Goal: Task Accomplishment & Management: Manage account settings

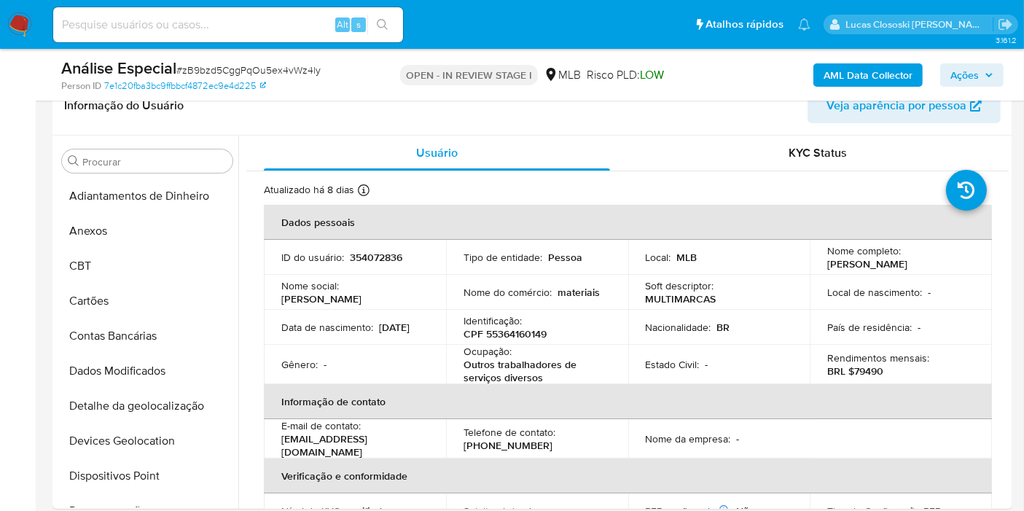
scroll to position [755, 0]
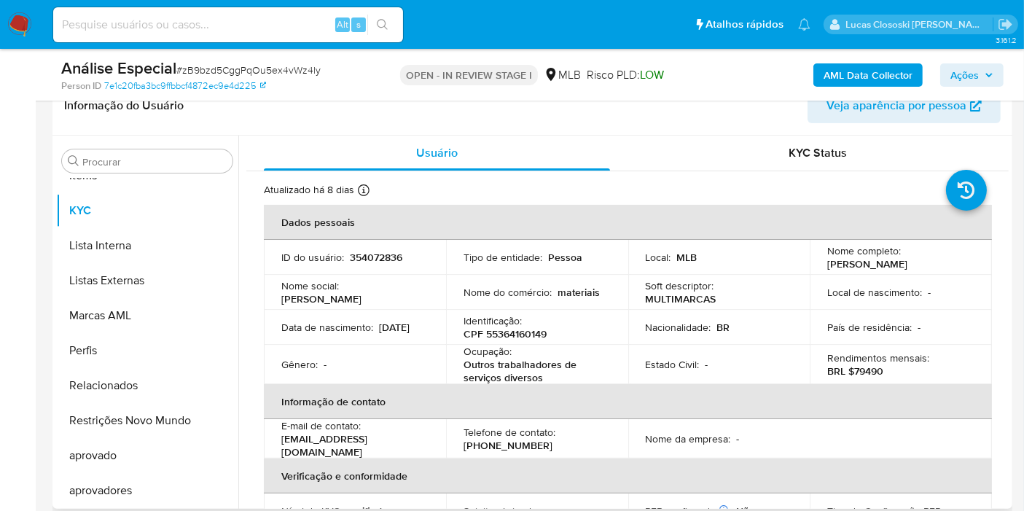
click at [512, 333] on p "CPF 55364160149" at bounding box center [504, 333] width 83 height 13
copy p "55364160149"
click at [520, 335] on p "CPF 55364160149" at bounding box center [504, 333] width 83 height 13
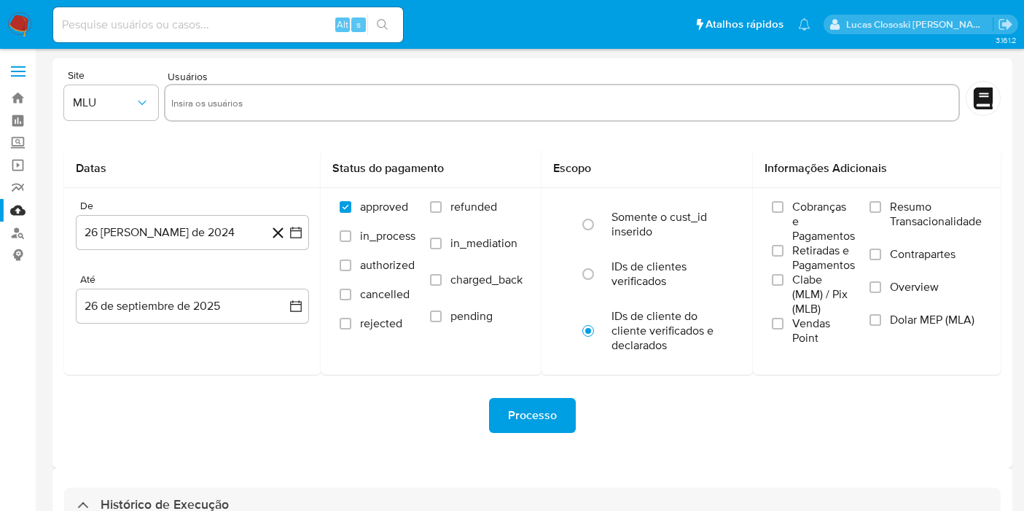
select select "10"
click at [14, 26] on img at bounding box center [19, 24] width 25 height 25
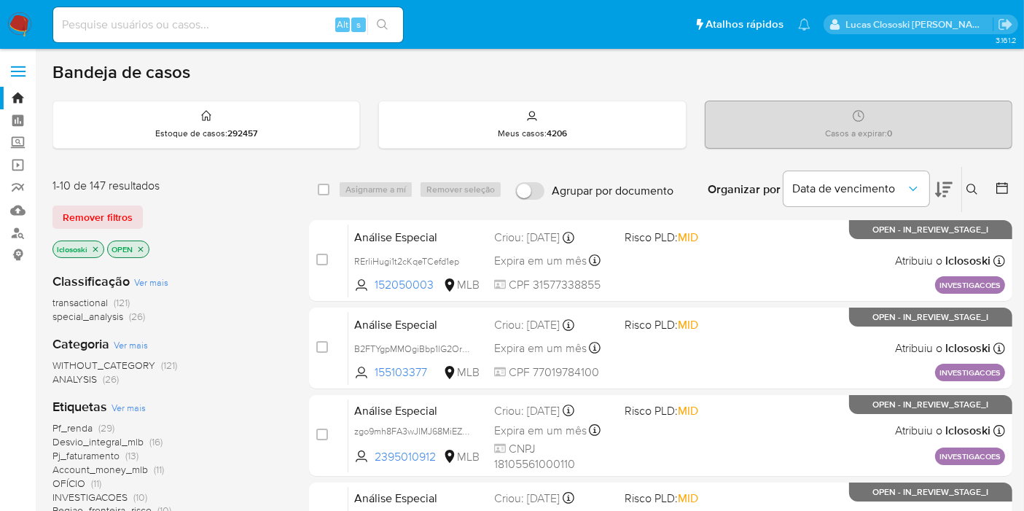
click at [942, 192] on icon at bounding box center [943, 189] width 17 height 17
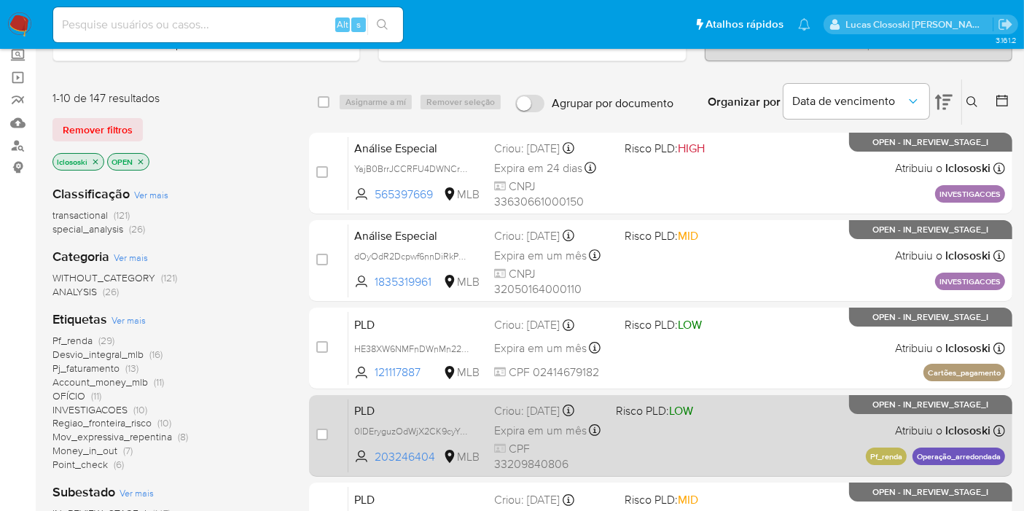
scroll to position [243, 0]
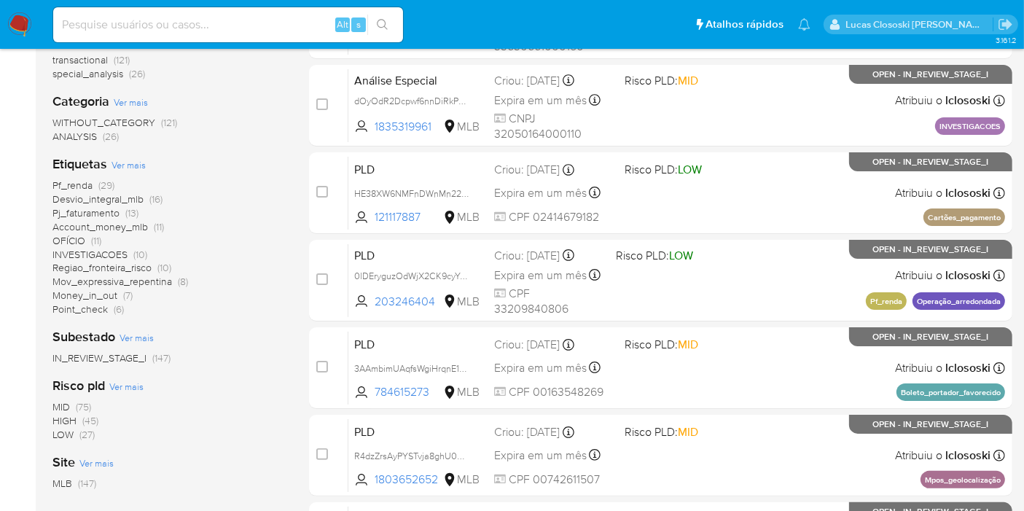
click at [106, 253] on span "INVESTIGACOES" at bounding box center [89, 254] width 75 height 15
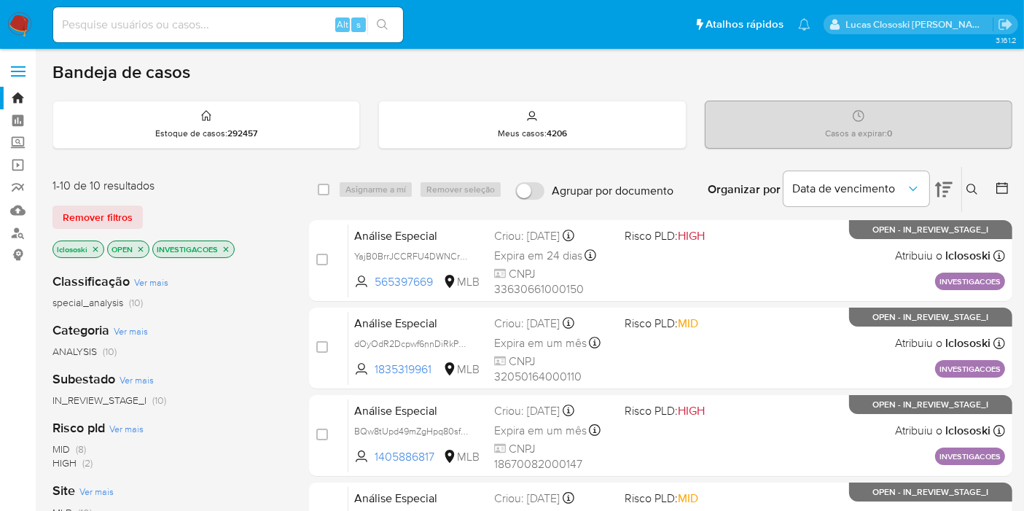
click at [949, 188] on icon at bounding box center [943, 189] width 17 height 17
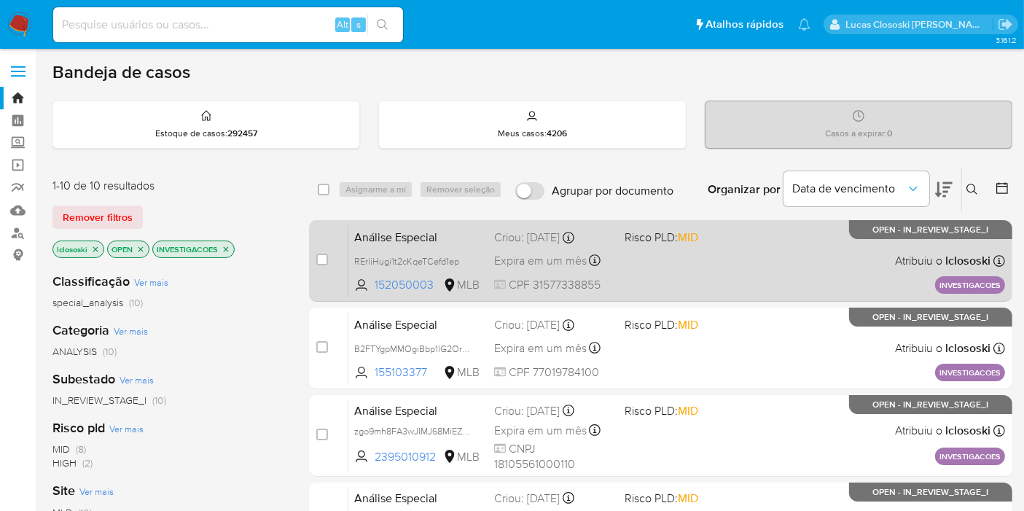
click at [659, 246] on div "Análise Especial RErliHugi1t2cKqeTCefd1ep 152050003 MLB Risco PLD: MID Criou: […" at bounding box center [676, 261] width 657 height 74
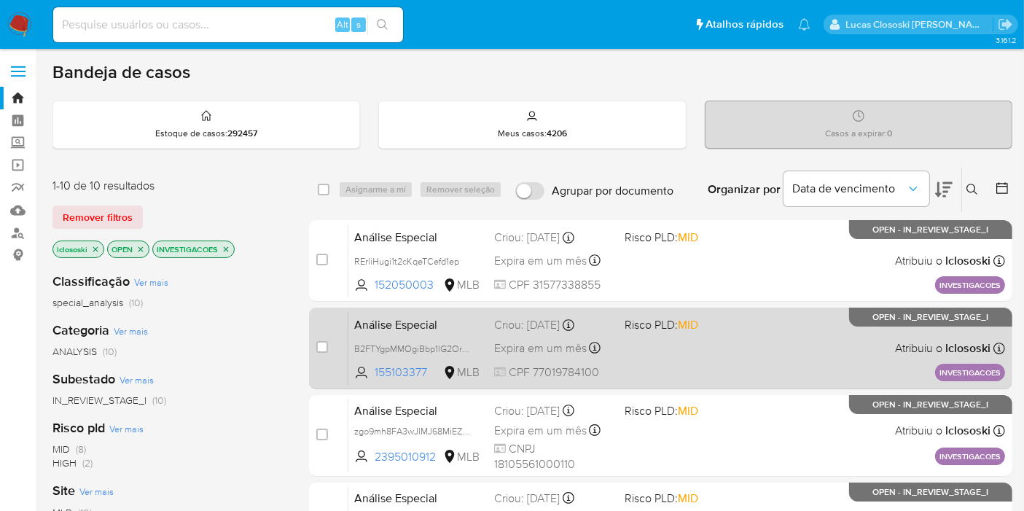
click at [713, 342] on div "Análise Especial B2FTYgpMMOgiBbp1lG2Org3g 155103377 MLB Risco PLD: MID Criou: 2…" at bounding box center [676, 348] width 657 height 74
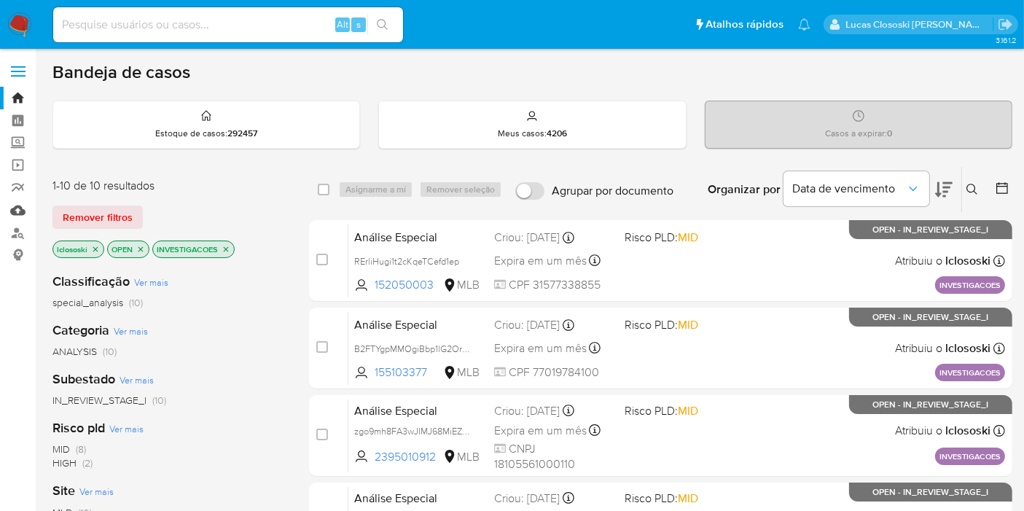
click at [9, 201] on link "Mulan" at bounding box center [86, 210] width 173 height 23
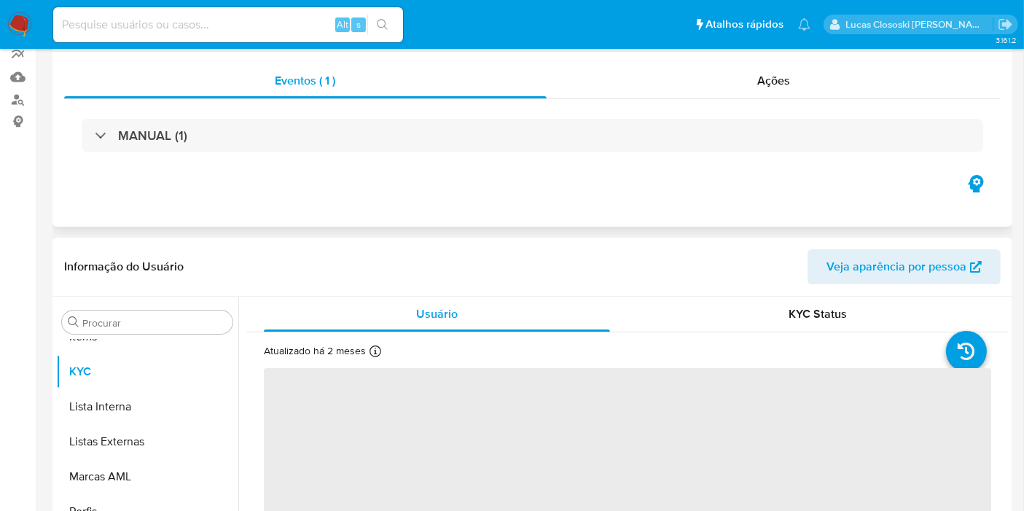
scroll to position [324, 0]
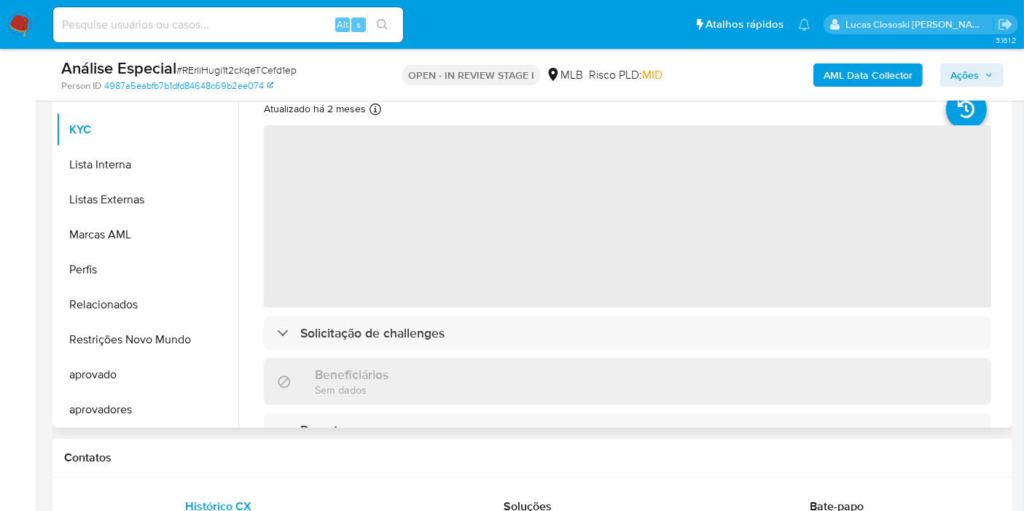
select select "10"
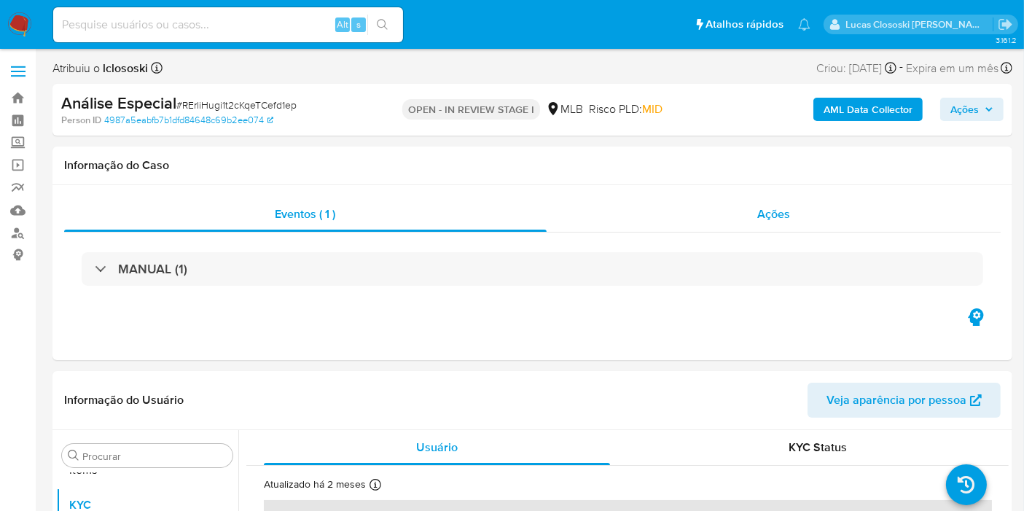
click at [756, 224] on div "Ações" at bounding box center [774, 214] width 455 height 35
click at [748, 195] on div "Eventos ( 1 ) Ações MANUAL (1)" at bounding box center [532, 272] width 960 height 175
select select "10"
click at [741, 211] on div "Ações" at bounding box center [774, 214] width 455 height 35
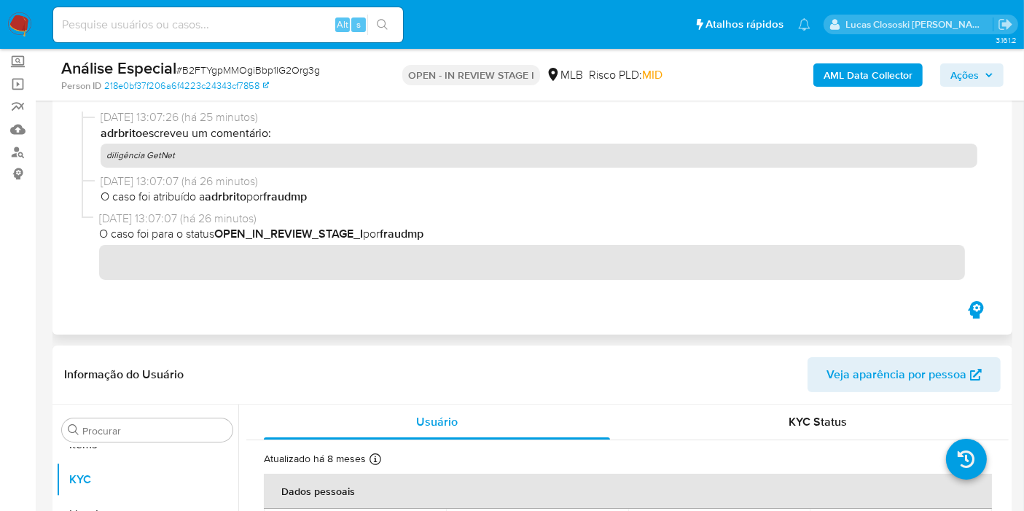
scroll to position [0, 0]
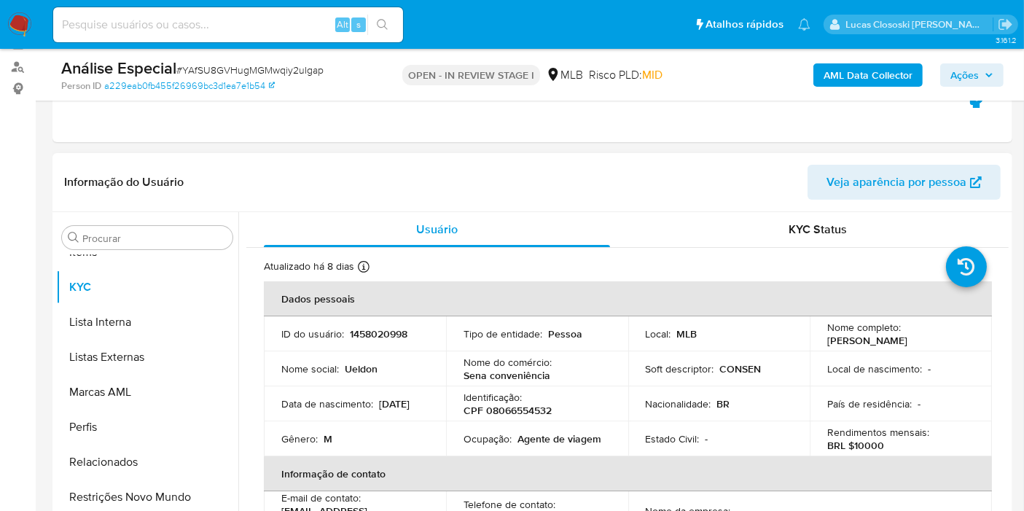
scroll to position [243, 0]
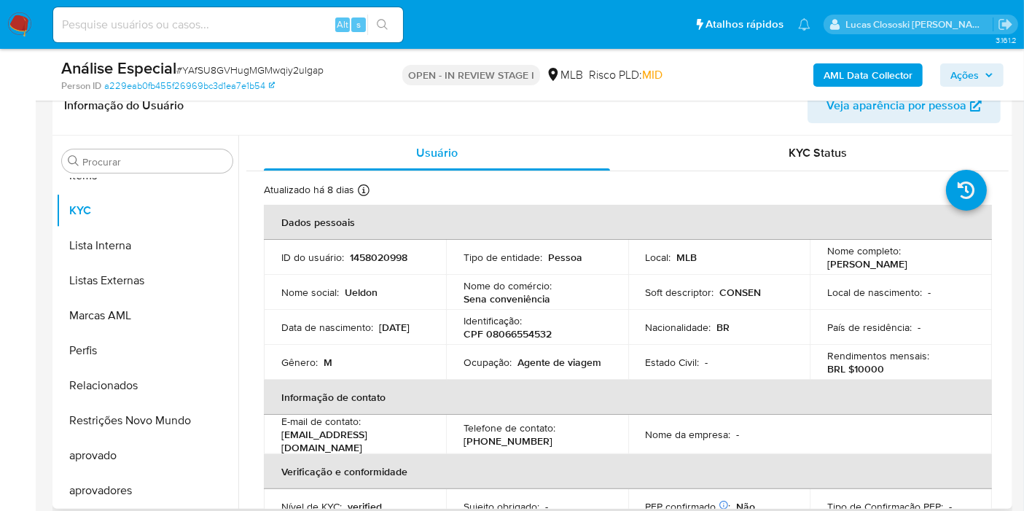
click at [541, 335] on p "CPF 08066554532" at bounding box center [507, 333] width 88 height 13
copy p "08066554532"
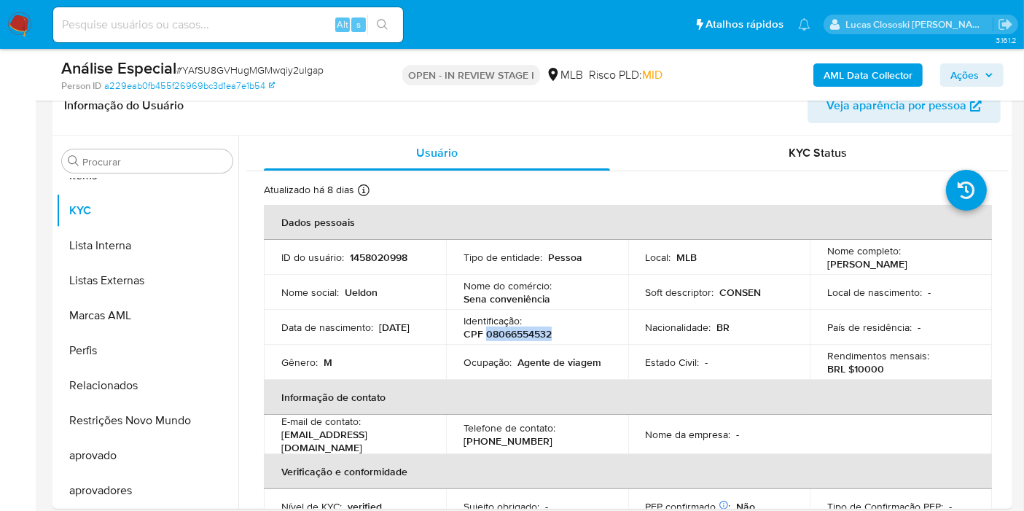
copy p "08066554532"
click at [868, 74] on b "AML Data Collector" at bounding box center [867, 74] width 89 height 23
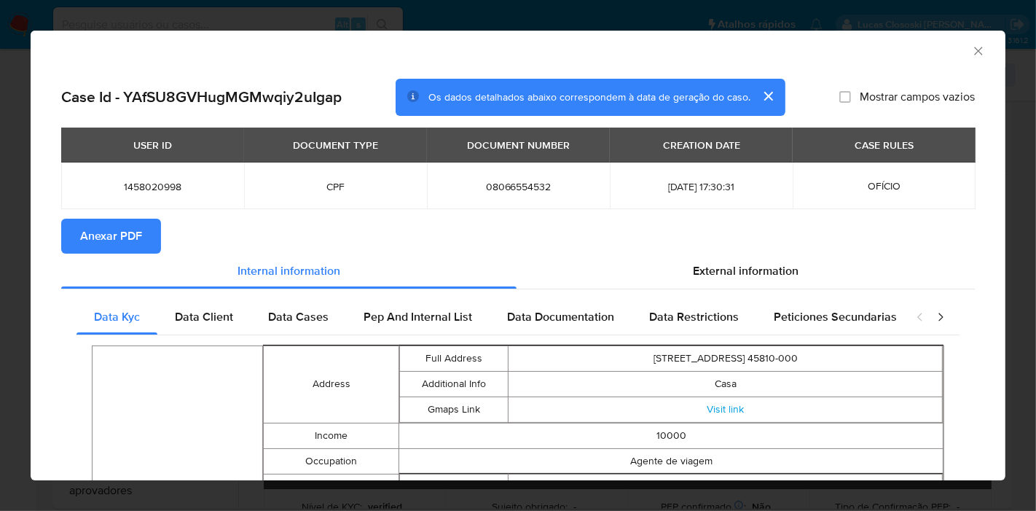
click at [144, 223] on button "Anexar PDF" at bounding box center [111, 236] width 100 height 35
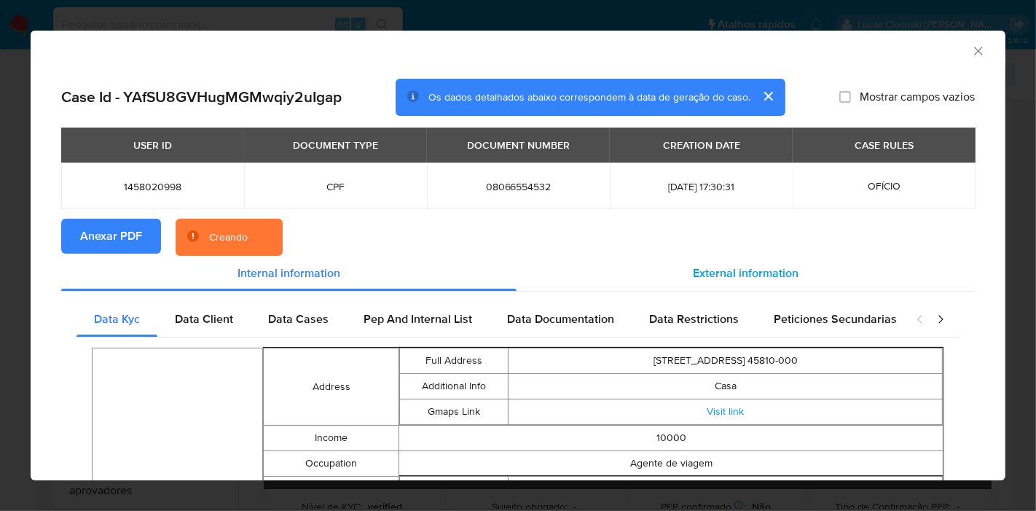
click at [770, 278] on span "External information" at bounding box center [746, 273] width 106 height 17
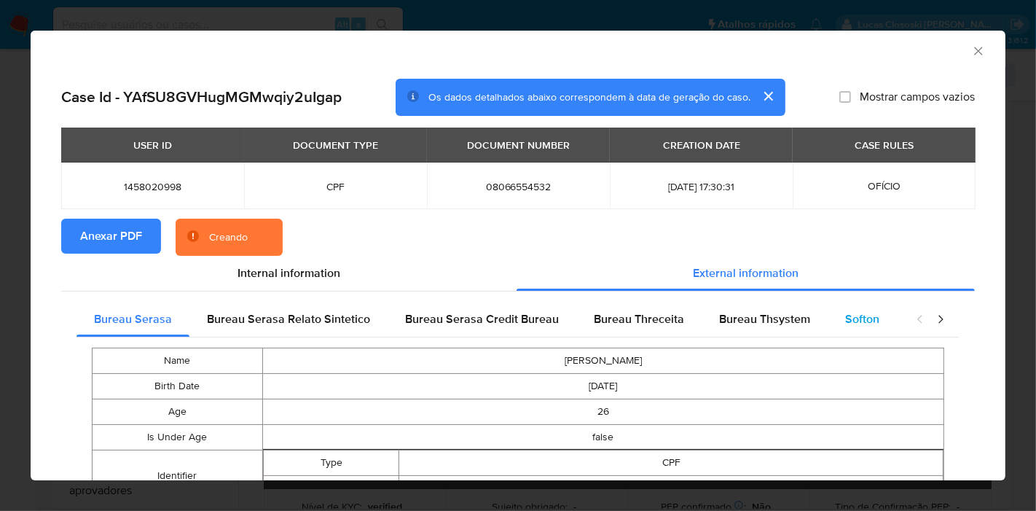
click at [834, 315] on div "Softon" at bounding box center [862, 319] width 69 height 35
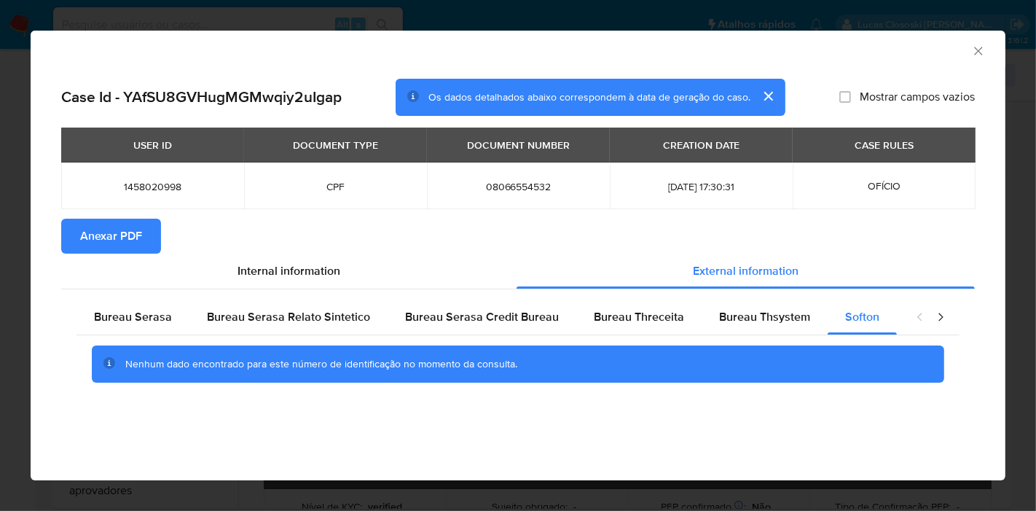
click at [976, 47] on icon "Fechar a janela" at bounding box center [978, 51] width 15 height 15
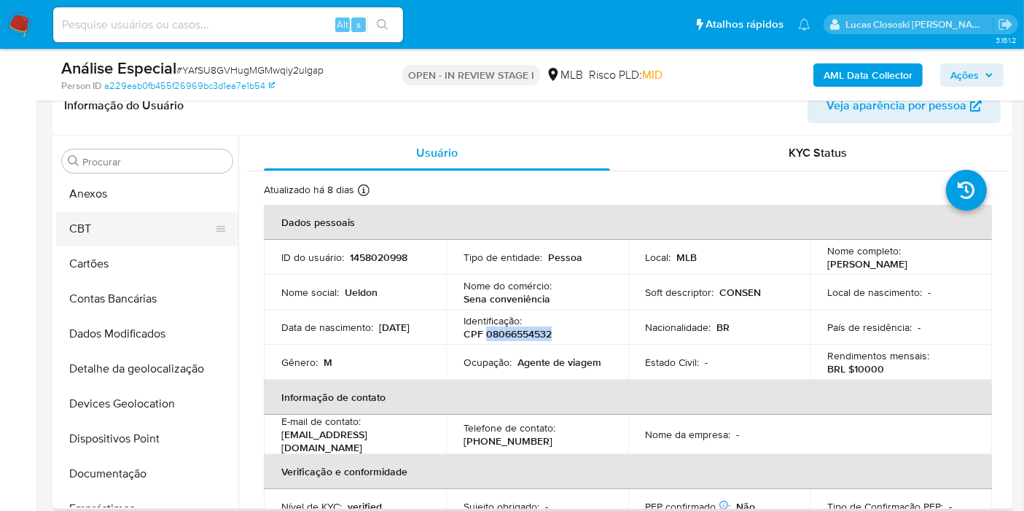
scroll to position [0, 0]
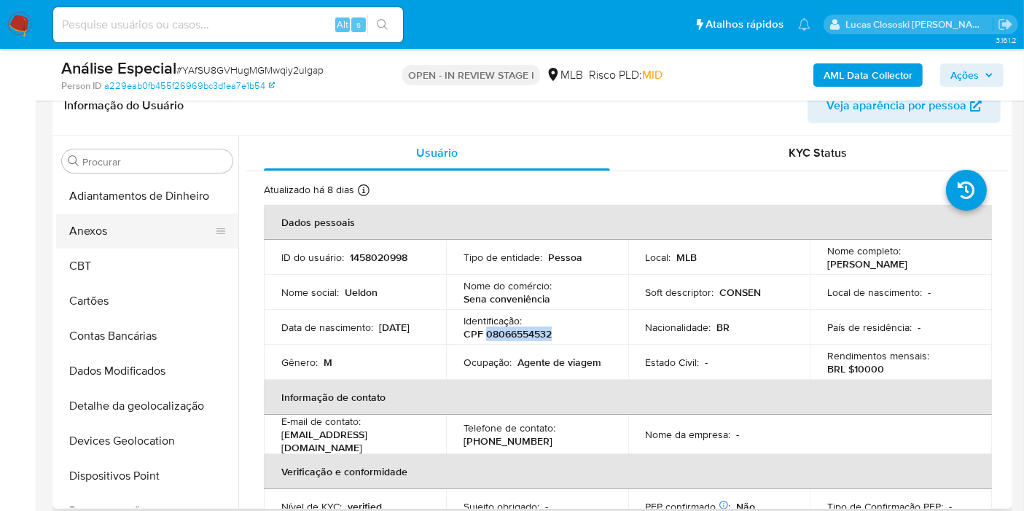
click at [77, 226] on button "Anexos" at bounding box center [141, 231] width 171 height 35
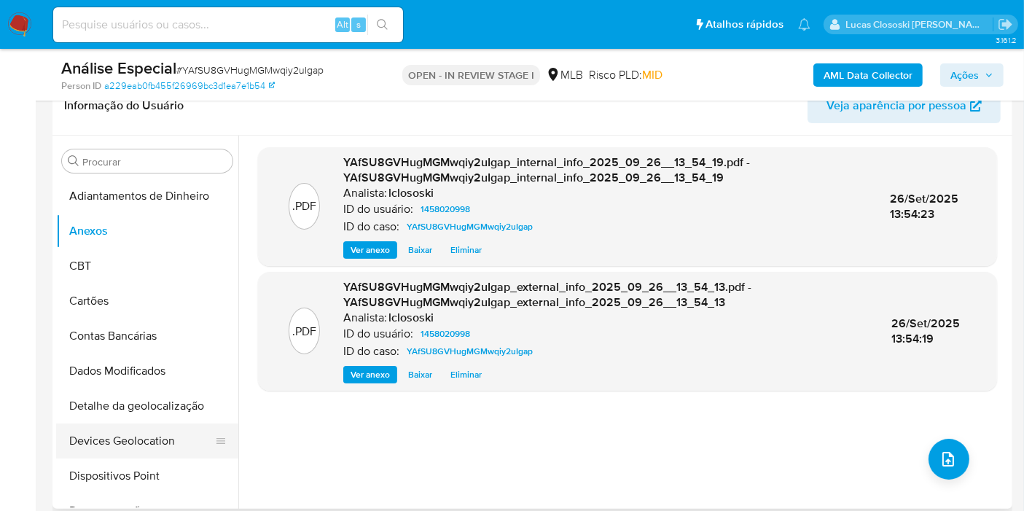
click at [141, 452] on button "Devices Geolocation" at bounding box center [141, 440] width 171 height 35
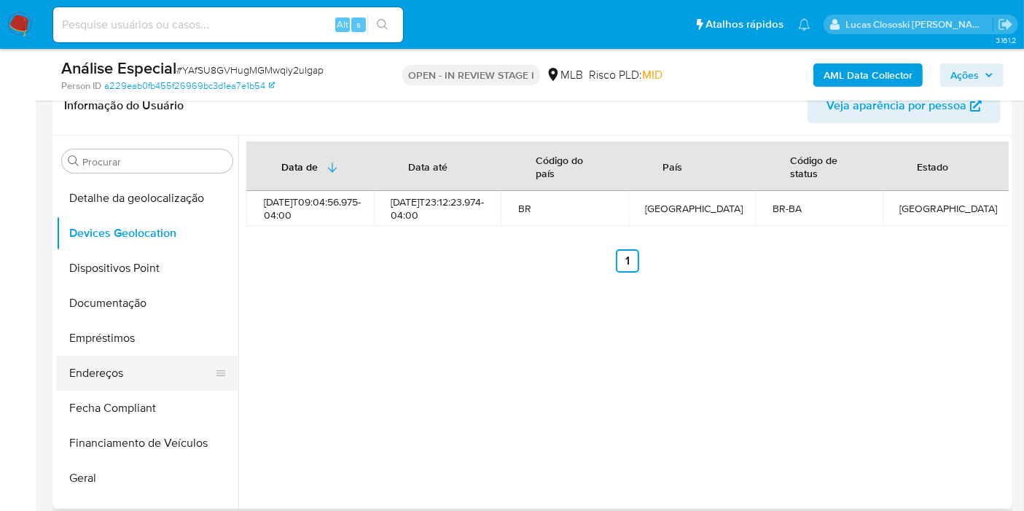
scroll to position [243, 0]
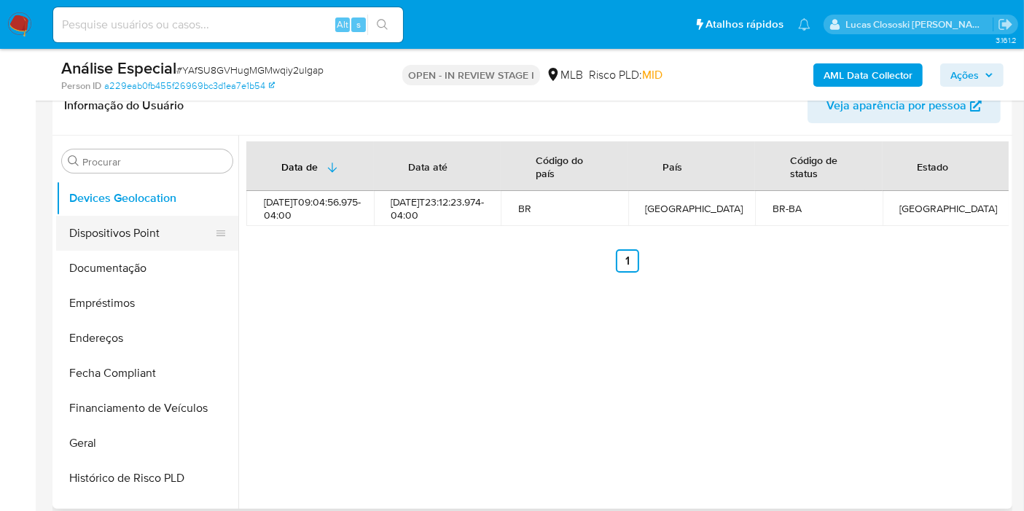
click at [135, 248] on button "Dispositivos Point" at bounding box center [141, 233] width 171 height 35
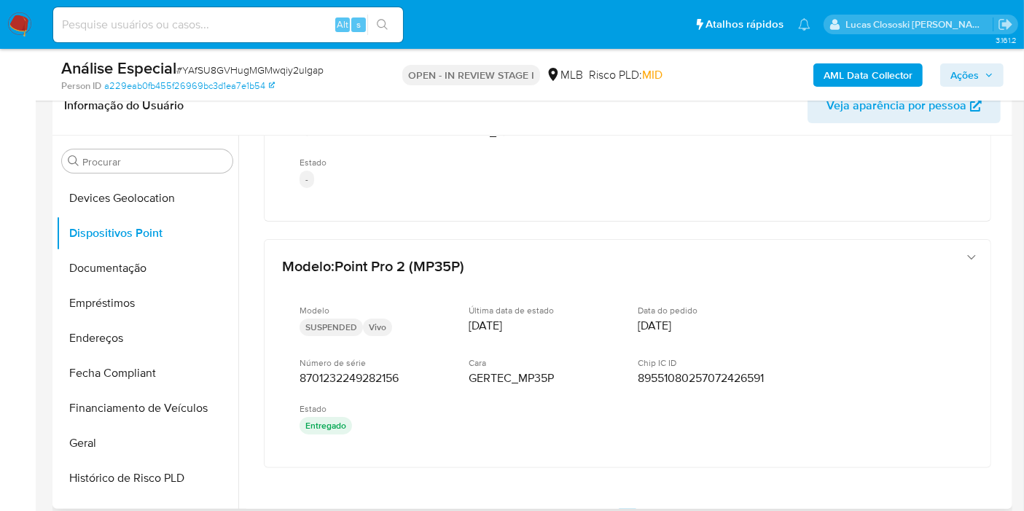
scroll to position [125, 0]
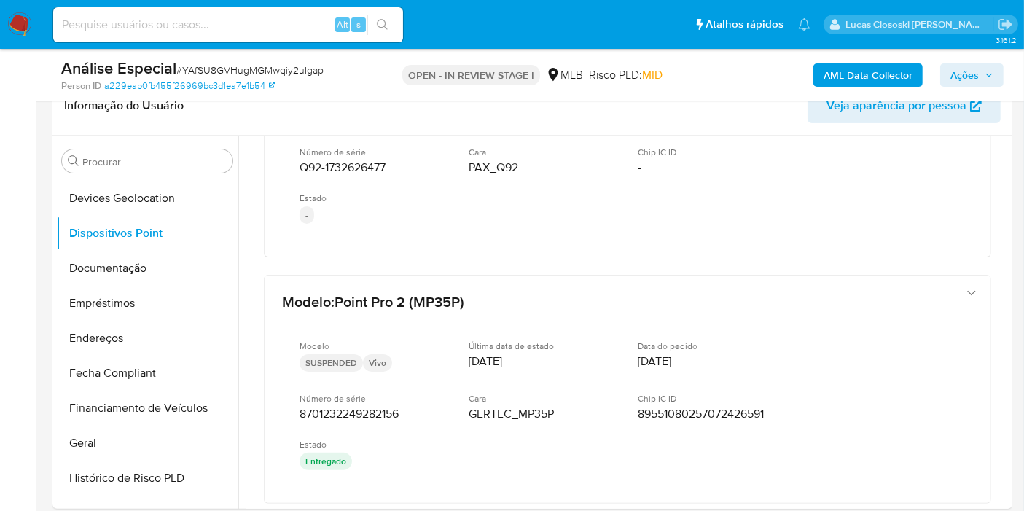
click at [117, 256] on button "Documentação" at bounding box center [147, 268] width 182 height 35
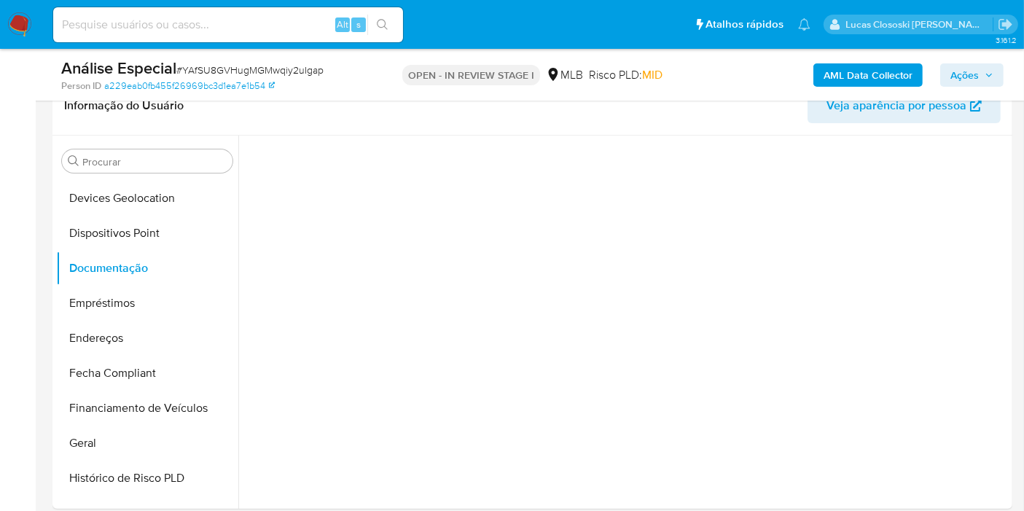
scroll to position [0, 0]
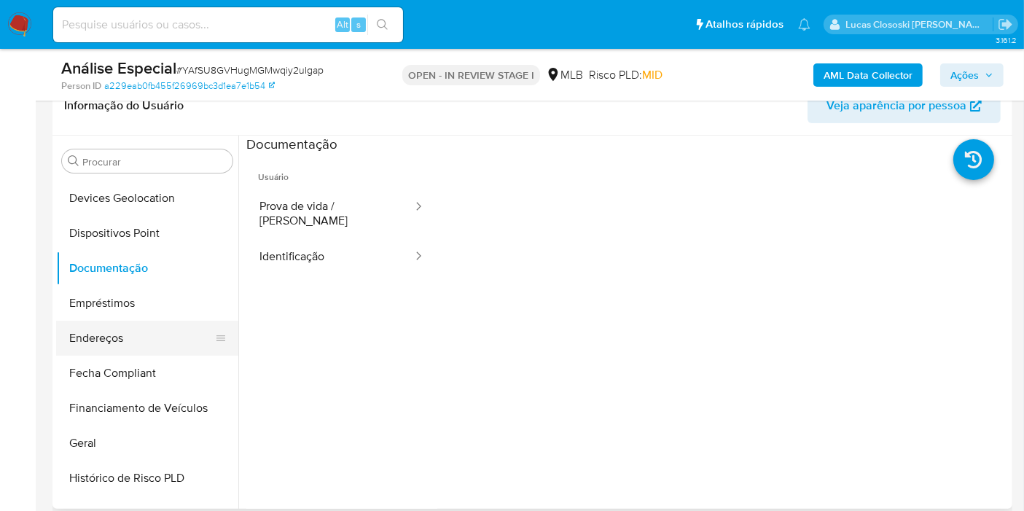
click at [110, 341] on button "Endereços" at bounding box center [141, 338] width 171 height 35
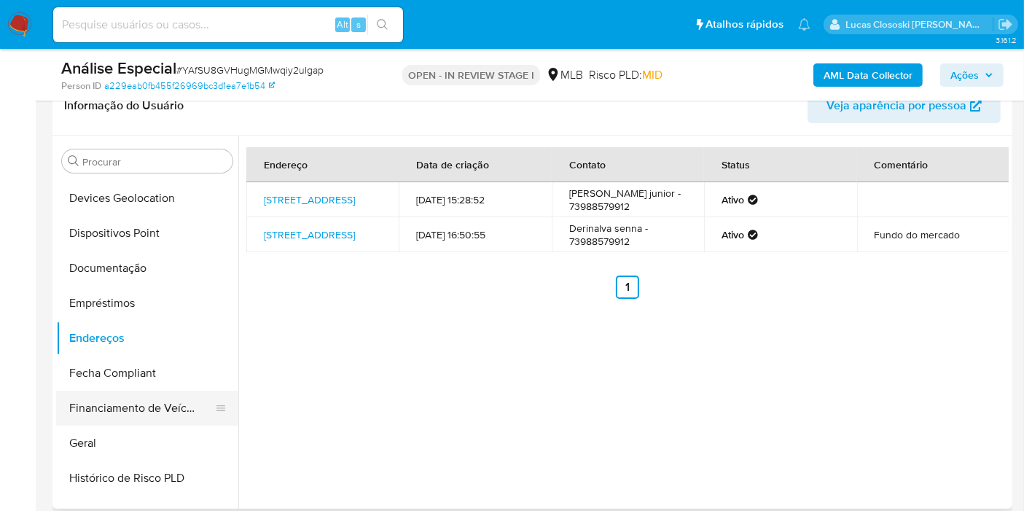
click at [128, 419] on button "Financiamento de Veículos" at bounding box center [141, 408] width 171 height 35
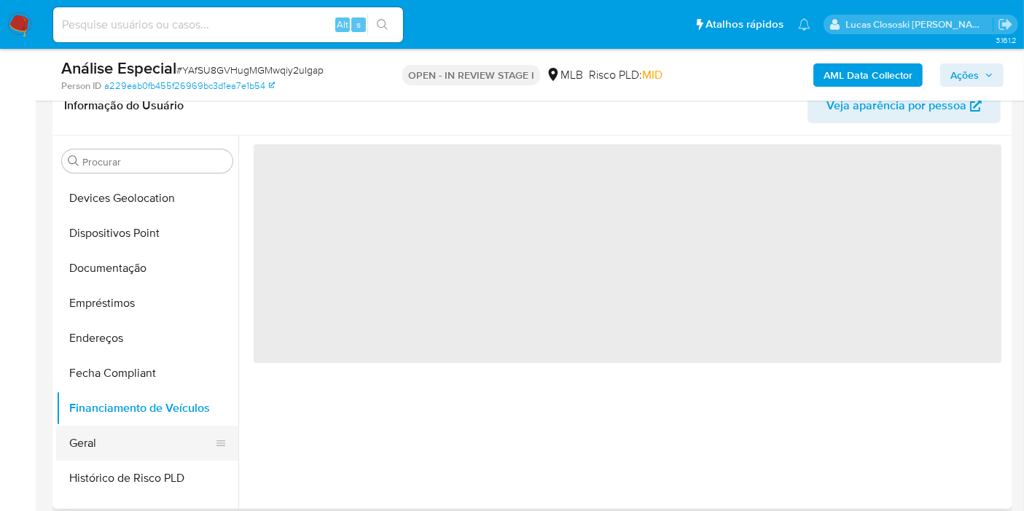
click at [95, 431] on button "Geral" at bounding box center [141, 443] width 171 height 35
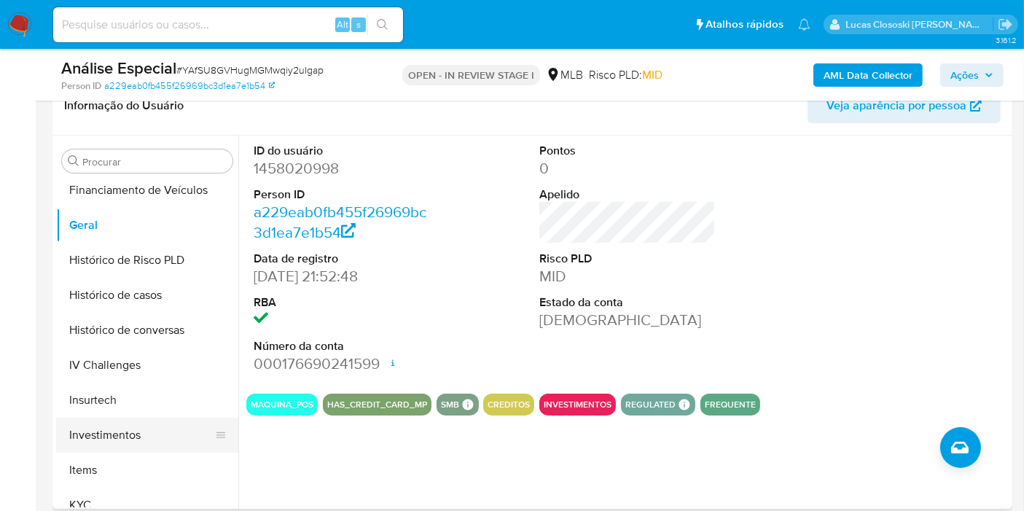
scroll to position [485, 0]
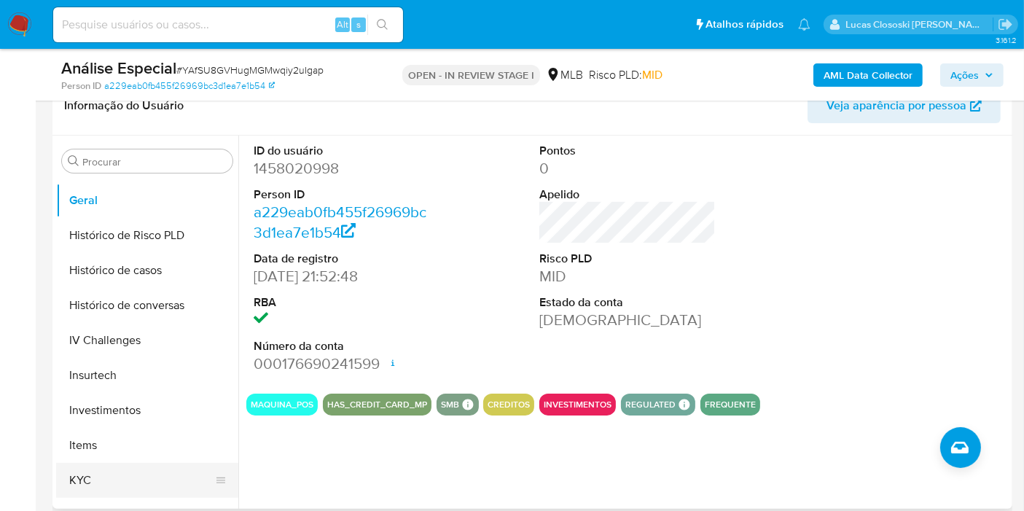
click at [109, 464] on button "KYC" at bounding box center [141, 480] width 171 height 35
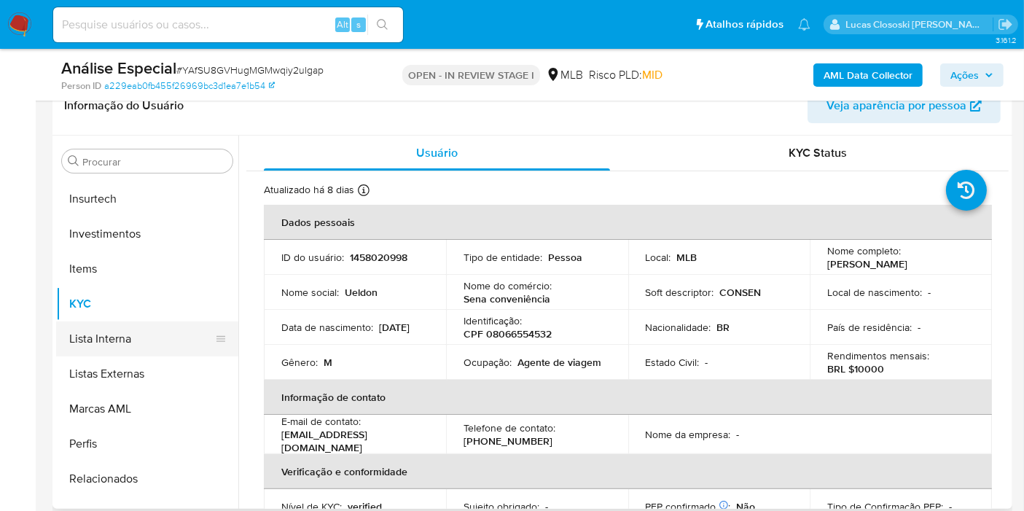
scroll to position [729, 0]
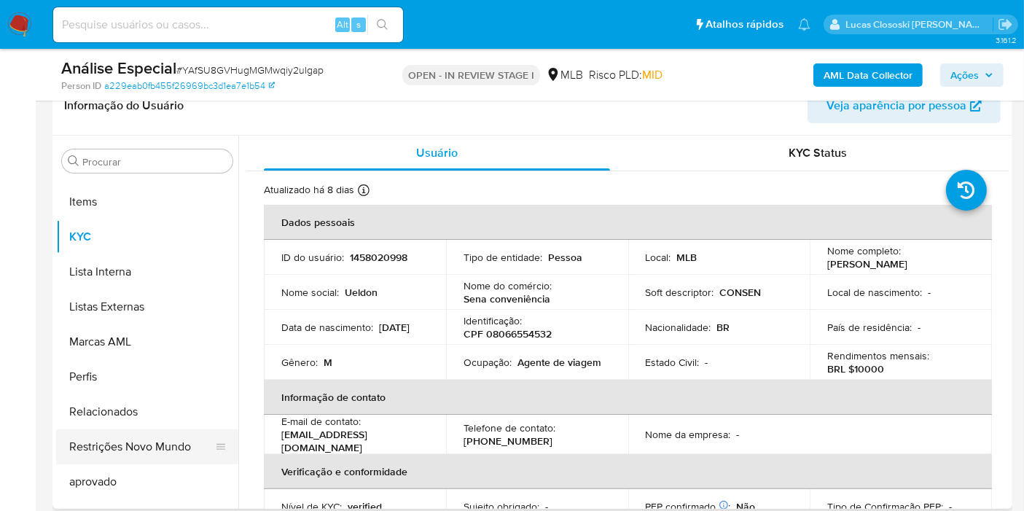
drag, startPoint x: 132, startPoint y: 451, endPoint x: 132, endPoint y: 437, distance: 13.8
click at [132, 451] on button "Restrições Novo Mundo" at bounding box center [141, 446] width 171 height 35
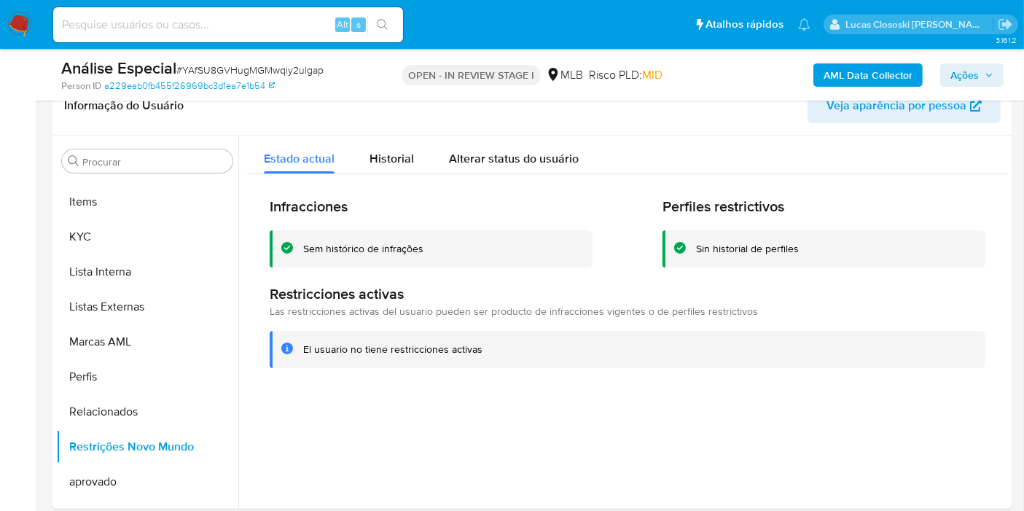
click at [216, 65] on span "# YAfSU8GVHugMGMwqiy2uIgap" at bounding box center [249, 70] width 147 height 15
copy span "YAfSU8GVHugMGMwqiy2uIgap"
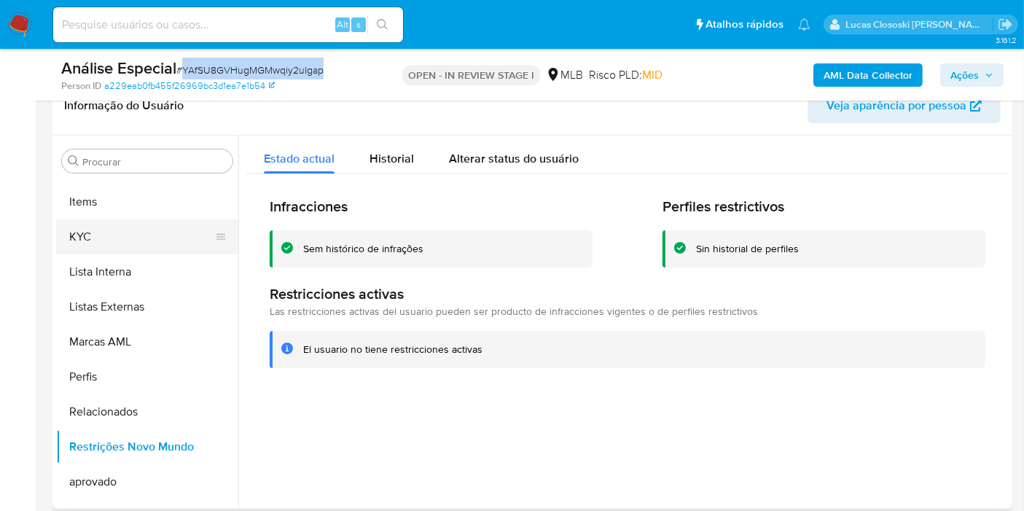
click at [140, 219] on button "KYC" at bounding box center [141, 236] width 171 height 35
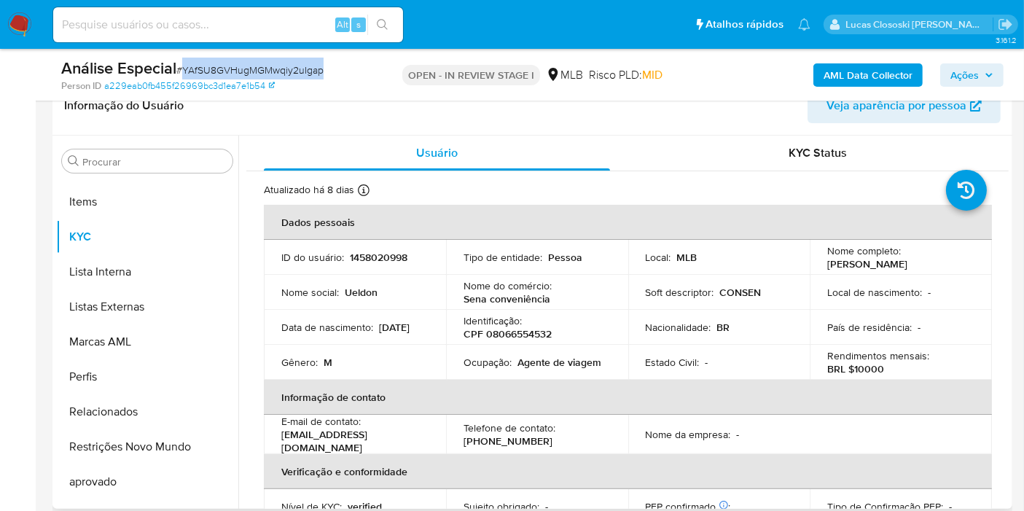
scroll to position [485, 0]
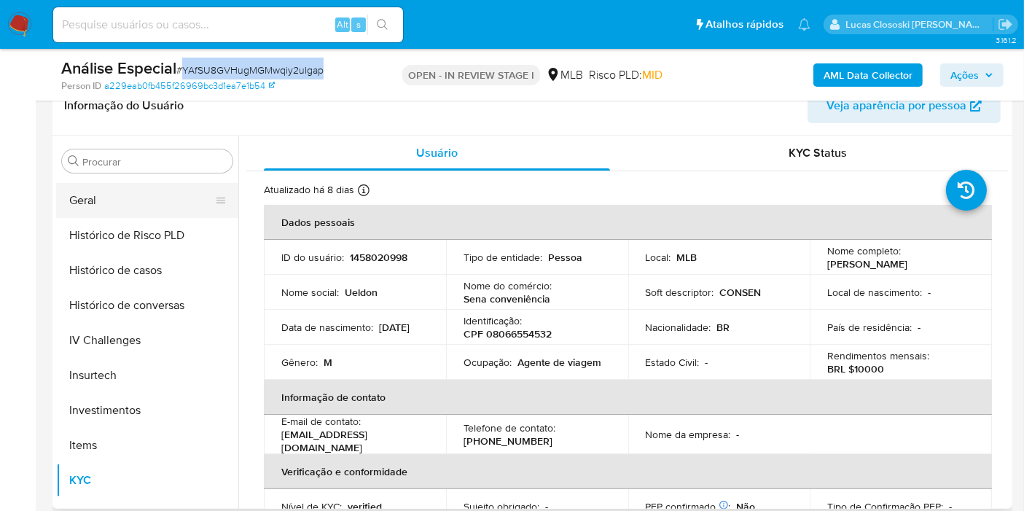
click at [110, 205] on button "Geral" at bounding box center [141, 200] width 171 height 35
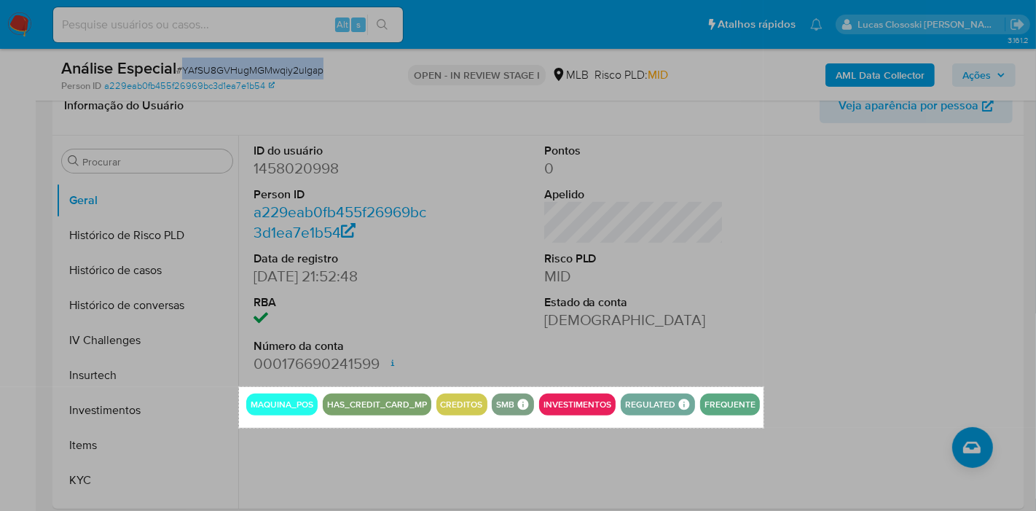
drag, startPoint x: 239, startPoint y: 386, endPoint x: 764, endPoint y: 428, distance: 526.3
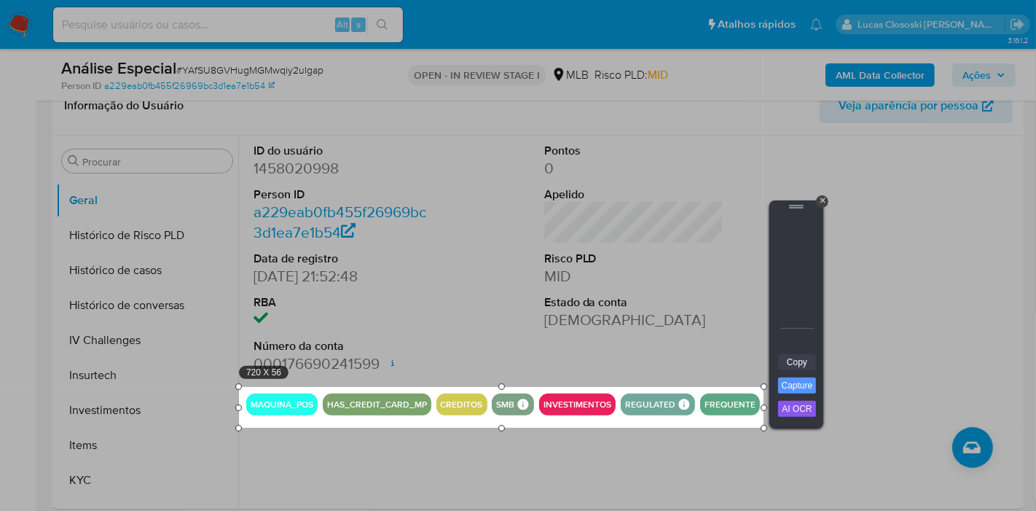
click at [807, 359] on link "Copy" at bounding box center [797, 362] width 38 height 16
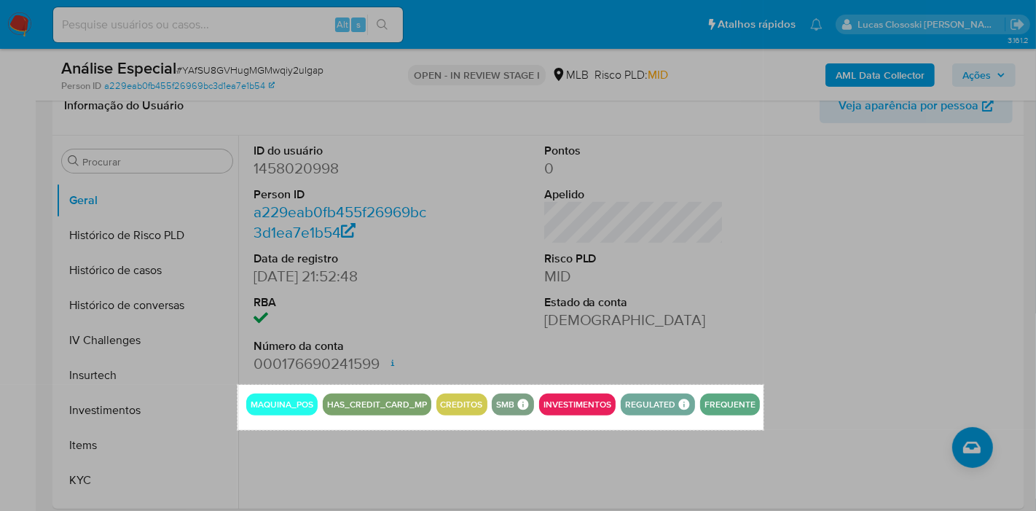
drag, startPoint x: 238, startPoint y: 384, endPoint x: 764, endPoint y: 430, distance: 528.1
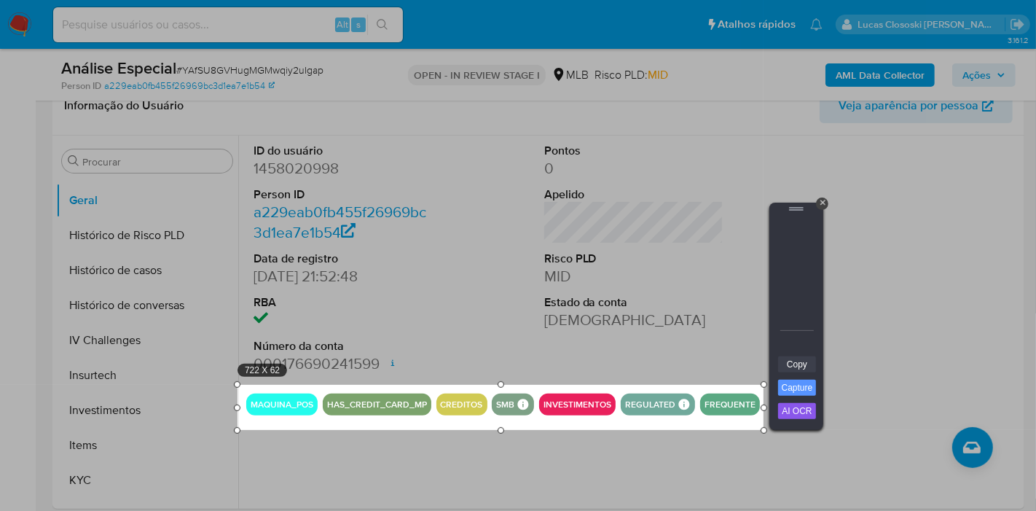
click at [810, 363] on link "Copy" at bounding box center [797, 364] width 38 height 16
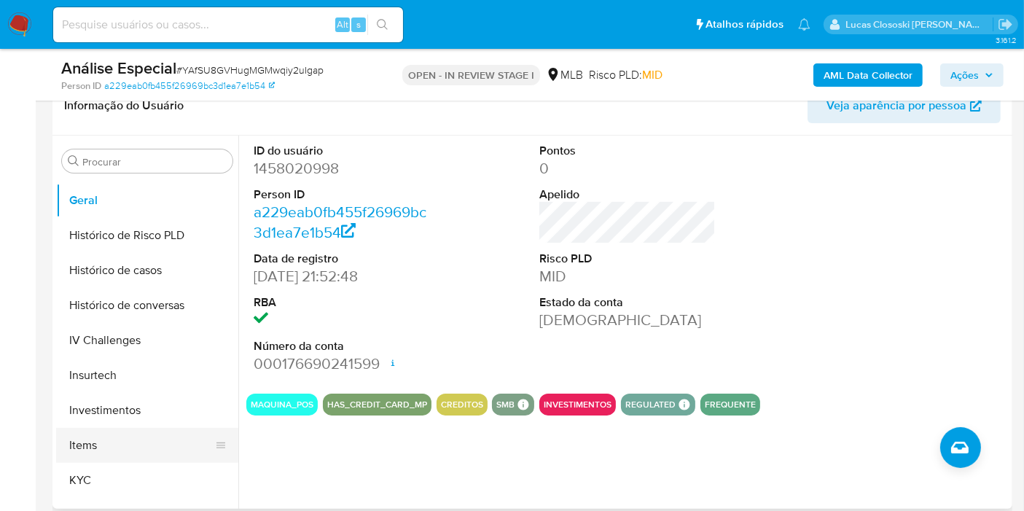
click at [154, 455] on button "Items" at bounding box center [141, 445] width 171 height 35
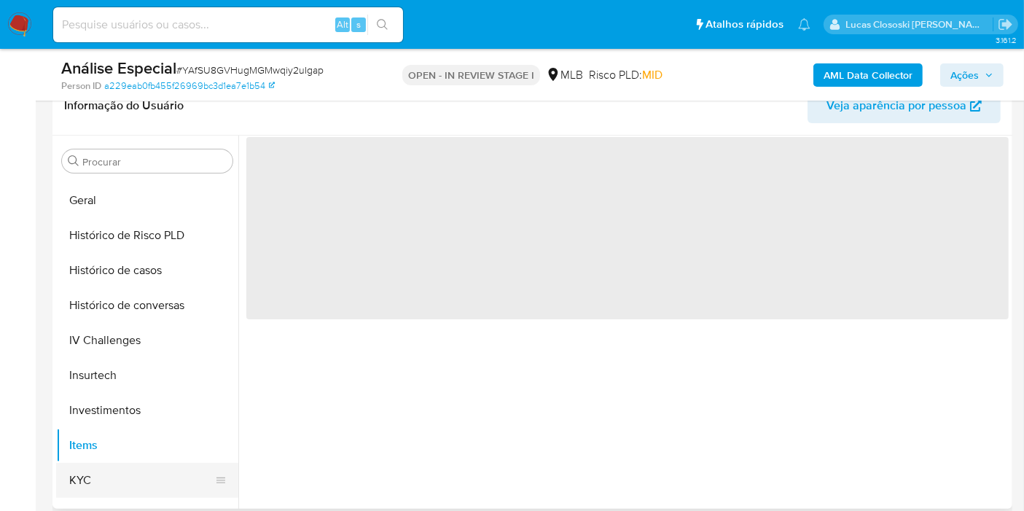
click at [154, 479] on button "KYC" at bounding box center [141, 480] width 171 height 35
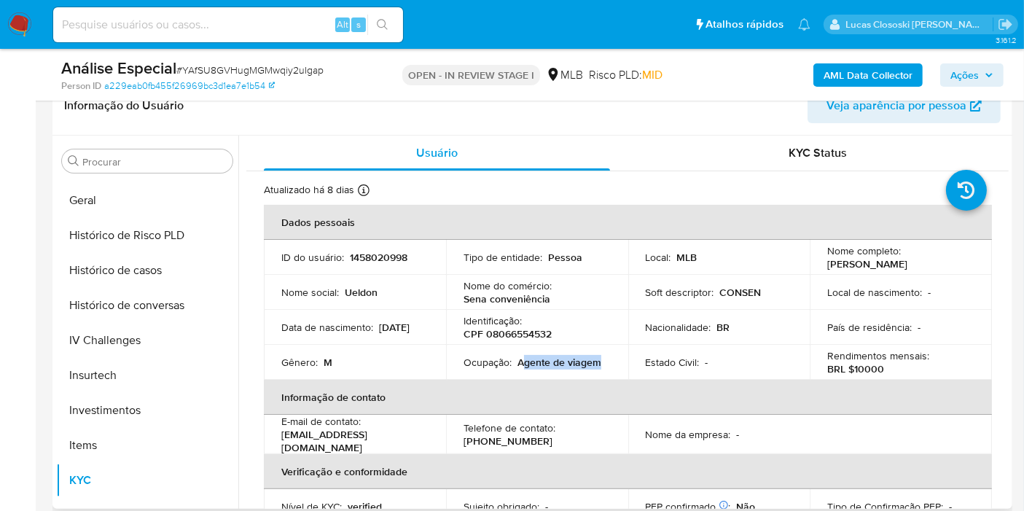
drag, startPoint x: 617, startPoint y: 362, endPoint x: 522, endPoint y: 362, distance: 94.7
click at [522, 362] on td "Ocupação : Agente de viagem" at bounding box center [537, 362] width 182 height 35
copy p "gente de viagem"
click at [960, 74] on span "Ações" at bounding box center [964, 74] width 28 height 23
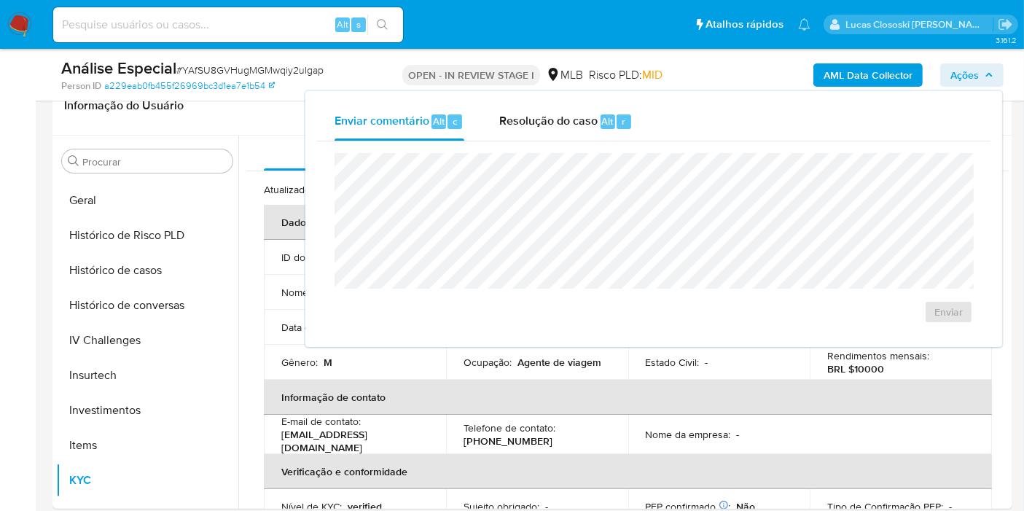
click at [500, 144] on div "Enviar" at bounding box center [653, 238] width 673 height 194
click at [533, 117] on span "Resolução do caso" at bounding box center [548, 120] width 98 height 17
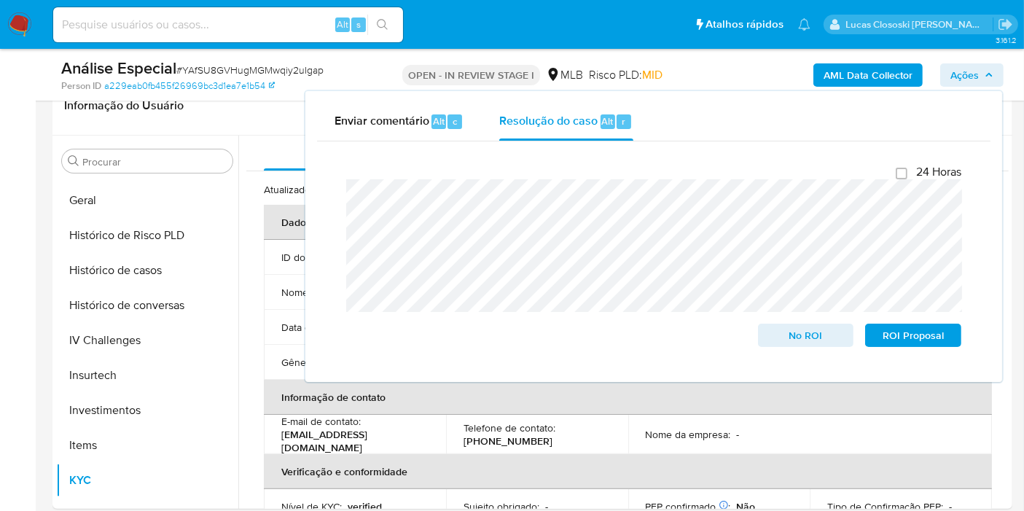
click at [974, 69] on span "Ações" at bounding box center [964, 74] width 28 height 23
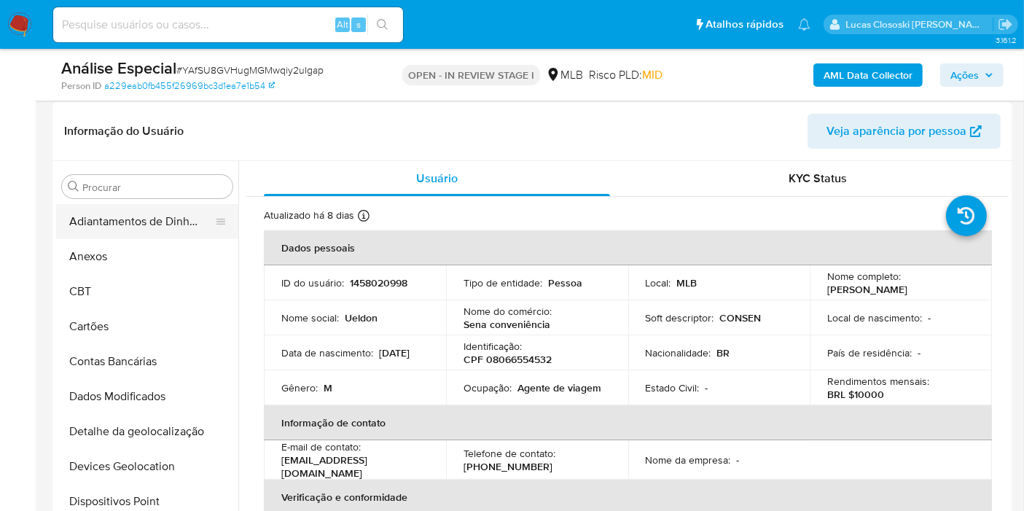
scroll to position [243, 0]
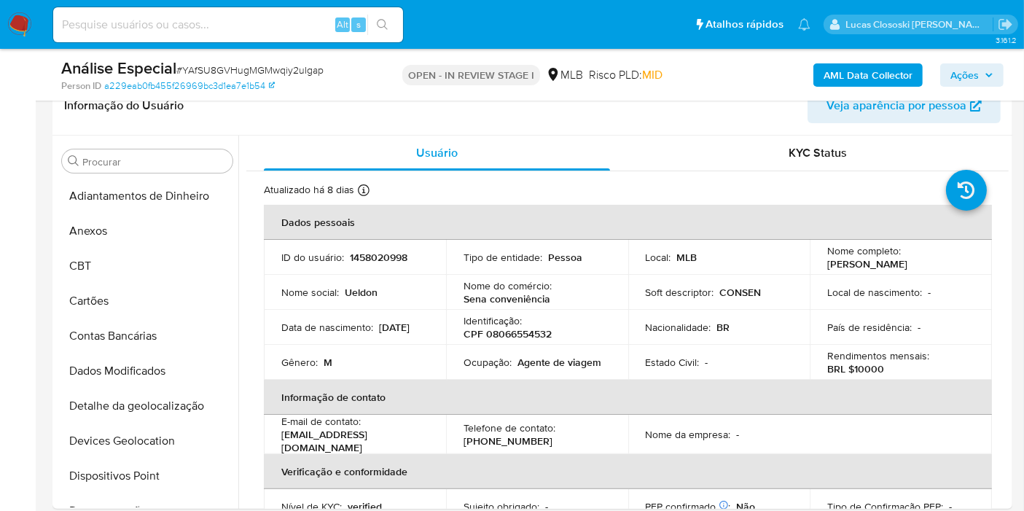
click at [980, 69] on span "Ações" at bounding box center [971, 75] width 43 height 20
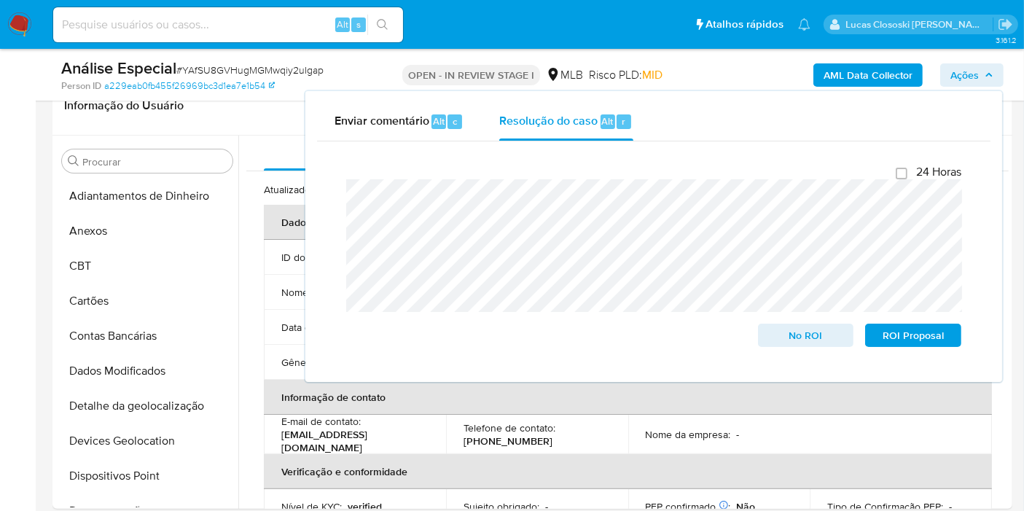
click at [980, 59] on div "AML Data Collector Ações Enviar comentário Alt c Resolução do caso Alt r Fecham…" at bounding box center [848, 75] width 310 height 34
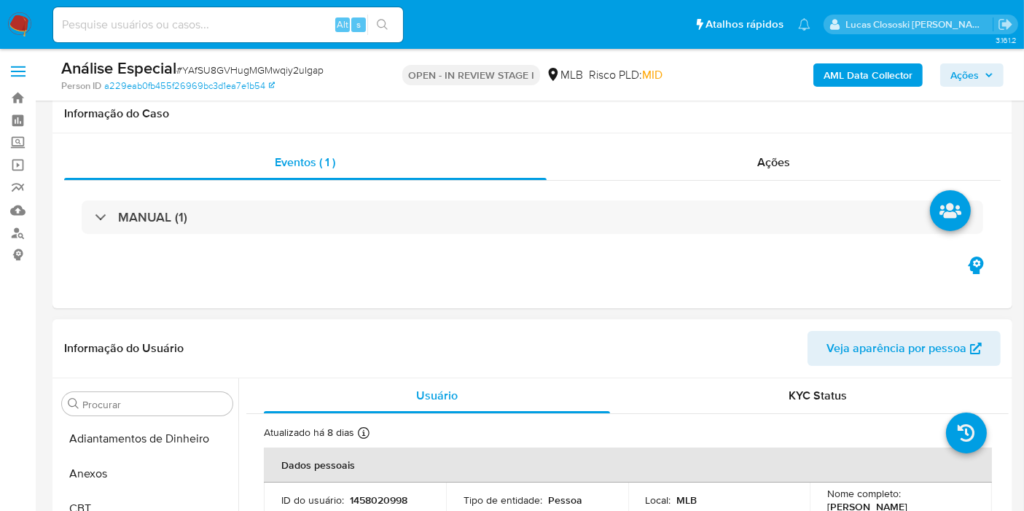
scroll to position [324, 0]
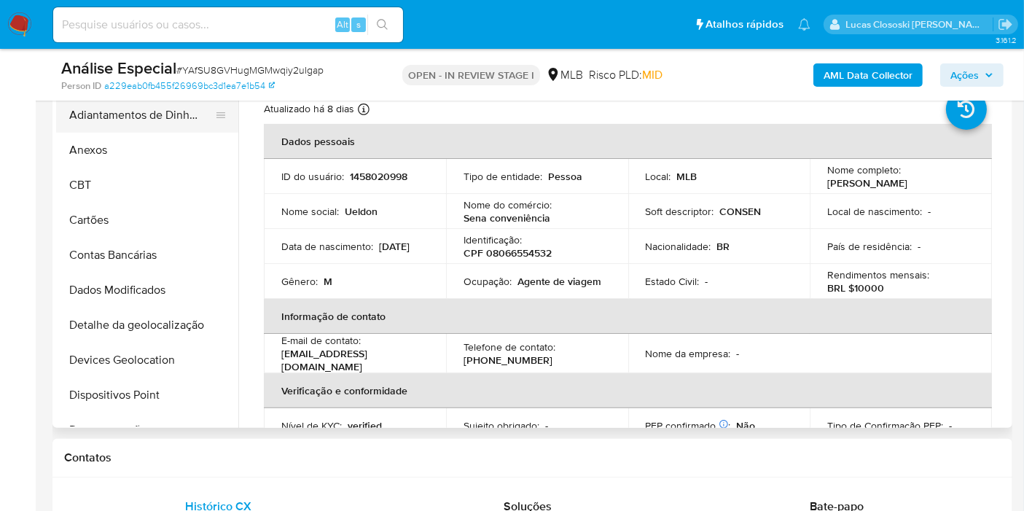
click at [105, 124] on button "Adiantamentos de Dinheiro" at bounding box center [141, 115] width 171 height 35
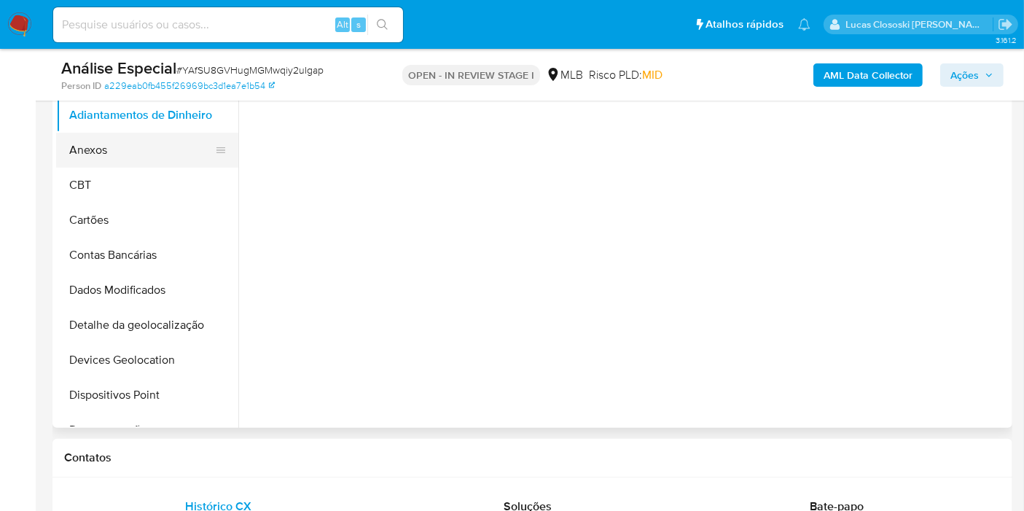
click at [107, 133] on button "Anexos" at bounding box center [141, 150] width 171 height 35
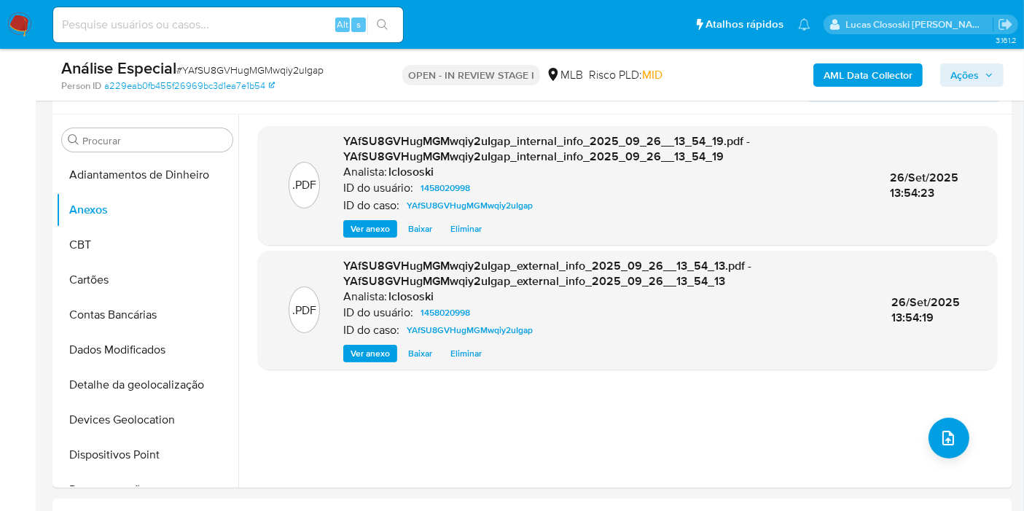
scroll to position [162, 0]
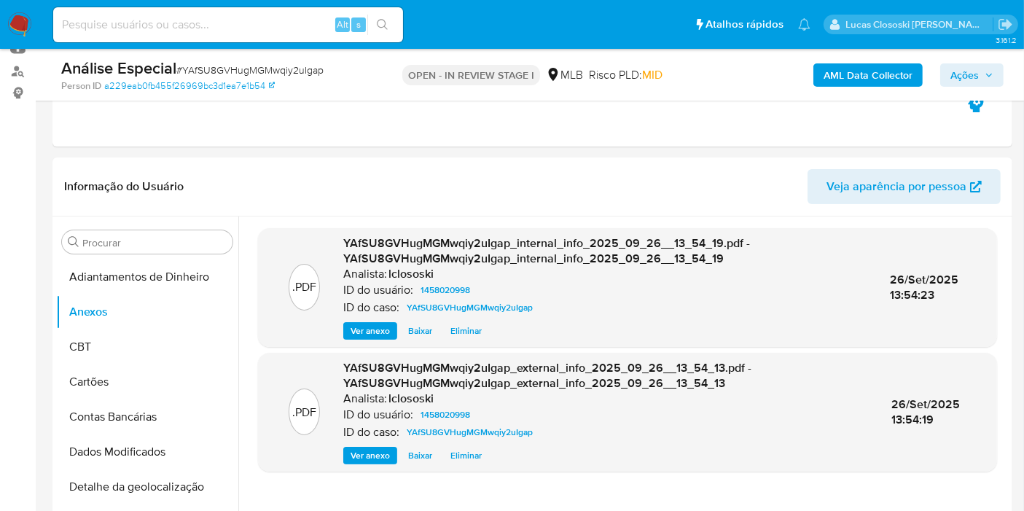
click at [960, 71] on span "Ações" at bounding box center [964, 74] width 28 height 23
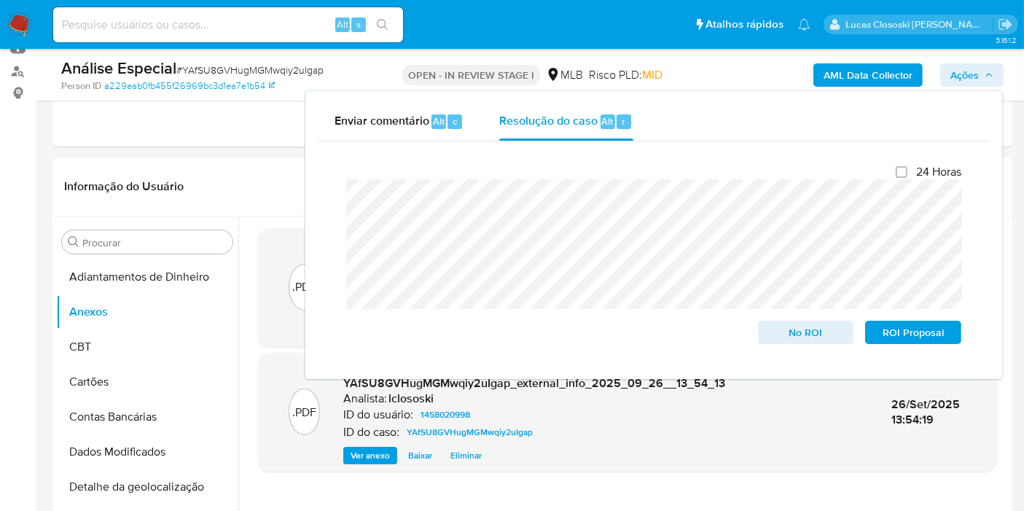
click at [960, 71] on span "Ações" at bounding box center [964, 74] width 28 height 23
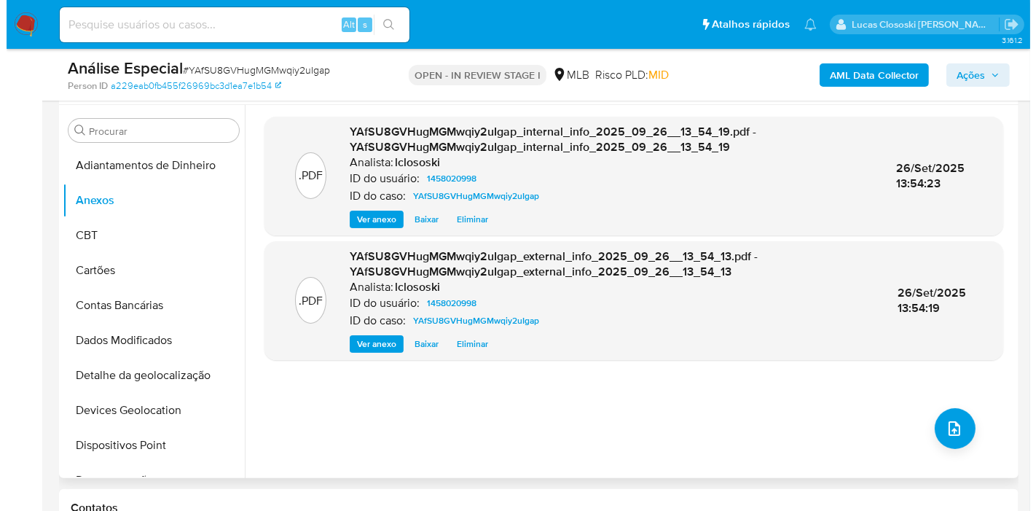
scroll to position [324, 0]
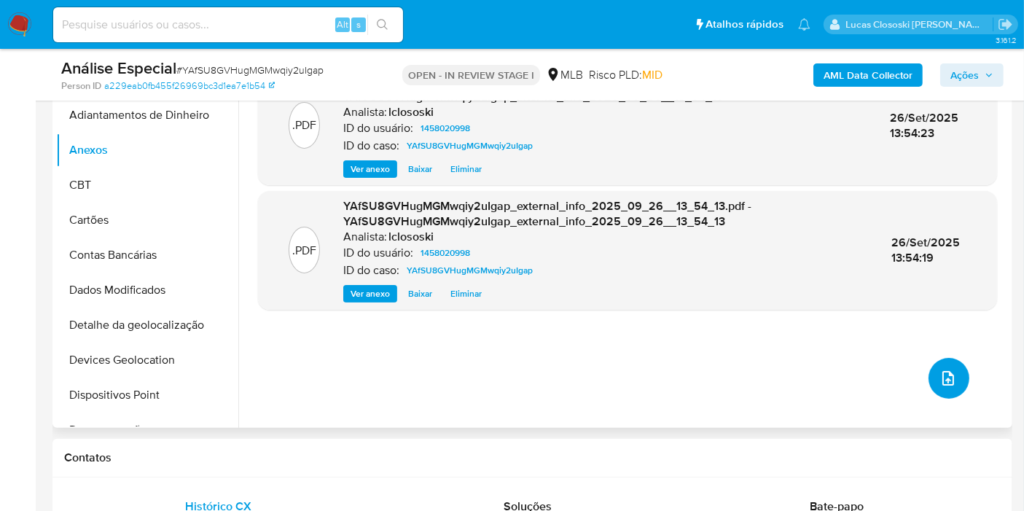
click at [948, 380] on icon "upload-file" at bounding box center [947, 377] width 17 height 17
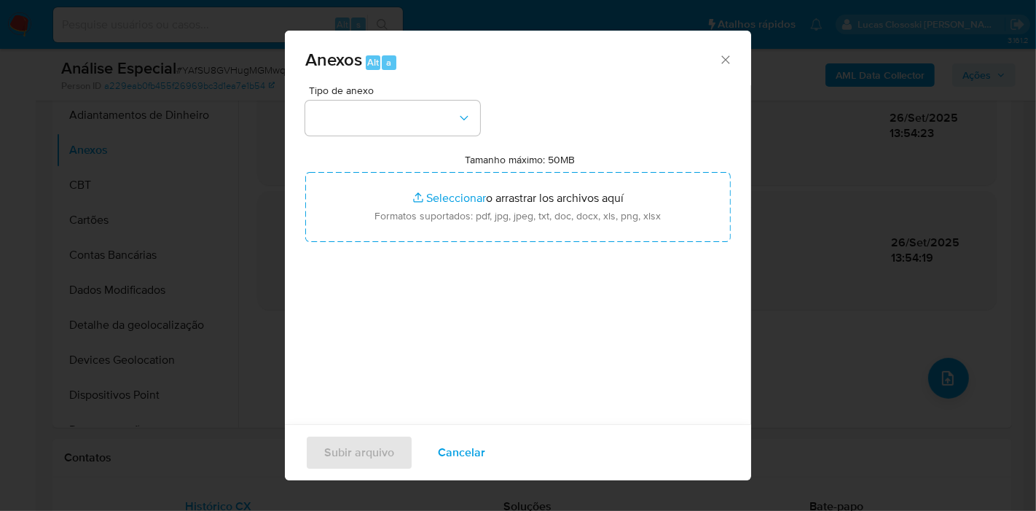
click at [453, 98] on div "Tipo de anexo" at bounding box center [392, 110] width 175 height 50
click at [450, 107] on button "button" at bounding box center [392, 118] width 175 height 35
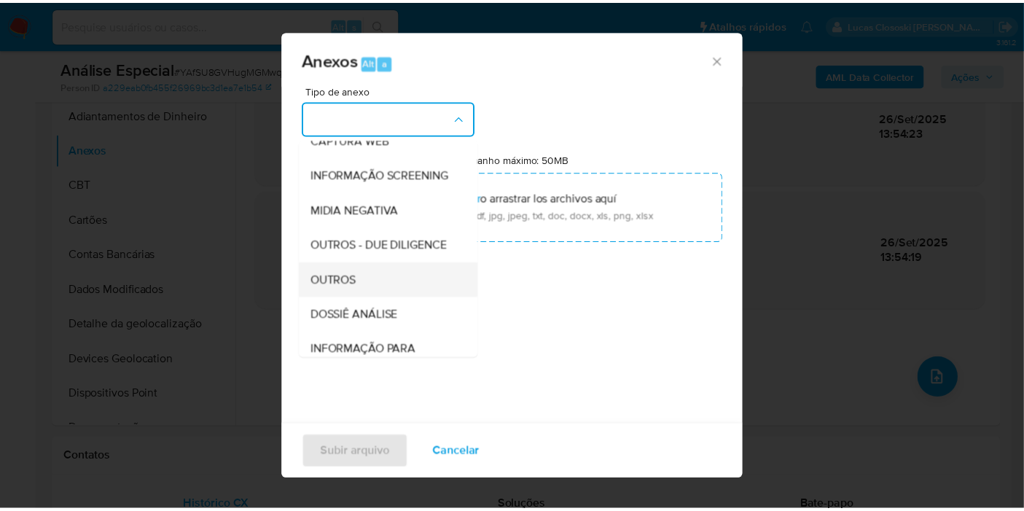
scroll to position [224, 0]
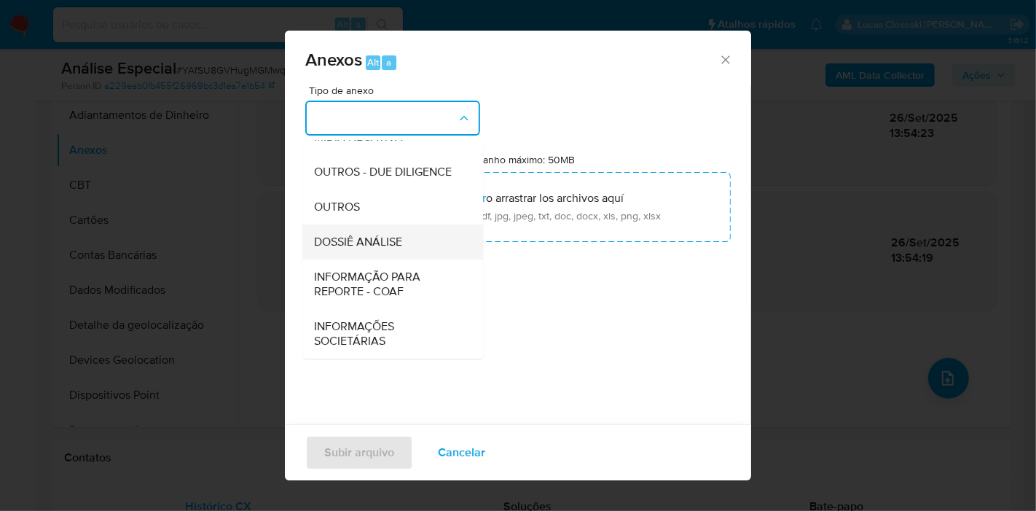
click at [375, 238] on span "DOSSIÊ ANÁLISE" at bounding box center [358, 242] width 88 height 15
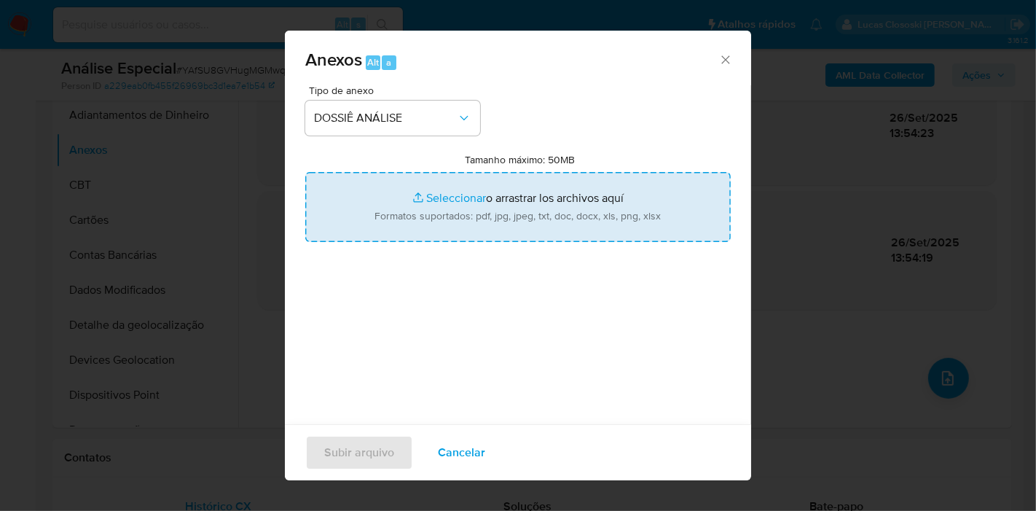
click at [396, 215] on input "Tamanho máximo: 50MB Seleccionar archivos" at bounding box center [518, 207] width 426 height 70
type input "C:\fakepath\Mulan 1458020998_2025_09_26_10_44_56.xlsx"
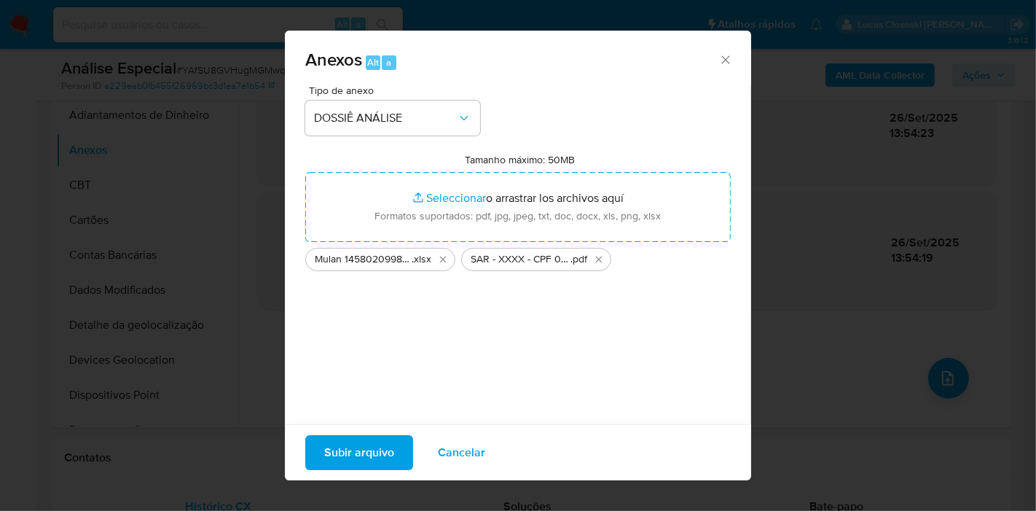
click at [384, 433] on div "Subir arquivo Cancelar" at bounding box center [518, 452] width 466 height 56
click at [384, 455] on span "Subir arquivo" at bounding box center [359, 452] width 70 height 32
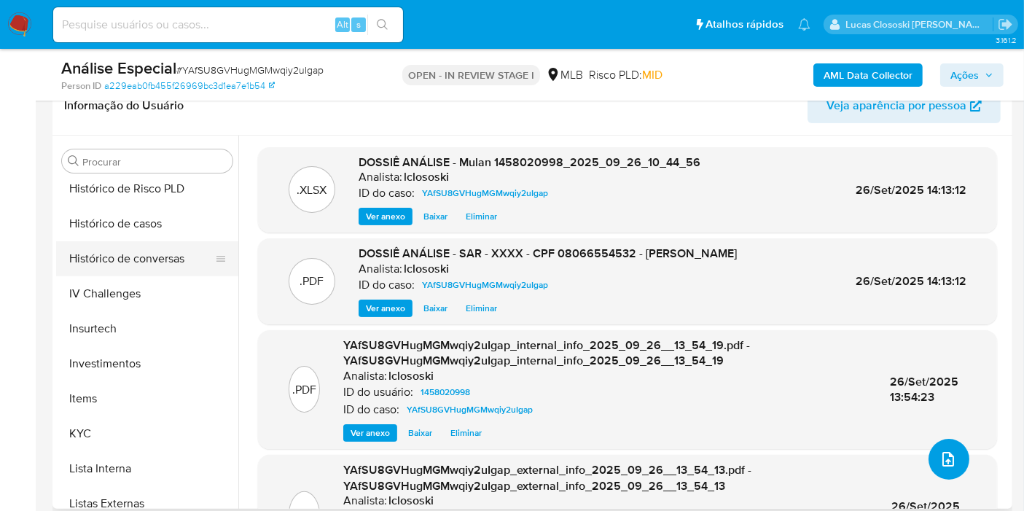
scroll to position [566, 0]
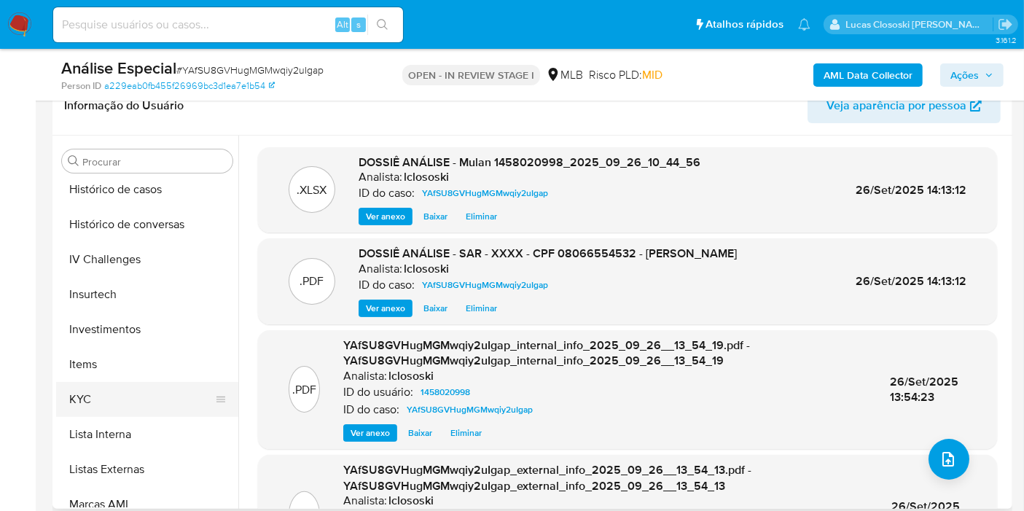
click at [112, 385] on button "KYC" at bounding box center [141, 399] width 171 height 35
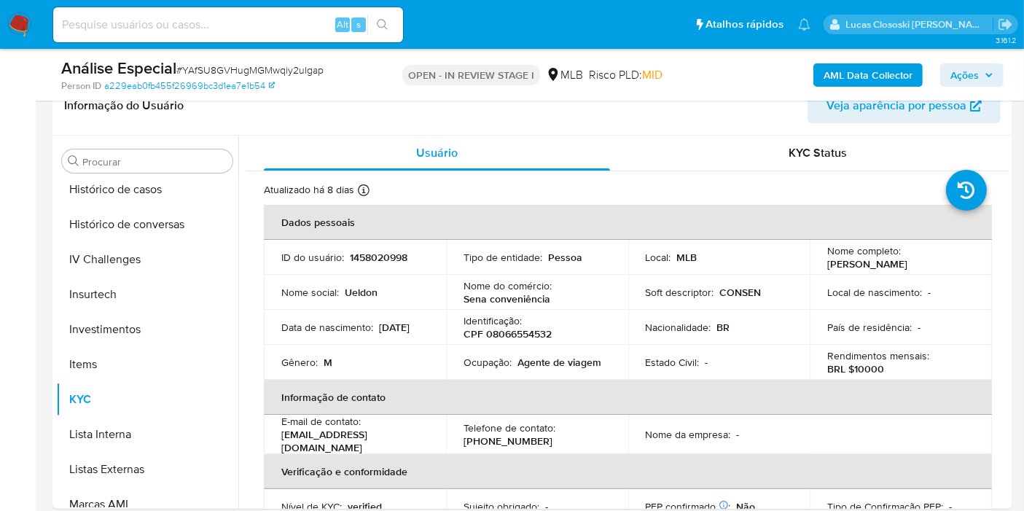
click at [980, 82] on span "Ações" at bounding box center [971, 75] width 43 height 20
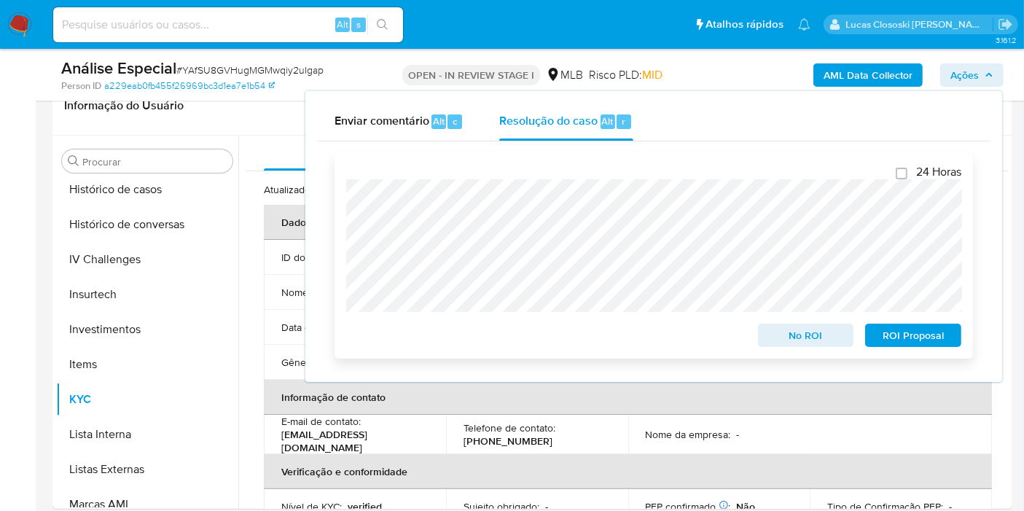
click at [944, 344] on span "ROI Proposal" at bounding box center [913, 335] width 76 height 20
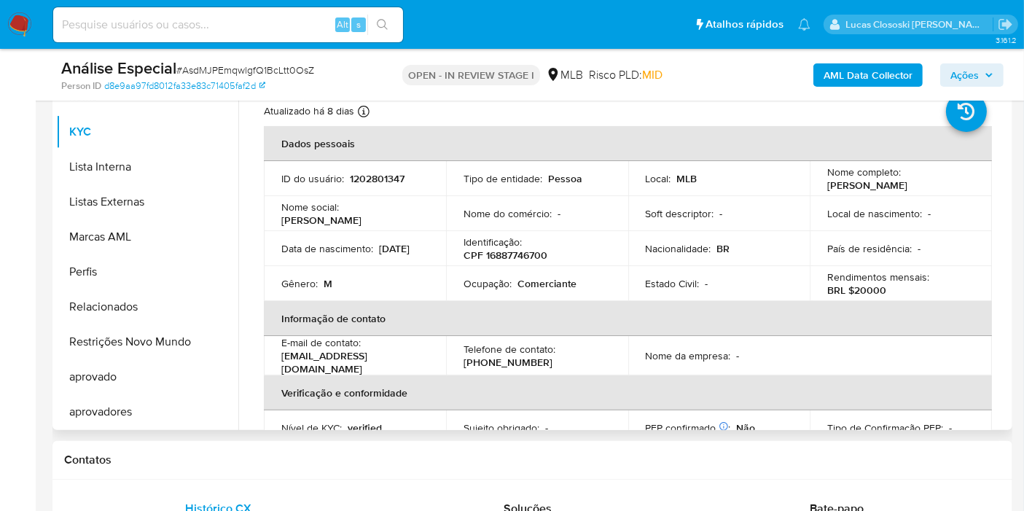
scroll to position [243, 0]
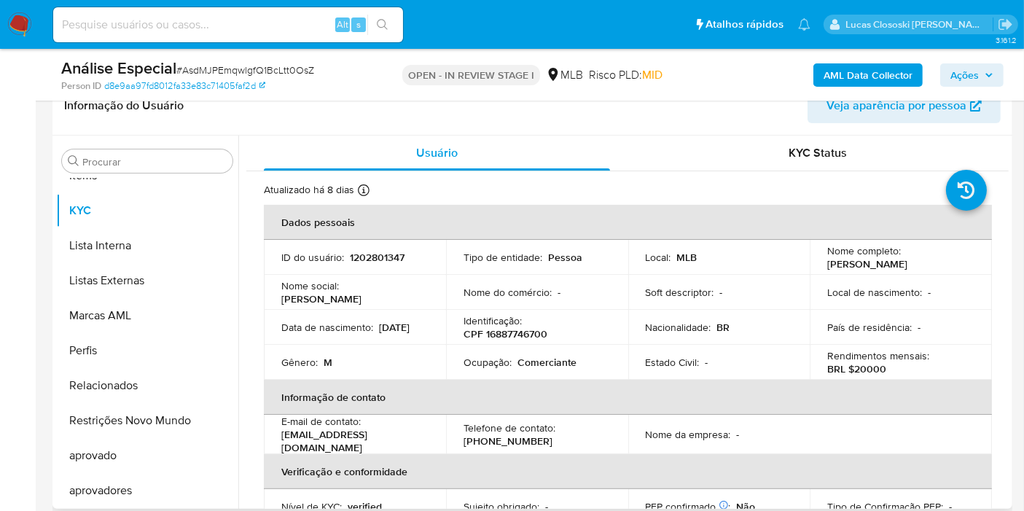
click at [517, 333] on p "CPF 16887746700" at bounding box center [505, 333] width 84 height 13
copy p "16887746700"
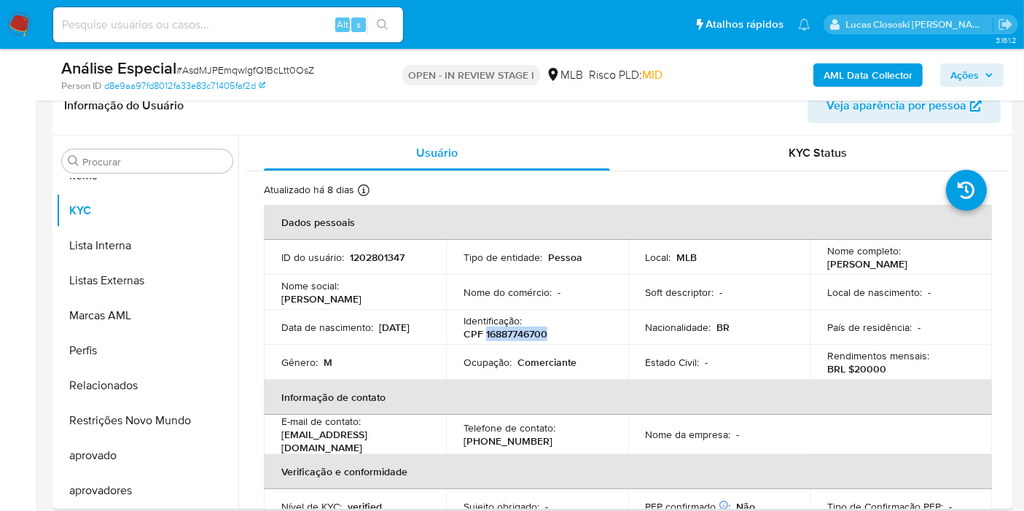
copy p "16887746700"
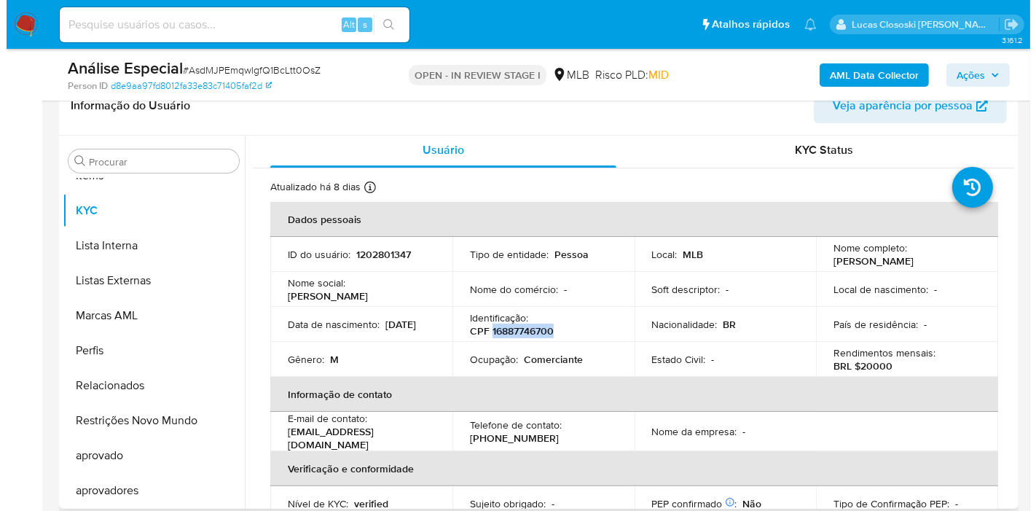
scroll to position [0, 0]
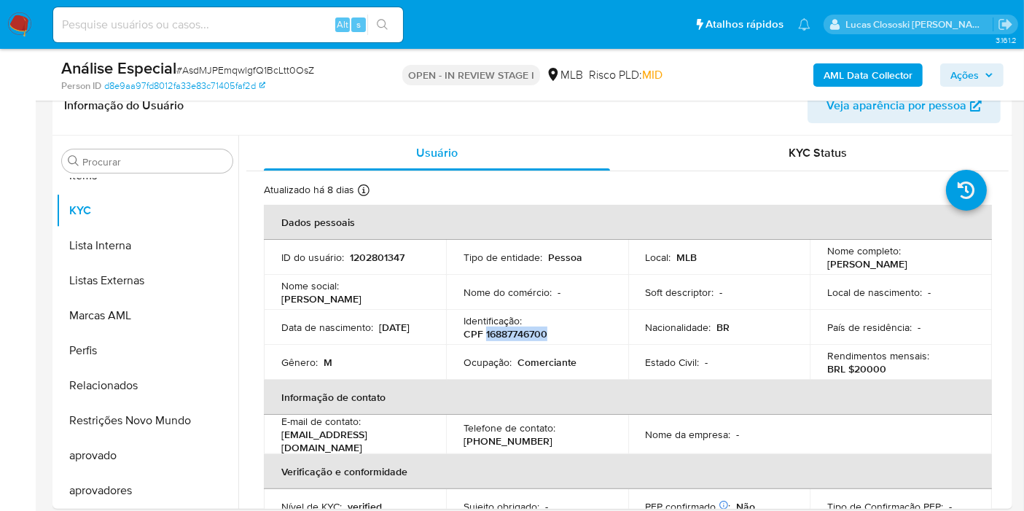
copy p "16887746700"
click at [853, 85] on b "AML Data Collector" at bounding box center [867, 74] width 89 height 23
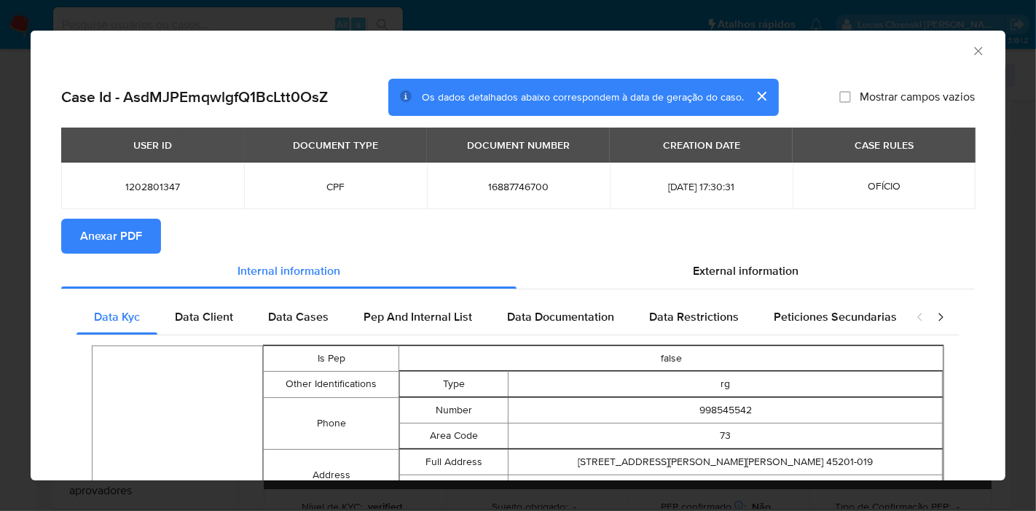
click at [152, 234] on button "Anexar PDF" at bounding box center [111, 236] width 100 height 35
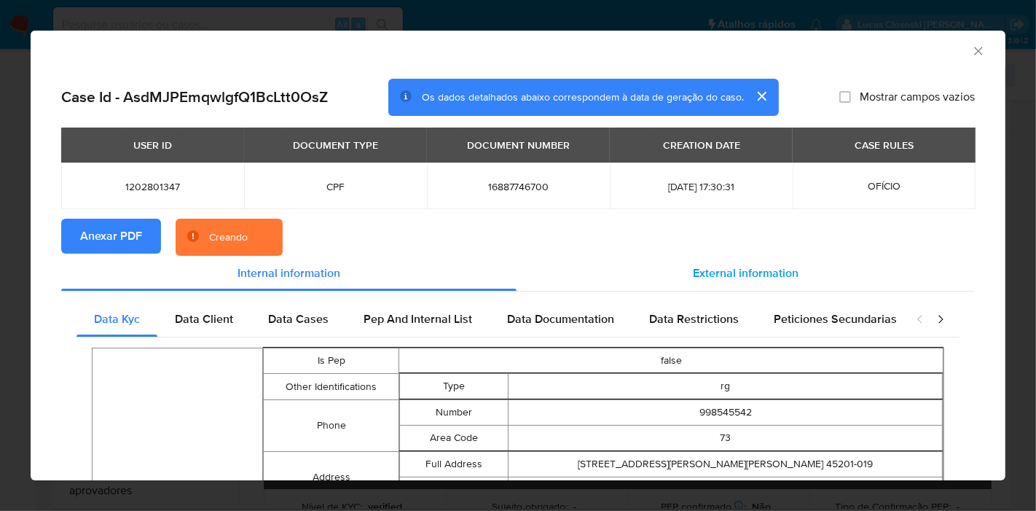
click at [735, 285] on div "External information" at bounding box center [746, 273] width 458 height 35
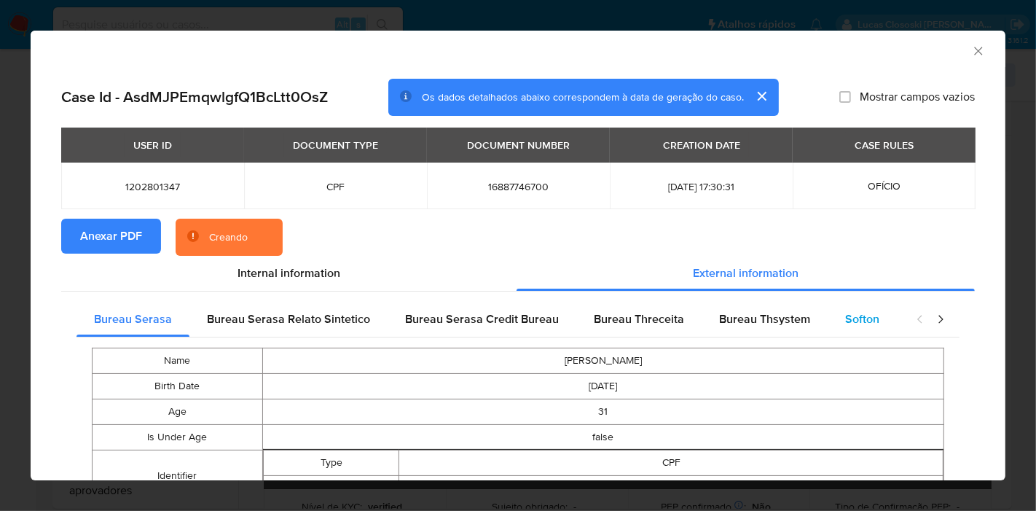
click at [845, 319] on span "Softon" at bounding box center [862, 318] width 34 height 17
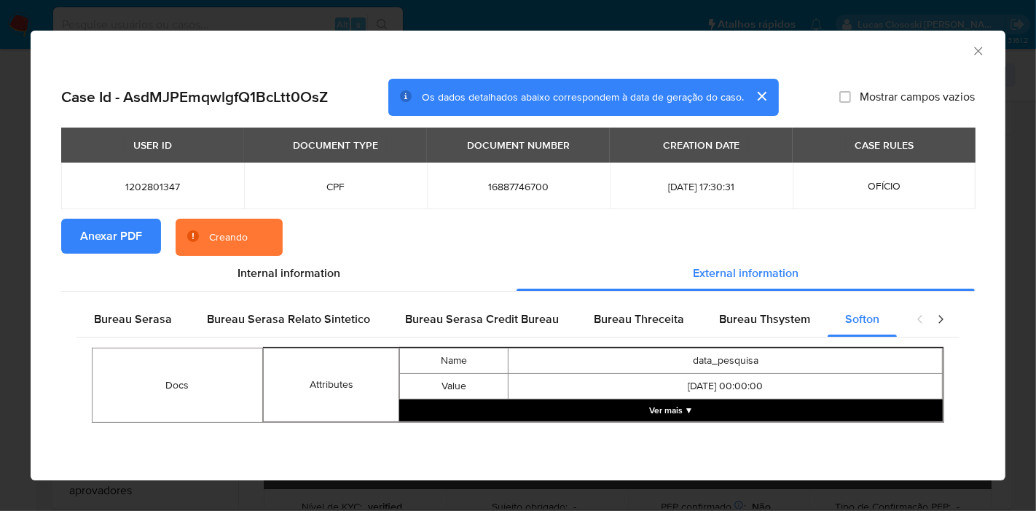
click at [678, 399] on td "2017.12.26 00:00:00" at bounding box center [726, 387] width 434 height 26
click at [678, 407] on button "Ver mais ▼" at bounding box center [671, 410] width 544 height 22
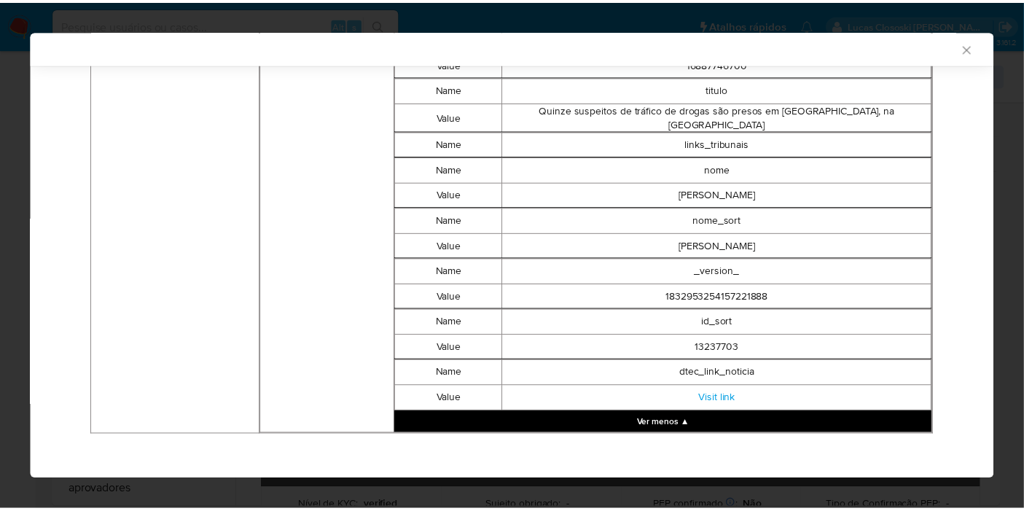
scroll to position [1763, 0]
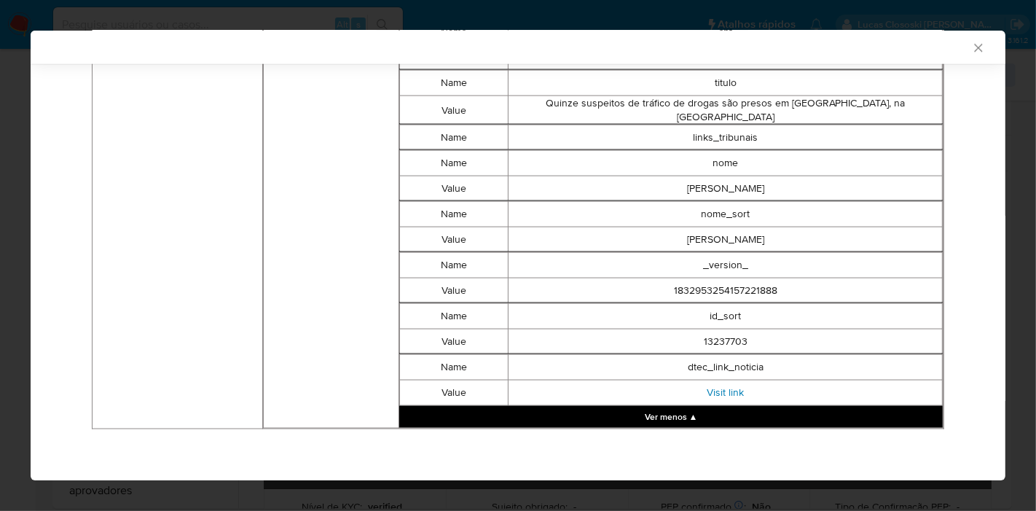
click at [730, 386] on link "Visit link" at bounding box center [725, 392] width 37 height 15
click at [966, 40] on div "AML Data Collector" at bounding box center [518, 48] width 975 height 34
click at [971, 42] on icon "Fechar a janela" at bounding box center [978, 48] width 15 height 15
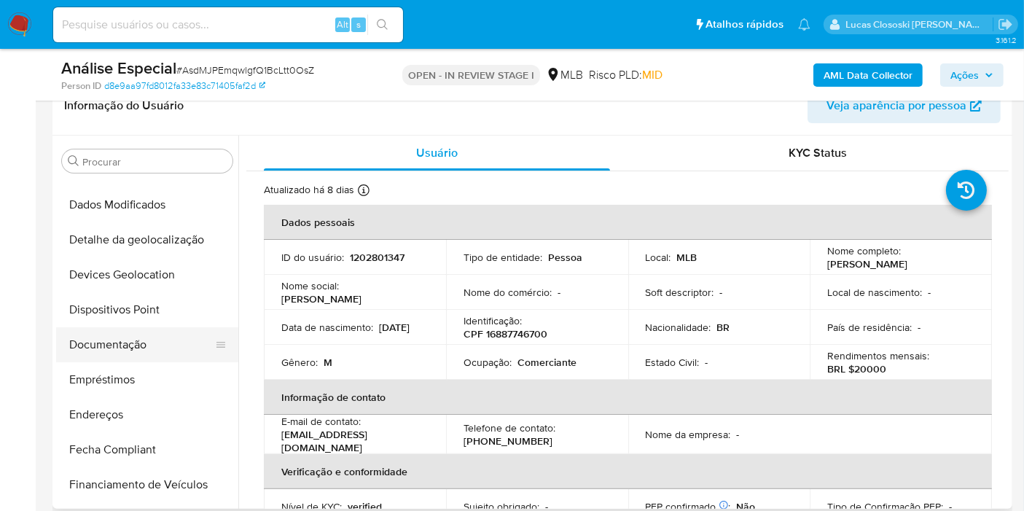
scroll to position [107, 0]
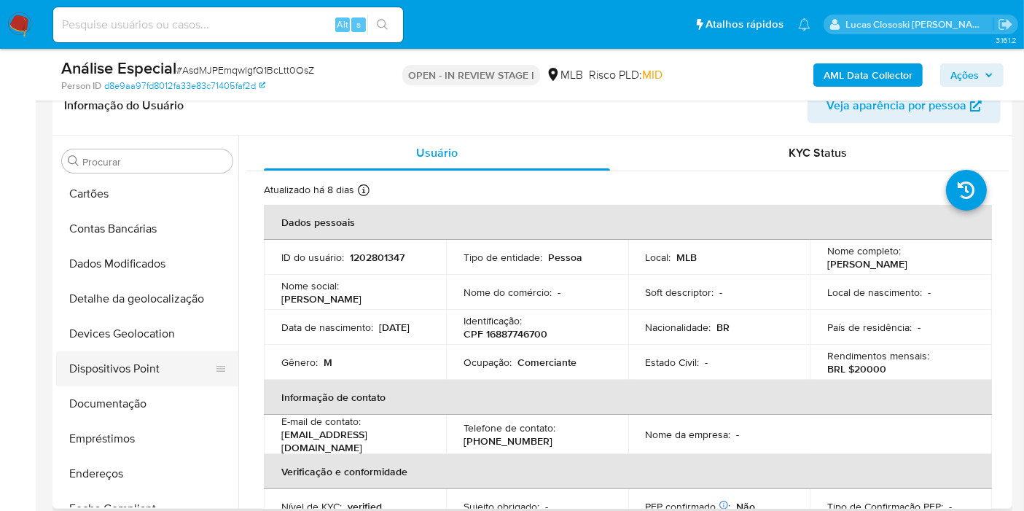
click at [128, 366] on button "Dispositivos Point" at bounding box center [141, 368] width 171 height 35
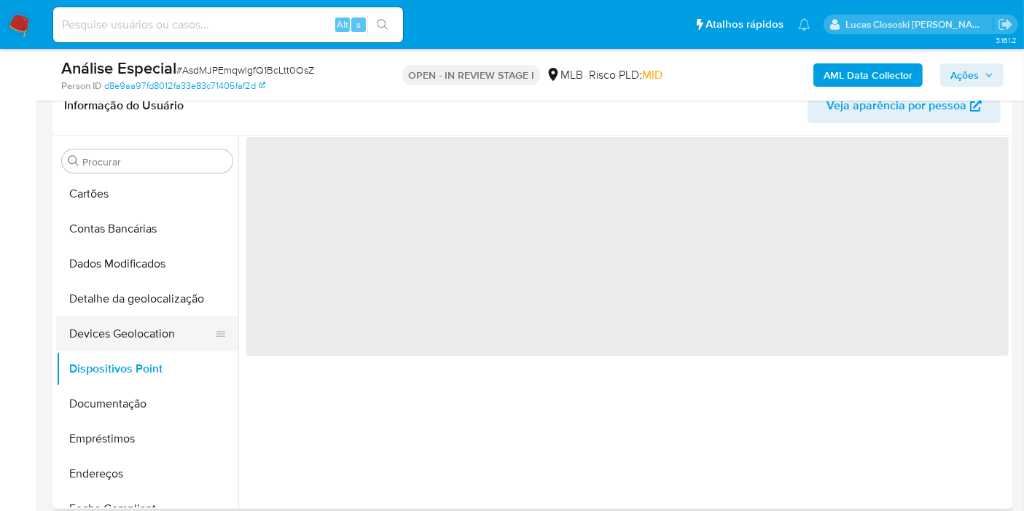
click at [125, 331] on button "Devices Geolocation" at bounding box center [141, 333] width 171 height 35
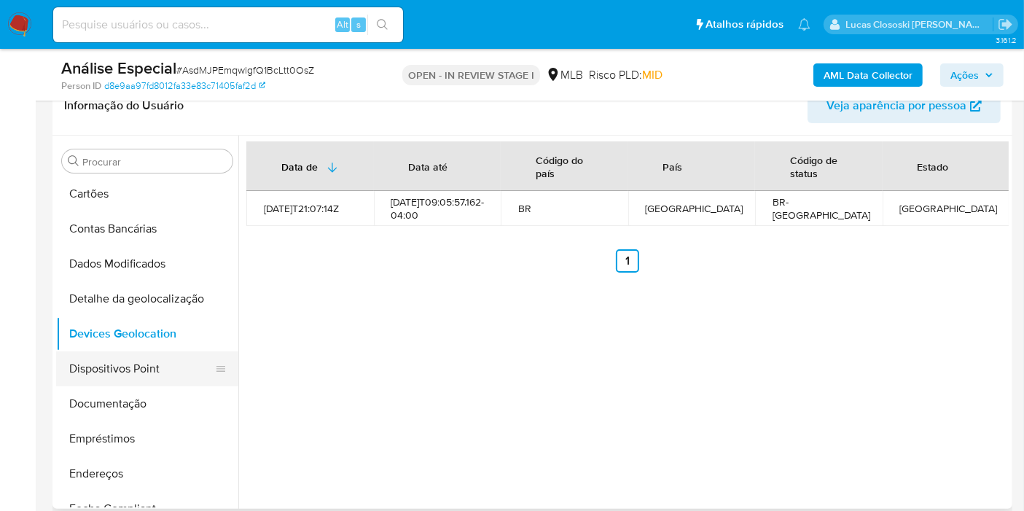
click at [120, 361] on button "Dispositivos Point" at bounding box center [141, 368] width 171 height 35
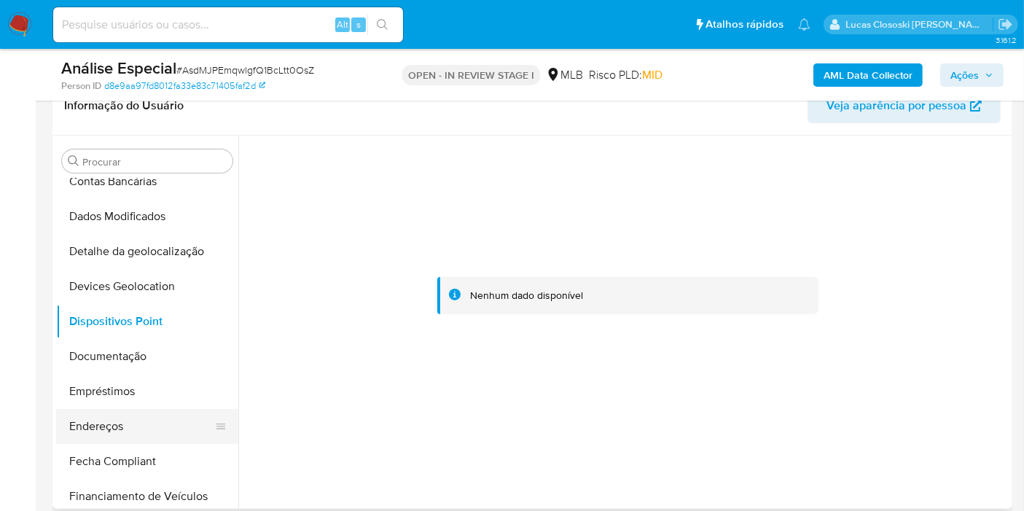
scroll to position [188, 0]
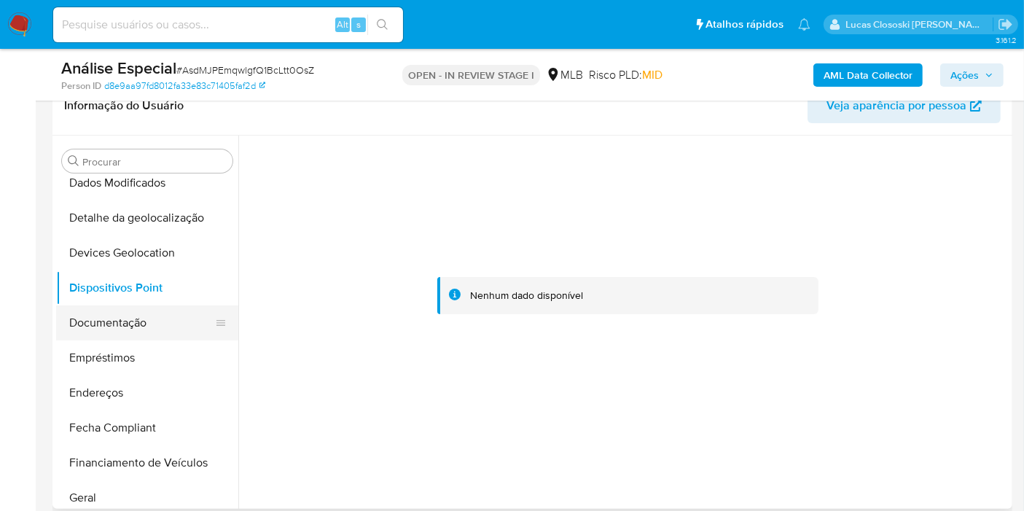
click at [116, 331] on button "Documentação" at bounding box center [141, 322] width 171 height 35
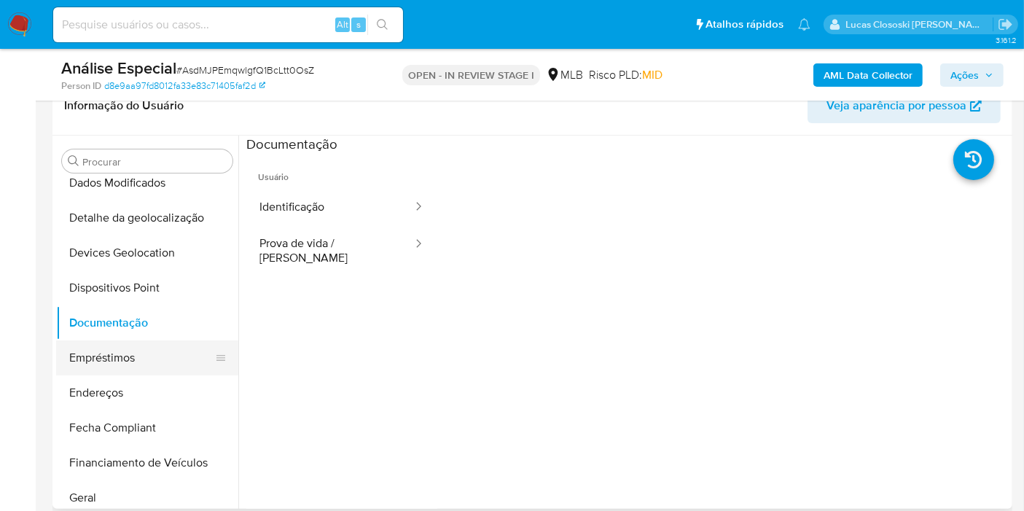
click at [117, 353] on button "Empréstimos" at bounding box center [141, 357] width 171 height 35
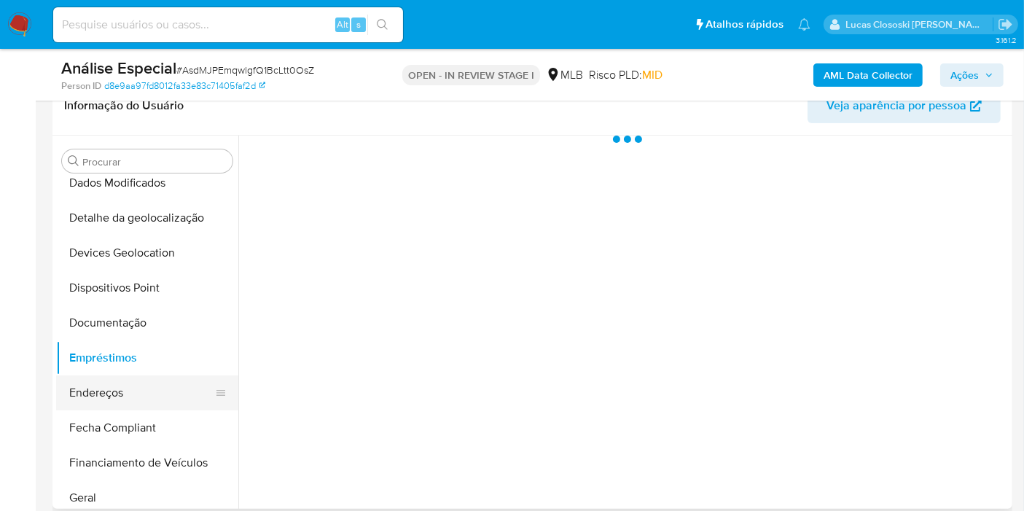
click at [120, 406] on button "Endereços" at bounding box center [141, 392] width 171 height 35
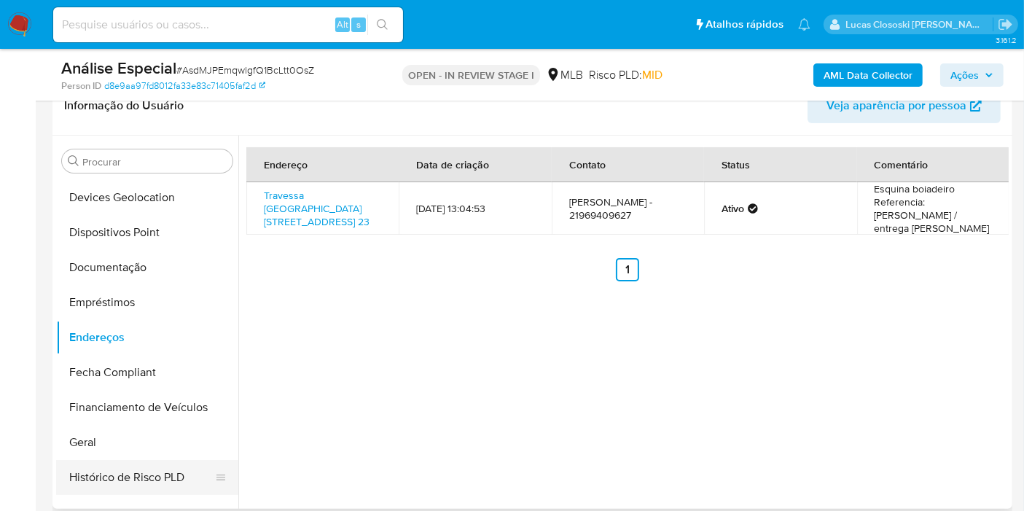
scroll to position [269, 0]
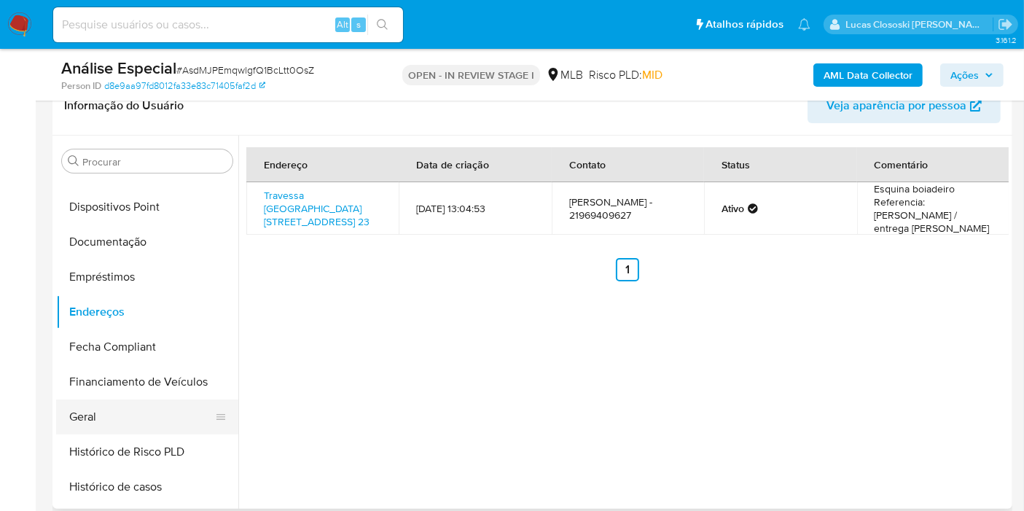
drag, startPoint x: 96, startPoint y: 407, endPoint x: 108, endPoint y: 399, distance: 14.6
click at [96, 407] on button "Geral" at bounding box center [141, 416] width 171 height 35
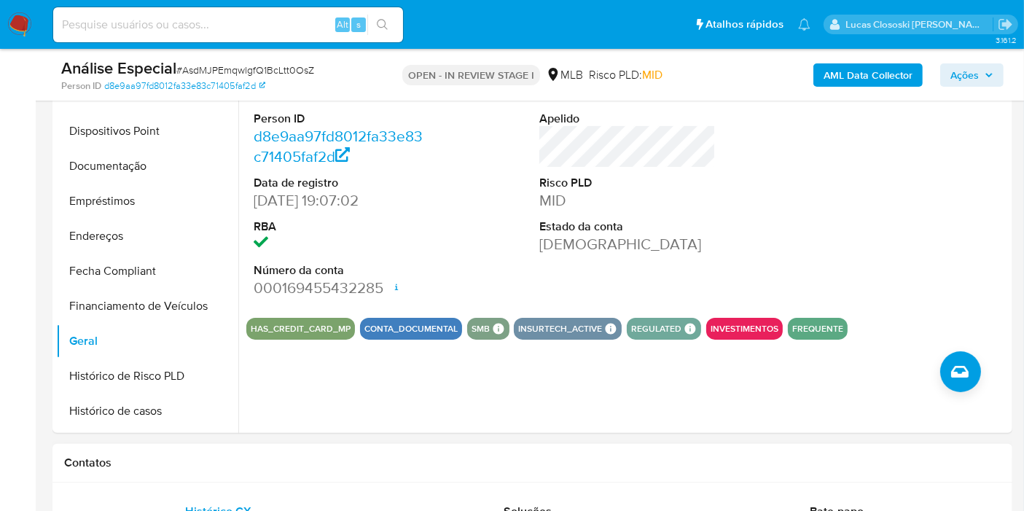
scroll to position [404, 0]
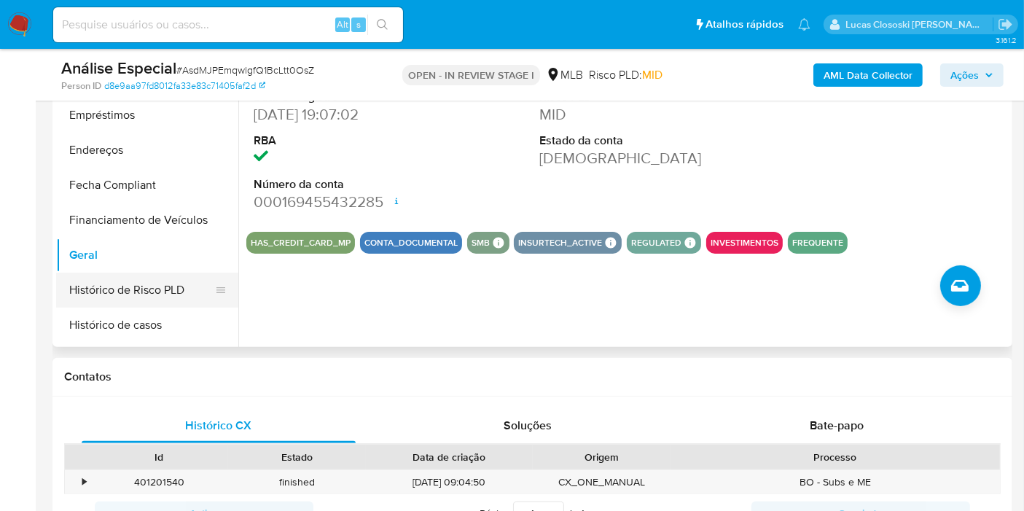
click at [122, 293] on button "Histórico de Risco PLD" at bounding box center [141, 290] width 171 height 35
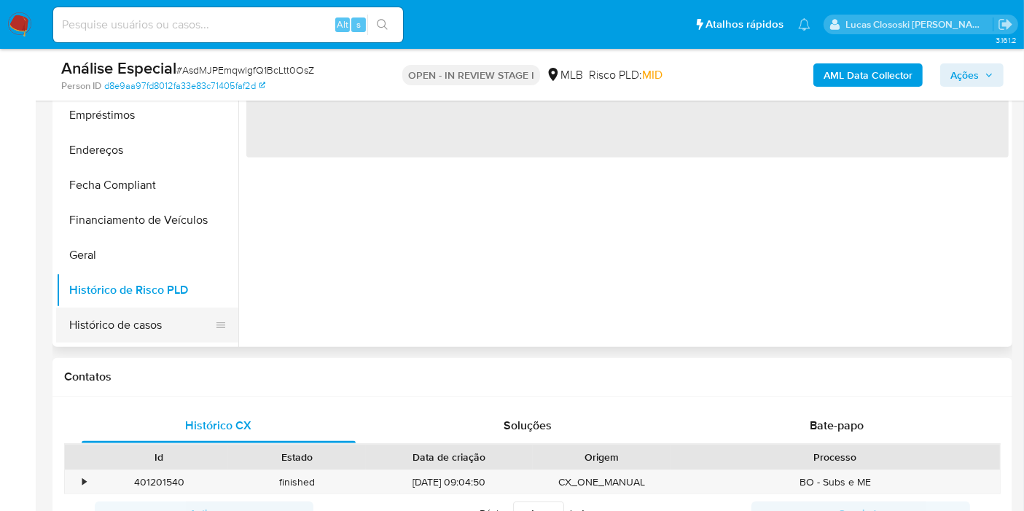
click at [122, 308] on button "Histórico de casos" at bounding box center [141, 325] width 171 height 35
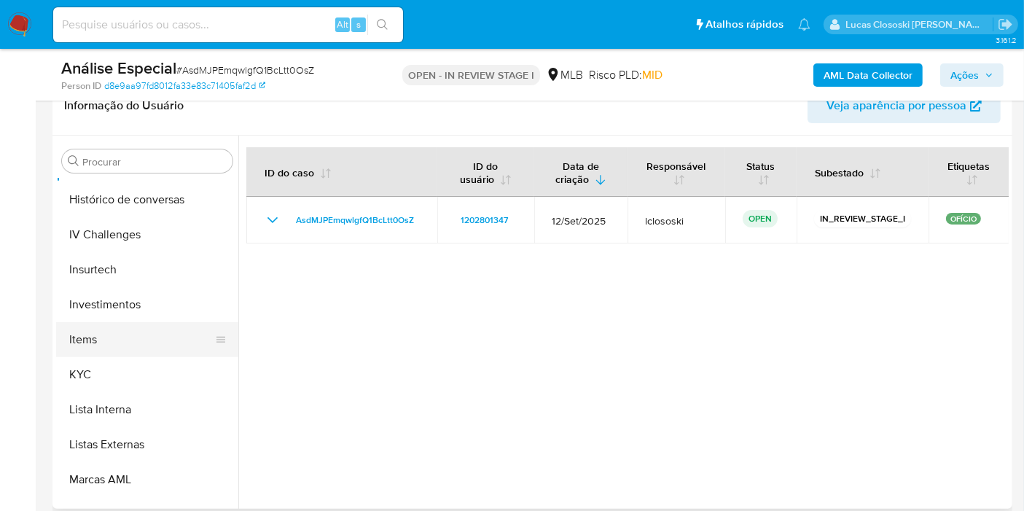
scroll to position [593, 0]
click at [111, 375] on button "KYC" at bounding box center [141, 372] width 171 height 35
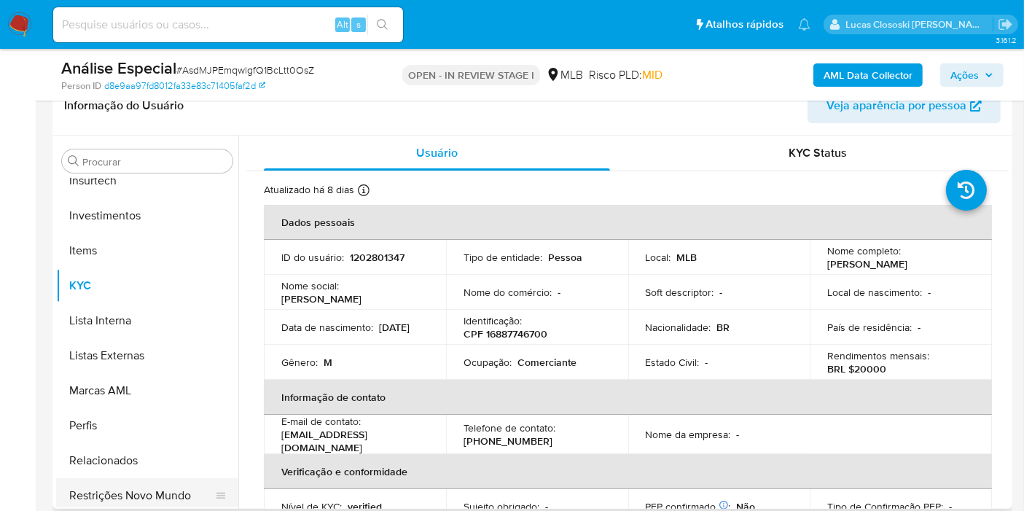
scroll to position [755, 0]
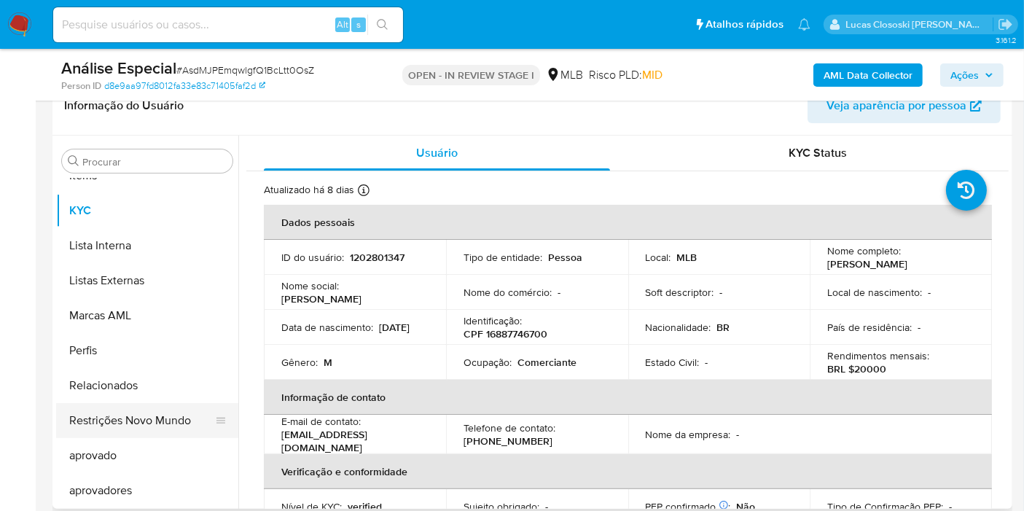
click at [188, 428] on button "Restrições Novo Mundo" at bounding box center [141, 420] width 171 height 35
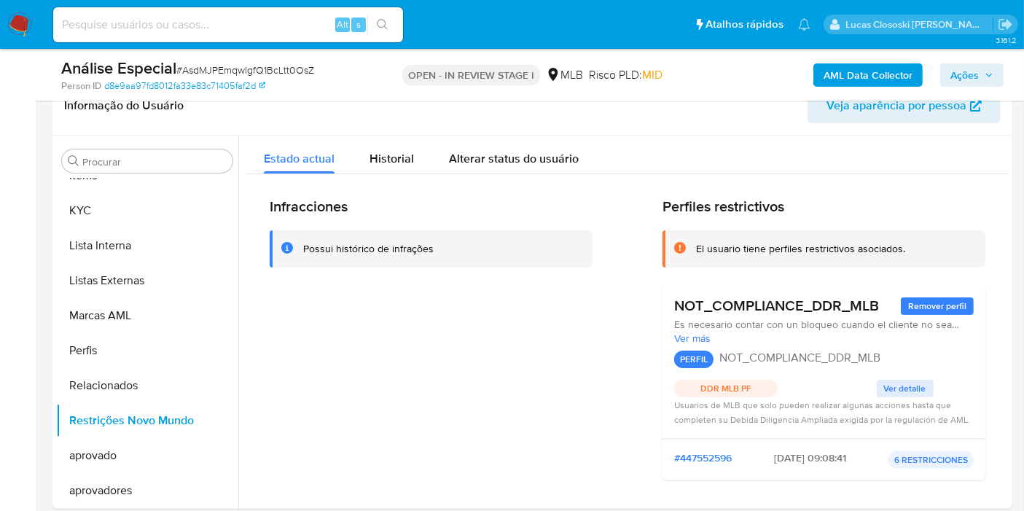
click at [205, 74] on span "# AsdMJPEmqwlgfQ1BcLtt0OsZ" at bounding box center [245, 70] width 138 height 15
copy span "AsdMJPEmqwlgfQ1BcLtt0OsZ"
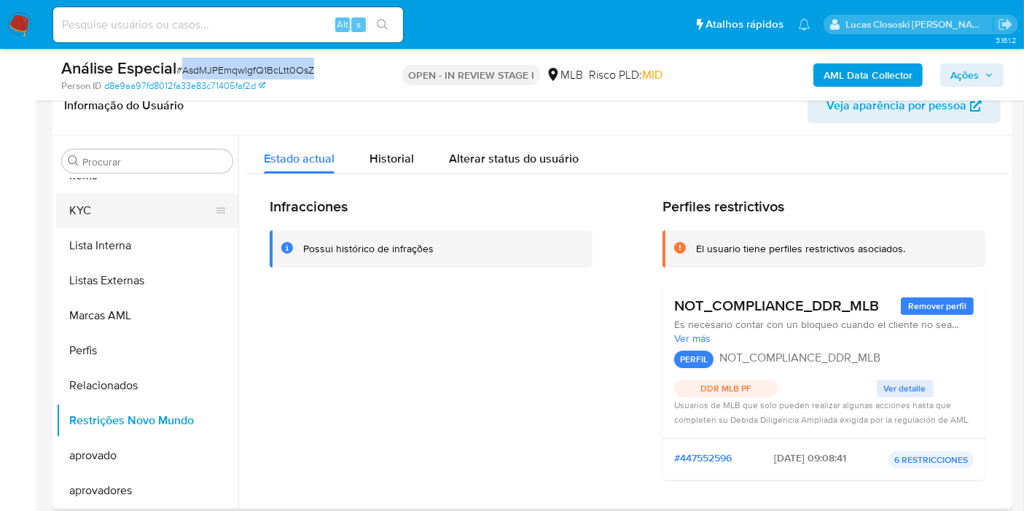
click at [128, 215] on button "KYC" at bounding box center [141, 210] width 171 height 35
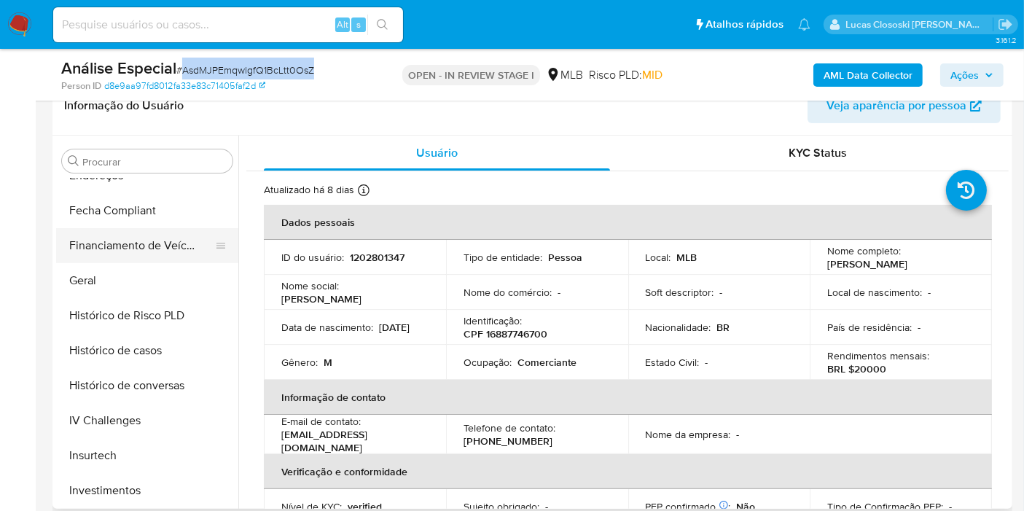
scroll to position [350, 0]
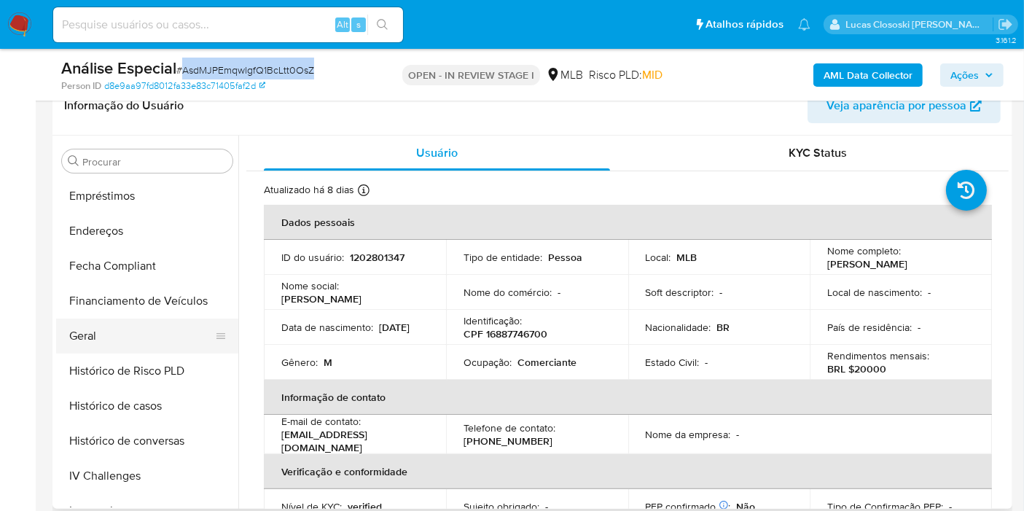
click at [101, 332] on button "Geral" at bounding box center [141, 335] width 171 height 35
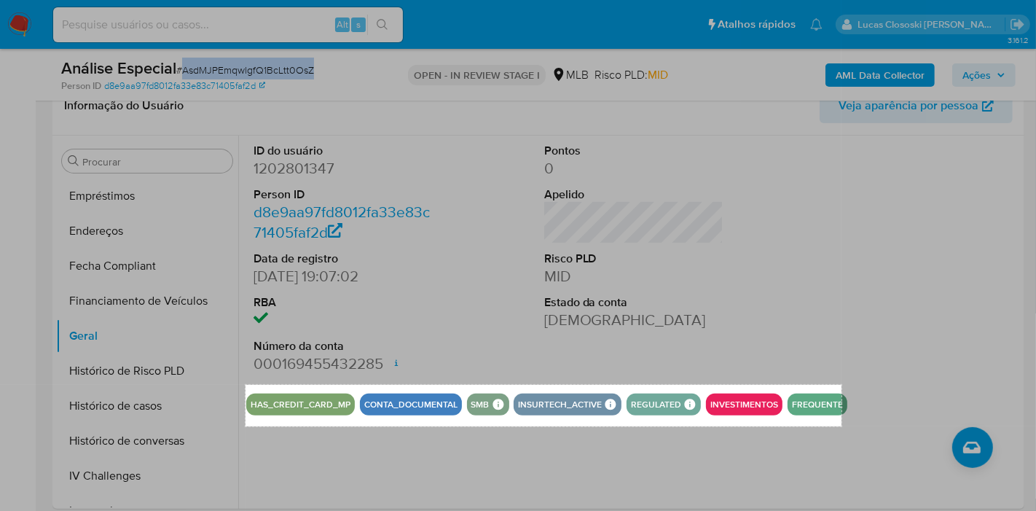
drag, startPoint x: 246, startPoint y: 384, endPoint x: 842, endPoint y: 426, distance: 596.8
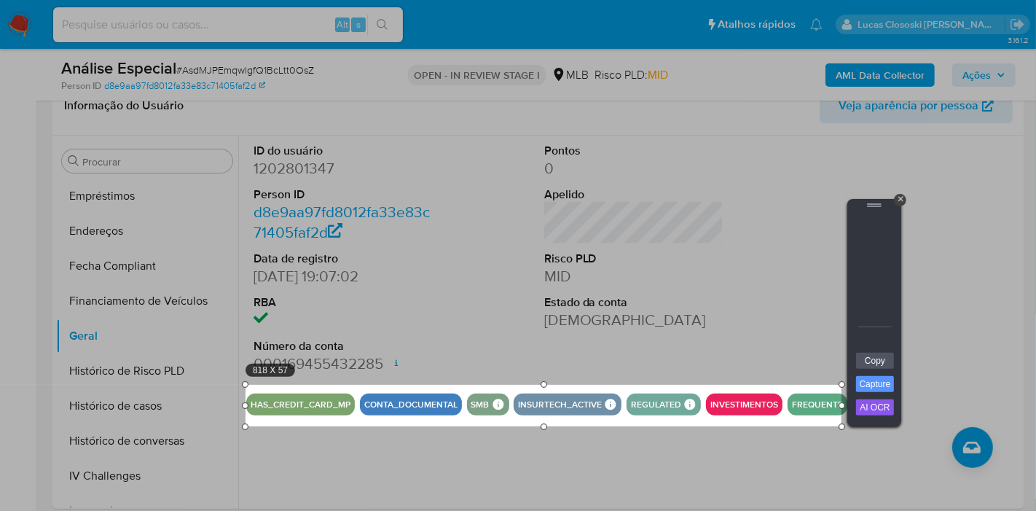
click at [895, 363] on div "Copy Capture AI OCR + Transform Images to Editable Text in Seconds! Instantly e…" at bounding box center [875, 389] width 44 height 74
click at [890, 363] on link "Copy" at bounding box center [875, 361] width 38 height 16
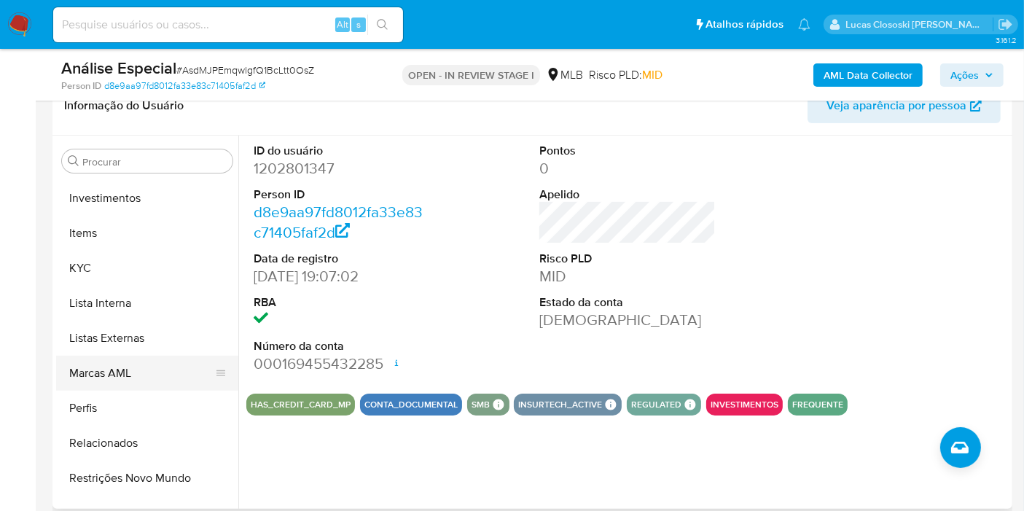
scroll to position [755, 0]
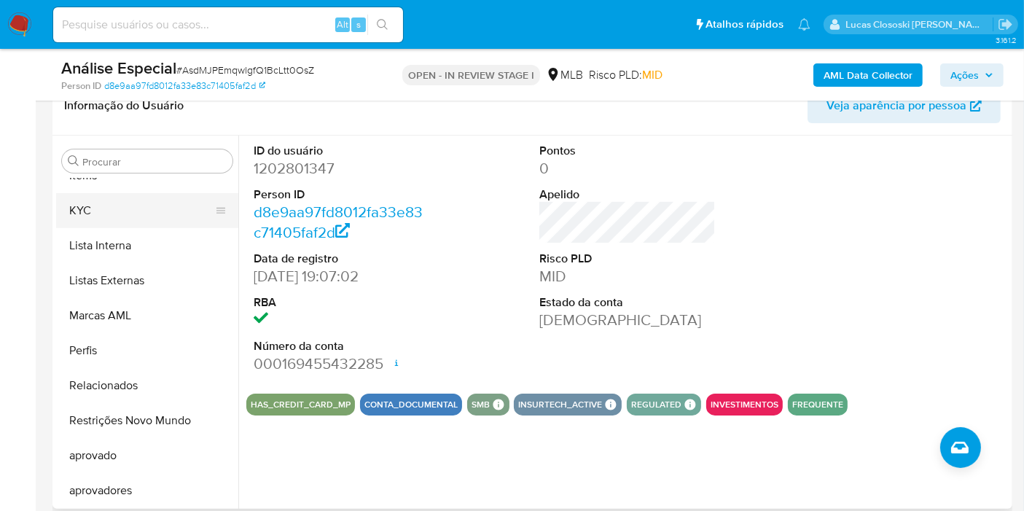
click at [89, 211] on button "KYC" at bounding box center [141, 210] width 171 height 35
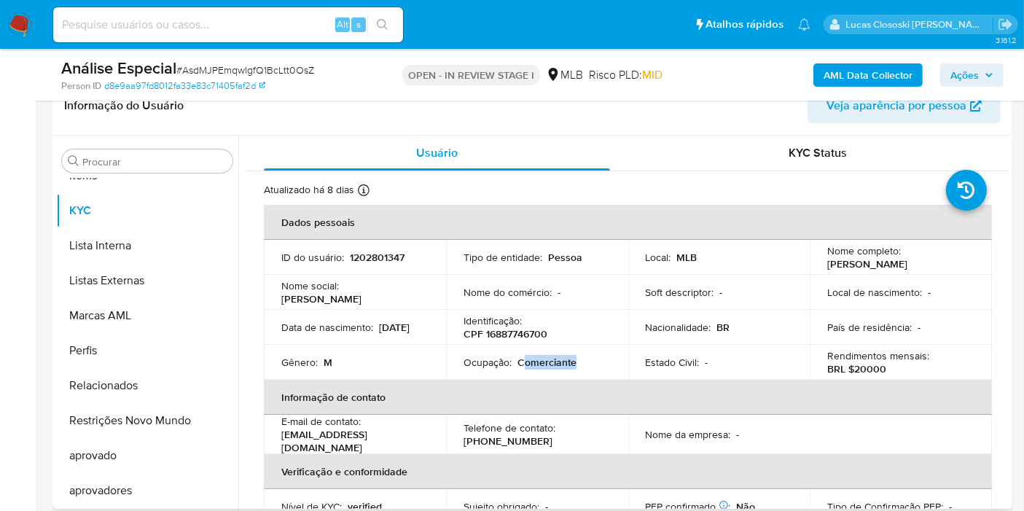
copy p "omerciante"
drag, startPoint x: 572, startPoint y: 361, endPoint x: 524, endPoint y: 364, distance: 48.2
click at [524, 364] on div "Ocupação : Comerciante" at bounding box center [536, 362] width 147 height 13
click at [996, 78] on button "Ações" at bounding box center [971, 74] width 63 height 23
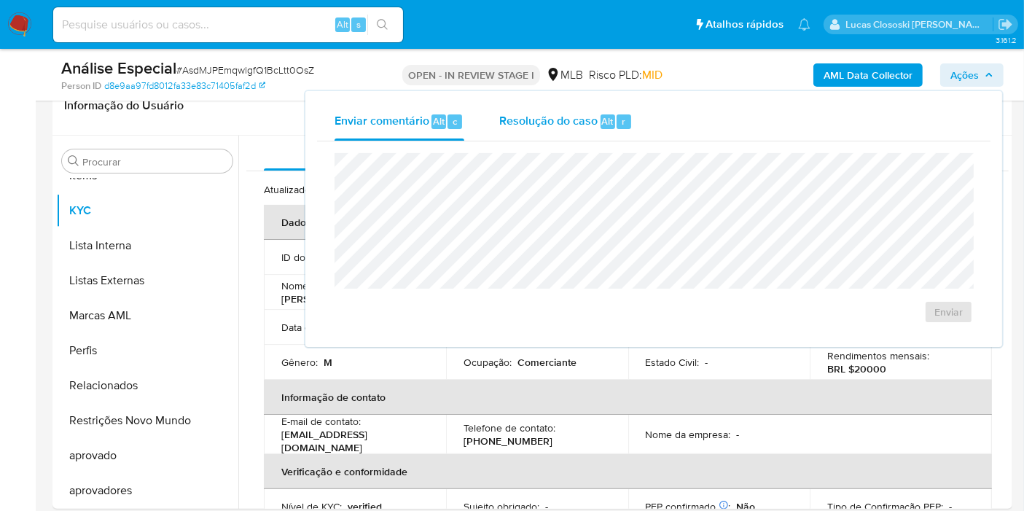
click at [593, 130] on div "Resolução do caso Alt r" at bounding box center [565, 122] width 133 height 38
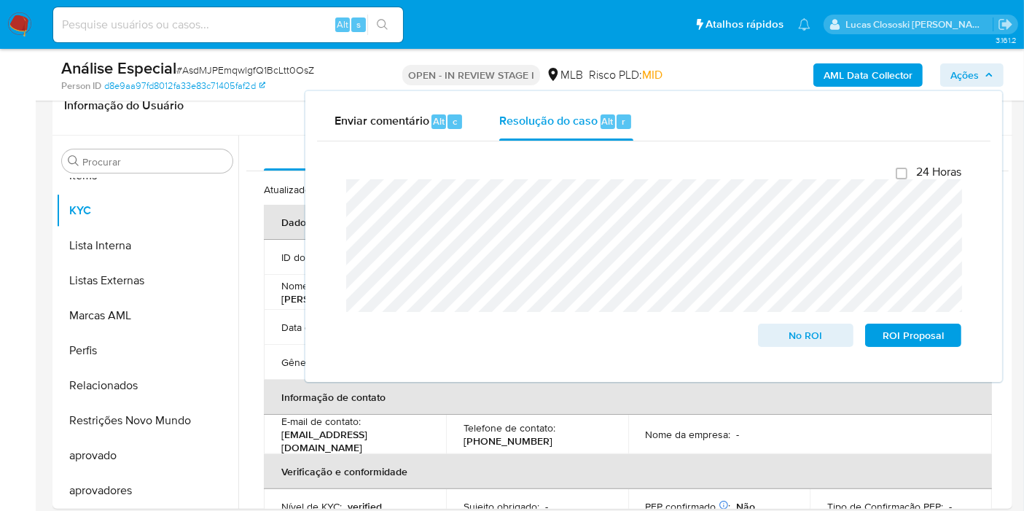
click at [976, 73] on span "Ações" at bounding box center [964, 74] width 28 height 23
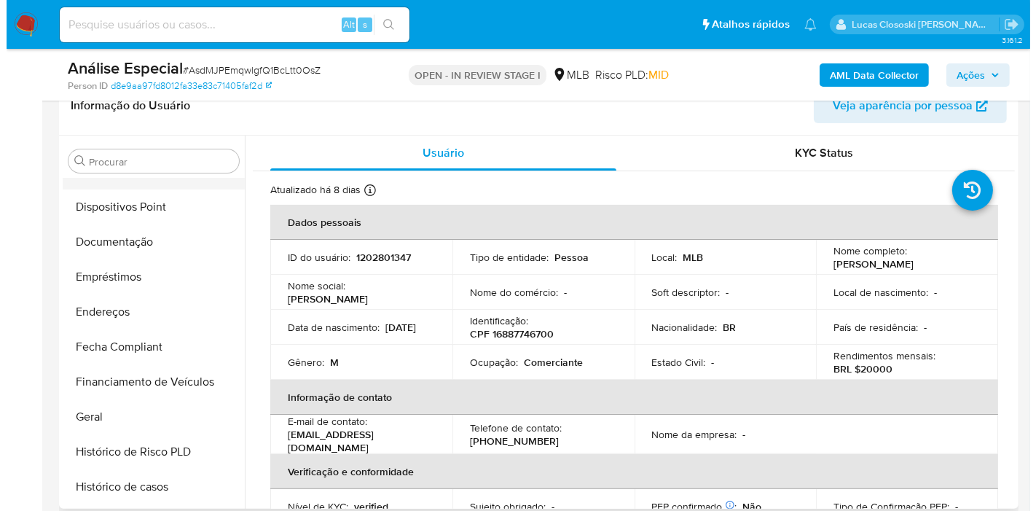
scroll to position [26, 0]
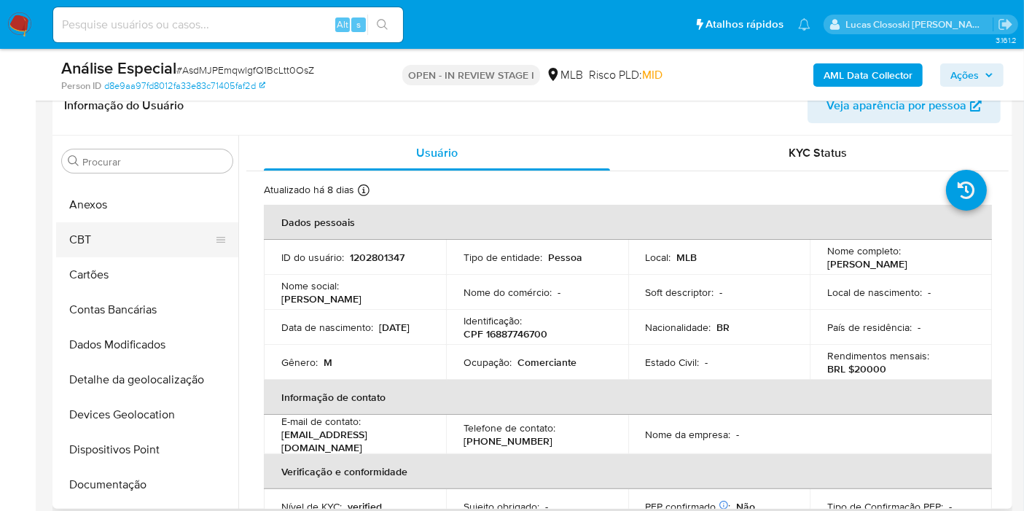
click at [121, 235] on button "CBT" at bounding box center [141, 239] width 171 height 35
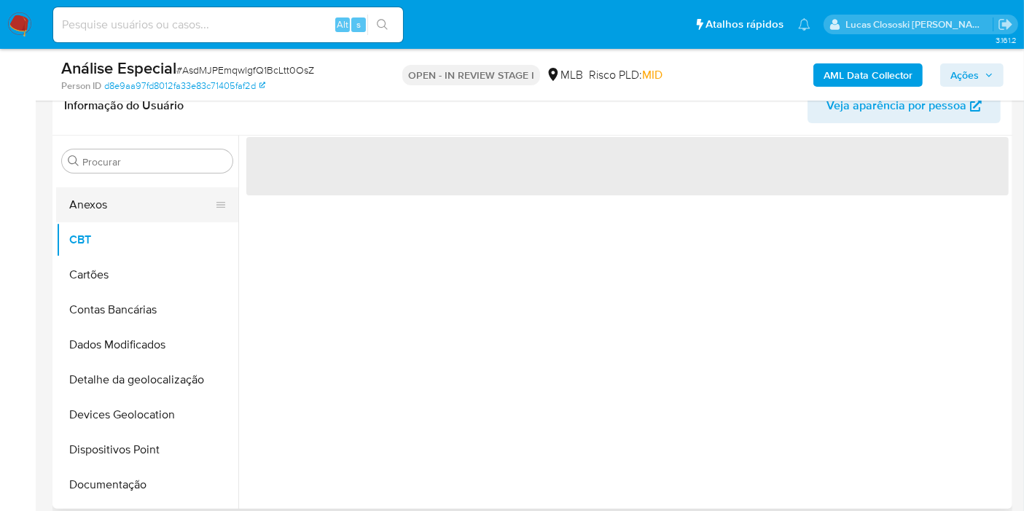
click at [121, 213] on button "Anexos" at bounding box center [141, 204] width 171 height 35
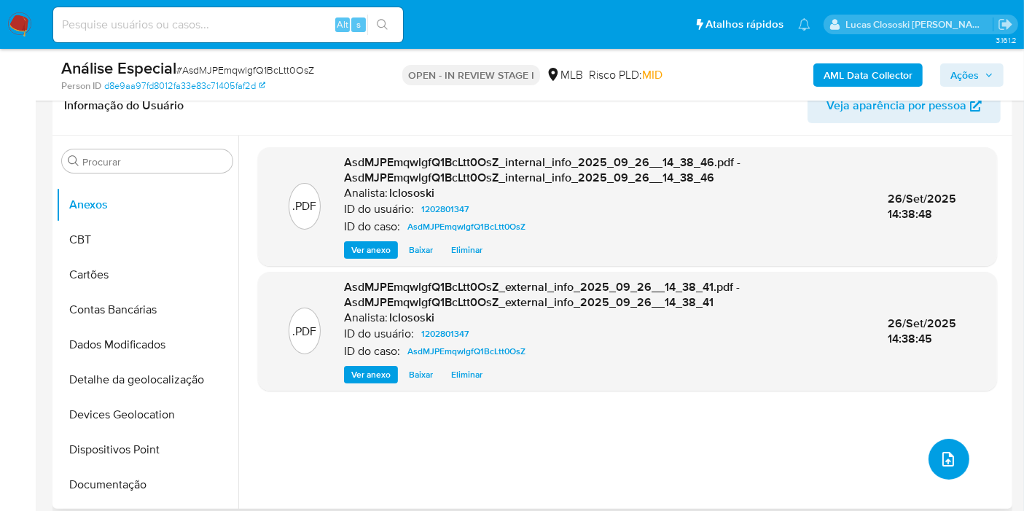
click at [947, 459] on icon "upload-file" at bounding box center [947, 458] width 17 height 17
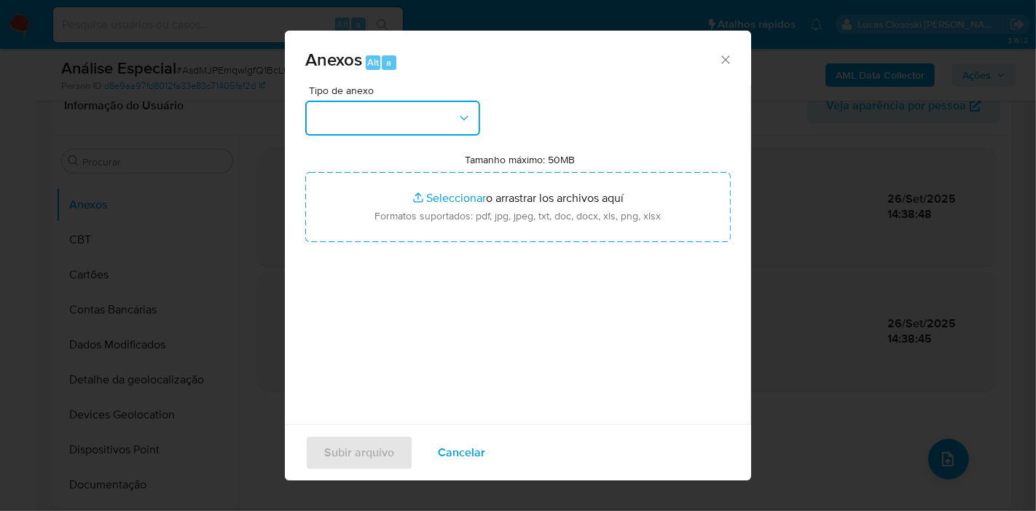
click at [416, 128] on button "button" at bounding box center [392, 118] width 175 height 35
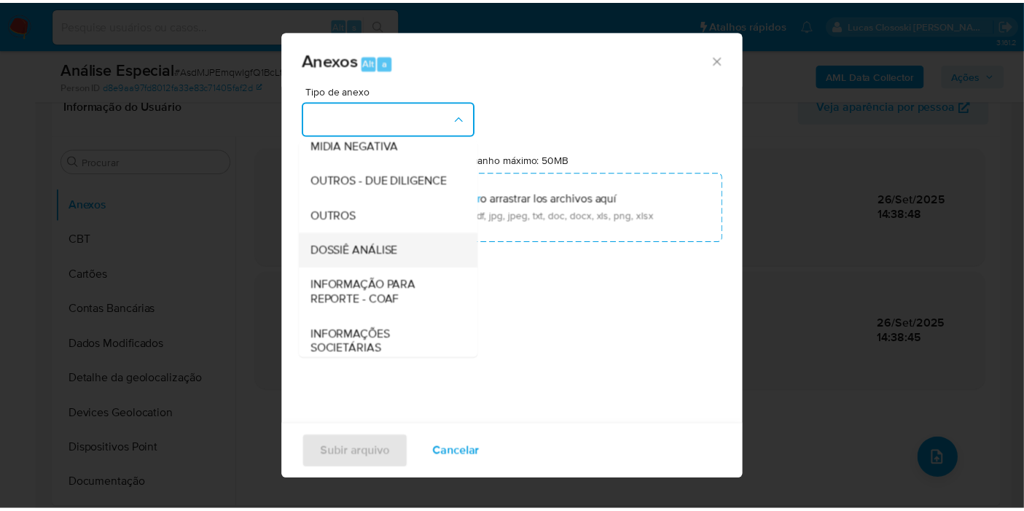
scroll to position [224, 0]
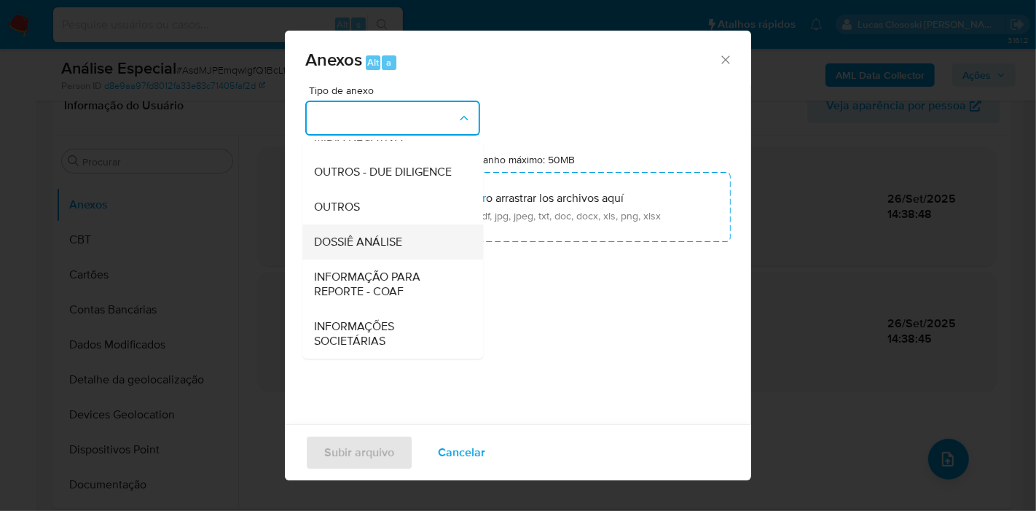
click at [379, 246] on span "DOSSIÊ ANÁLISE" at bounding box center [358, 242] width 88 height 15
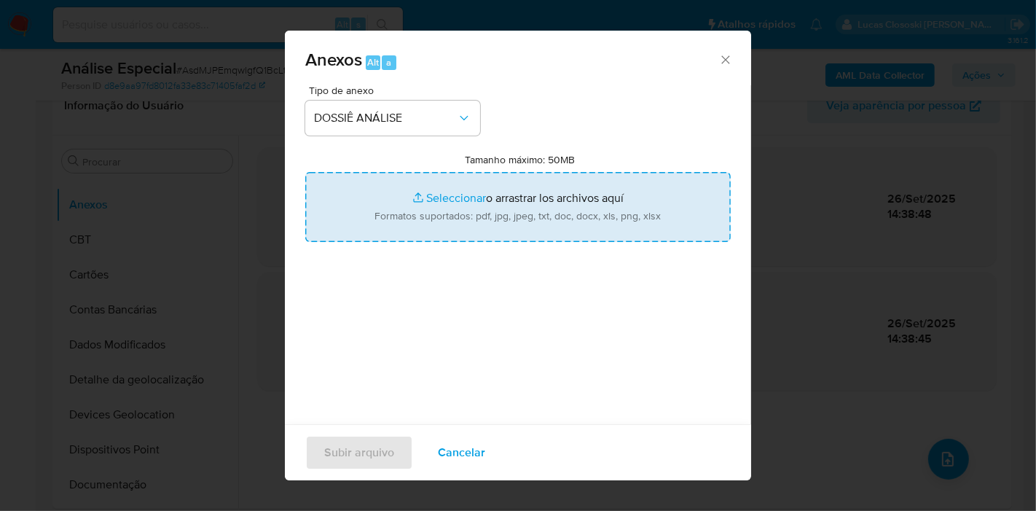
click at [404, 214] on input "Tamanho máximo: 50MB Seleccionar archivos" at bounding box center [518, 207] width 426 height 70
type input "C:\fakepath\Mulan 1202801347_2025_09_26_10_44_34.xlsx"
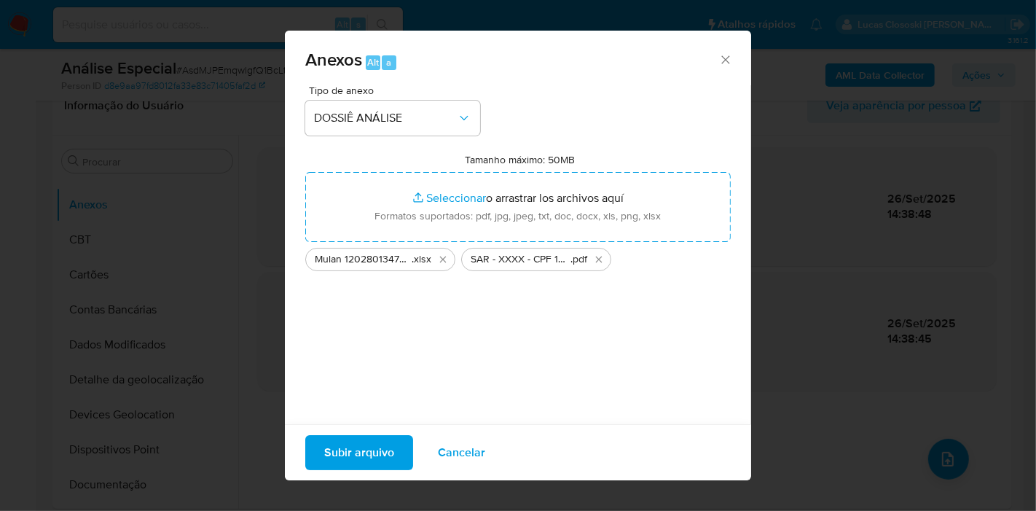
click at [363, 436] on span "Subir arquivo" at bounding box center [359, 452] width 70 height 32
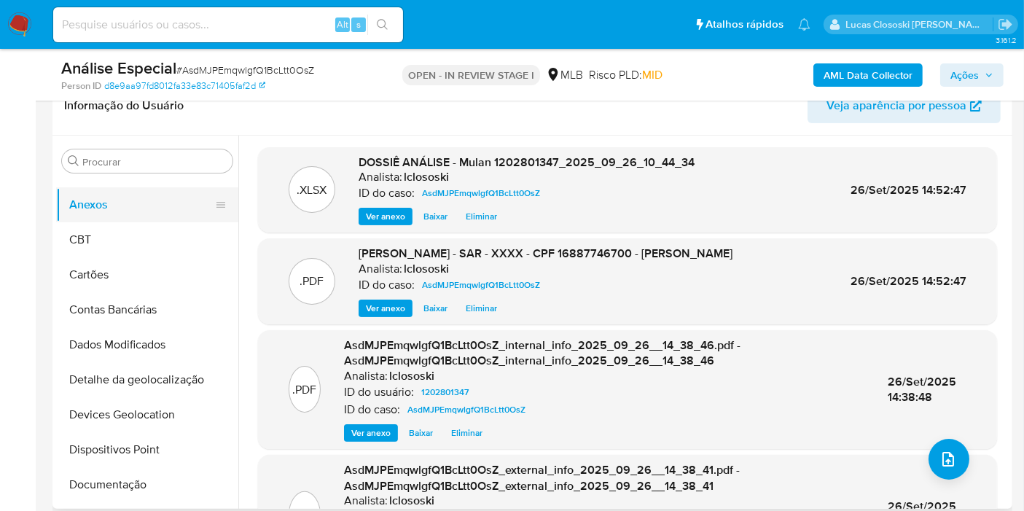
drag, startPoint x: 70, startPoint y: 248, endPoint x: 87, endPoint y: 216, distance: 36.5
click at [70, 248] on button "CBT" at bounding box center [147, 239] width 182 height 35
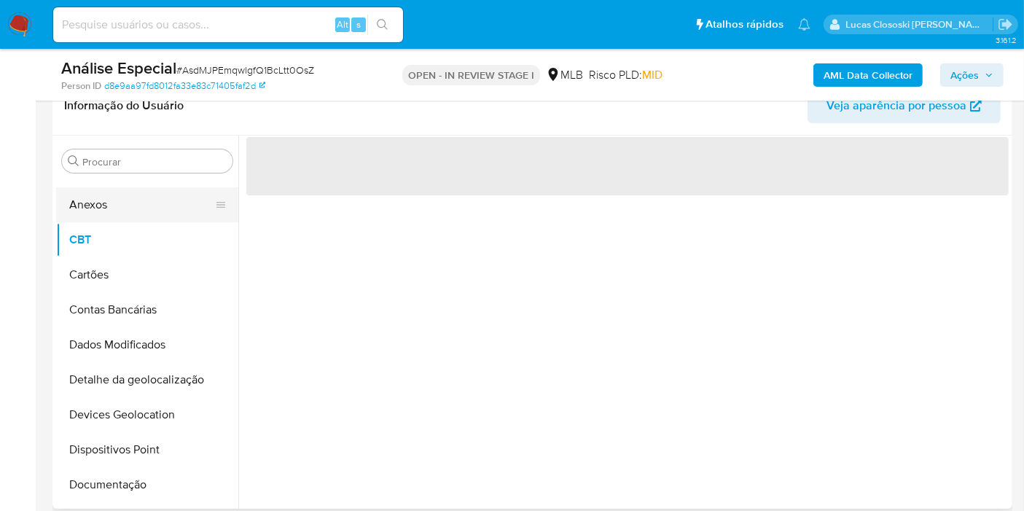
click at [95, 207] on button "Anexos" at bounding box center [141, 204] width 171 height 35
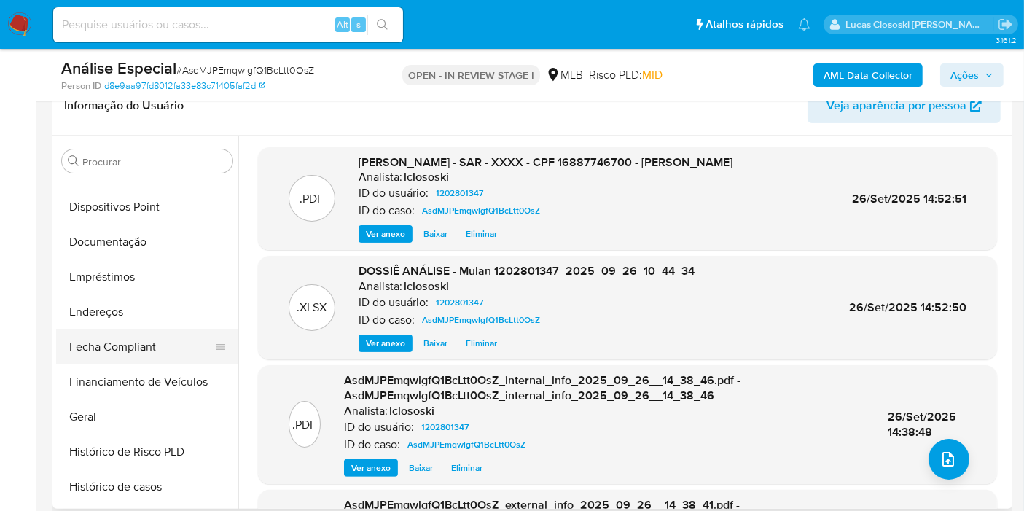
scroll to position [350, 0]
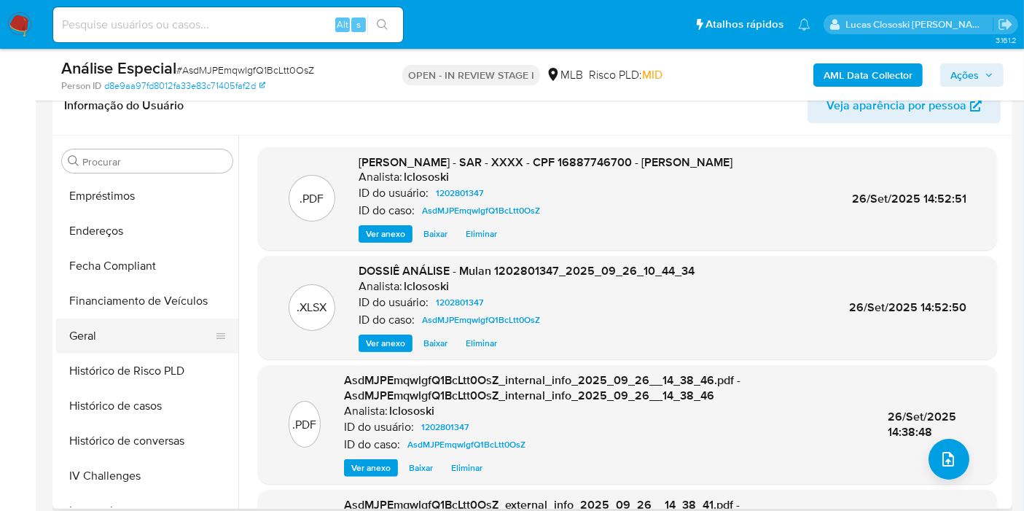
click at [103, 322] on button "Geral" at bounding box center [141, 335] width 171 height 35
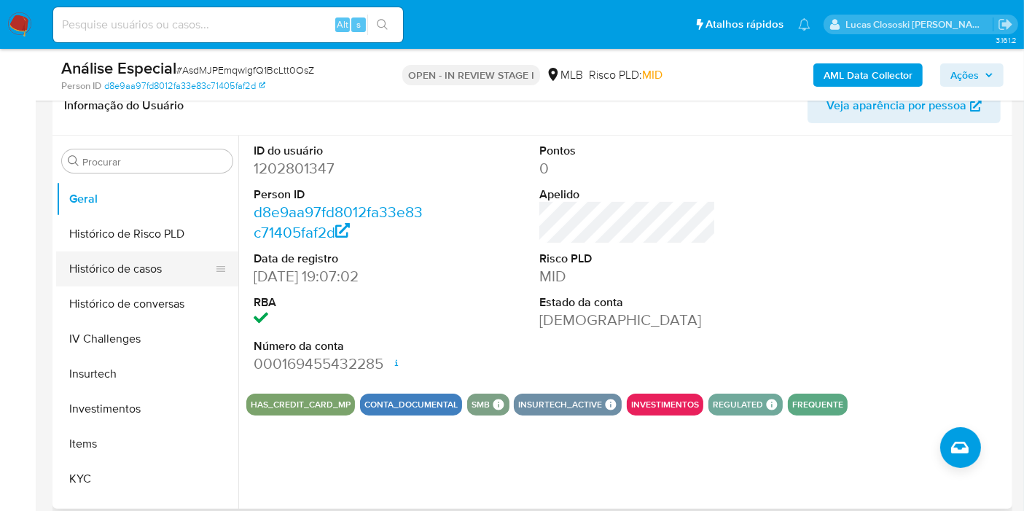
scroll to position [512, 0]
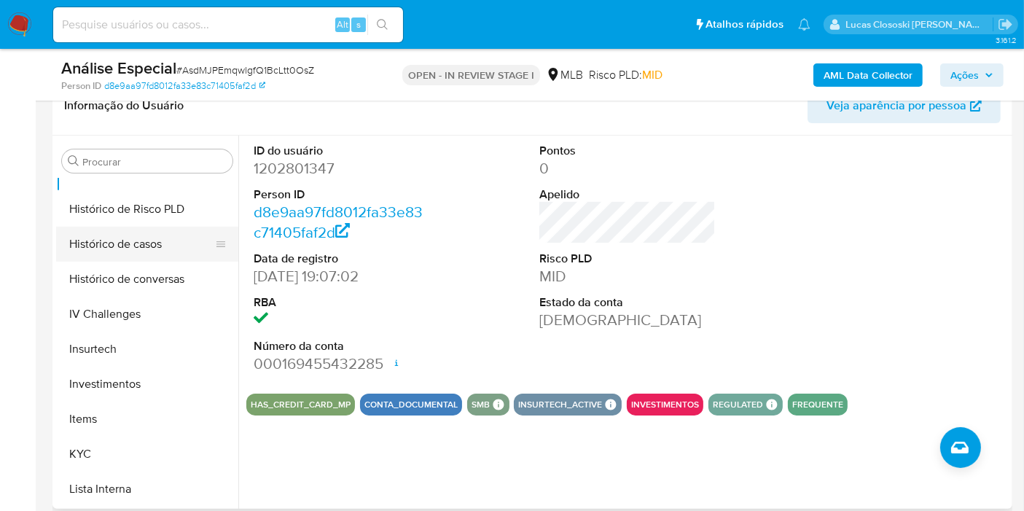
click at [121, 255] on button "Histórico de casos" at bounding box center [141, 244] width 171 height 35
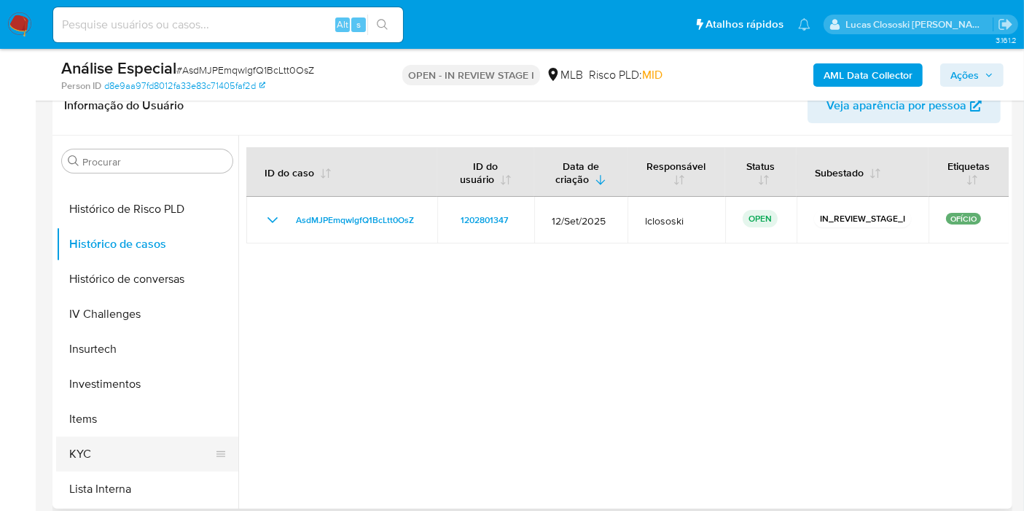
click at [101, 437] on button "KYC" at bounding box center [141, 453] width 171 height 35
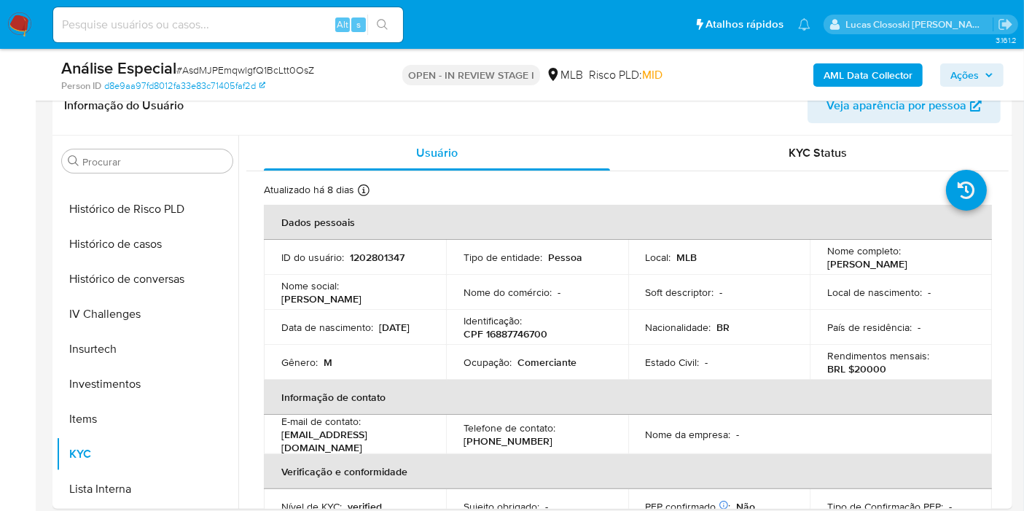
click at [974, 73] on span "Ações" at bounding box center [964, 74] width 28 height 23
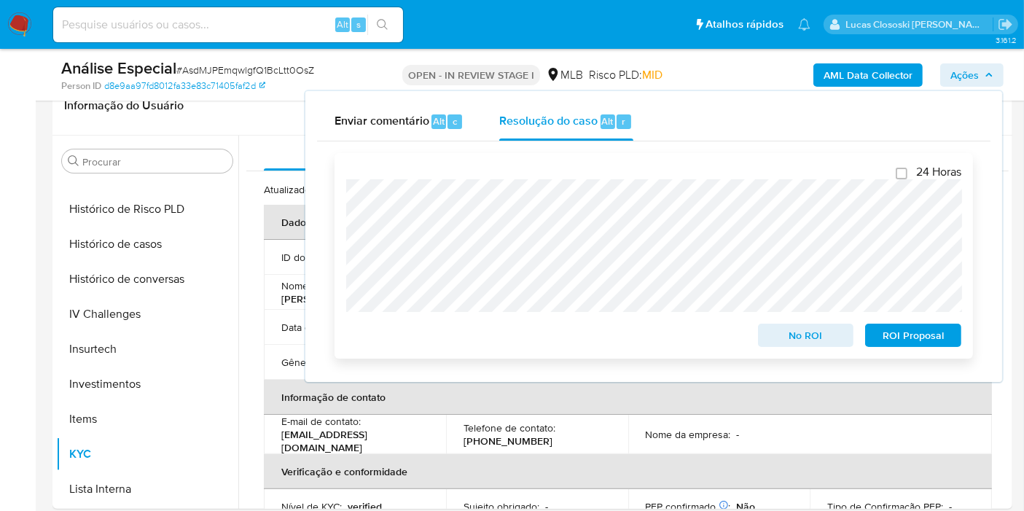
click at [904, 334] on span "ROI Proposal" at bounding box center [913, 335] width 76 height 20
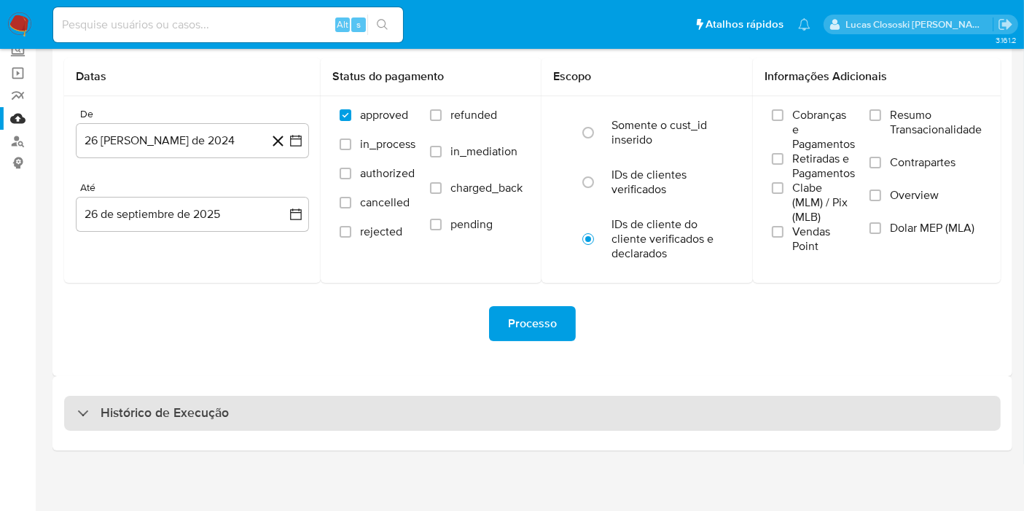
click at [359, 423] on div "Histórico de Execução" at bounding box center [532, 413] width 936 height 35
select select "10"
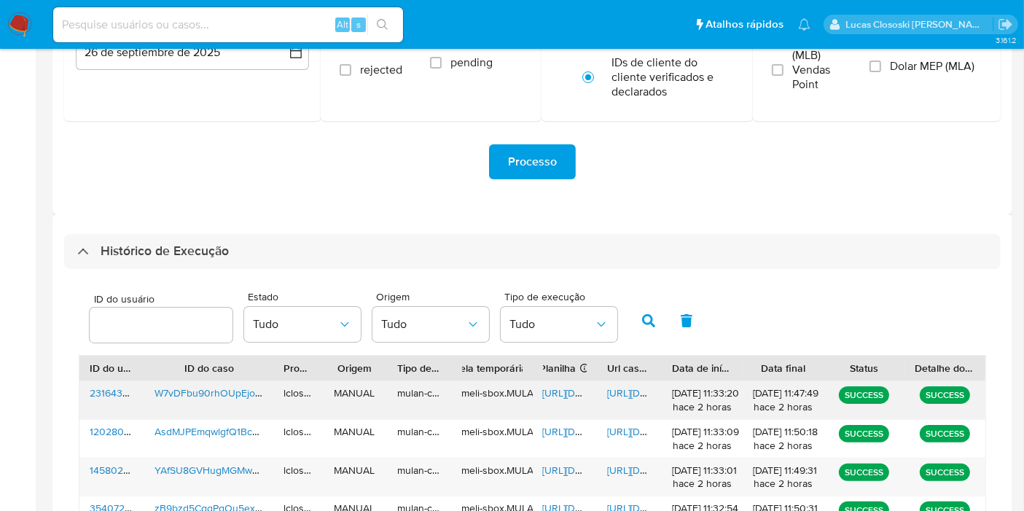
scroll to position [335, 0]
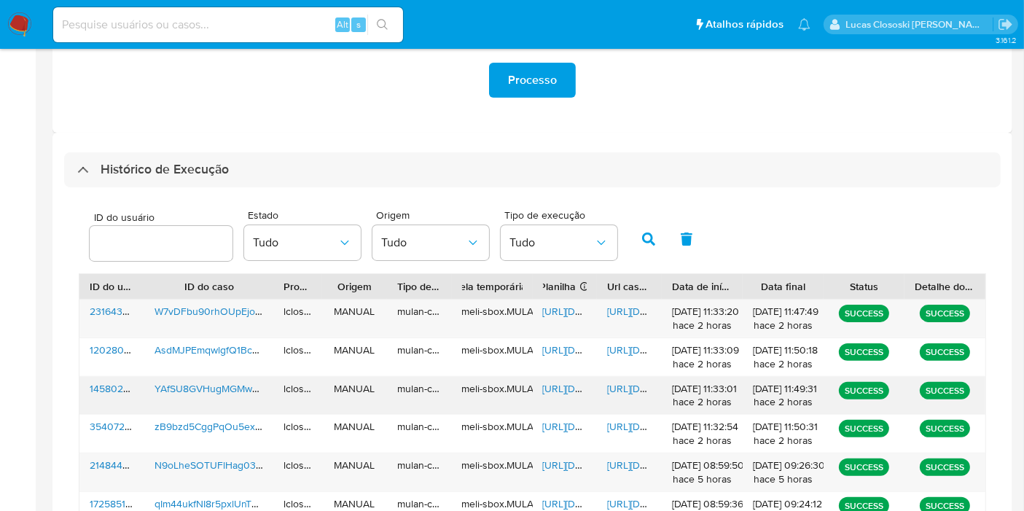
click at [557, 382] on span "[URL][DOMAIN_NAME]" at bounding box center [593, 388] width 101 height 15
click at [625, 384] on span "[URL][DOMAIN_NAME]" at bounding box center [657, 388] width 101 height 15
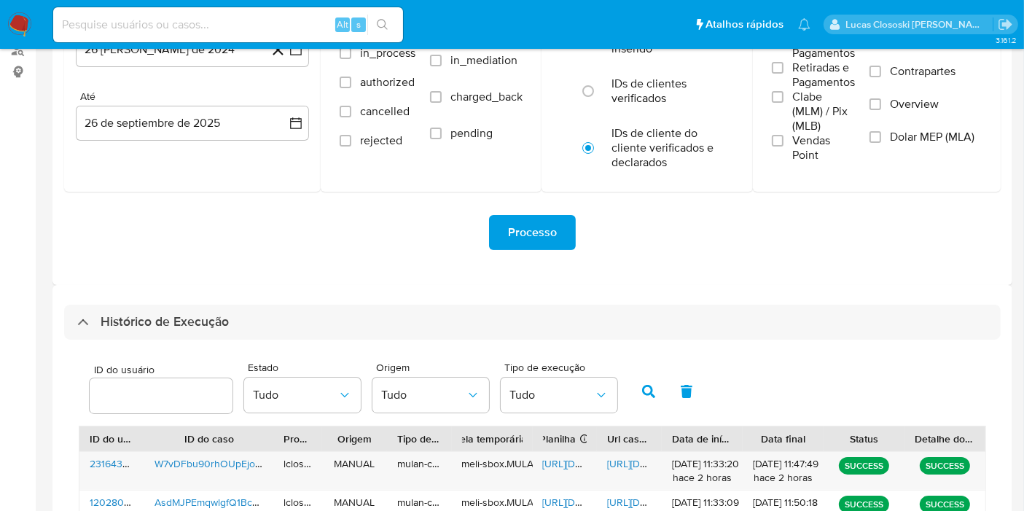
scroll to position [11, 0]
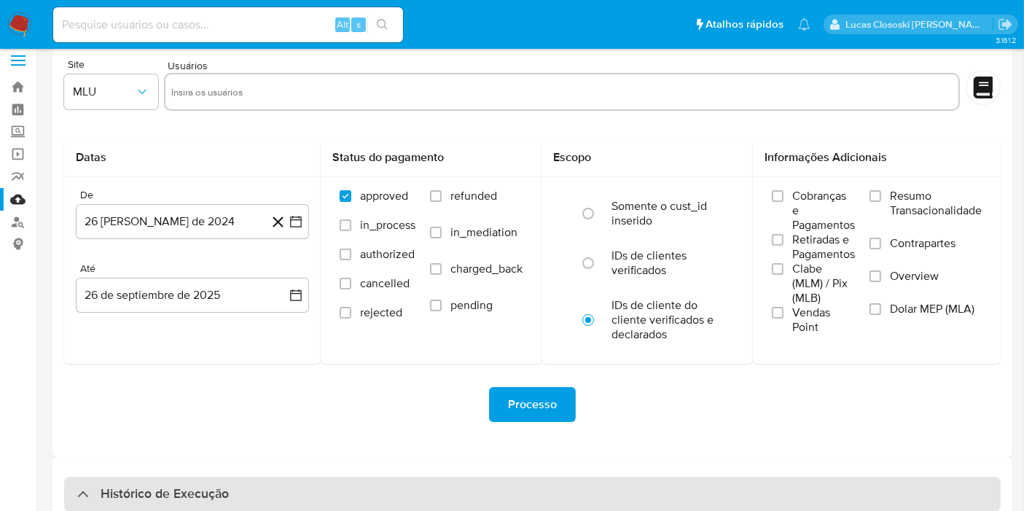
click at [238, 481] on div "Histórico de Execução" at bounding box center [532, 494] width 936 height 35
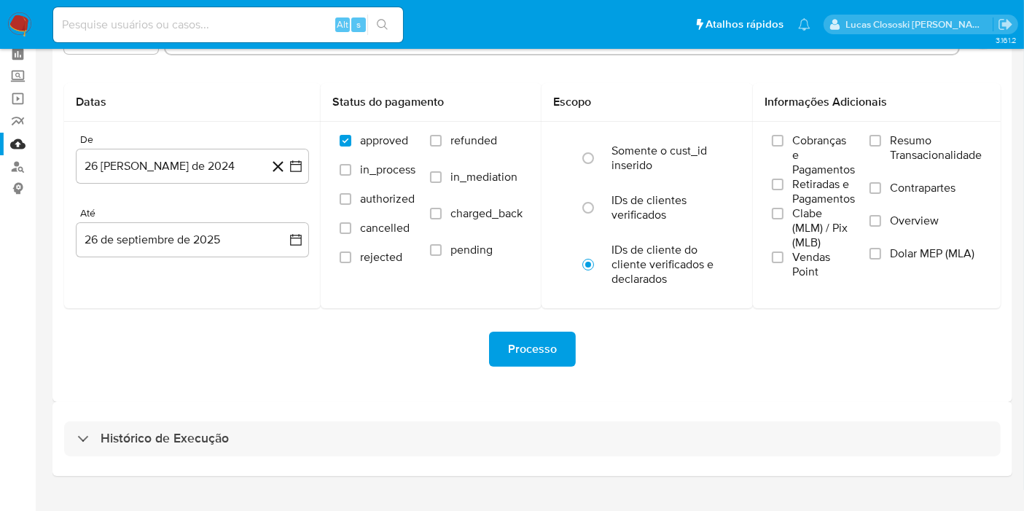
scroll to position [92, 0]
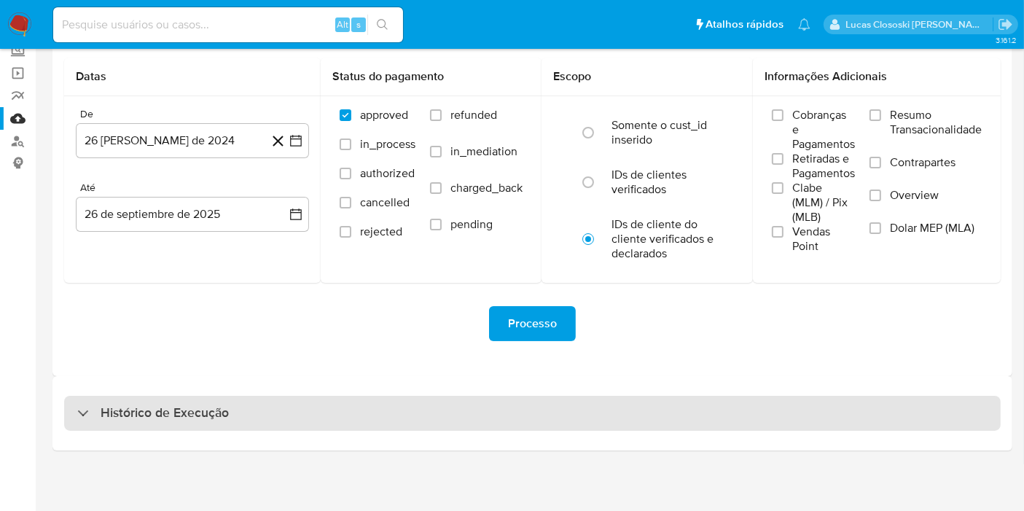
click at [256, 421] on div "Histórico de Execução" at bounding box center [532, 413] width 936 height 35
select select "10"
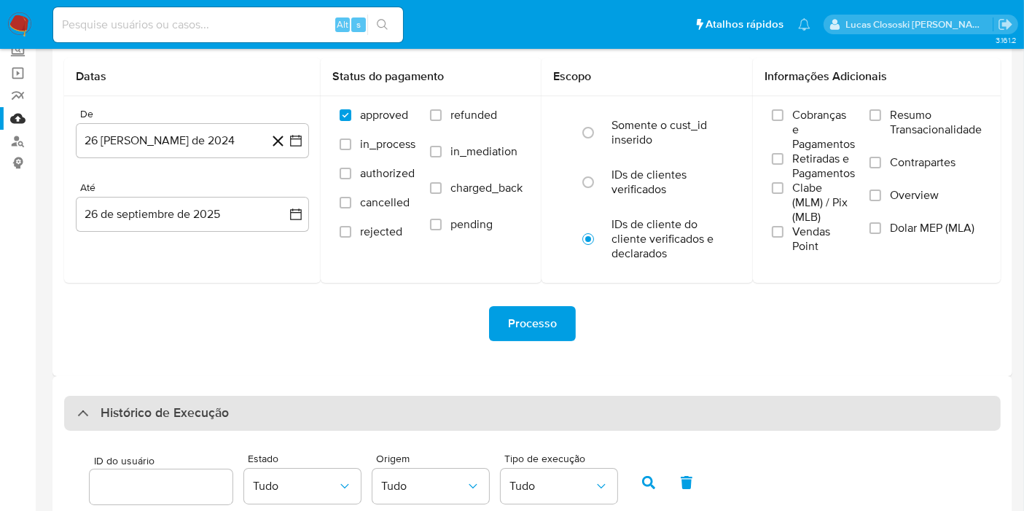
scroll to position [506, 0]
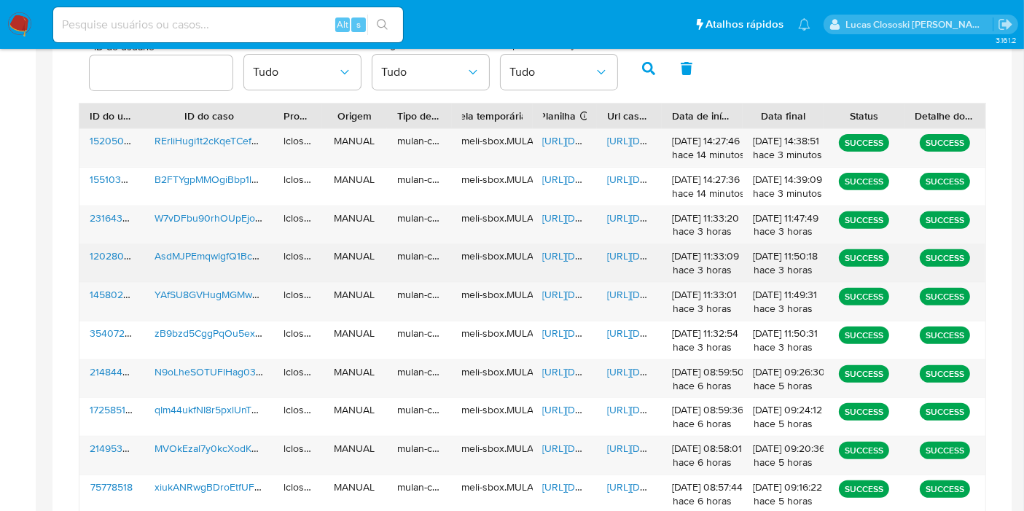
click at [576, 251] on span "[URL][DOMAIN_NAME]" at bounding box center [593, 255] width 101 height 15
click at [635, 256] on span "[URL][DOMAIN_NAME]" at bounding box center [657, 255] width 101 height 15
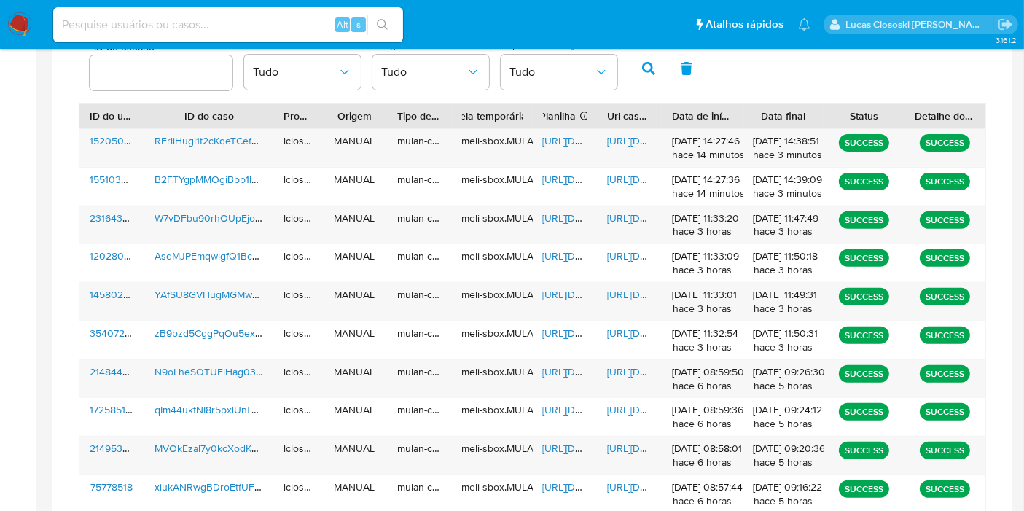
click at [167, 28] on input at bounding box center [228, 24] width 350 height 19
paste input "TJZ9wXgFNY4sblg0agNd0mbu"
type input "TJZ9wXgFNY4sblg0agNd0mbu"
click at [380, 19] on icon "search-icon" at bounding box center [383, 25] width 12 height 12
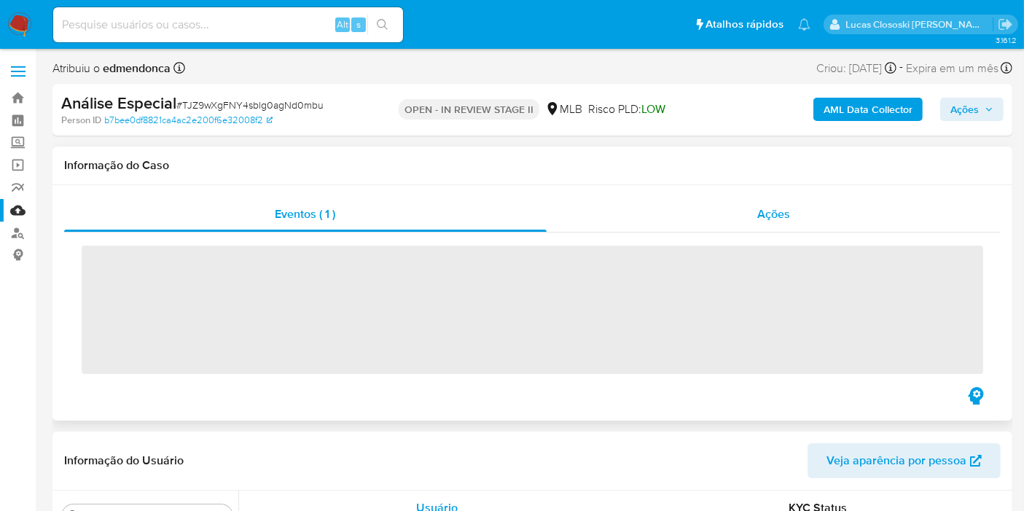
scroll to position [755, 0]
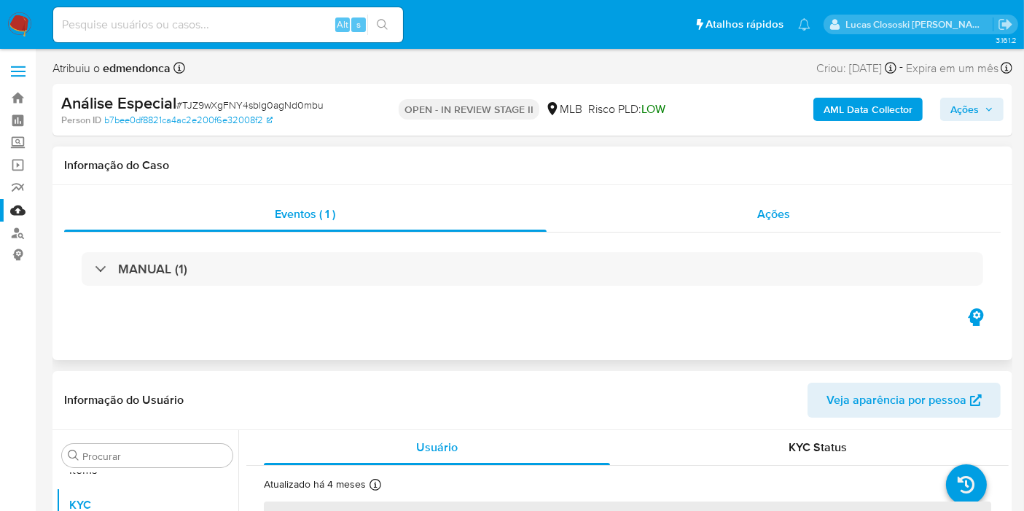
click at [795, 220] on div "Ações" at bounding box center [774, 214] width 455 height 35
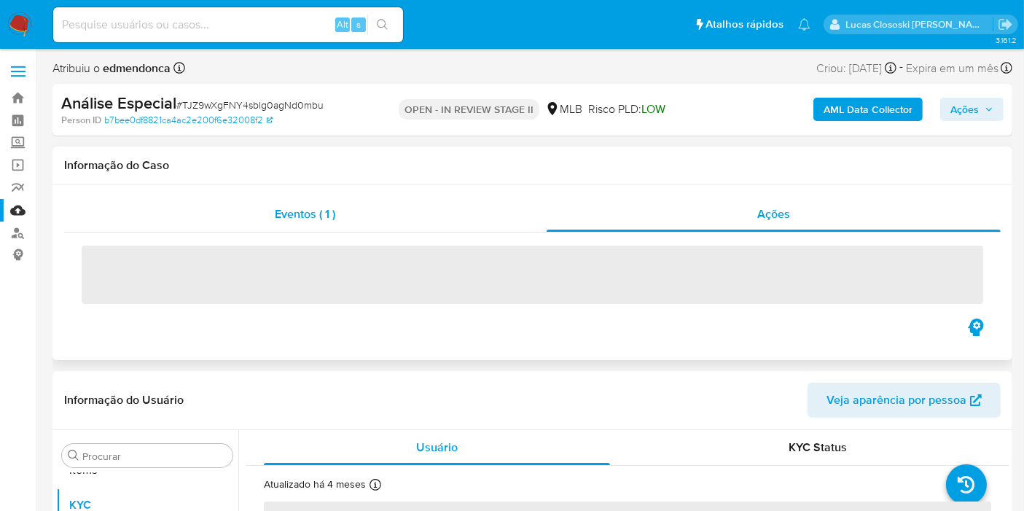
select select "10"
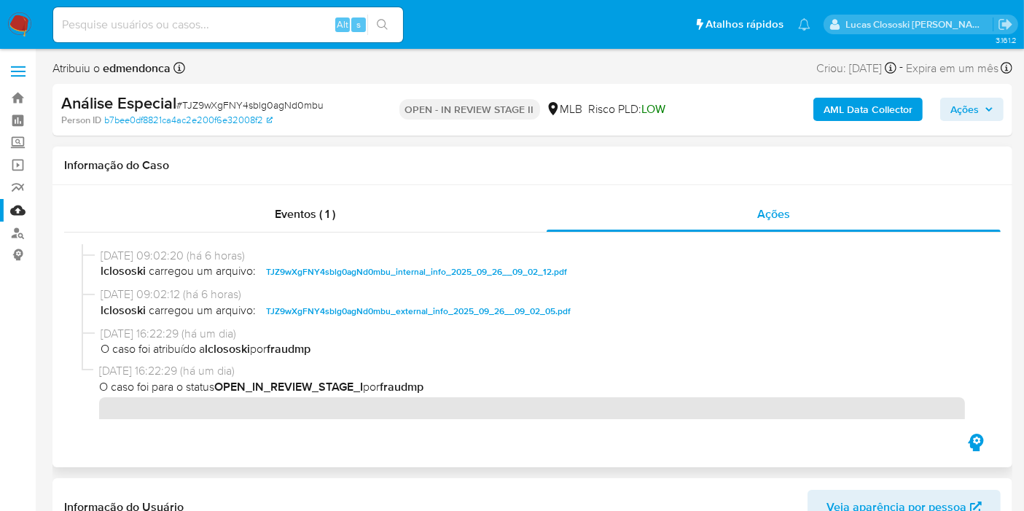
scroll to position [0, 0]
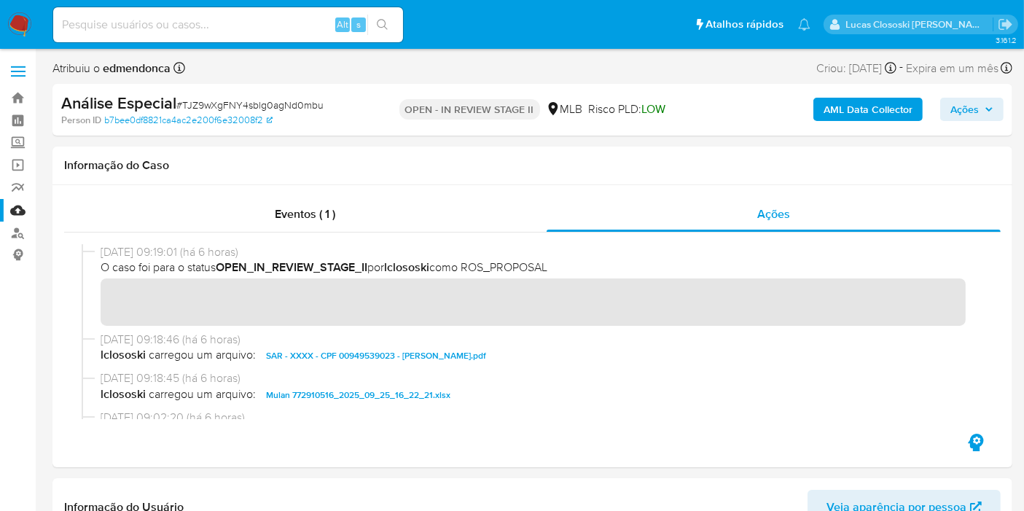
click at [16, 207] on link "Mulan" at bounding box center [86, 210] width 173 height 23
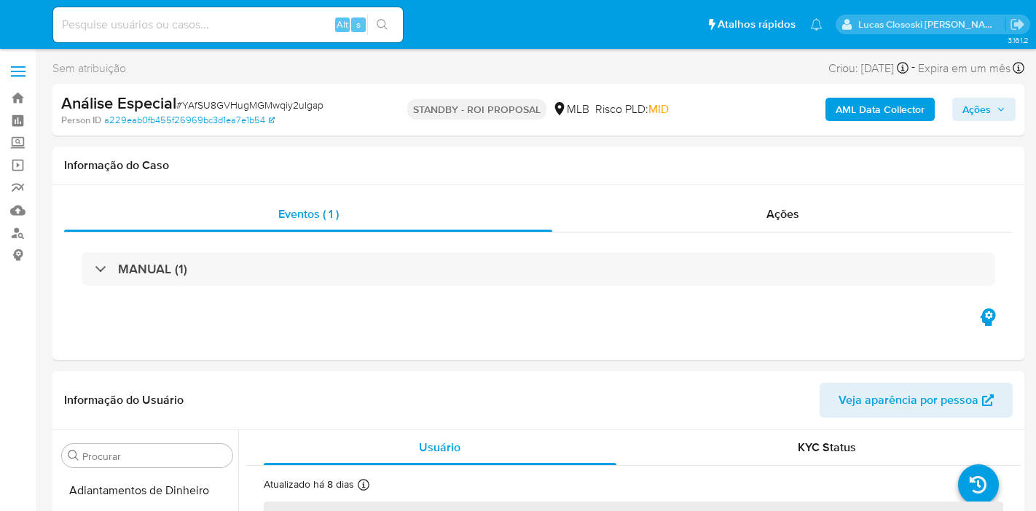
select select "10"
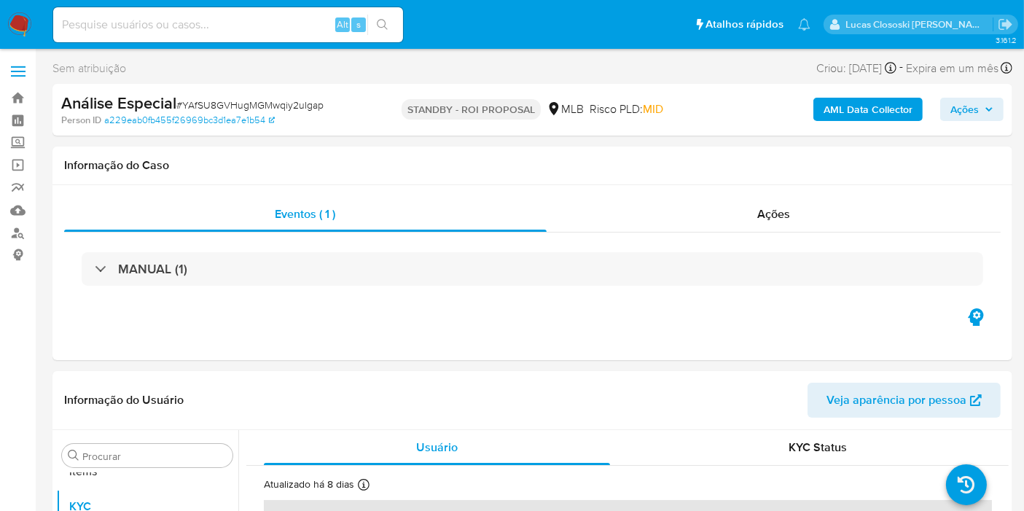
scroll to position [755, 0]
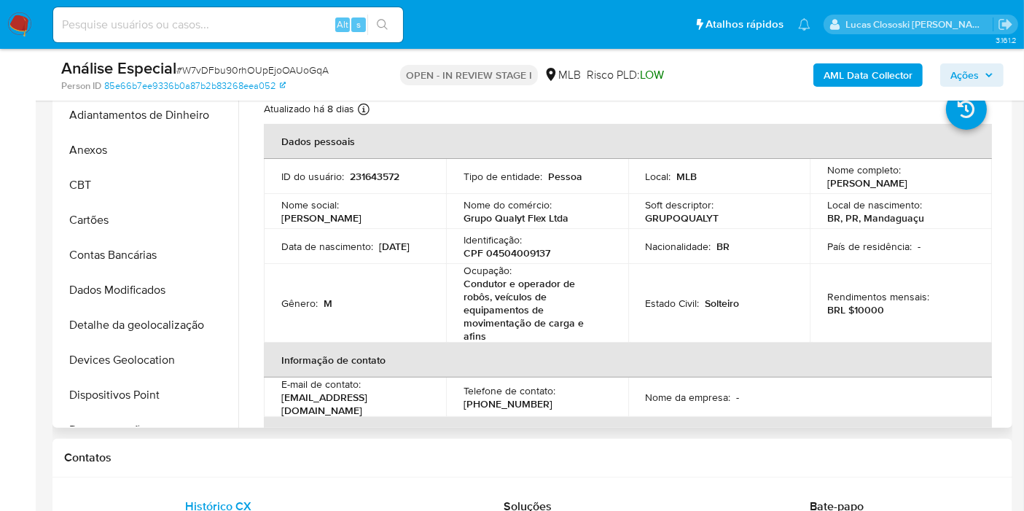
scroll to position [755, 0]
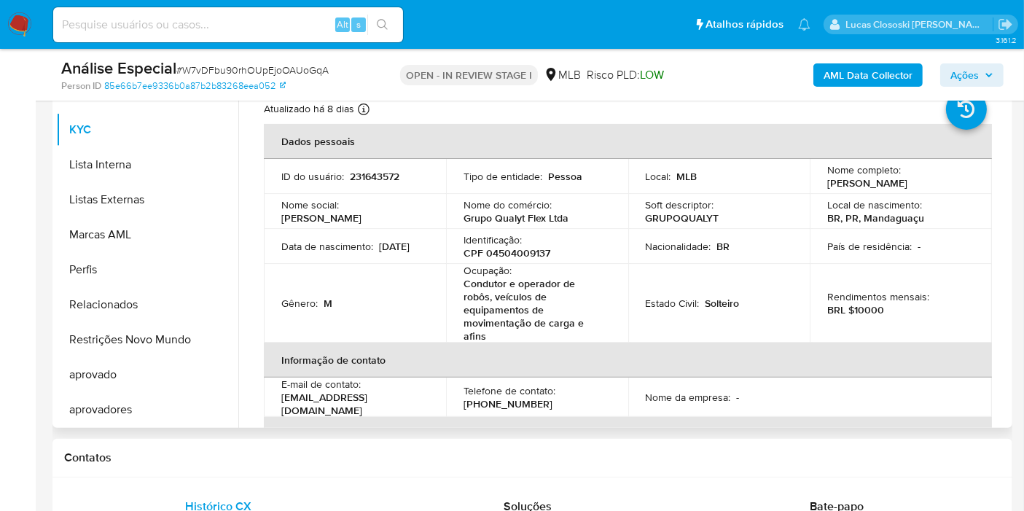
click at [522, 246] on p "CPF 04504009137" at bounding box center [506, 252] width 87 height 13
click at [522, 247] on p "CPF 04504009137" at bounding box center [506, 252] width 87 height 13
click at [518, 257] on p "CPF 04504009137" at bounding box center [506, 252] width 87 height 13
copy p "04504009137"
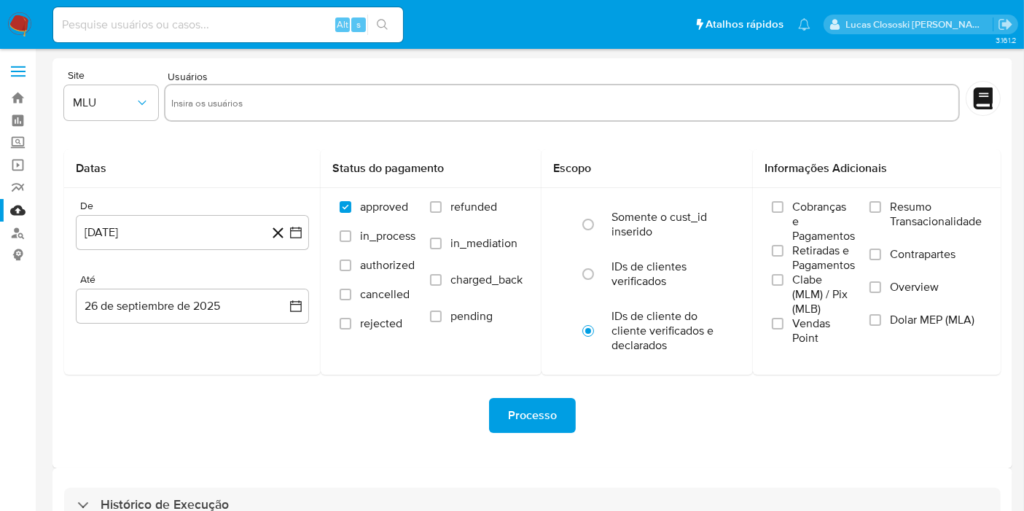
click at [15, 26] on img at bounding box center [19, 24] width 25 height 25
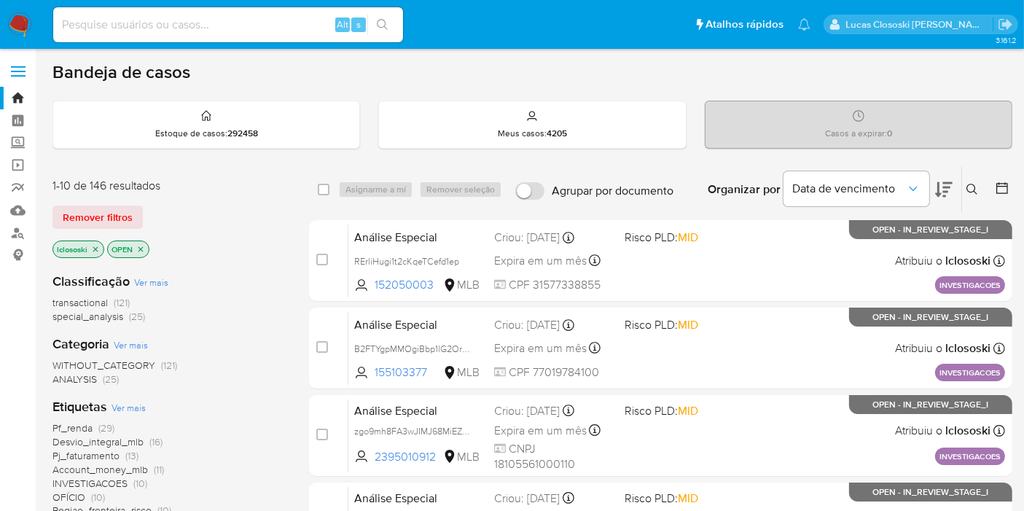
click at [941, 184] on icon at bounding box center [943, 189] width 17 height 17
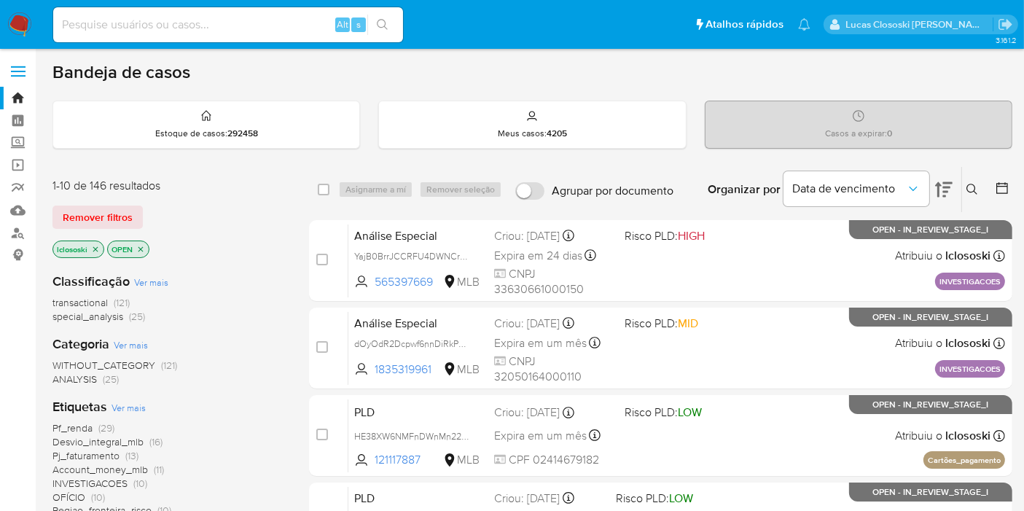
click at [951, 185] on icon at bounding box center [943, 189] width 17 height 17
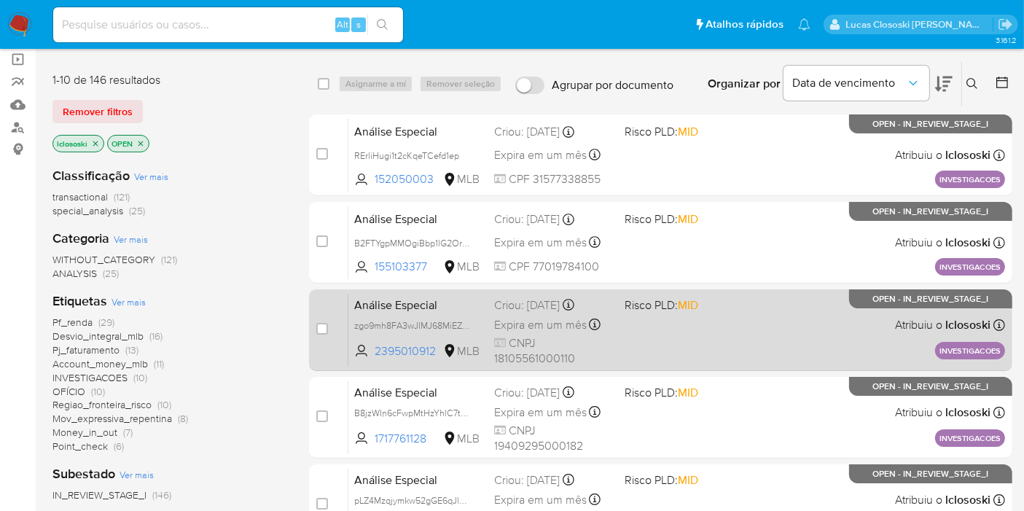
scroll to position [81, 0]
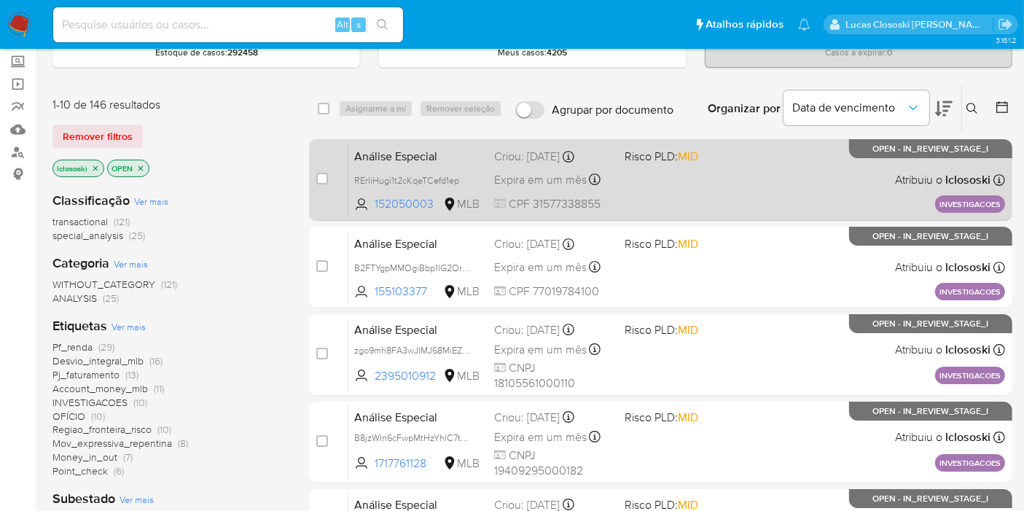
click at [726, 199] on div "Análise Especial RErliHugi1t2cKqeTCefd1ep 152050003 MLB Risco PLD: MID Criou: […" at bounding box center [676, 180] width 657 height 74
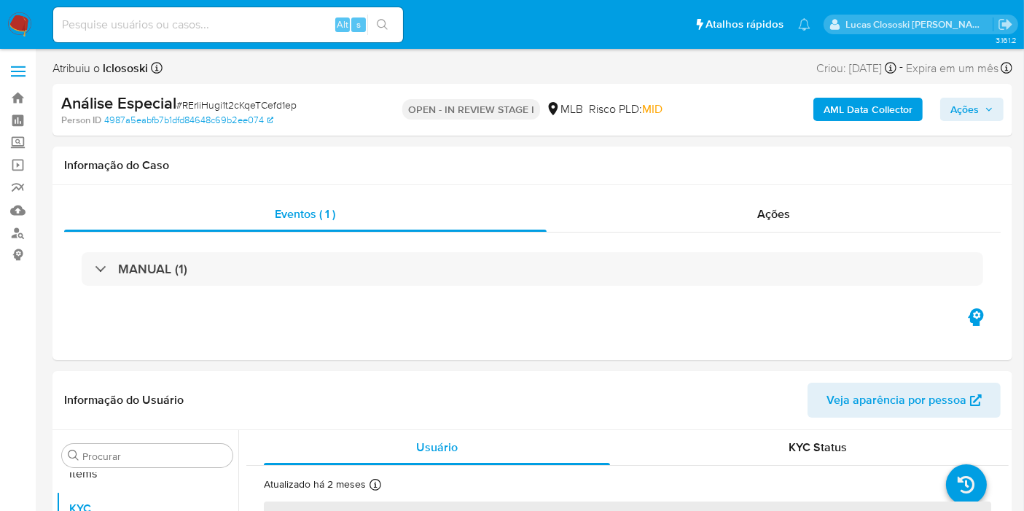
scroll to position [755, 0]
select select "10"
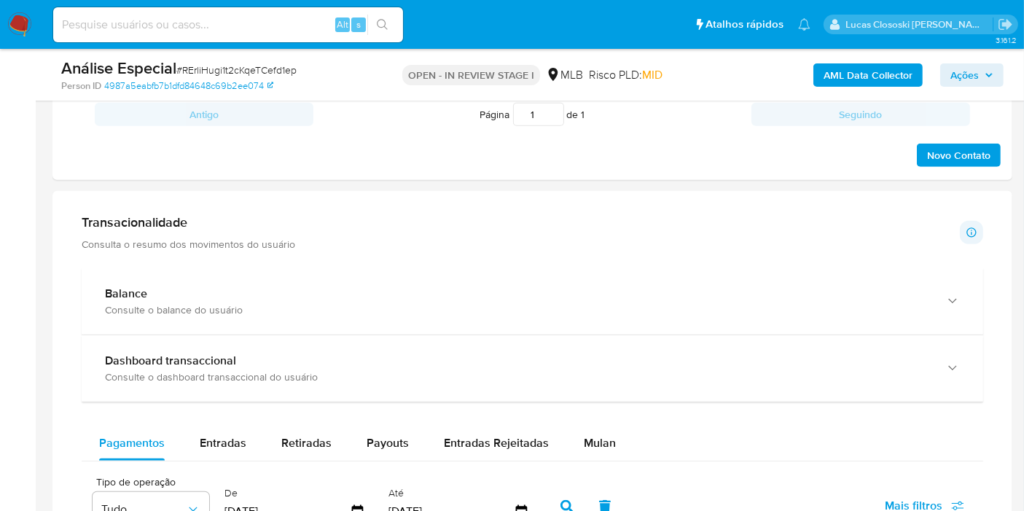
scroll to position [1052, 0]
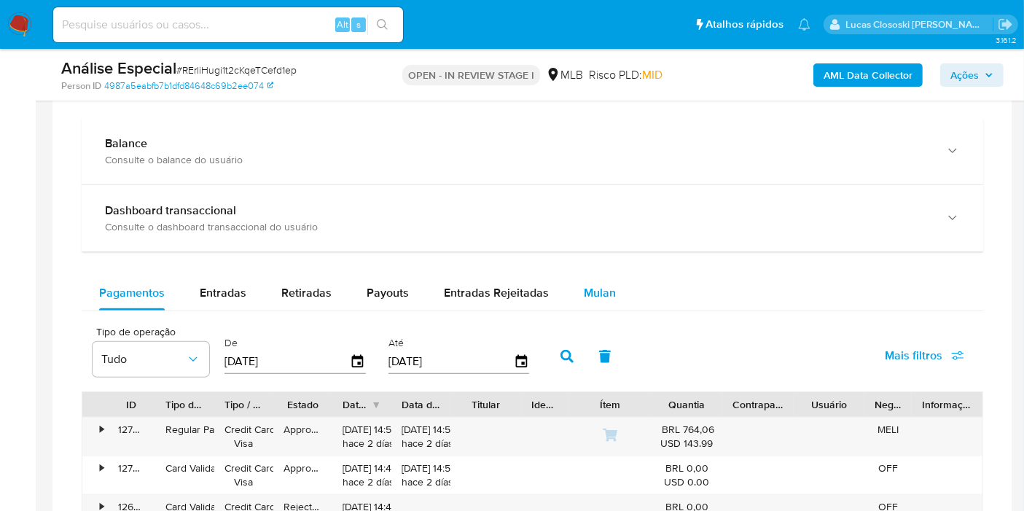
click at [606, 287] on span "Mulan" at bounding box center [600, 292] width 32 height 17
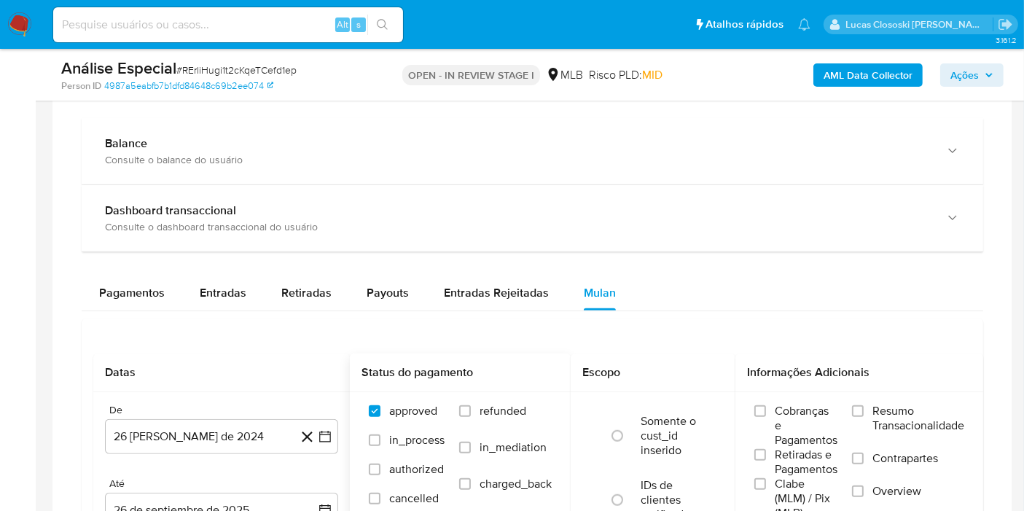
scroll to position [1214, 0]
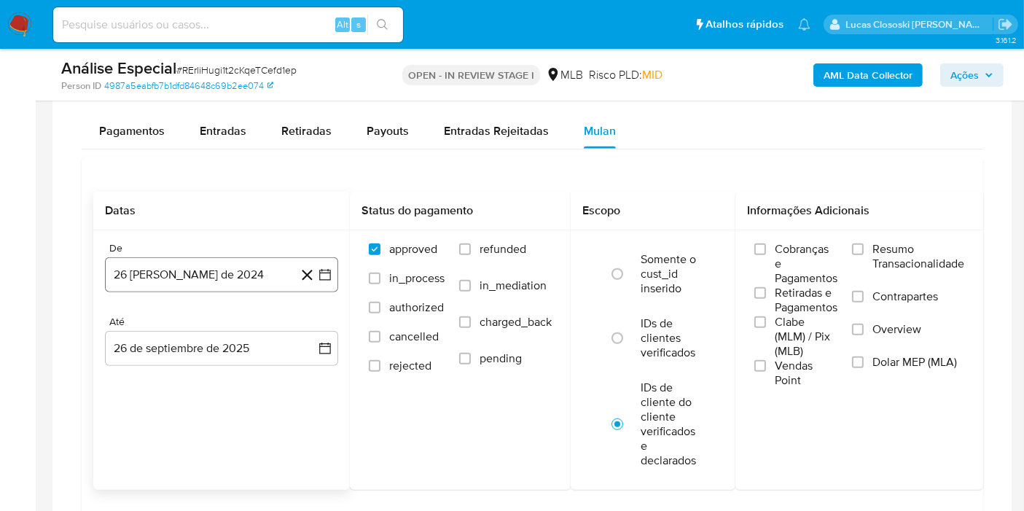
click at [329, 280] on button "26 [PERSON_NAME] de 2024" at bounding box center [221, 274] width 233 height 35
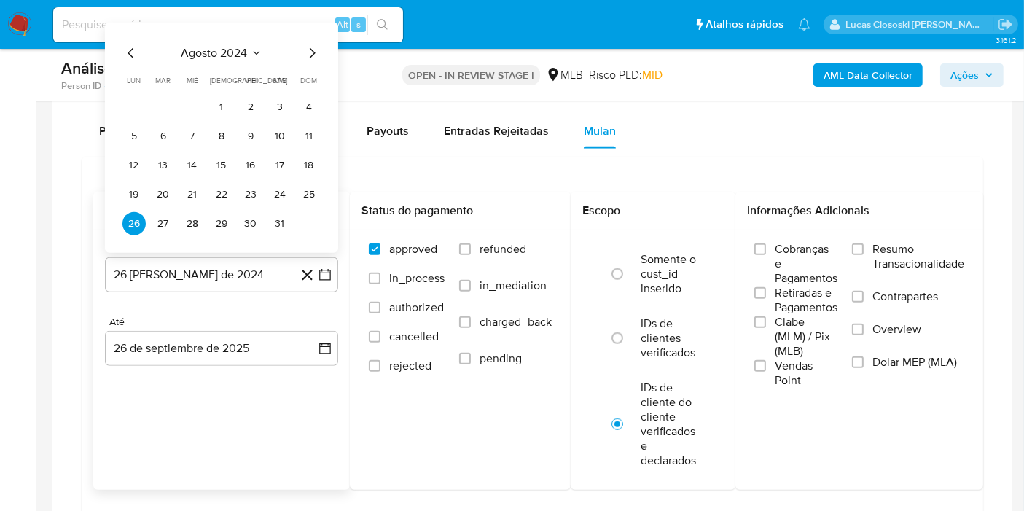
click at [218, 54] on span "agosto 2024" at bounding box center [214, 53] width 66 height 15
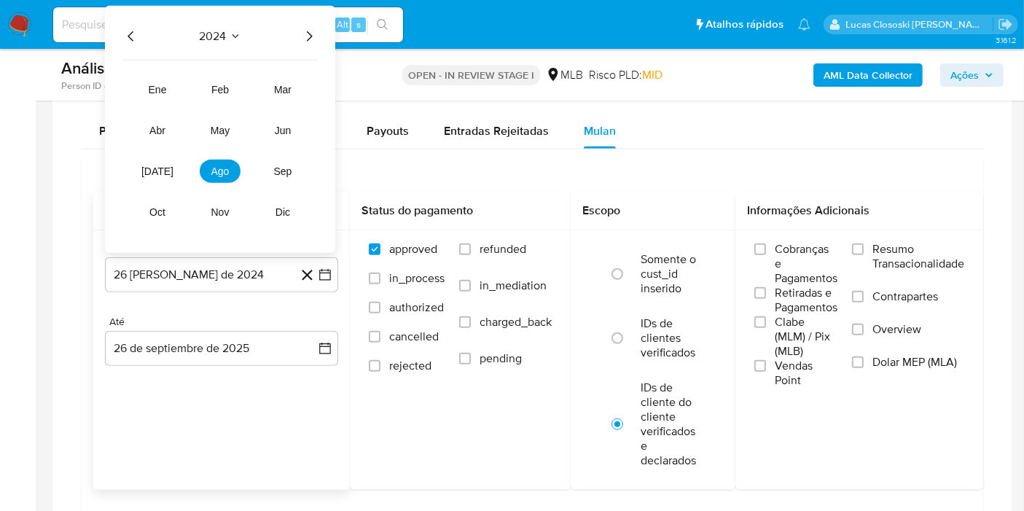
click at [314, 32] on icon "Año siguiente" at bounding box center [308, 36] width 17 height 17
click at [275, 128] on span "jun" at bounding box center [283, 131] width 17 height 12
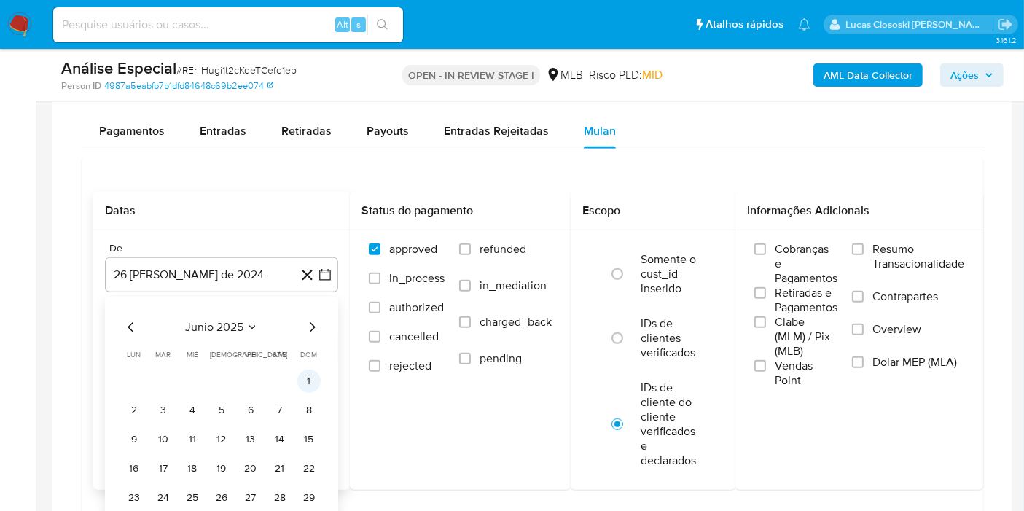
click at [314, 370] on button "1" at bounding box center [308, 380] width 23 height 23
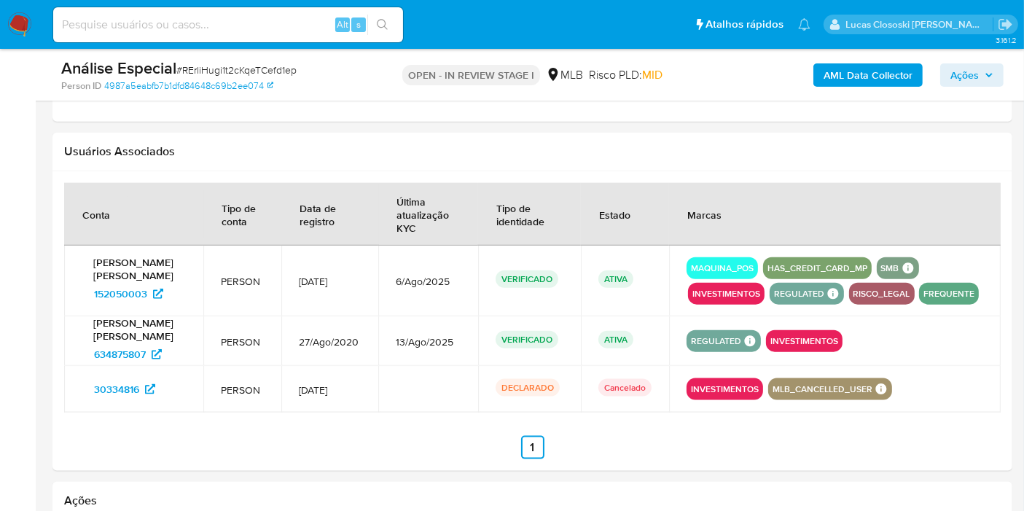
scroll to position [1538, 0]
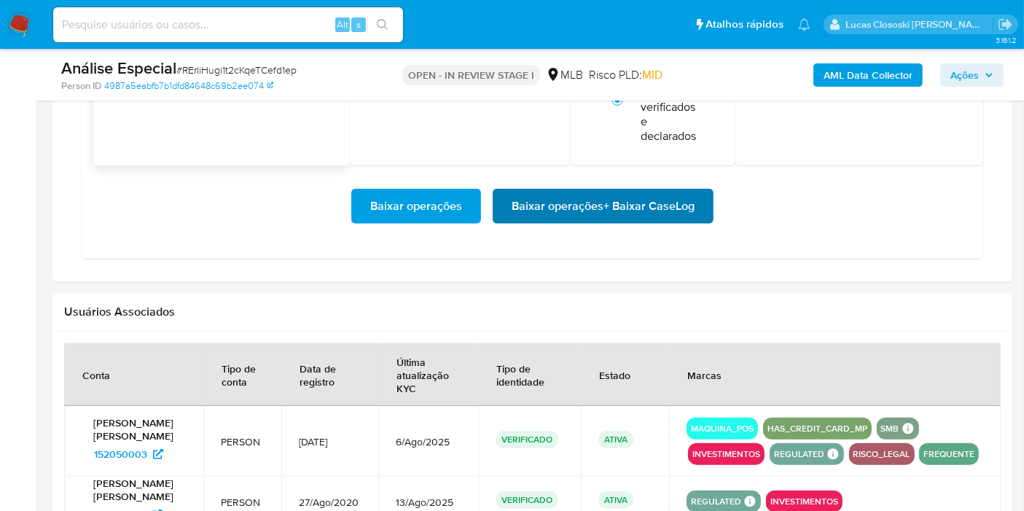
click at [612, 203] on span "Baixar operações + Baixar CaseLog" at bounding box center [603, 206] width 183 height 32
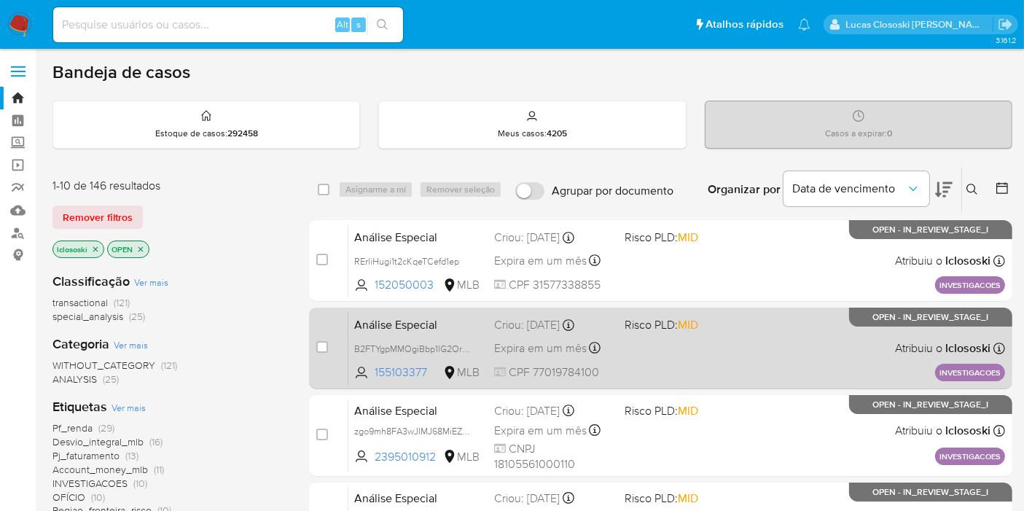
click at [745, 333] on div "Análise Especial B2FTYgpMMOgiBbp1lG2Org3g 155103377 MLB Risco PLD: MID Criou: […" at bounding box center [676, 348] width 657 height 74
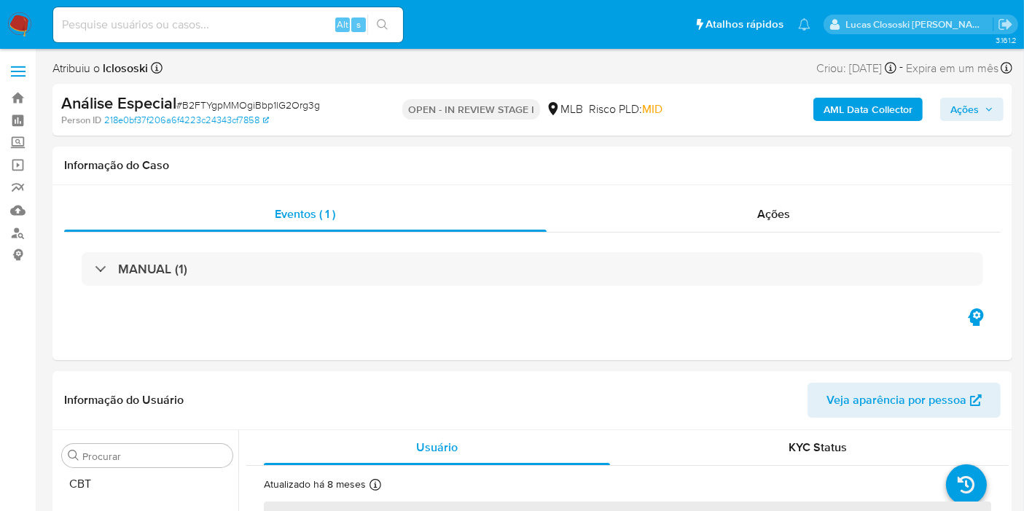
select select "10"
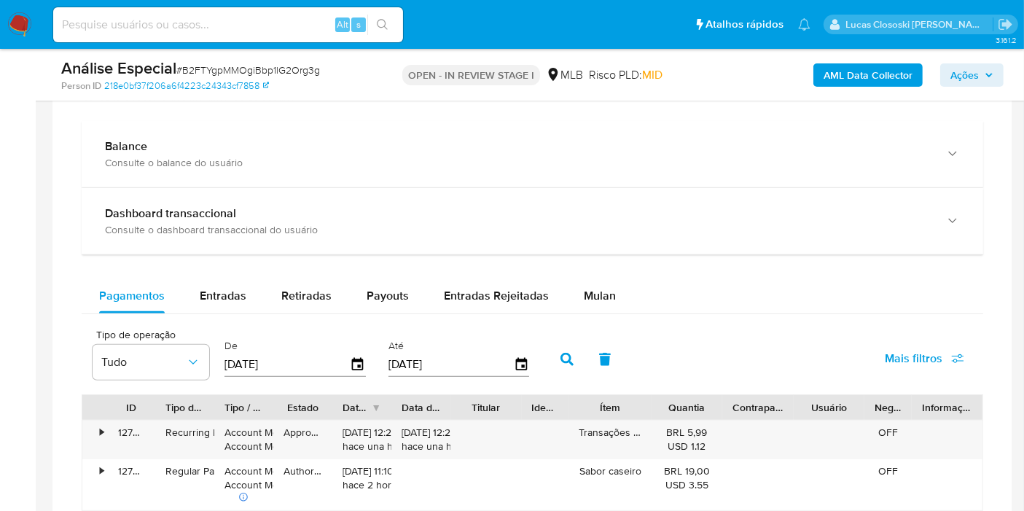
scroll to position [1214, 0]
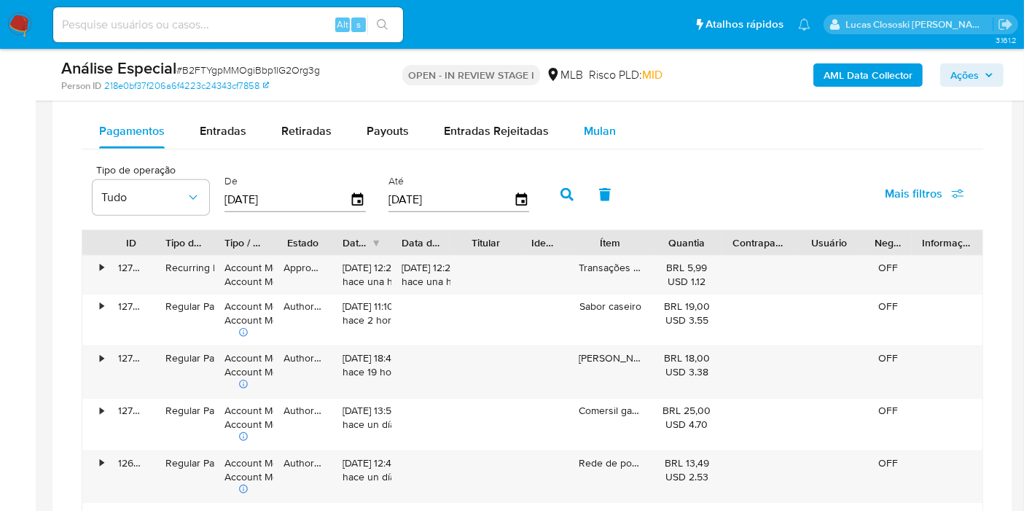
click at [576, 123] on button "Mulan" at bounding box center [599, 131] width 67 height 35
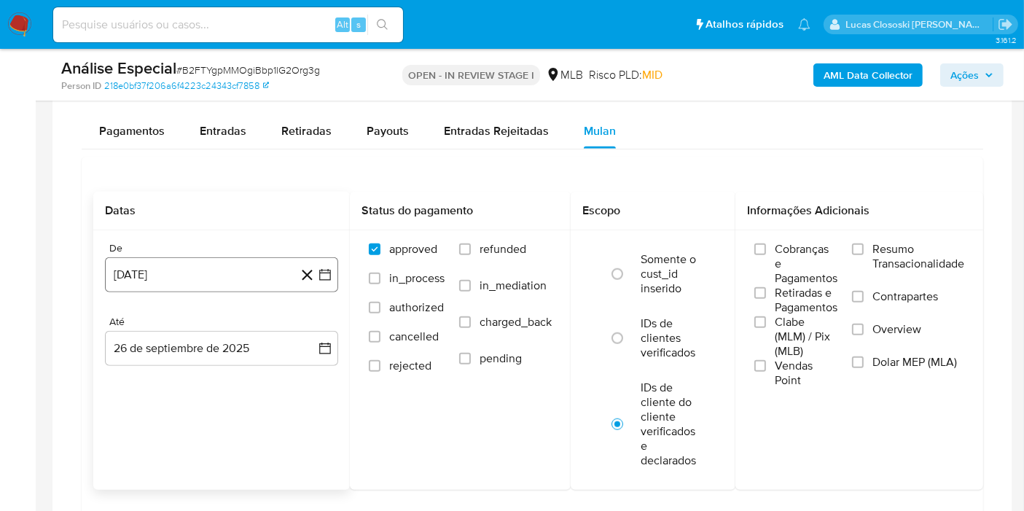
click at [331, 271] on icon "button" at bounding box center [325, 274] width 15 height 15
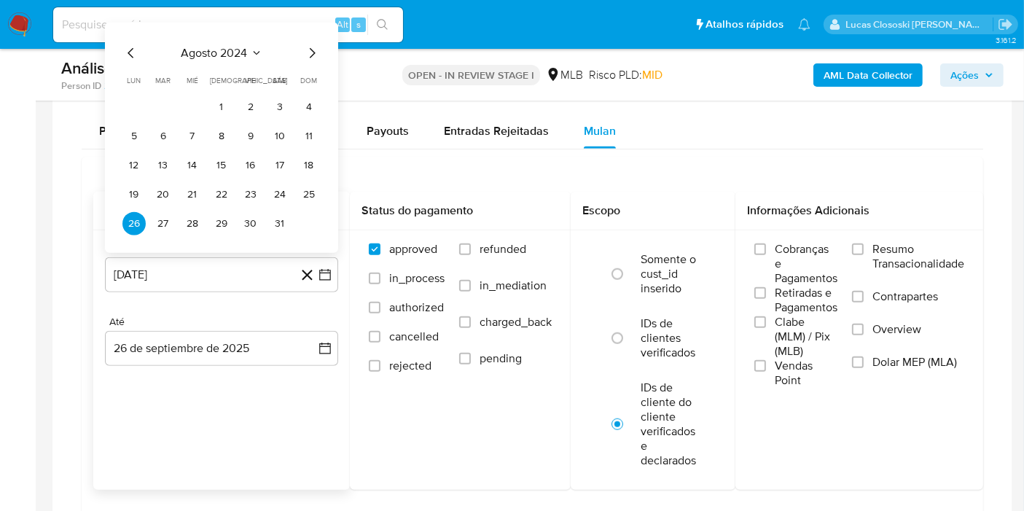
click at [232, 47] on span "agosto 2024" at bounding box center [214, 53] width 66 height 15
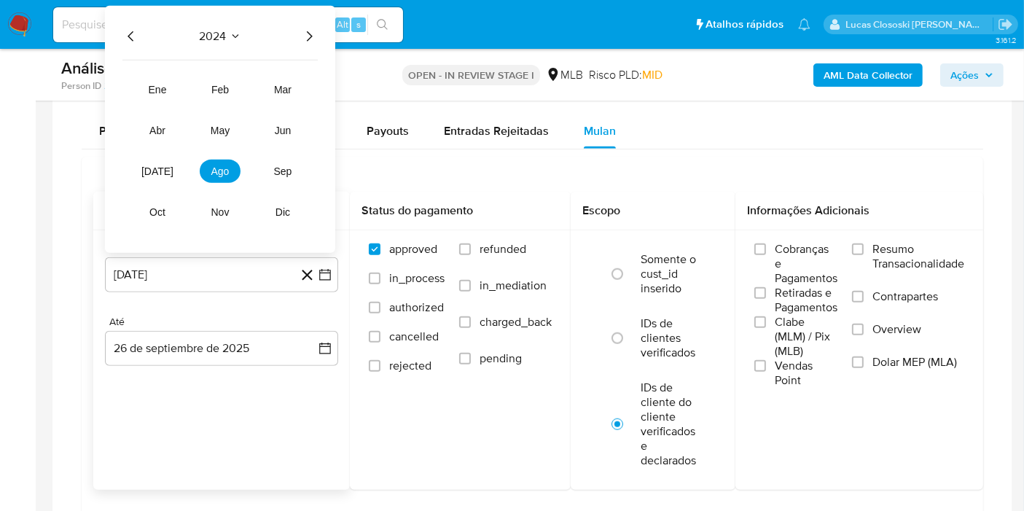
click at [307, 31] on icon "Año siguiente" at bounding box center [310, 36] width 6 height 10
click at [273, 130] on button "jun" at bounding box center [282, 130] width 41 height 23
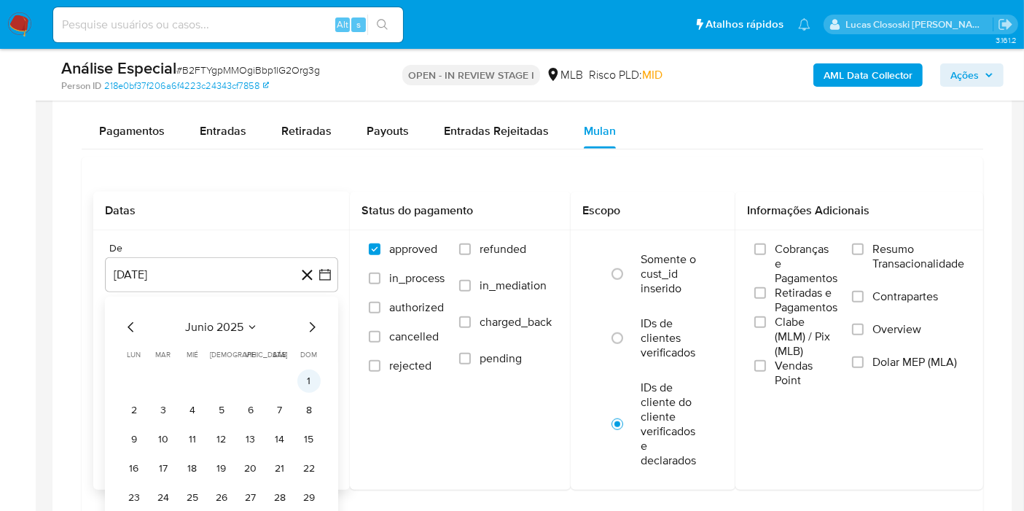
click at [310, 372] on button "1" at bounding box center [308, 380] width 23 height 23
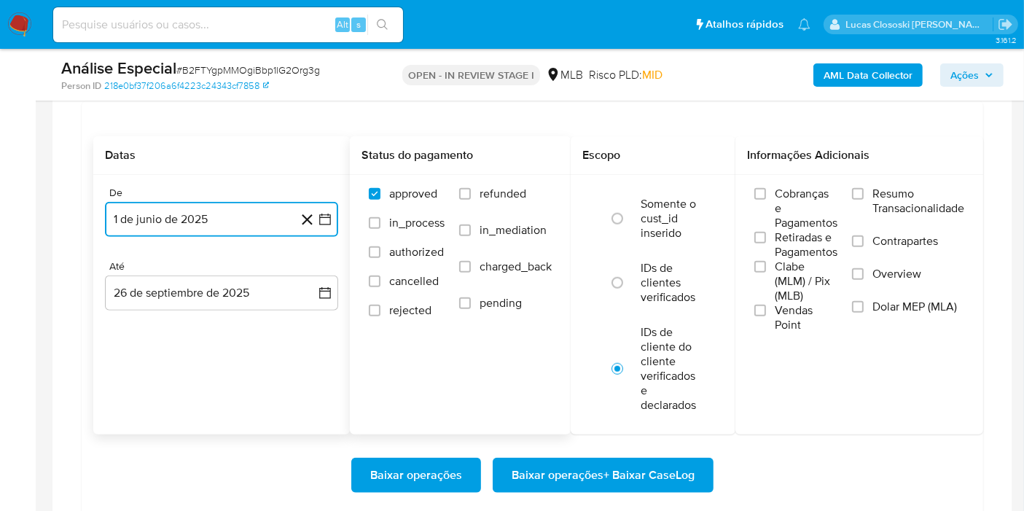
scroll to position [1295, 0]
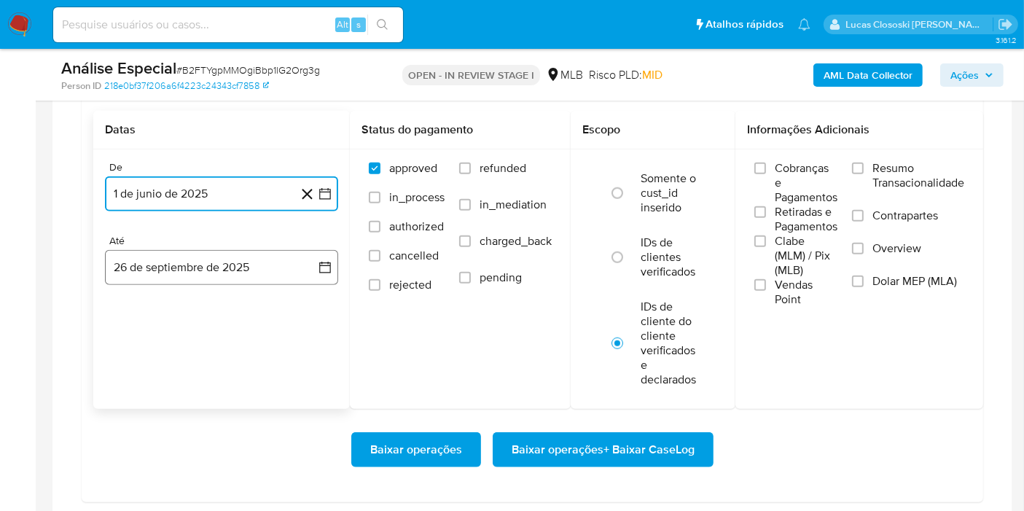
click at [331, 270] on icon "button" at bounding box center [325, 267] width 15 height 15
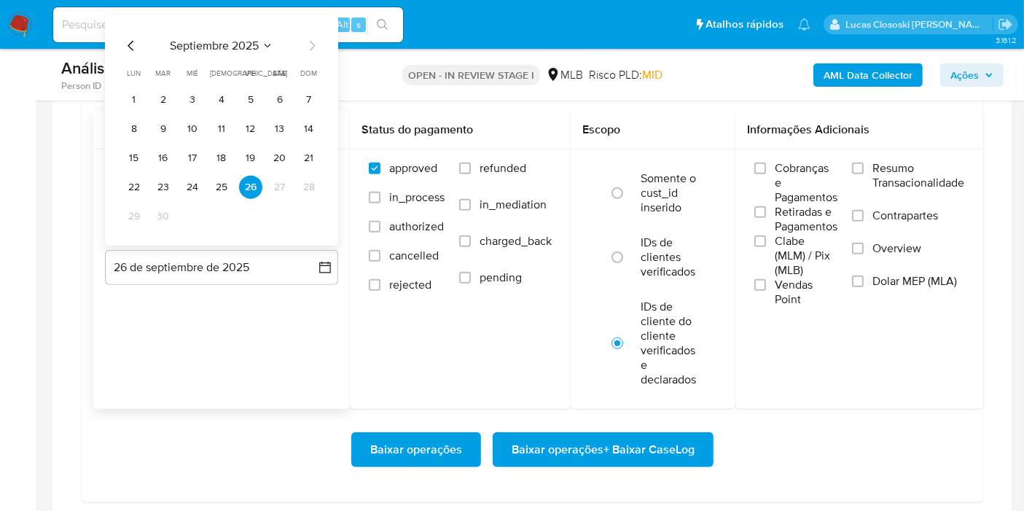
click at [336, 374] on div "Datas De 1 de junio de 2025 1-06-2025 Até 26 de septiembre de 2025 septiembre 2…" at bounding box center [221, 260] width 256 height 298
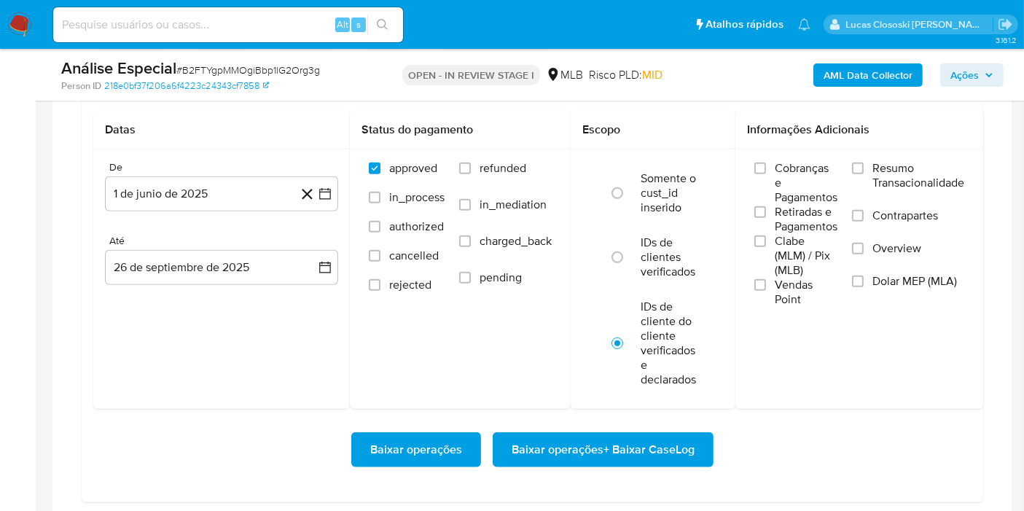
click at [616, 436] on span "Baixar operações + Baixar CaseLog" at bounding box center [603, 450] width 183 height 32
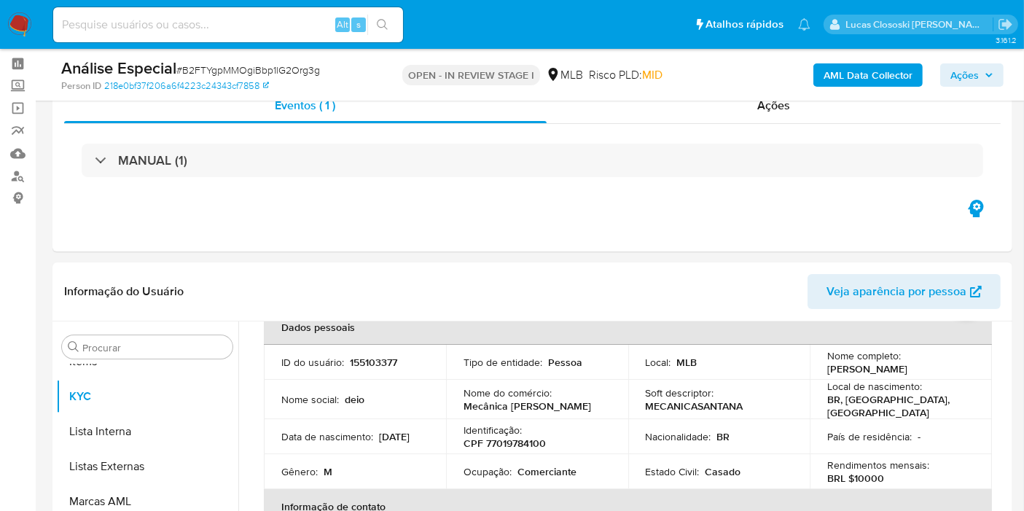
scroll to position [0, 0]
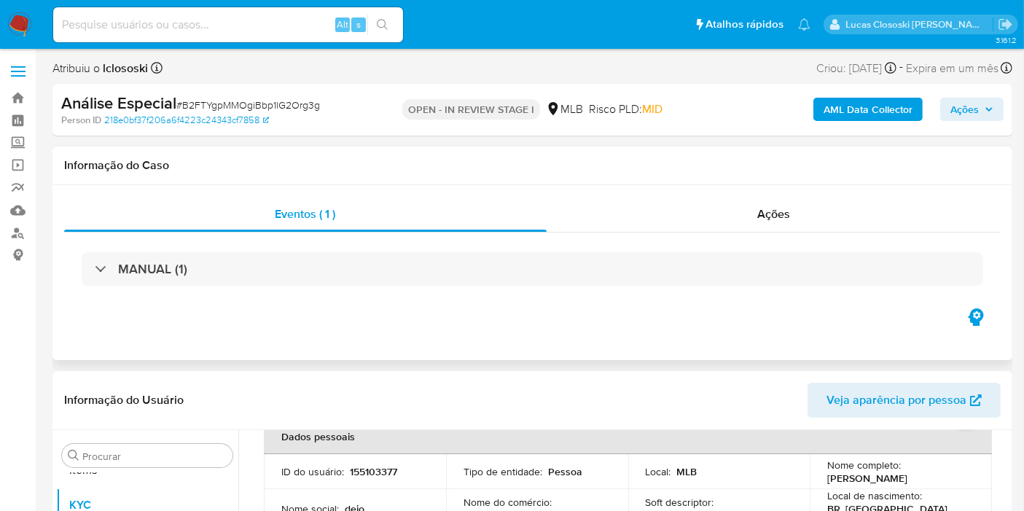
click at [289, 247] on div "MANUAL (1)" at bounding box center [532, 268] width 936 height 73
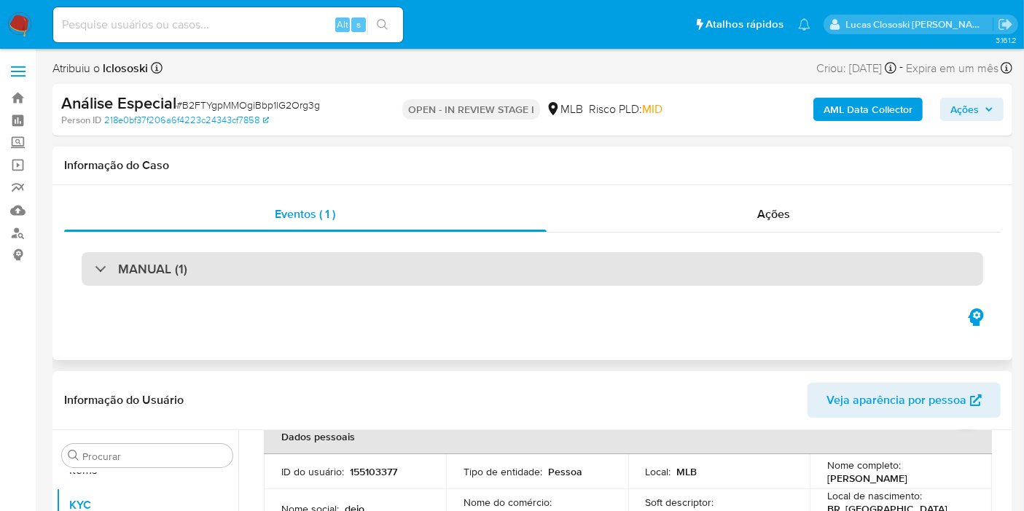
click at [293, 281] on div "MANUAL (1)" at bounding box center [532, 269] width 901 height 34
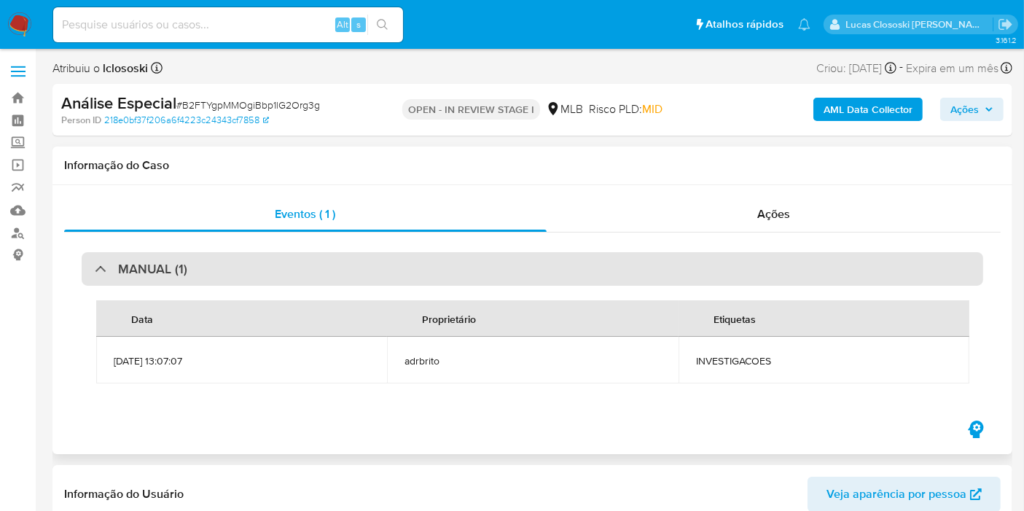
click at [293, 281] on div "MANUAL (1)" at bounding box center [532, 269] width 901 height 34
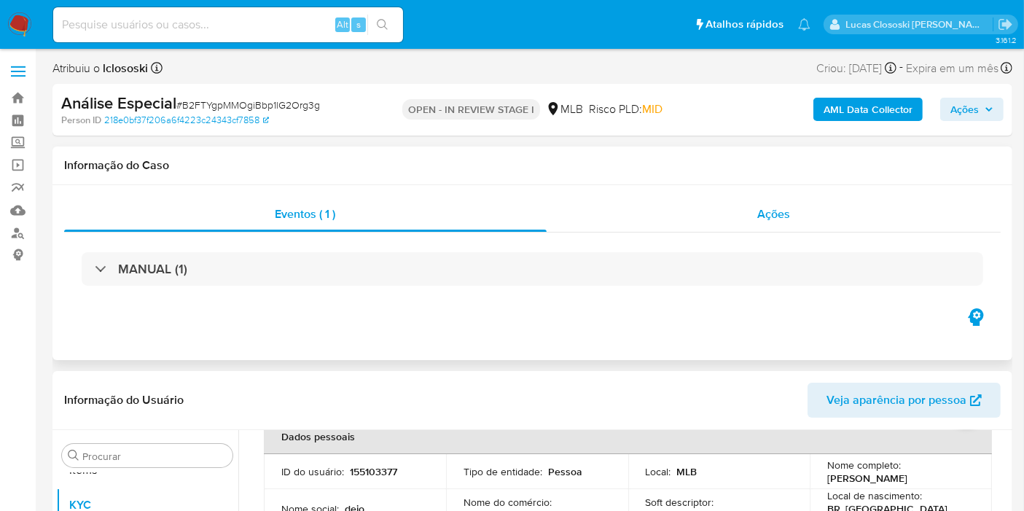
click at [843, 222] on div "Ações" at bounding box center [774, 214] width 455 height 35
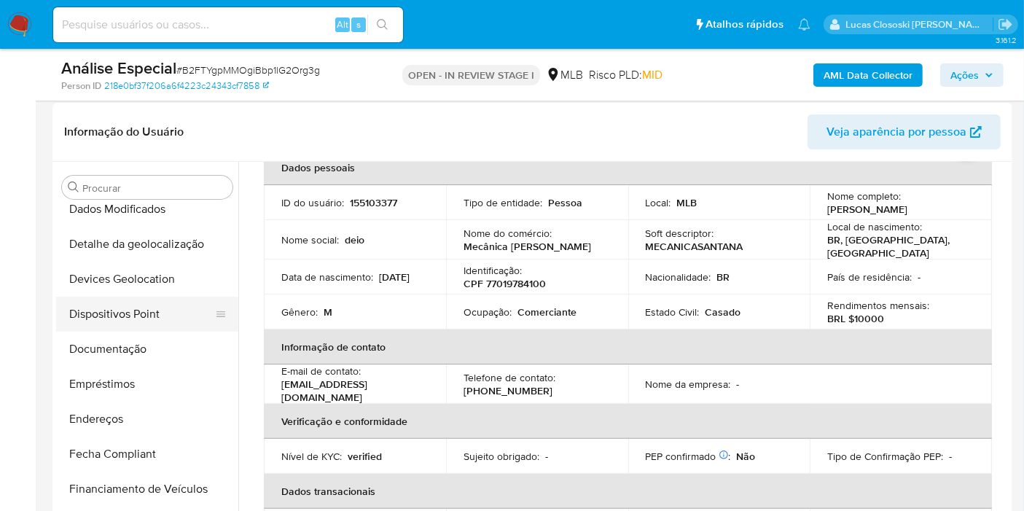
scroll to position [26, 0]
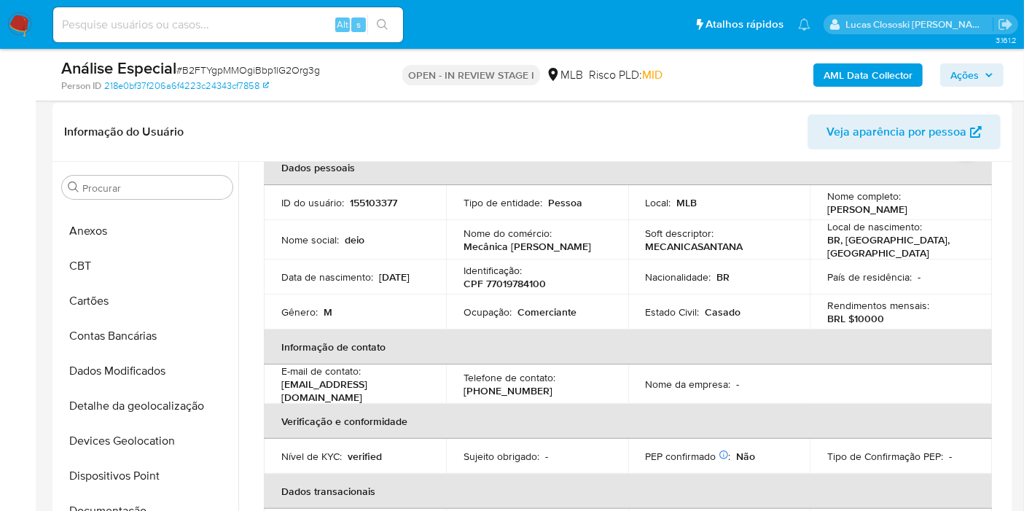
click at [510, 277] on p "CPF 77019784100" at bounding box center [504, 283] width 82 height 13
copy p "77019784100"
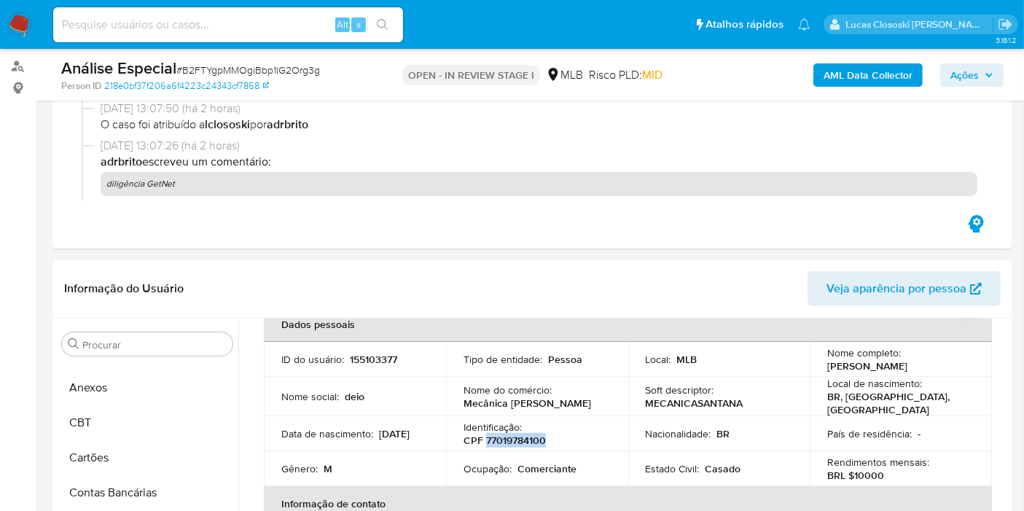
scroll to position [324, 0]
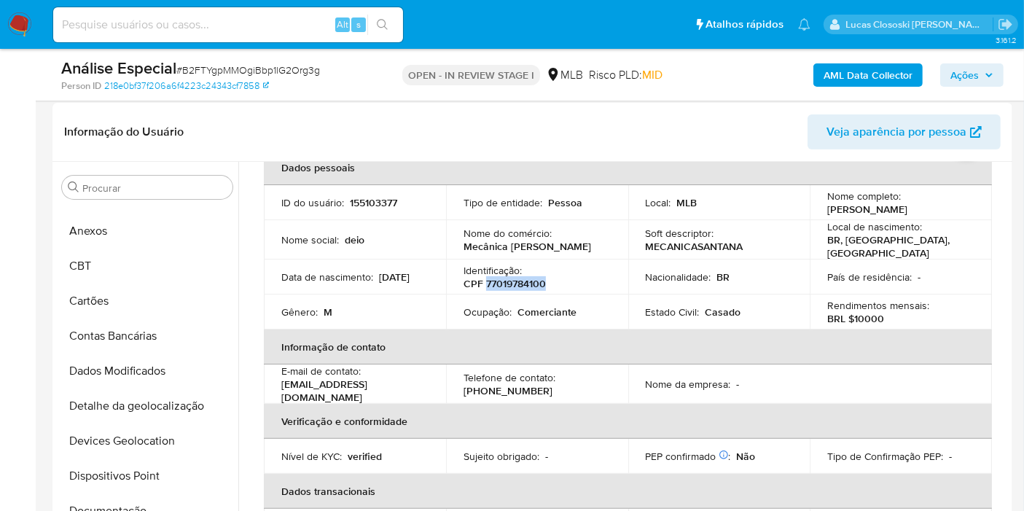
copy p "77019784100"
click at [880, 74] on b "AML Data Collector" at bounding box center [867, 74] width 89 height 23
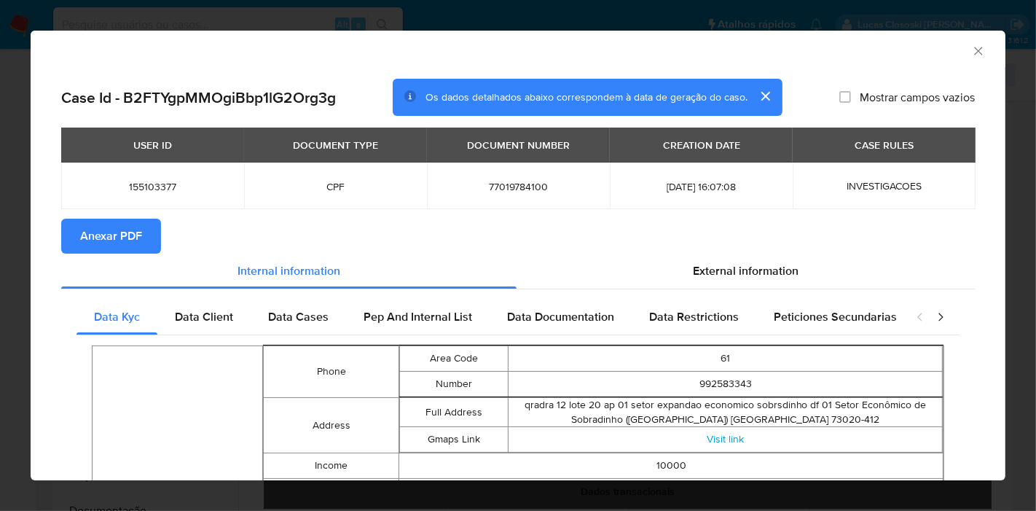
click at [114, 228] on span "Anexar PDF" at bounding box center [111, 236] width 62 height 32
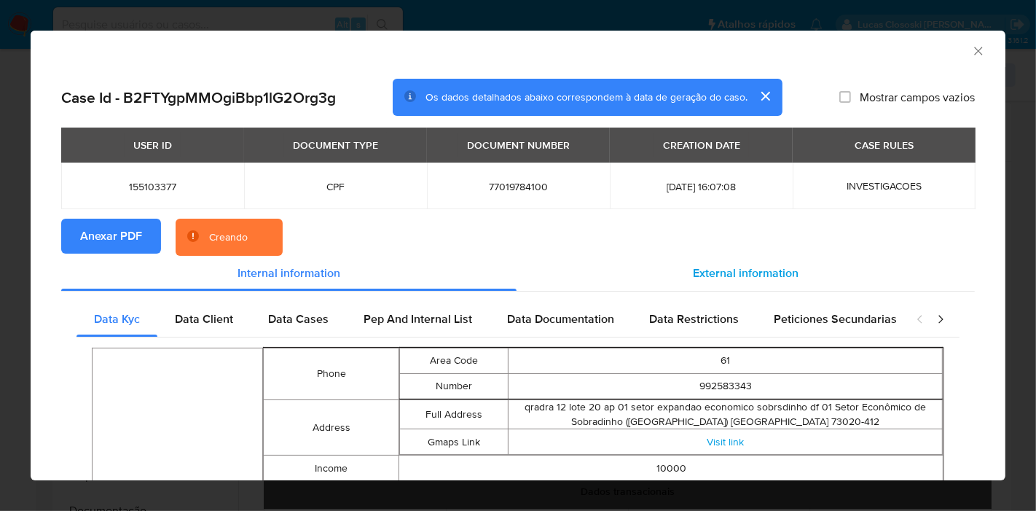
click at [713, 270] on span "External information" at bounding box center [746, 273] width 106 height 17
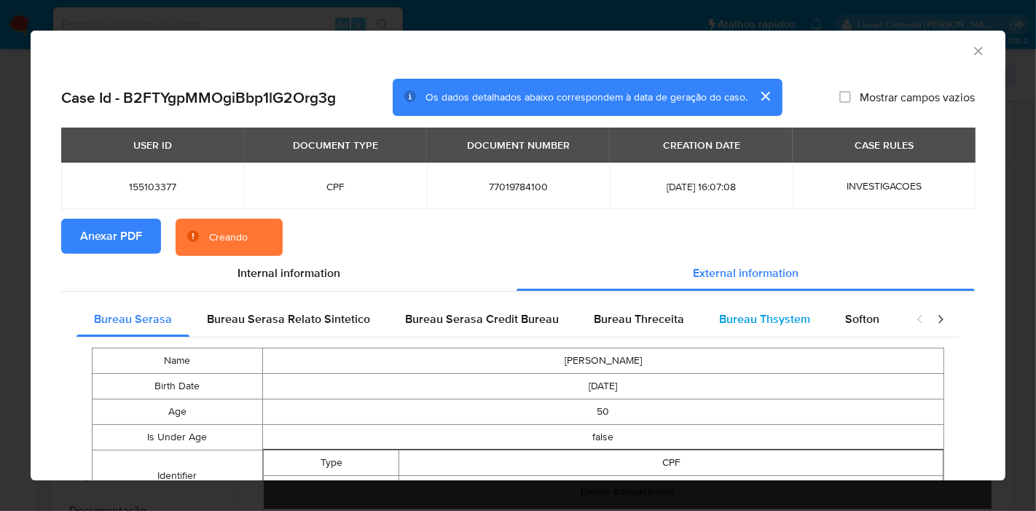
click at [799, 309] on div "Bureau Thsystem" at bounding box center [765, 319] width 126 height 35
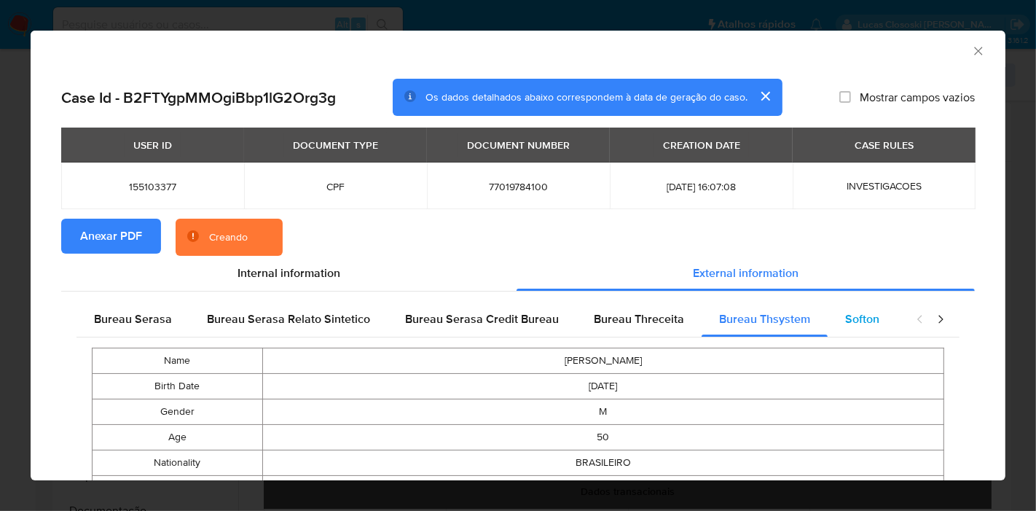
click at [868, 320] on span "Softon" at bounding box center [862, 318] width 34 height 17
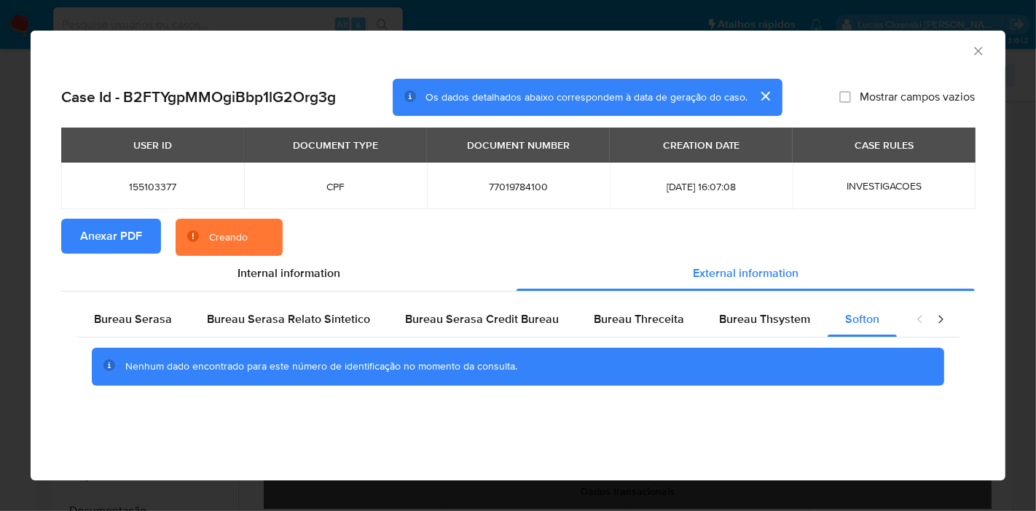
click at [973, 48] on icon "Fechar a janela" at bounding box center [978, 51] width 15 height 15
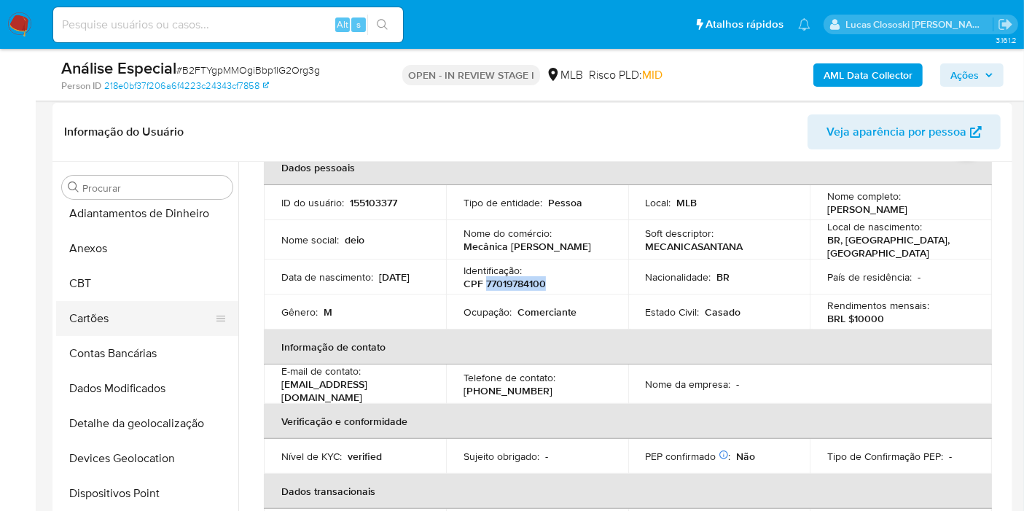
scroll to position [0, 0]
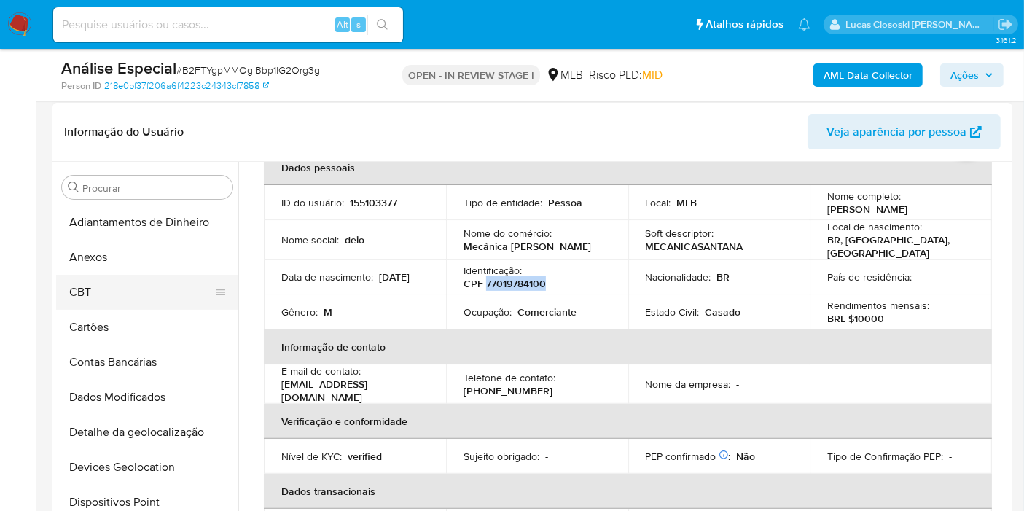
click at [120, 278] on button "CBT" at bounding box center [141, 292] width 171 height 35
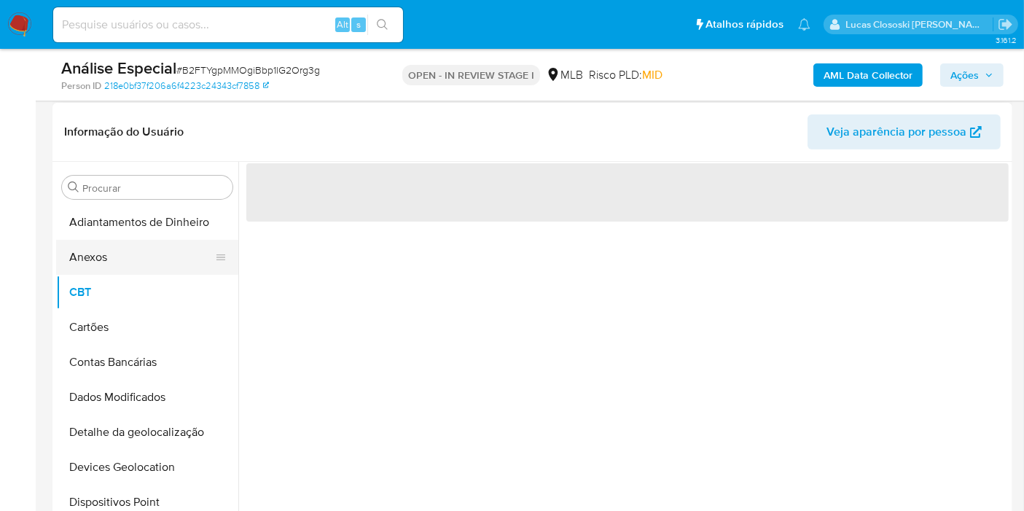
click at [120, 262] on button "Anexos" at bounding box center [141, 257] width 171 height 35
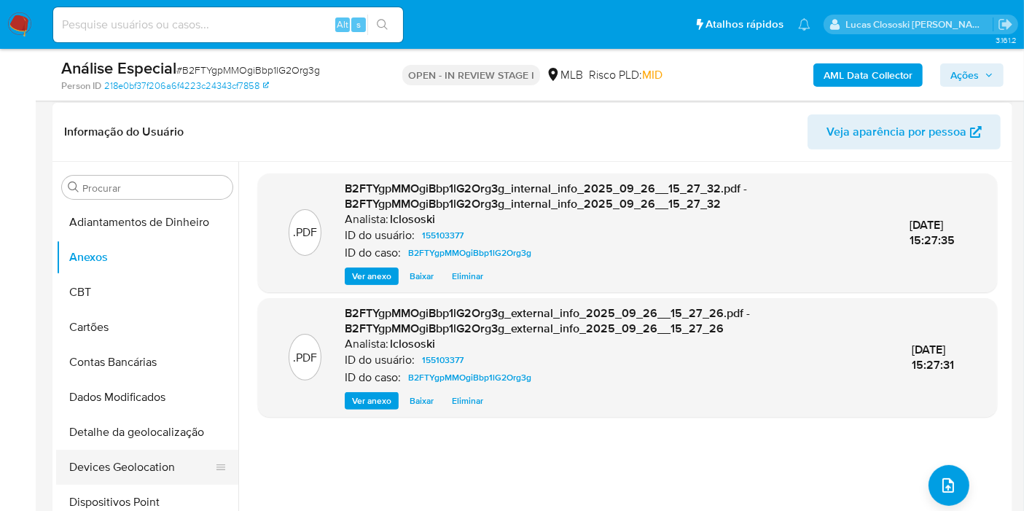
click at [145, 457] on button "Devices Geolocation" at bounding box center [141, 467] width 171 height 35
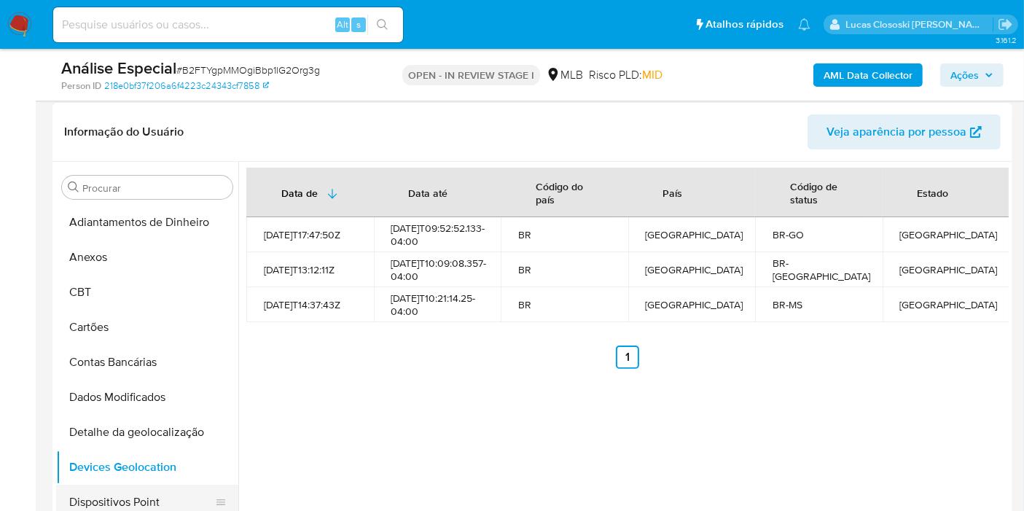
click at [139, 486] on button "Dispositivos Point" at bounding box center [141, 502] width 171 height 35
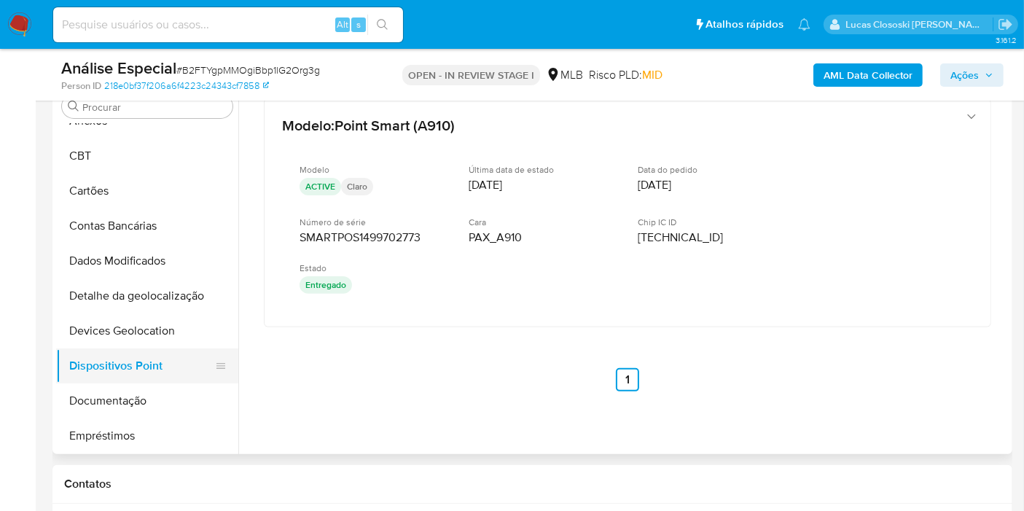
scroll to position [81, 0]
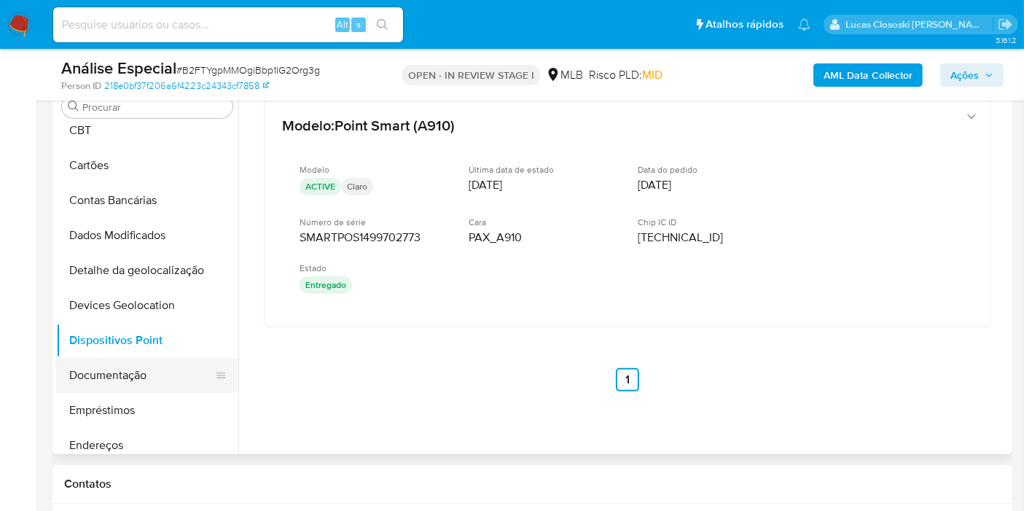
click at [118, 380] on button "Documentação" at bounding box center [141, 375] width 171 height 35
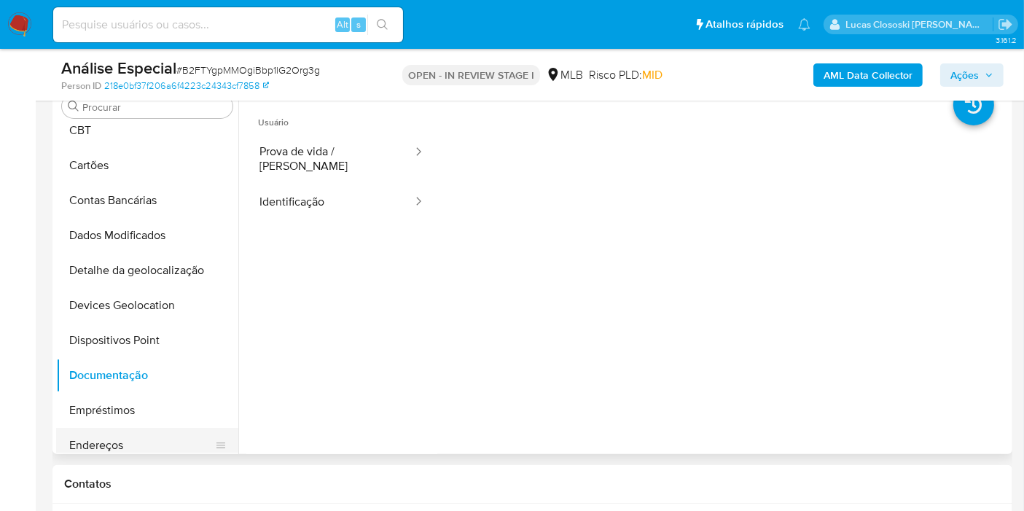
click at [133, 434] on button "Endereços" at bounding box center [141, 445] width 171 height 35
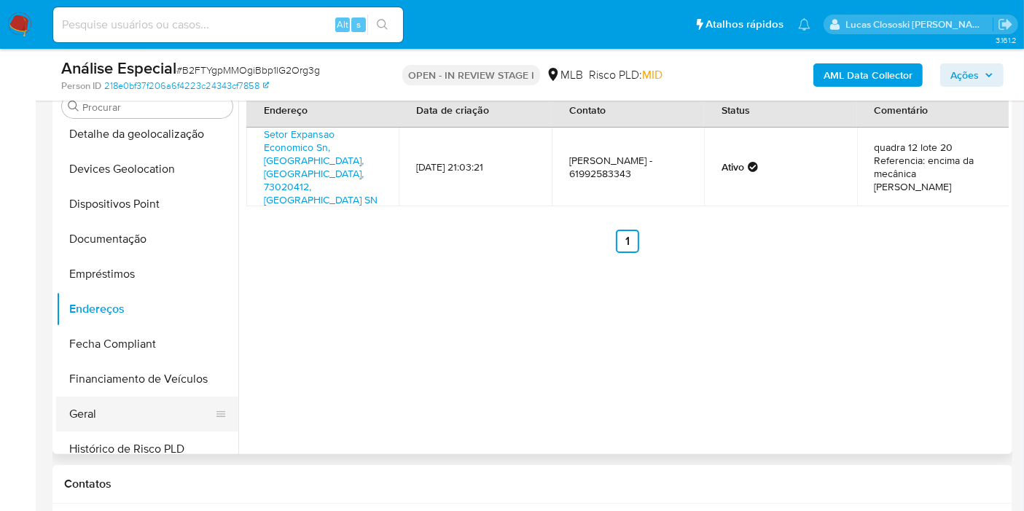
scroll to position [243, 0]
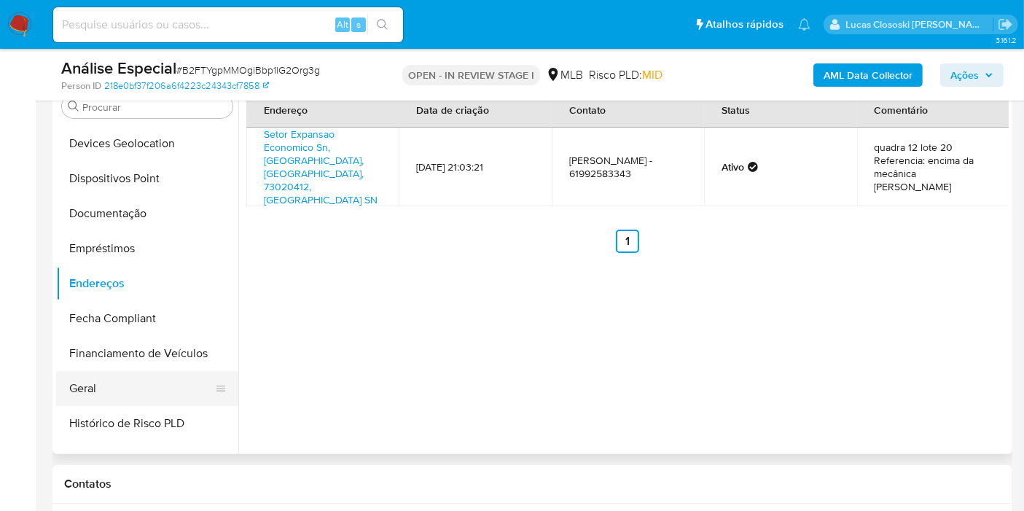
click at [104, 377] on button "Geral" at bounding box center [141, 388] width 171 height 35
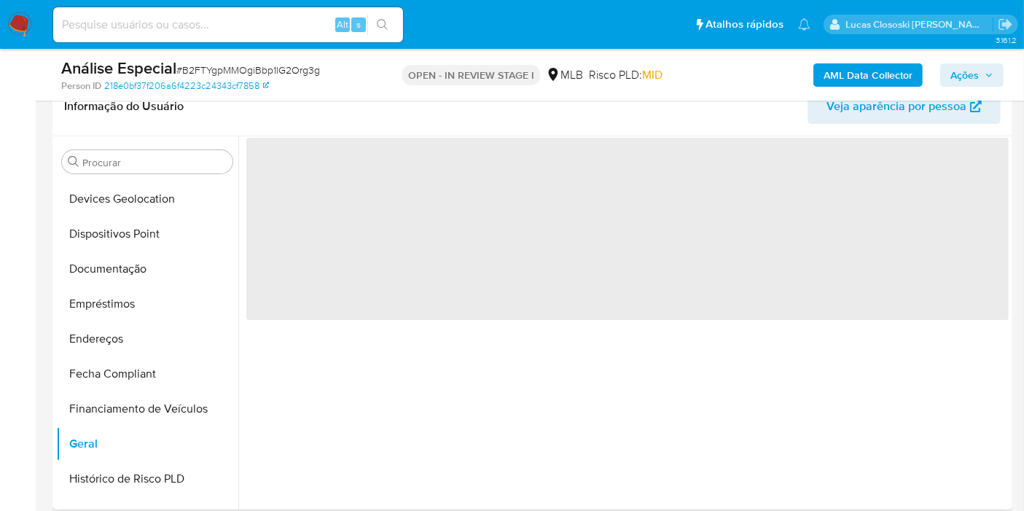
scroll to position [324, 0]
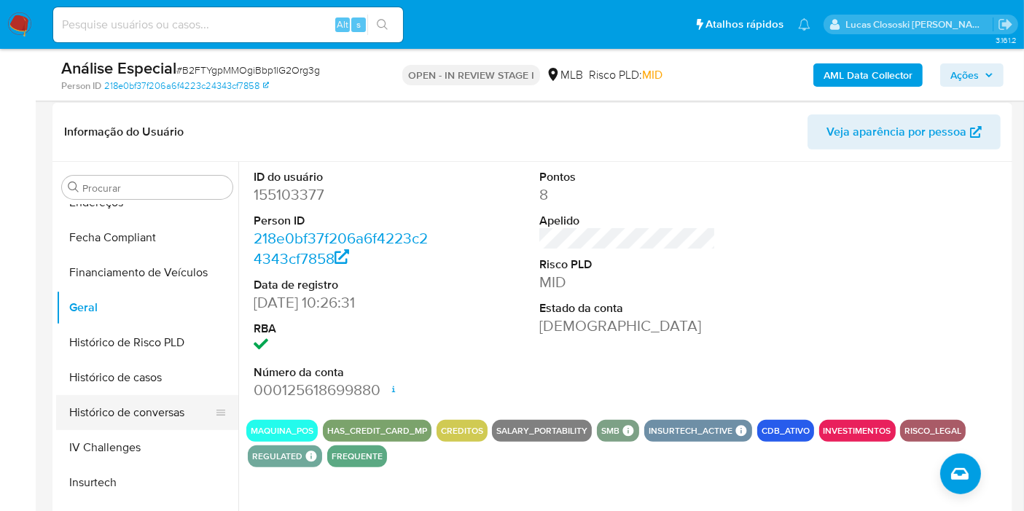
click at [132, 388] on button "Histórico de casos" at bounding box center [147, 377] width 182 height 35
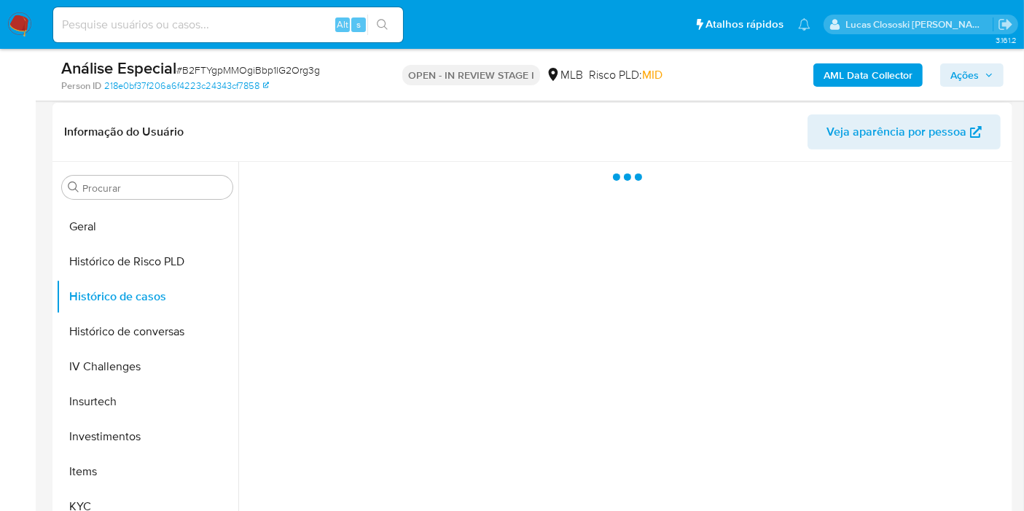
scroll to position [647, 0]
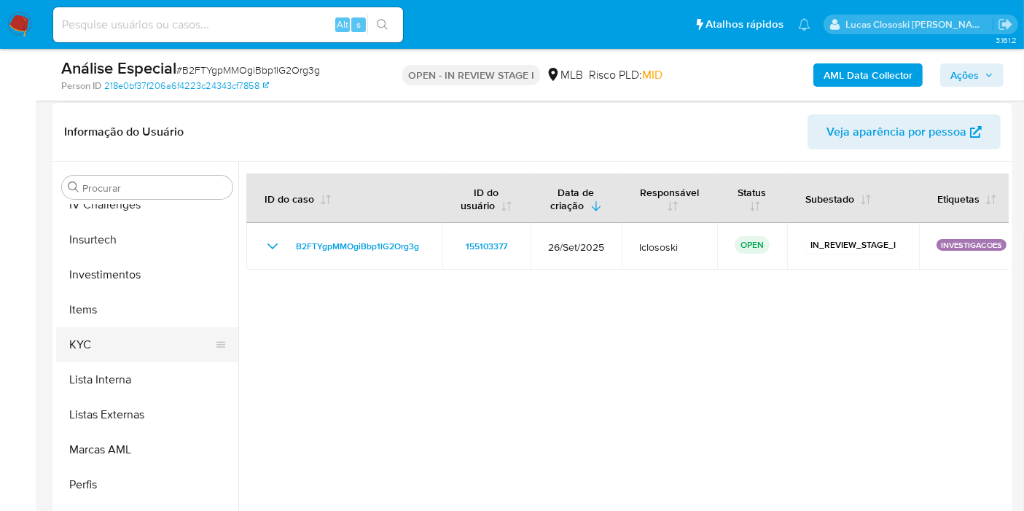
click at [105, 336] on button "KYC" at bounding box center [141, 344] width 171 height 35
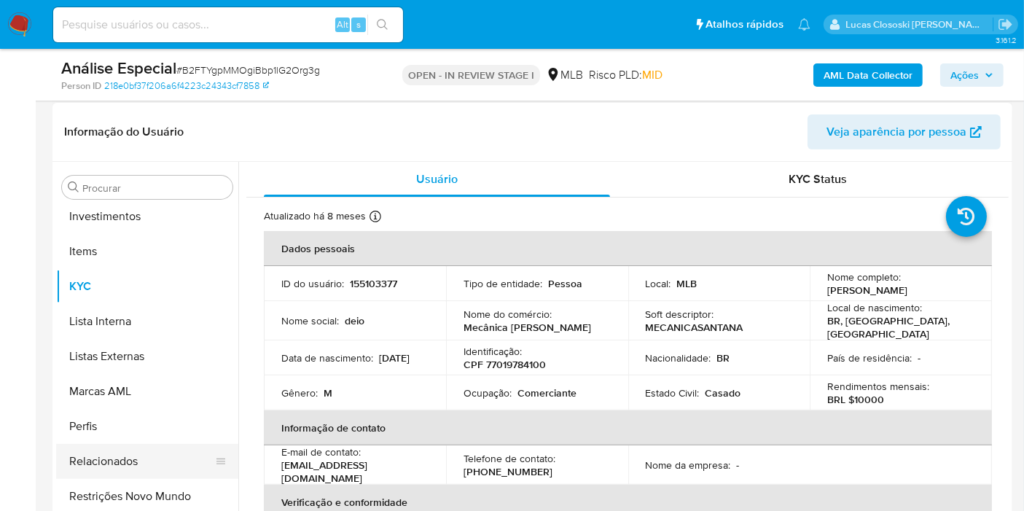
scroll to position [755, 0]
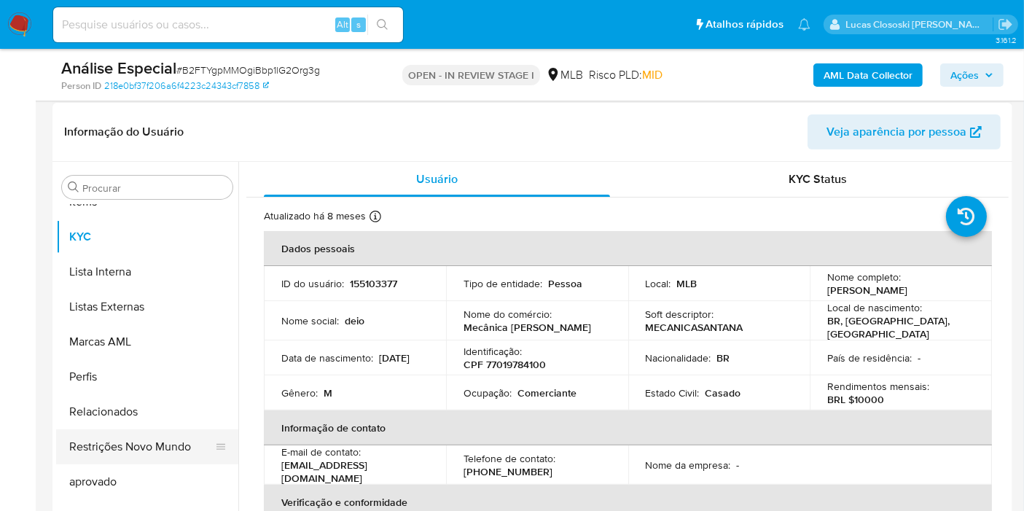
click at [158, 450] on button "Restrições Novo Mundo" at bounding box center [141, 446] width 171 height 35
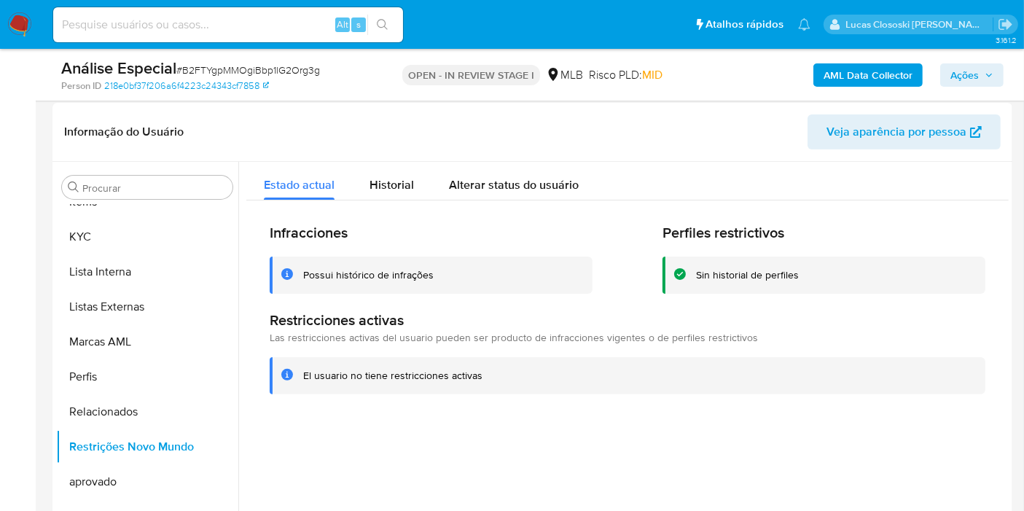
click at [254, 67] on span "# B2FTYgpMMOgiBbp1lG2Org3g" at bounding box center [248, 70] width 144 height 15
copy span "B2FTYgpMMOgiBbp1lG2Org3g"
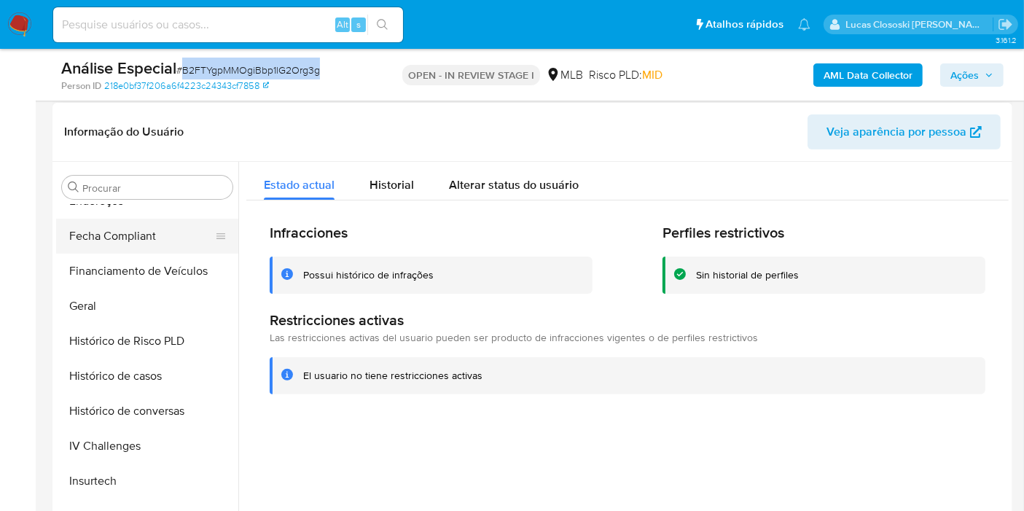
scroll to position [269, 0]
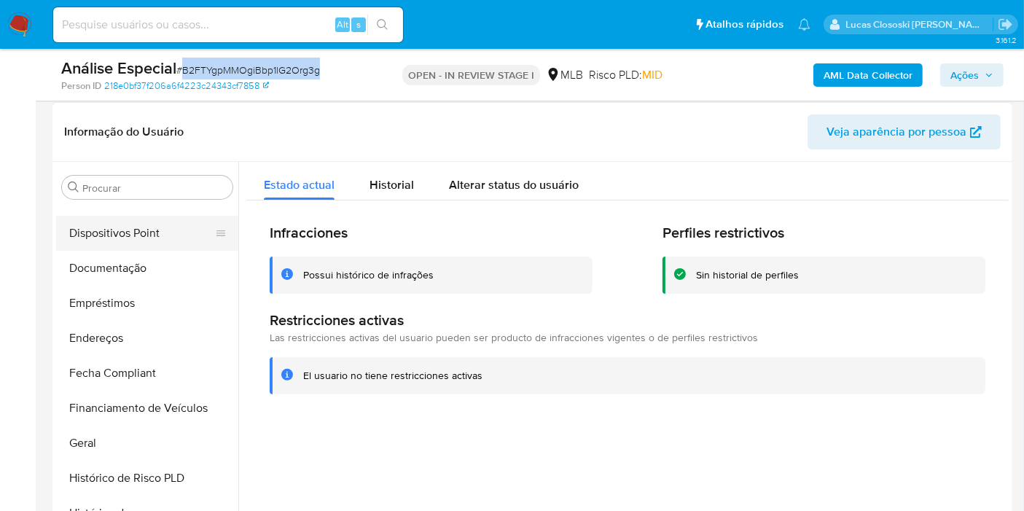
click at [133, 231] on button "Dispositivos Point" at bounding box center [141, 233] width 171 height 35
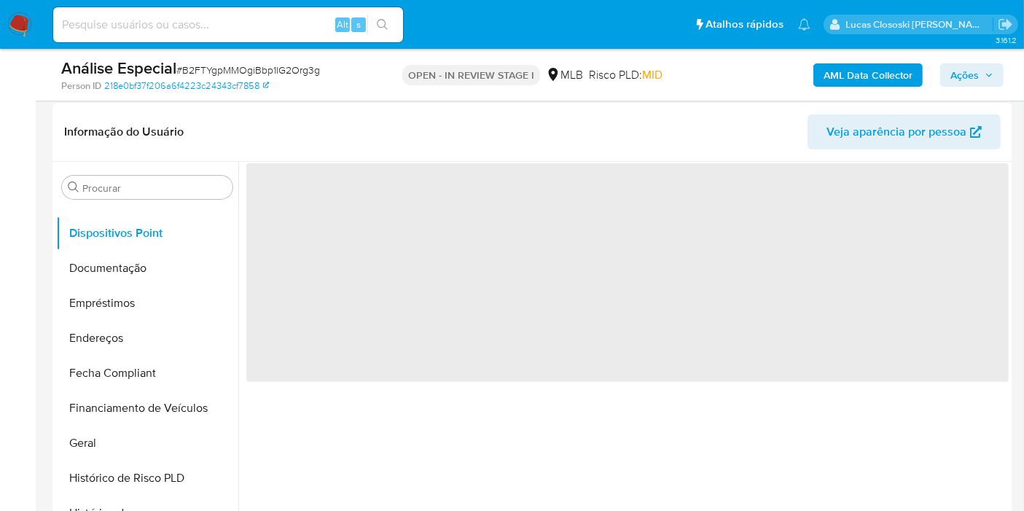
click at [373, 95] on div "Análise Especial # B2FTYgpMMOgiBbp1lG2Org3g Person ID 218e0bf37f206a6f4223c2434…" at bounding box center [532, 75] width 960 height 52
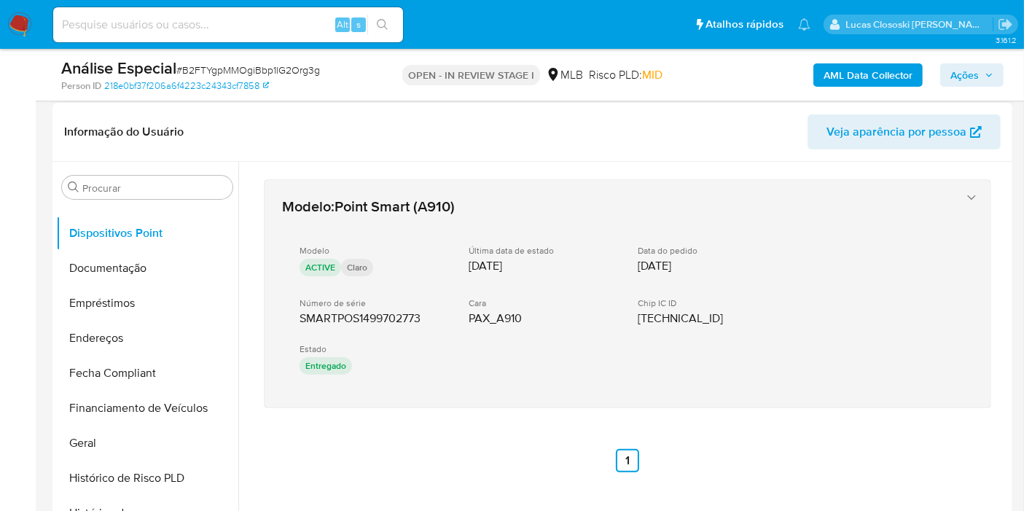
drag, startPoint x: 407, startPoint y: 434, endPoint x: 294, endPoint y: 317, distance: 162.3
click at [294, 317] on div "Modelo : Point Smart (A910) Modelo ACTIVE Claro Última data de estado 30/01/202…" at bounding box center [627, 326] width 762 height 328
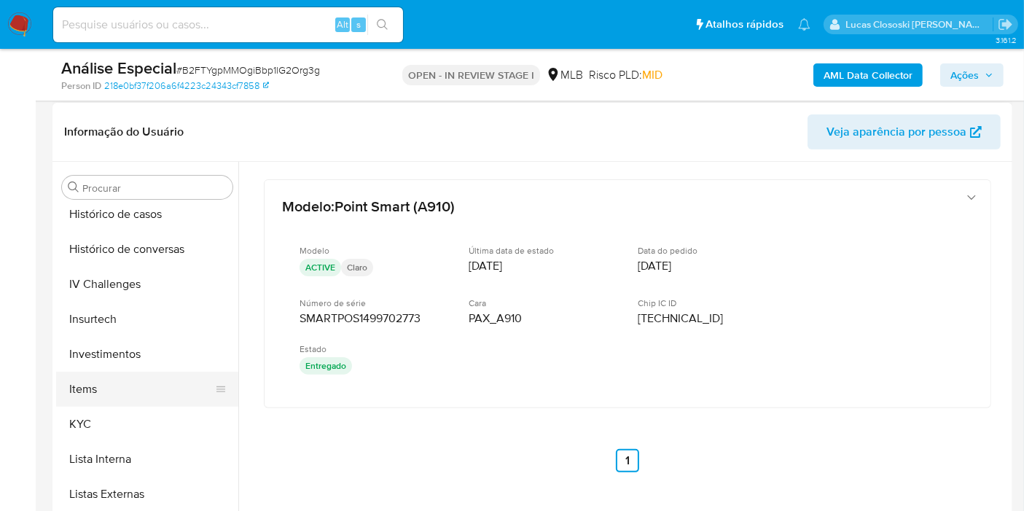
scroll to position [593, 0]
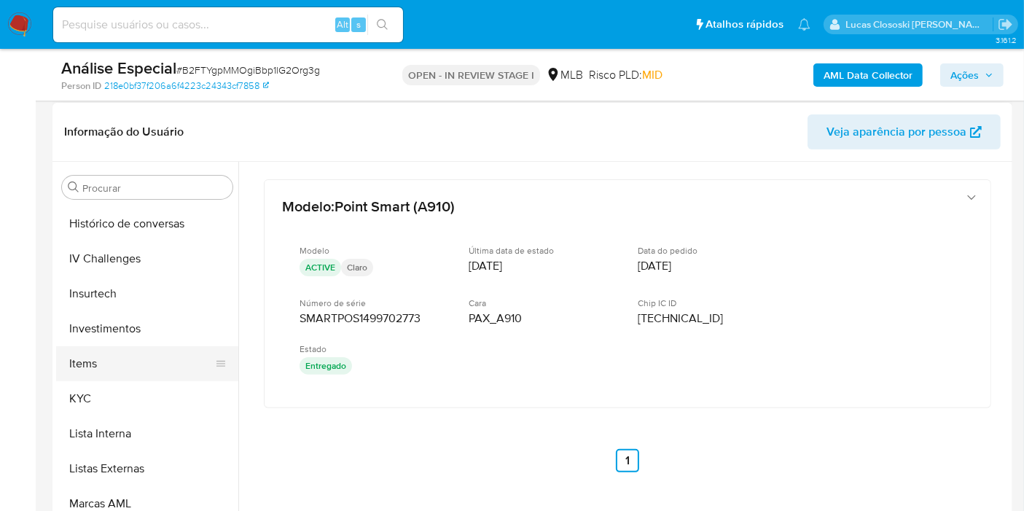
drag, startPoint x: 101, startPoint y: 367, endPoint x: 101, endPoint y: 375, distance: 8.7
click at [101, 367] on button "Items" at bounding box center [141, 363] width 171 height 35
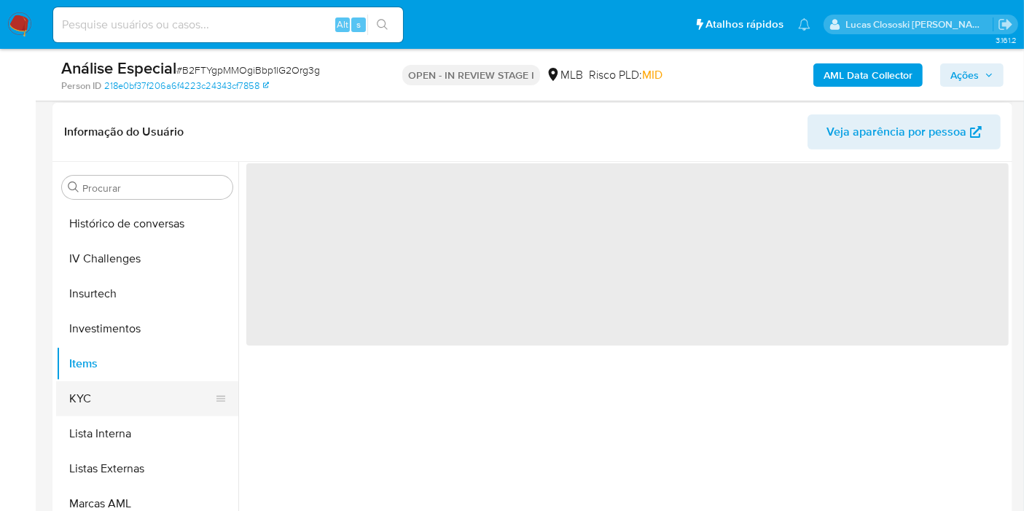
click at [101, 390] on button "KYC" at bounding box center [141, 398] width 171 height 35
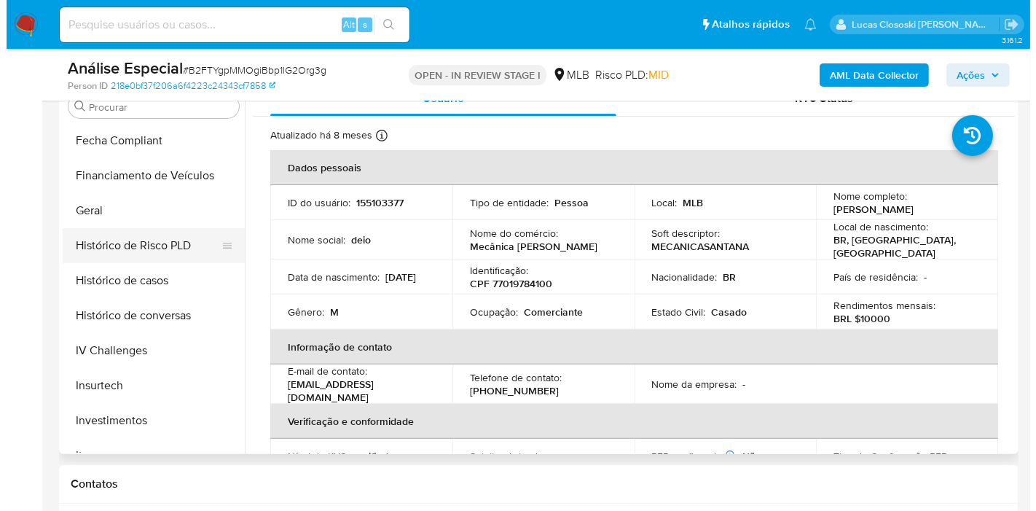
scroll to position [350, 0]
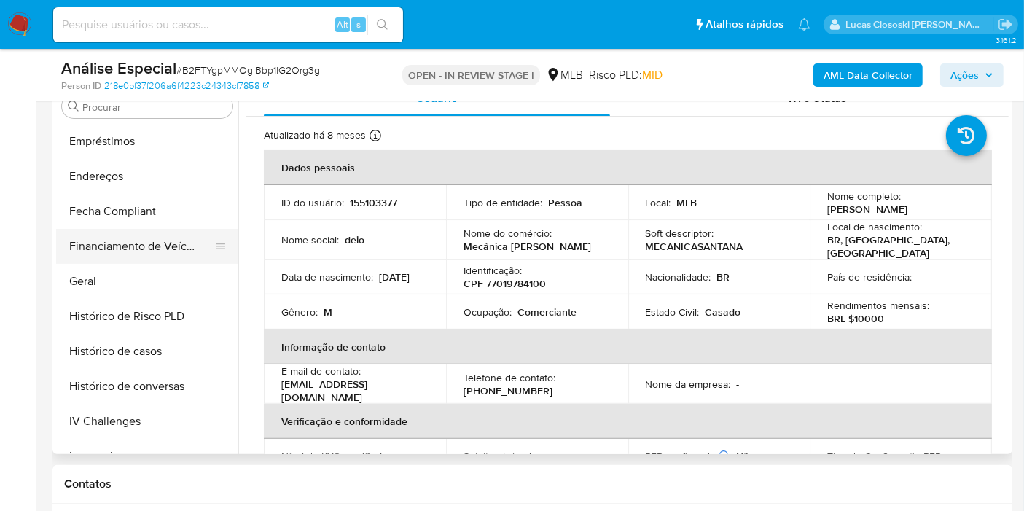
drag, startPoint x: 102, startPoint y: 278, endPoint x: 182, endPoint y: 235, distance: 91.0
click at [102, 278] on button "Geral" at bounding box center [147, 281] width 182 height 35
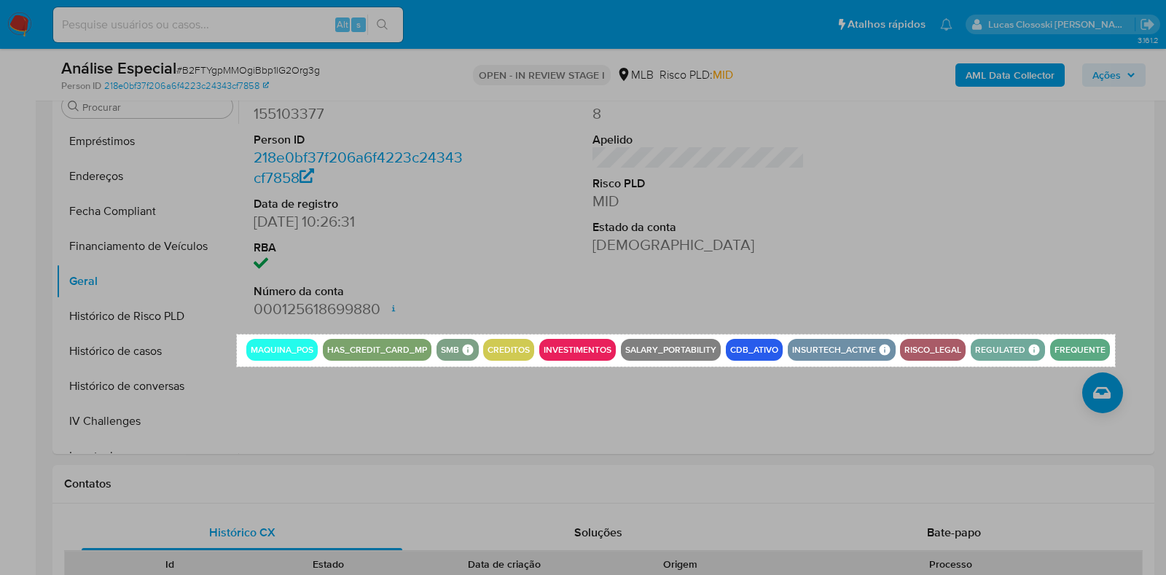
drag, startPoint x: 237, startPoint y: 334, endPoint x: 1115, endPoint y: 367, distance: 878.7
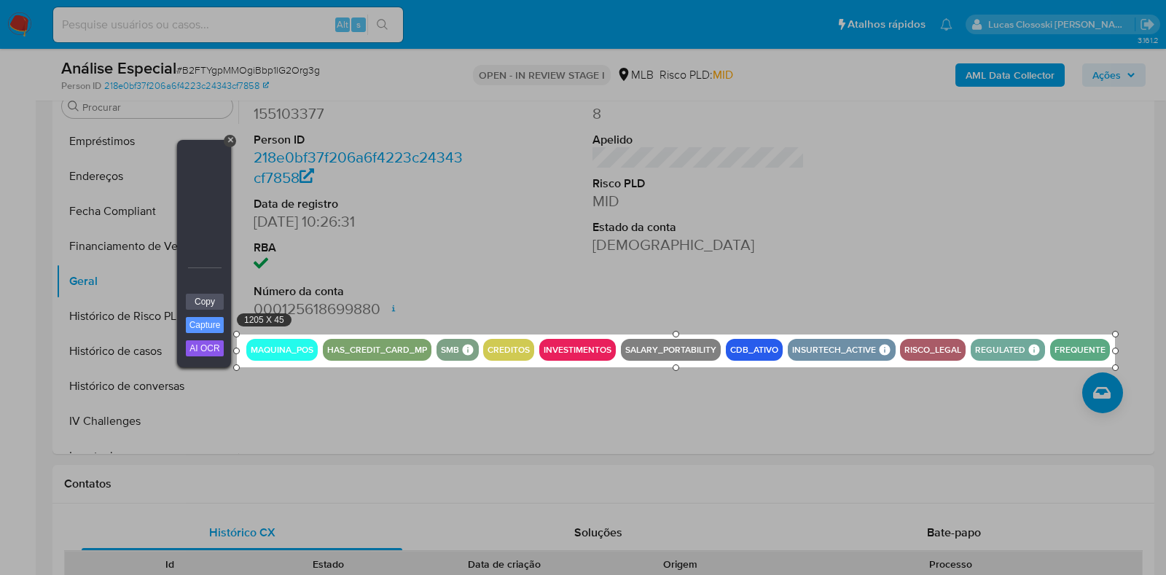
click at [204, 304] on link "Copy" at bounding box center [205, 302] width 38 height 16
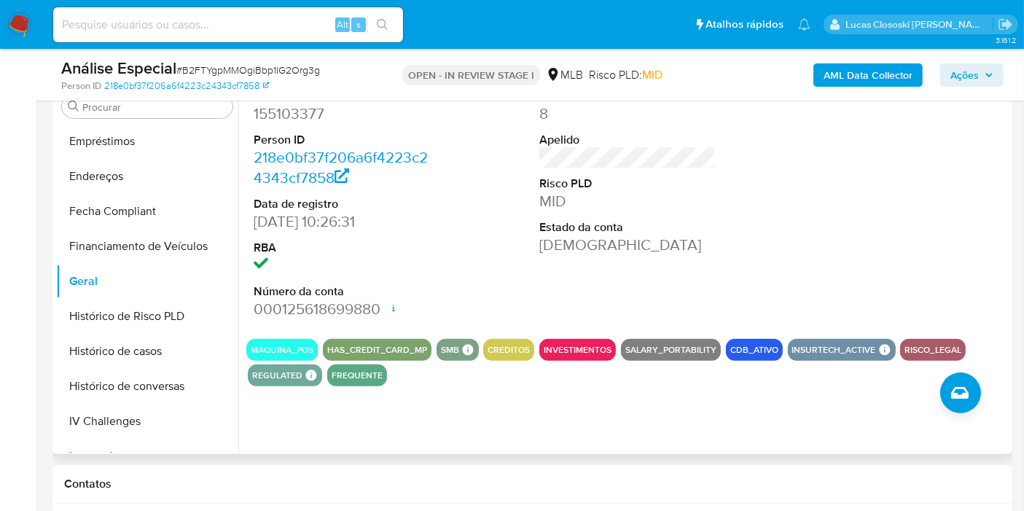
scroll to position [674, 0]
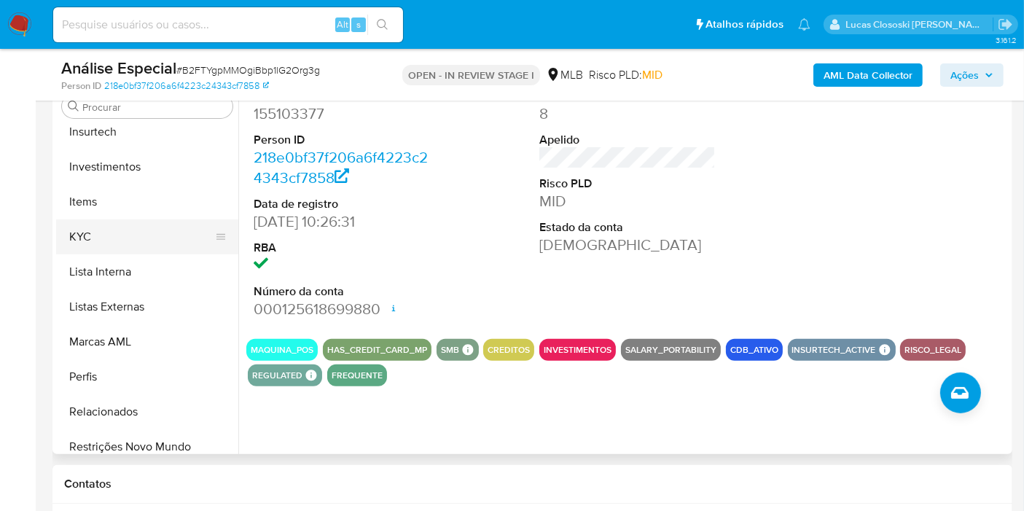
click at [97, 246] on button "KYC" at bounding box center [141, 236] width 171 height 35
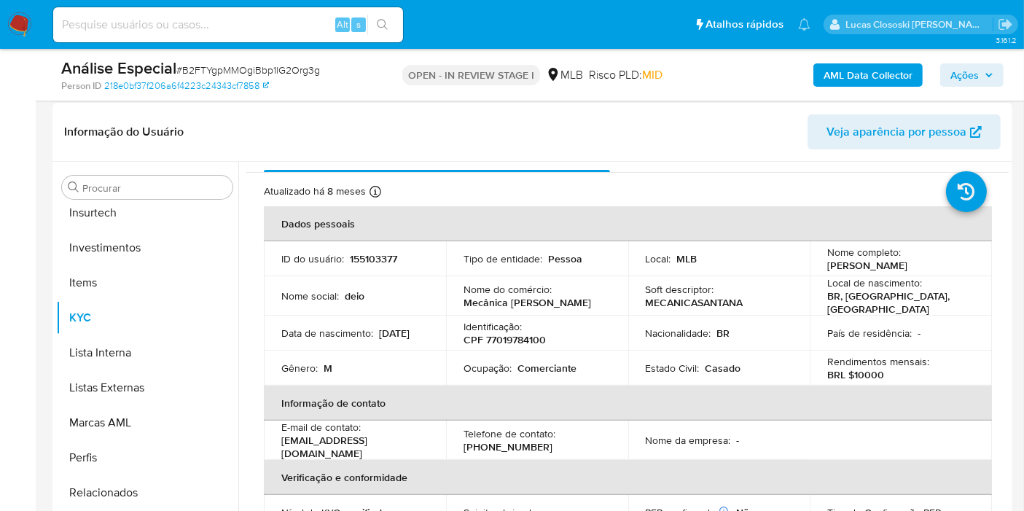
scroll to position [0, 0]
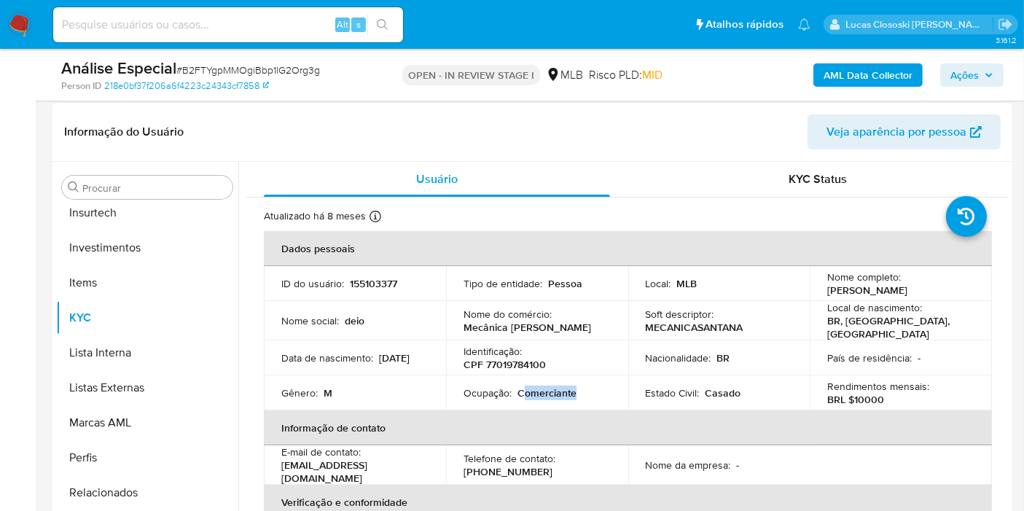
drag, startPoint x: 585, startPoint y: 387, endPoint x: 522, endPoint y: 390, distance: 62.7
click at [522, 390] on div "Ocupação : Comerciante" at bounding box center [536, 392] width 147 height 13
copy p "omerciante"
drag, startPoint x: 468, startPoint y: 314, endPoint x: 550, endPoint y: 323, distance: 82.8
click at [550, 323] on div "Nome do comércio : Mecânica Santana" at bounding box center [536, 321] width 147 height 26
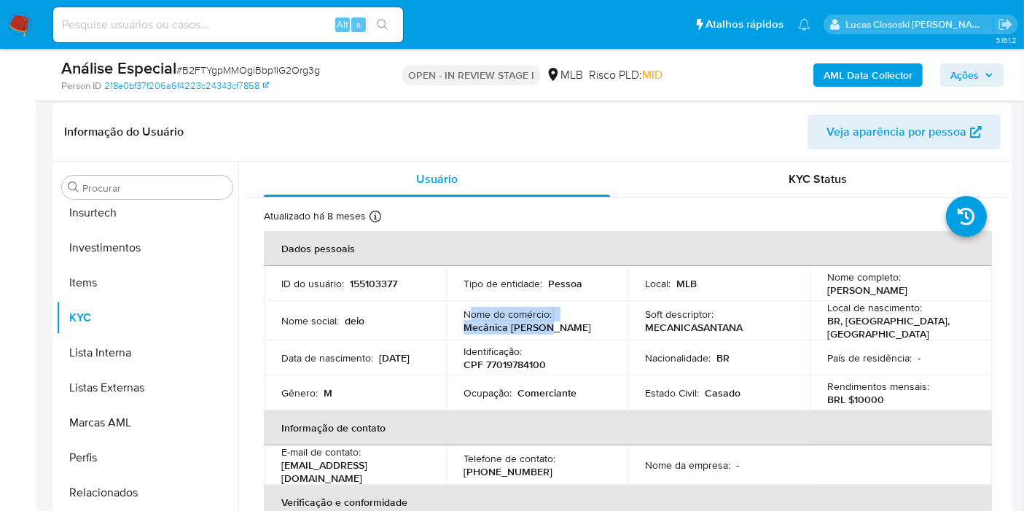
copy div "ome do comércio : Mecânica Santana"
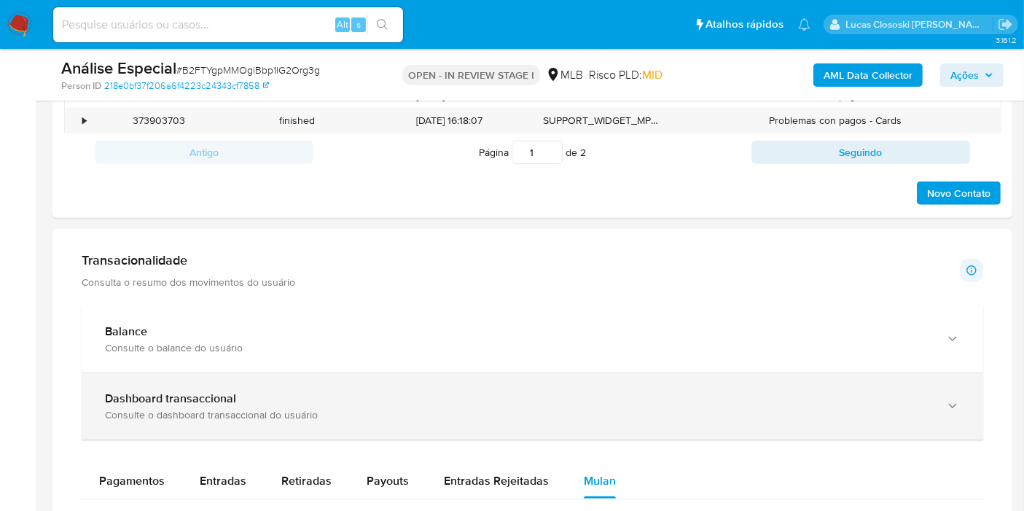
click at [294, 396] on div "Dashboard transaccional" at bounding box center [518, 398] width 826 height 15
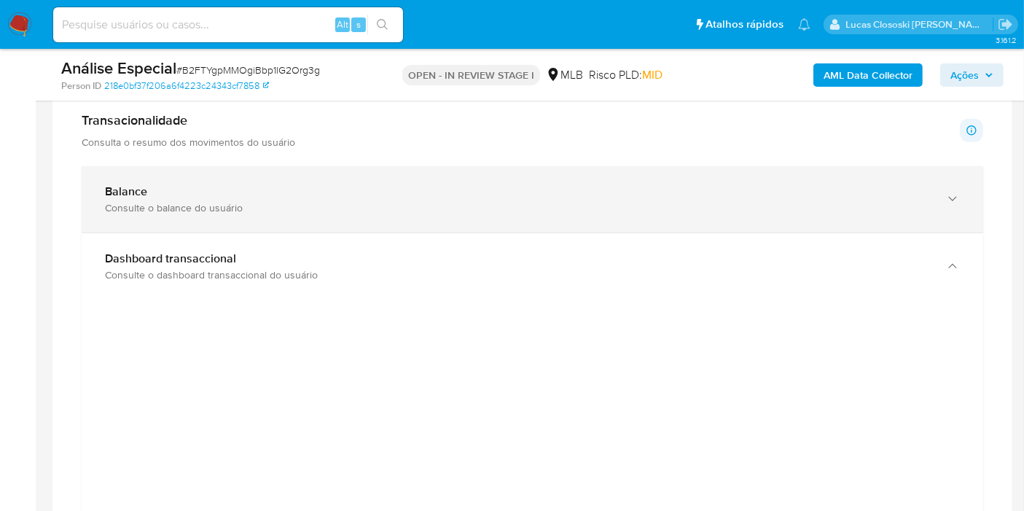
scroll to position [1052, 0]
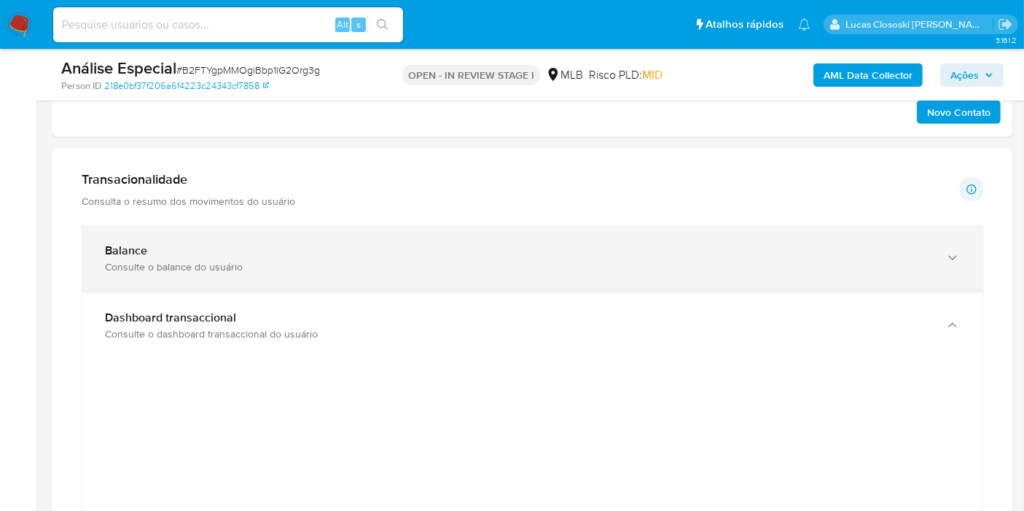
click at [246, 240] on div "Balance Consulte o balance do usuário" at bounding box center [532, 258] width 901 height 66
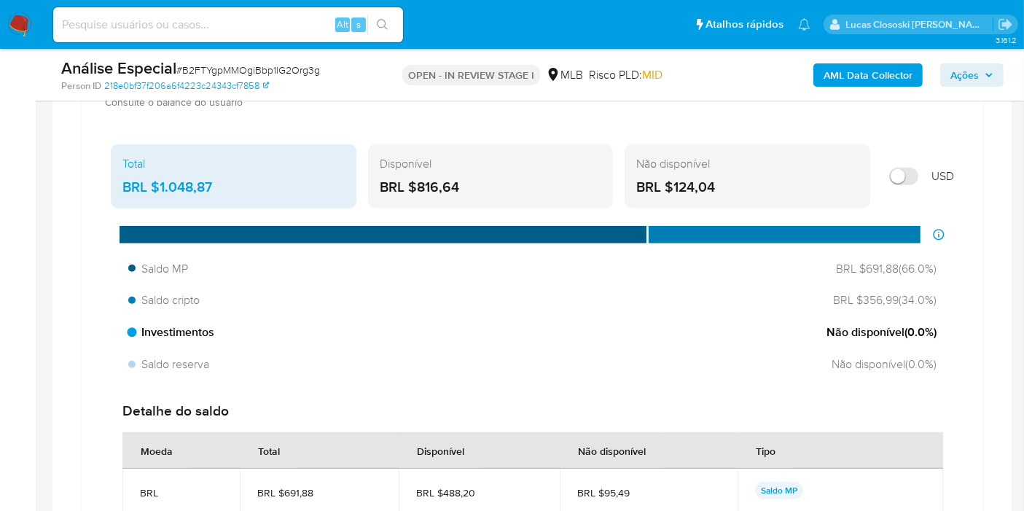
scroll to position [1214, 0]
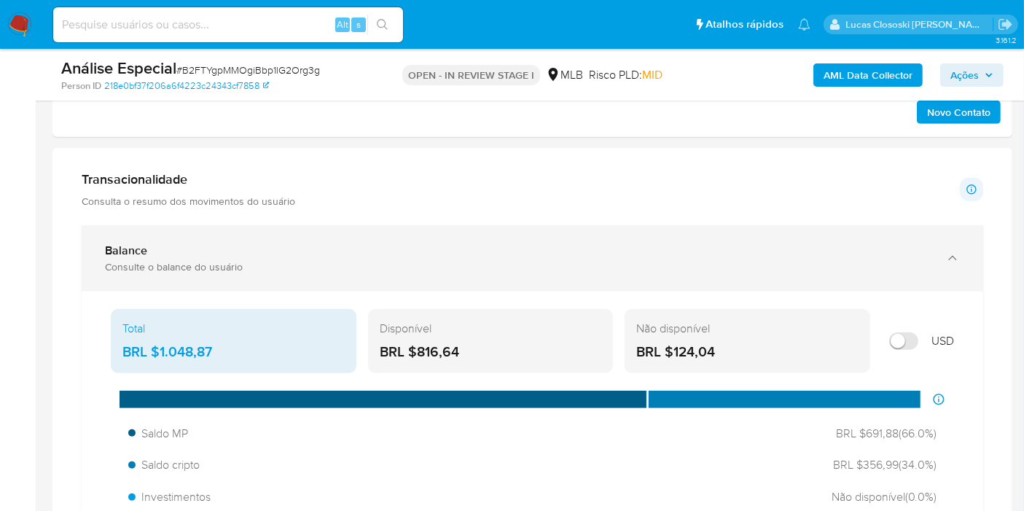
click at [251, 271] on div "Balance Consulte o balance do usuário" at bounding box center [532, 258] width 901 height 66
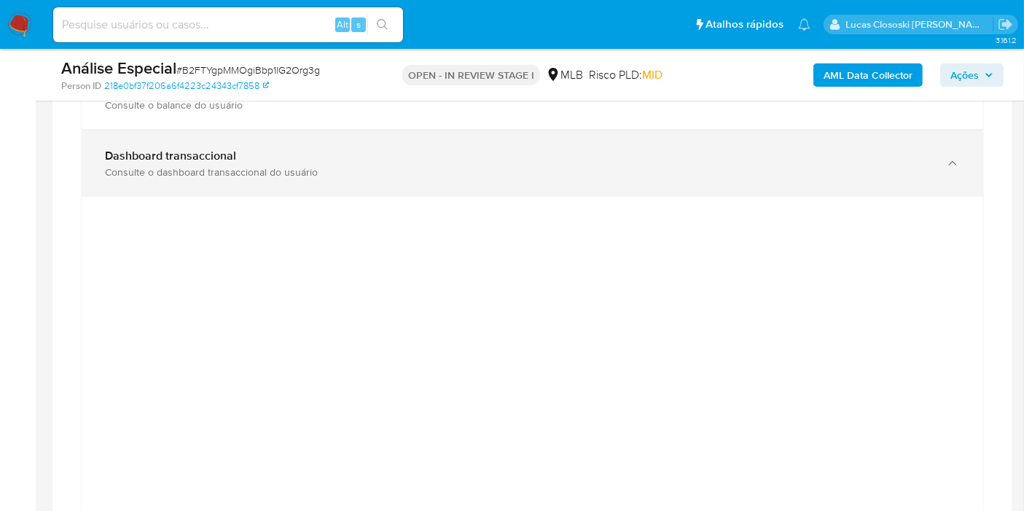
click at [482, 179] on div "Dashboard transaccional Consulte o dashboard transaccional do usuário" at bounding box center [532, 163] width 901 height 66
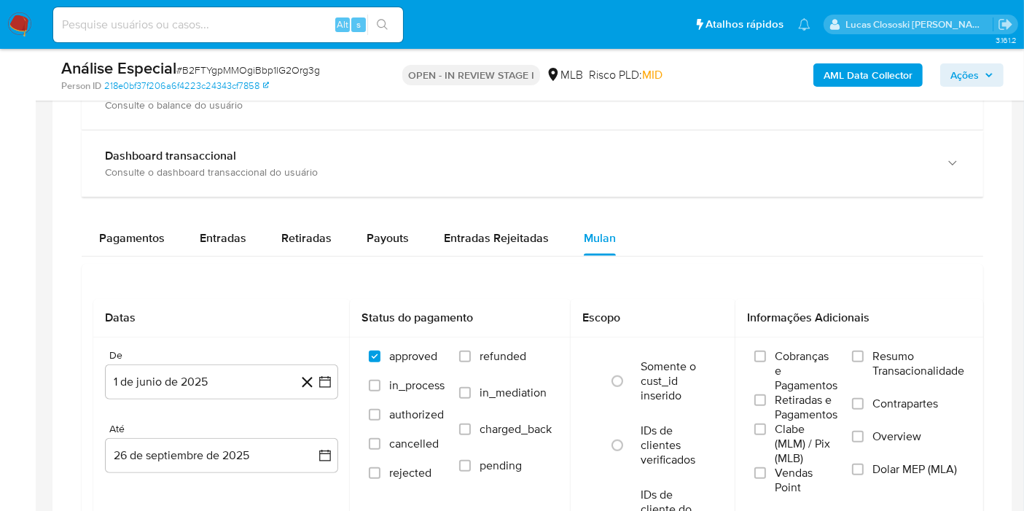
click at [957, 84] on span "Ações" at bounding box center [964, 74] width 28 height 23
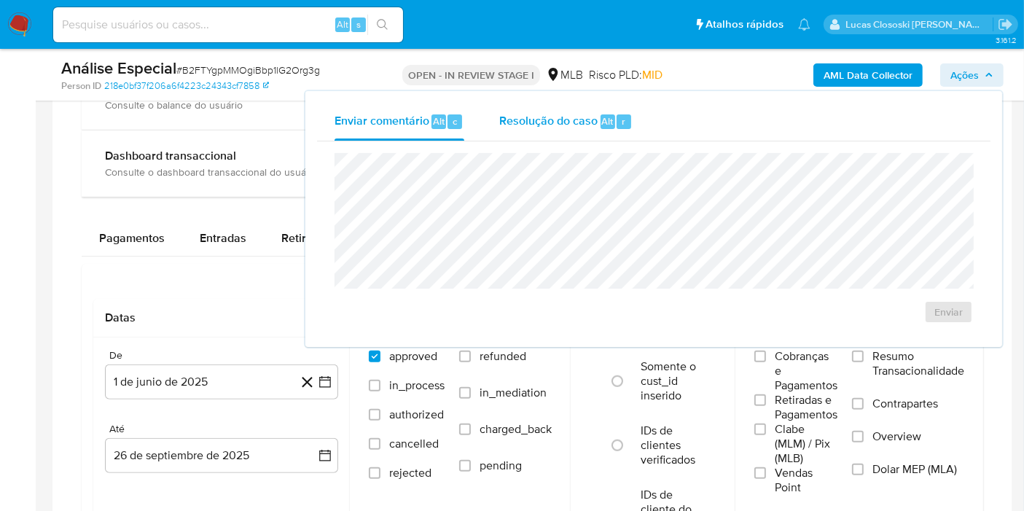
click at [611, 123] on span "Alt" at bounding box center [608, 121] width 12 height 14
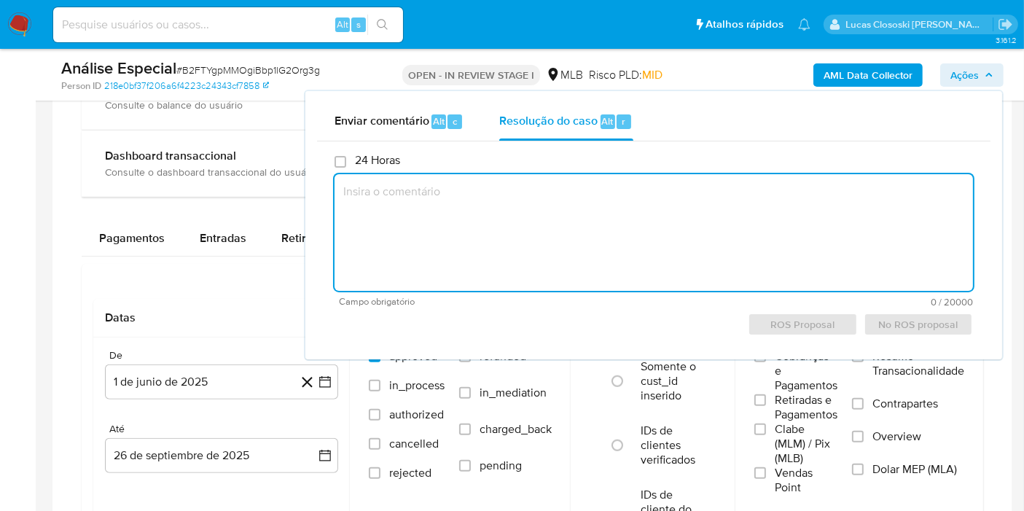
click at [831, 213] on textarea at bounding box center [653, 232] width 638 height 117
paste textarea "Fatos relevantes concluídos pelo analista: - Movimentação expressiva, aparentem…"
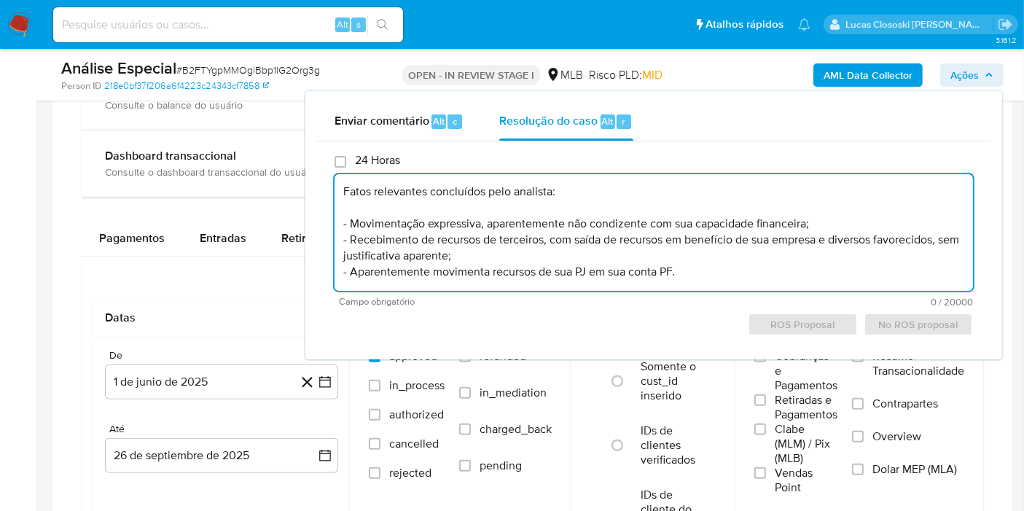
scroll to position [5, 0]
type textarea "Fatos relevantes concluídos pelo analista: - Movimentação expressiva, aparentem…"
click at [971, 78] on span "Ações" at bounding box center [964, 74] width 28 height 23
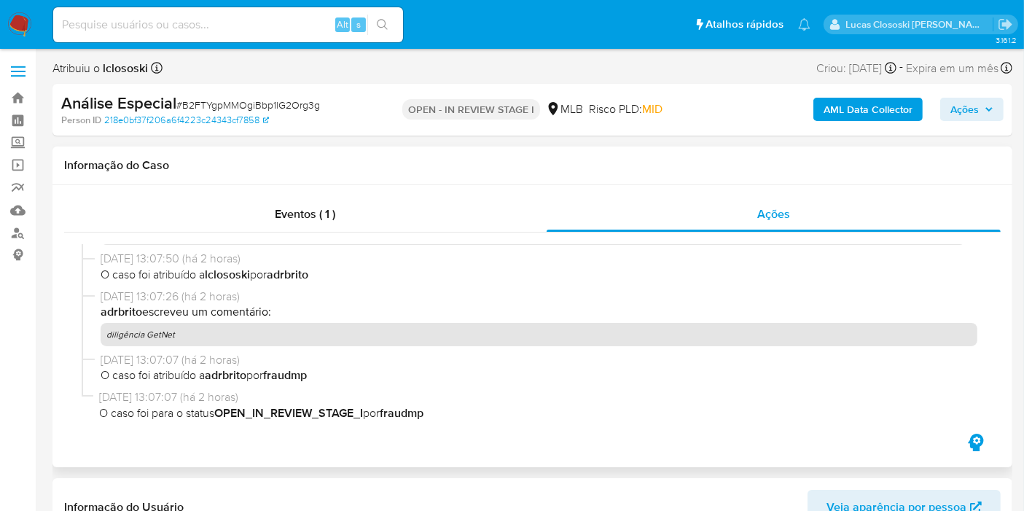
scroll to position [0, 0]
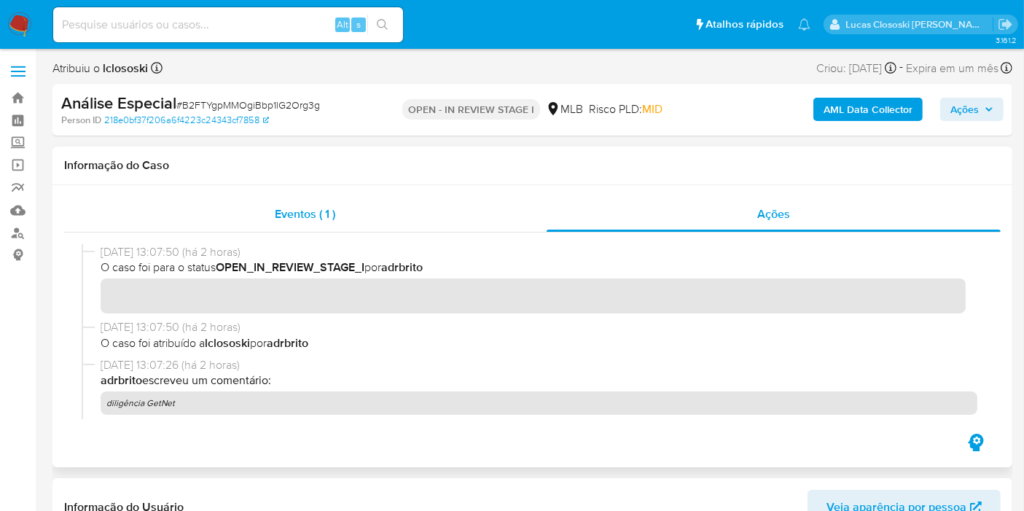
click at [298, 226] on div "Eventos ( 1 )" at bounding box center [305, 214] width 482 height 35
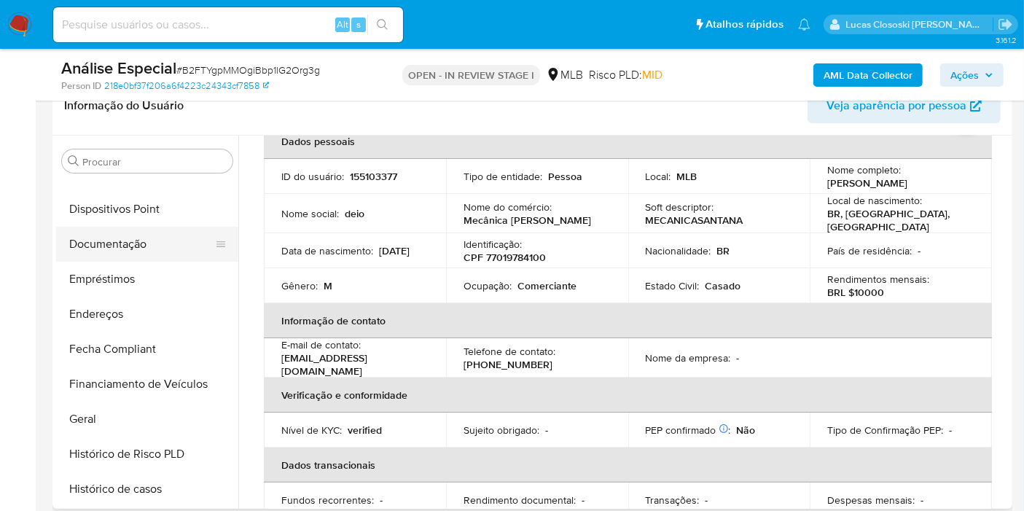
scroll to position [188, 0]
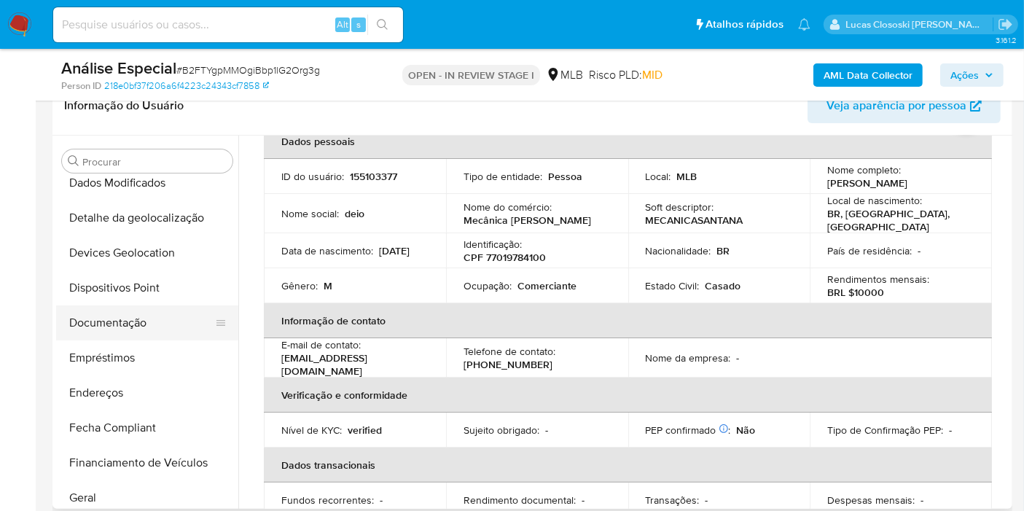
click at [137, 315] on button "Documentação" at bounding box center [141, 322] width 171 height 35
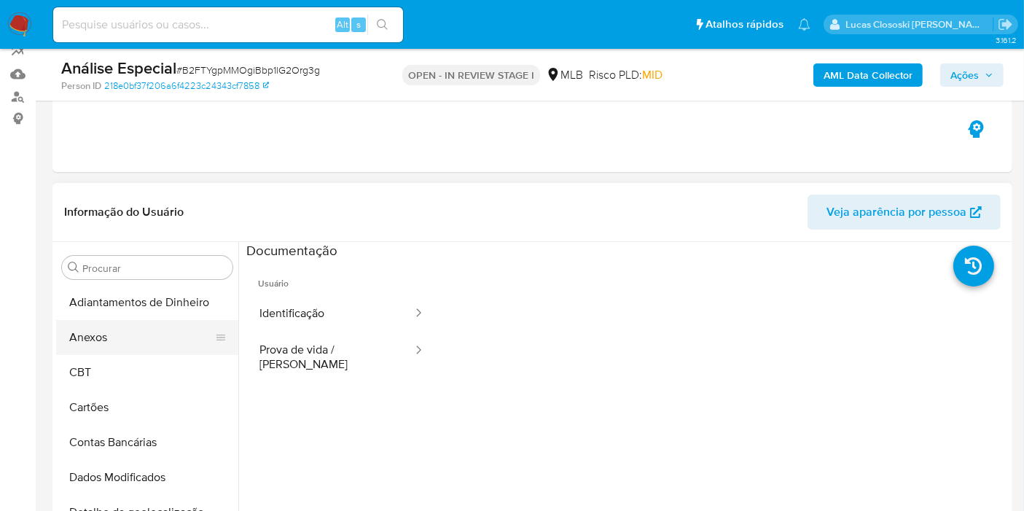
scroll to position [162, 0]
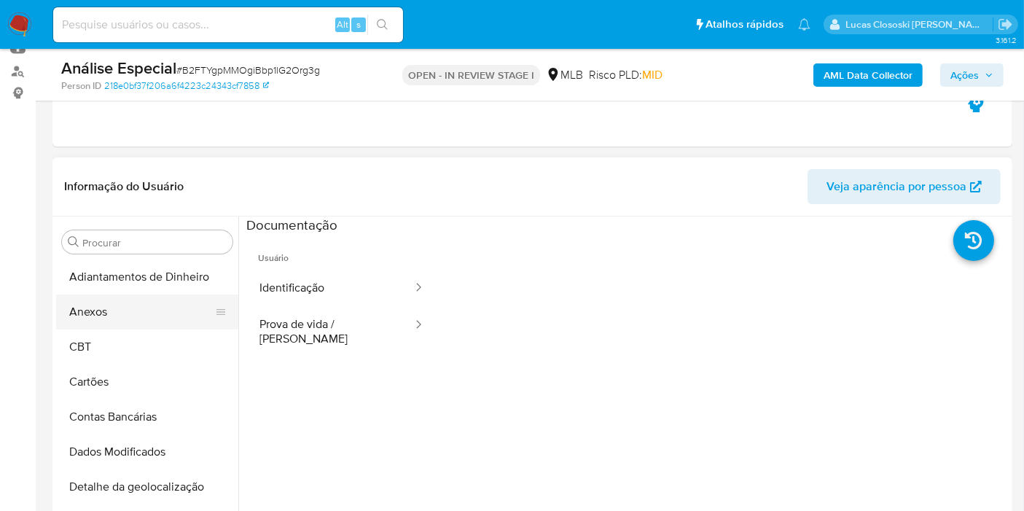
click at [119, 323] on button "Anexos" at bounding box center [141, 311] width 171 height 35
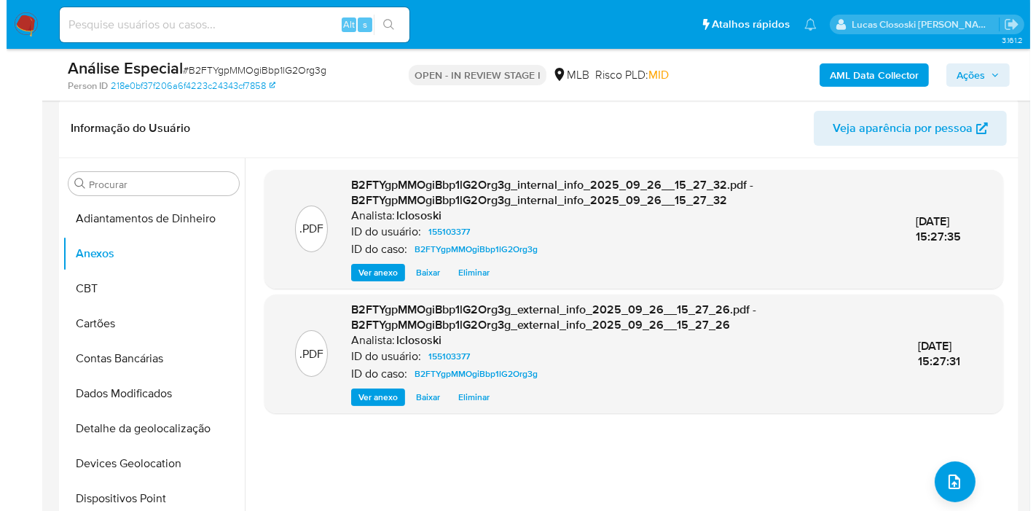
scroll to position [243, 0]
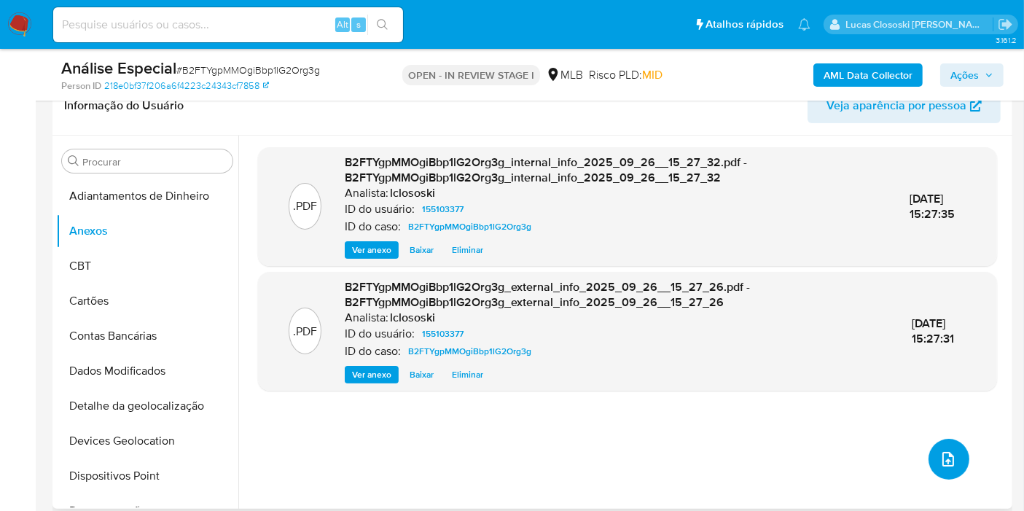
click at [931, 450] on button "upload-file" at bounding box center [948, 459] width 41 height 41
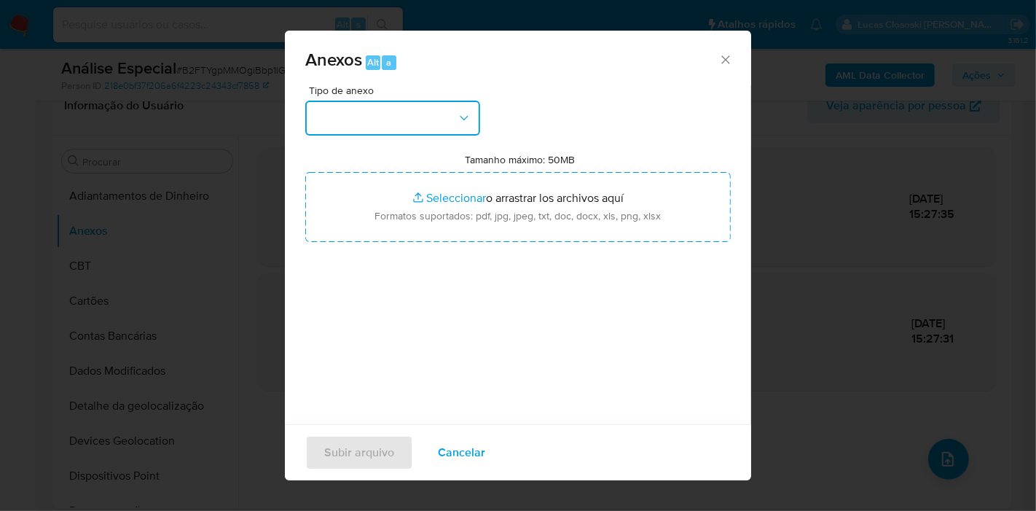
click at [450, 109] on button "button" at bounding box center [392, 118] width 175 height 35
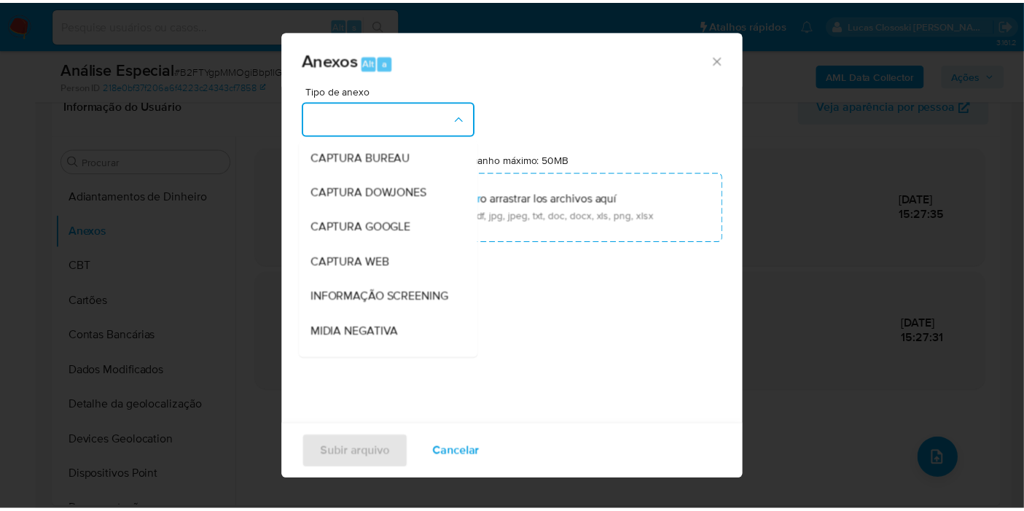
scroll to position [224, 0]
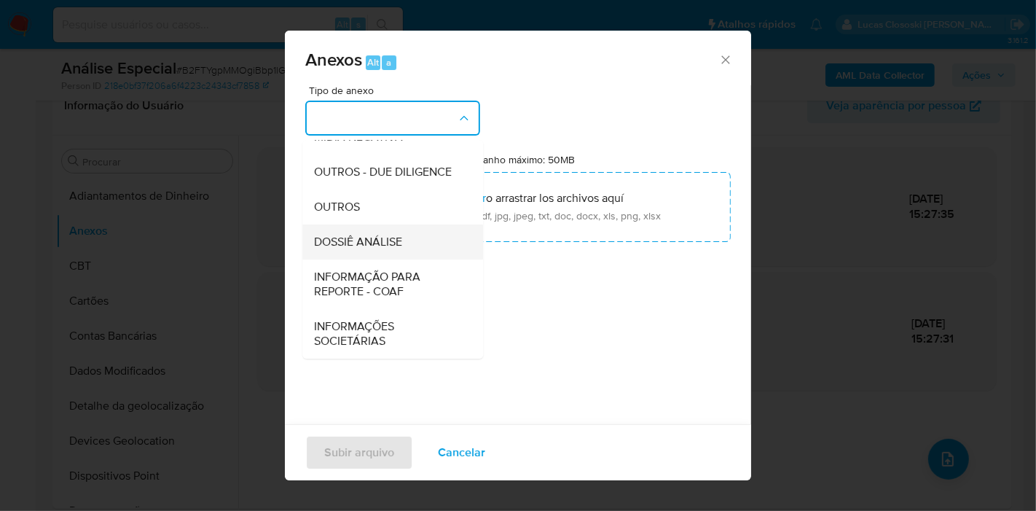
click at [330, 251] on div "DOSSIÊ ANÁLISE" at bounding box center [388, 241] width 149 height 35
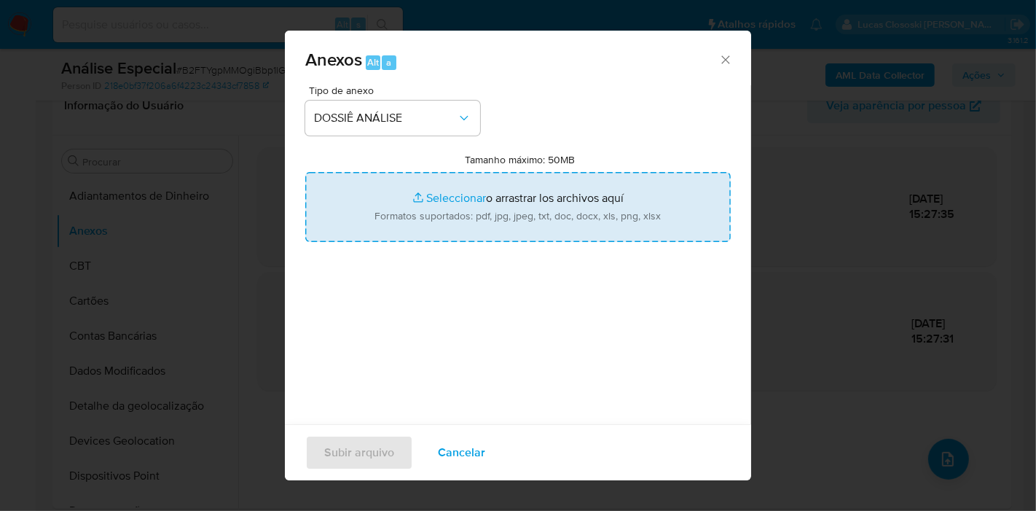
click at [388, 208] on input "Tamanho máximo: 50MB Seleccionar archivos" at bounding box center [518, 207] width 426 height 70
type input "C:\fakepath\Mulan 155103377_2025_09_26_13_36_26.xlsx"
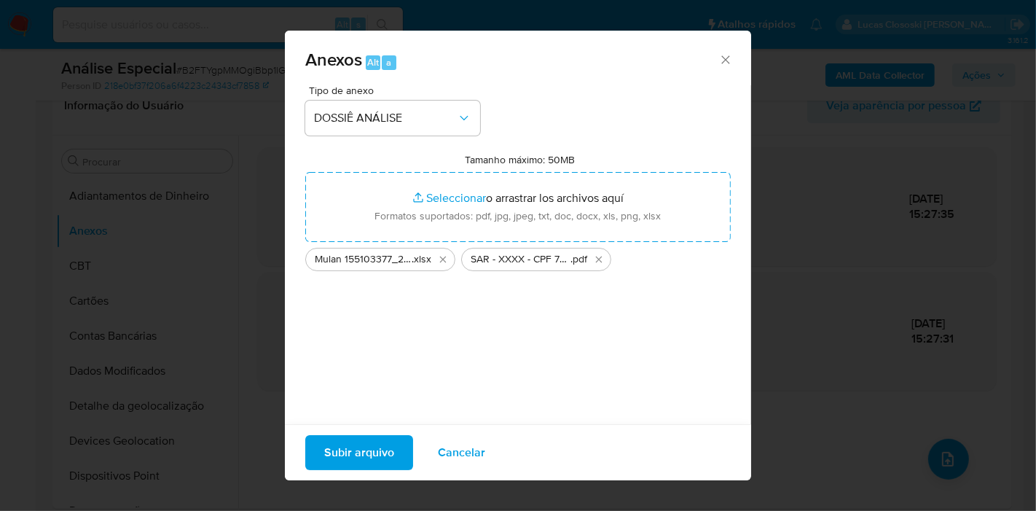
click at [357, 445] on span "Subir arquivo" at bounding box center [359, 452] width 70 height 32
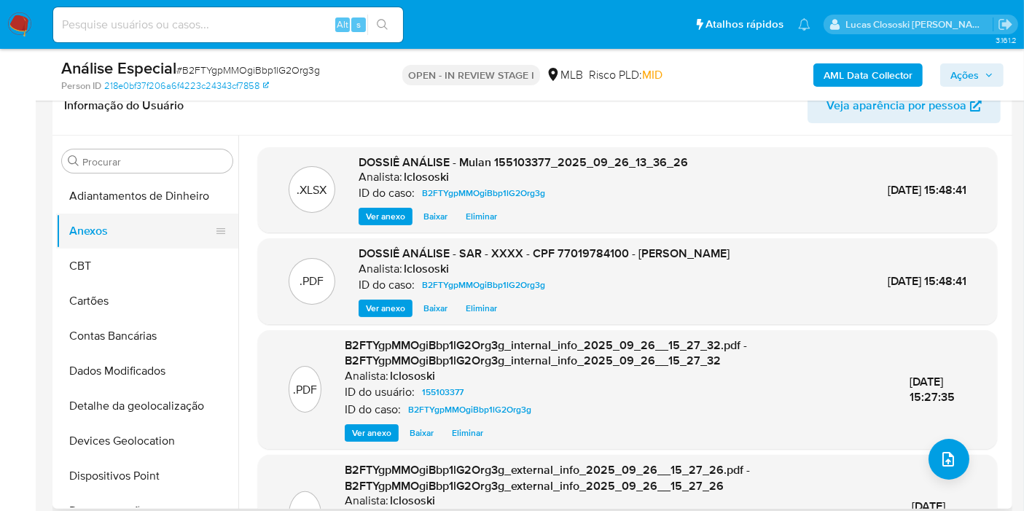
drag, startPoint x: 93, startPoint y: 267, endPoint x: 94, endPoint y: 245, distance: 22.6
click at [93, 267] on button "CBT" at bounding box center [147, 265] width 182 height 35
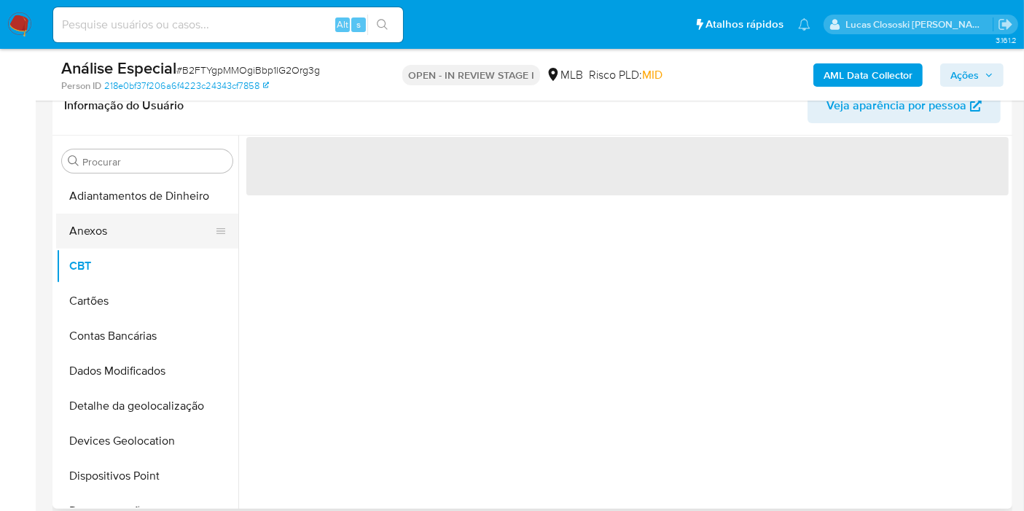
click at [94, 243] on button "Anexos" at bounding box center [141, 231] width 171 height 35
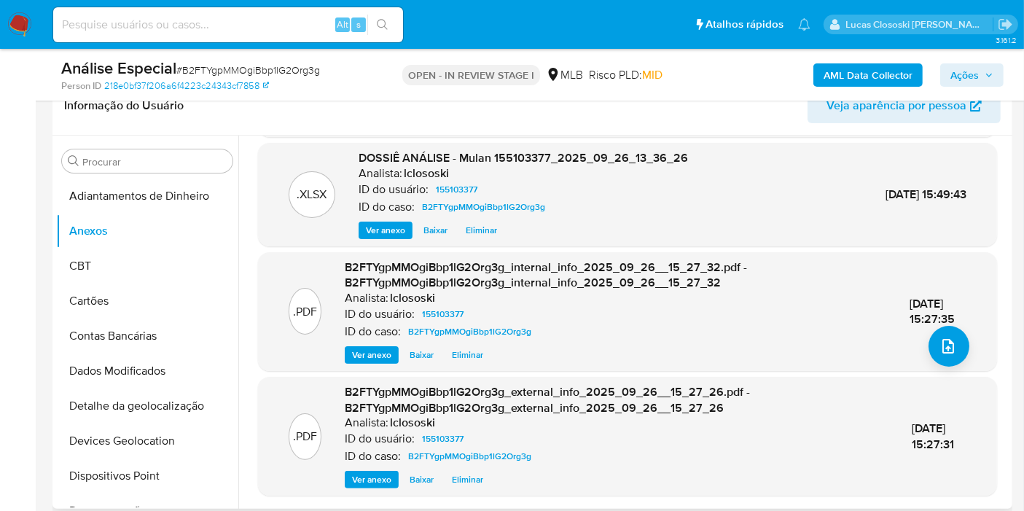
scroll to position [0, 0]
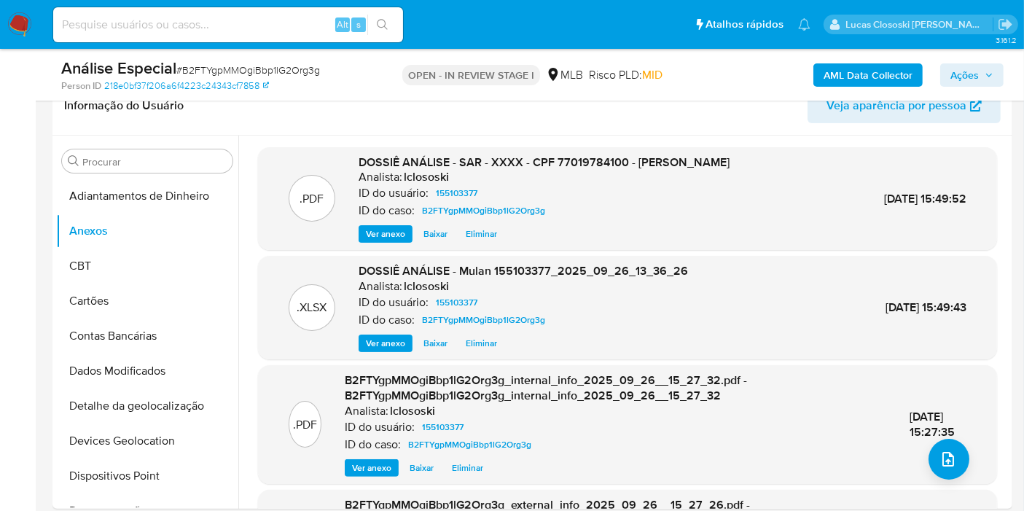
click at [960, 70] on span "Ações" at bounding box center [964, 74] width 28 height 23
click at [981, 71] on span "Ações" at bounding box center [971, 75] width 43 height 20
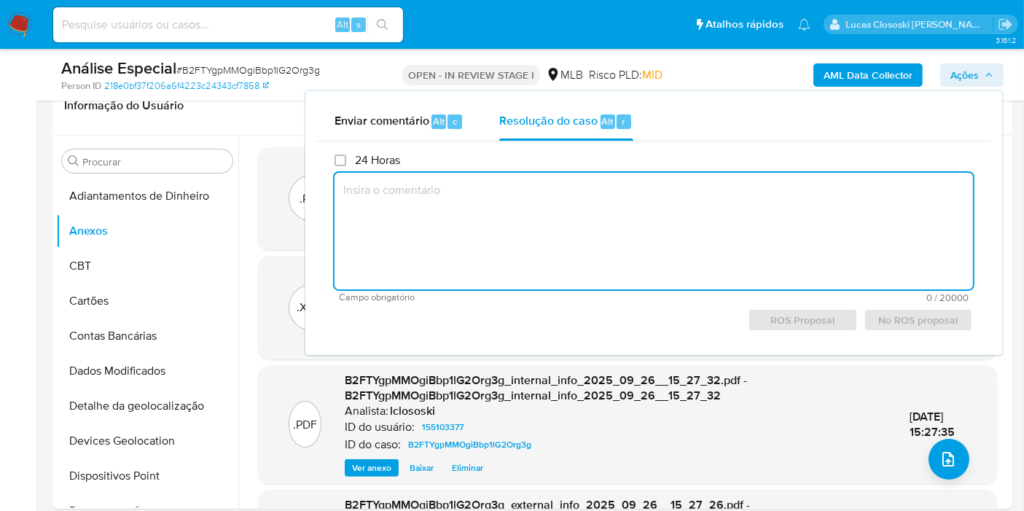
click at [614, 189] on textarea at bounding box center [653, 231] width 638 height 117
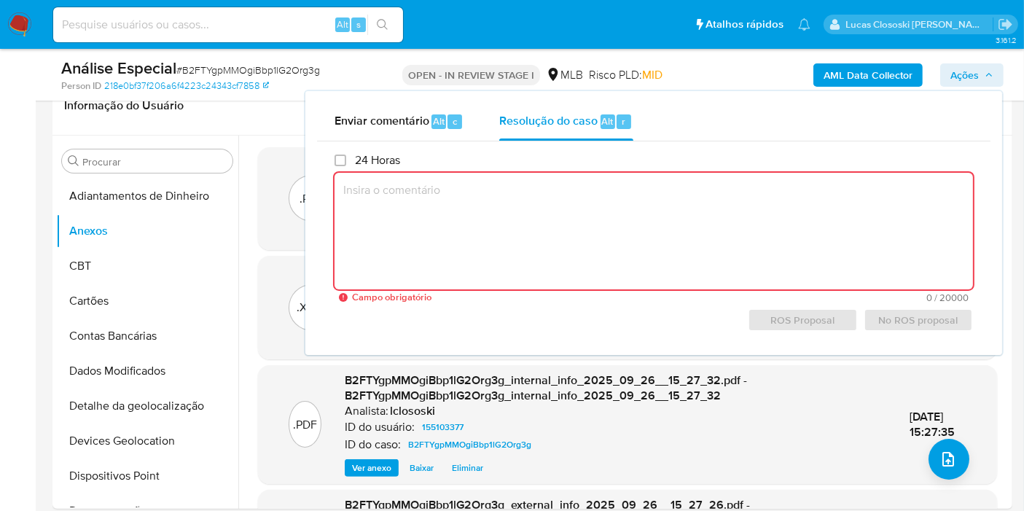
paste textarea "Fatos relevantes concluídos pelo analista: - Movimentação expressiva, aparentem…"
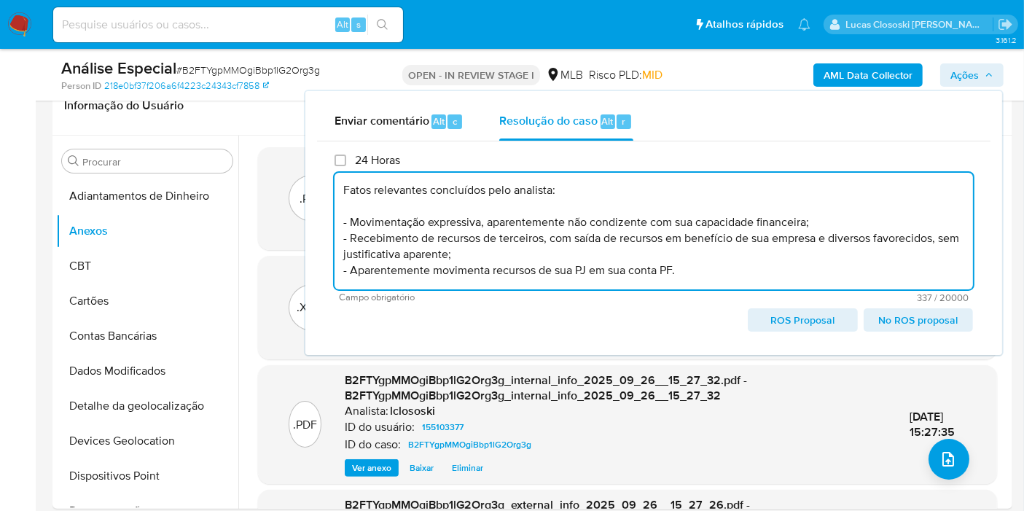
scroll to position [15, 0]
type textarea "Fatos relevantes concluídos pelo analista: - Movimentação expressiva, aparentem…"
click at [981, 76] on span "Ações" at bounding box center [971, 75] width 43 height 20
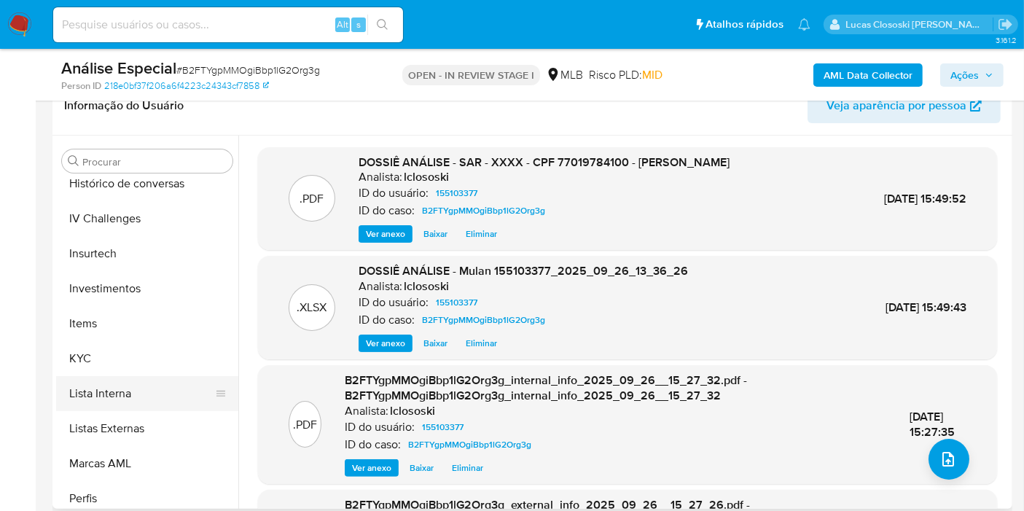
scroll to position [647, 0]
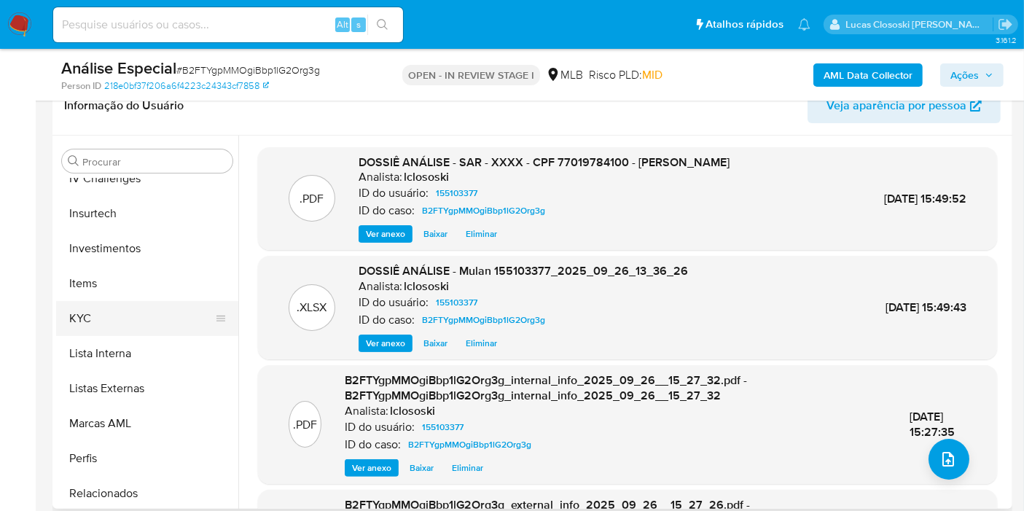
click at [119, 312] on button "KYC" at bounding box center [141, 318] width 171 height 35
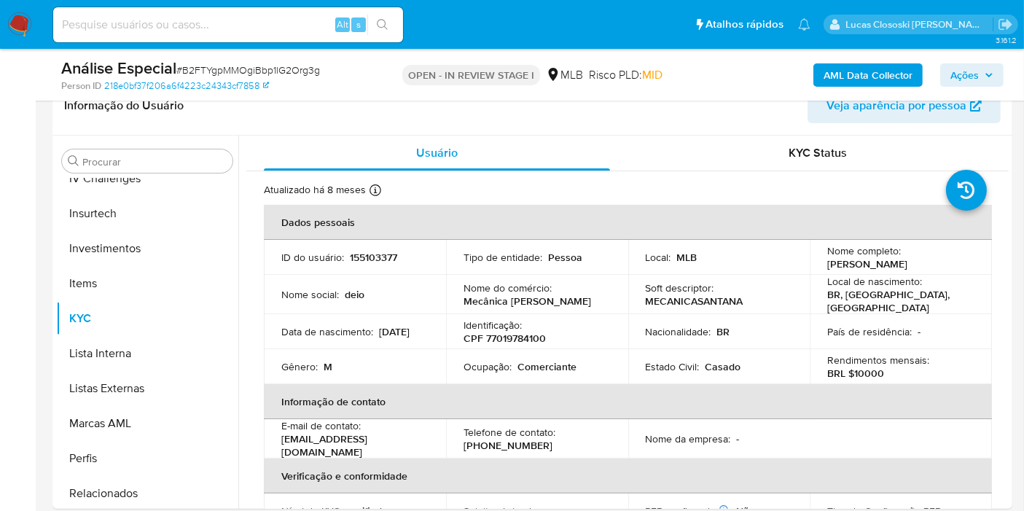
click at [956, 66] on span "Ações" at bounding box center [964, 74] width 28 height 23
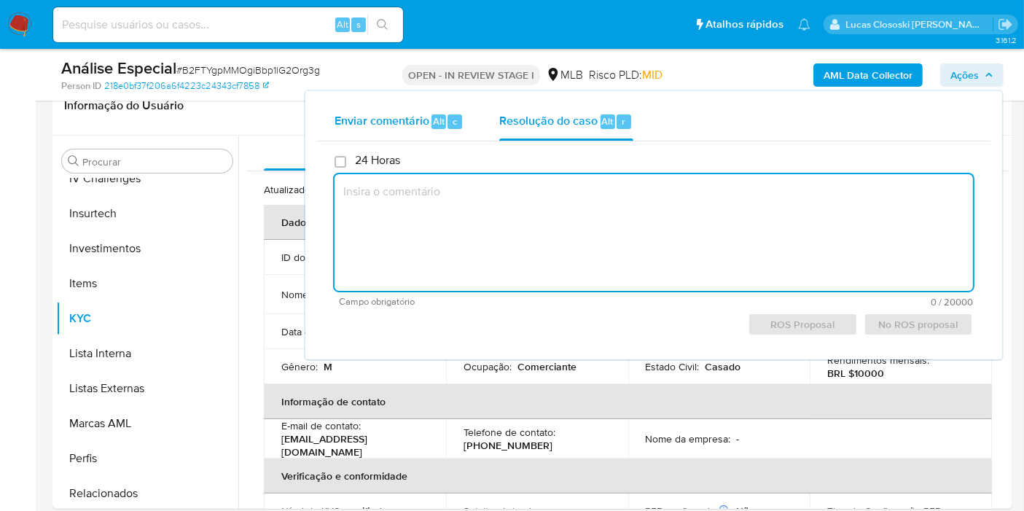
click at [424, 120] on span "Enviar comentário" at bounding box center [381, 120] width 95 height 17
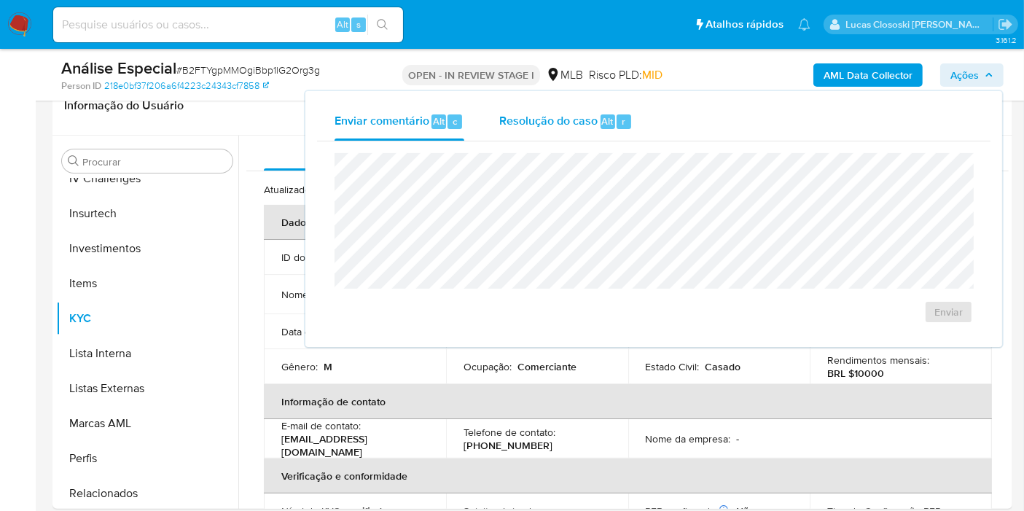
drag, startPoint x: 547, startPoint y: 123, endPoint x: 543, endPoint y: 134, distance: 11.5
click at [547, 124] on span "Resolução do caso" at bounding box center [548, 120] width 98 height 17
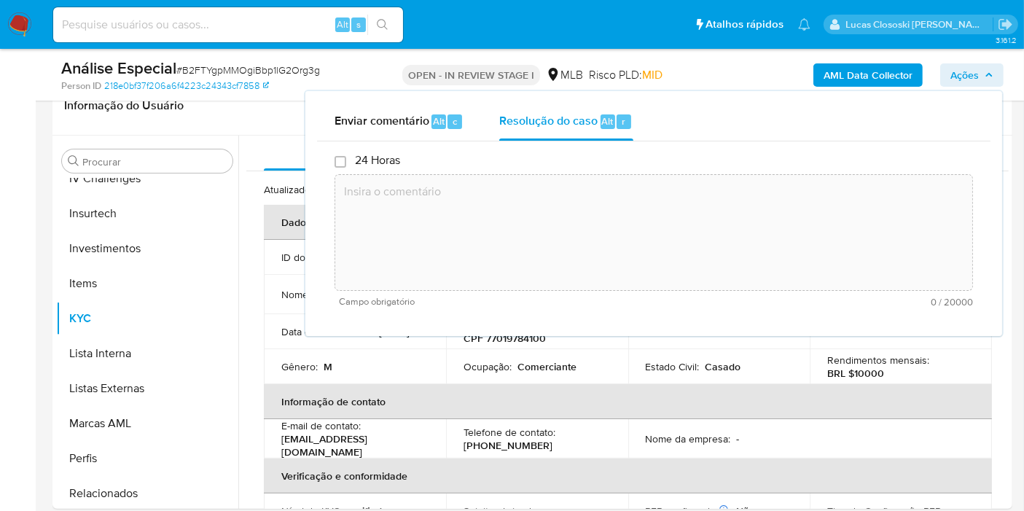
click at [526, 207] on textarea at bounding box center [653, 232] width 637 height 117
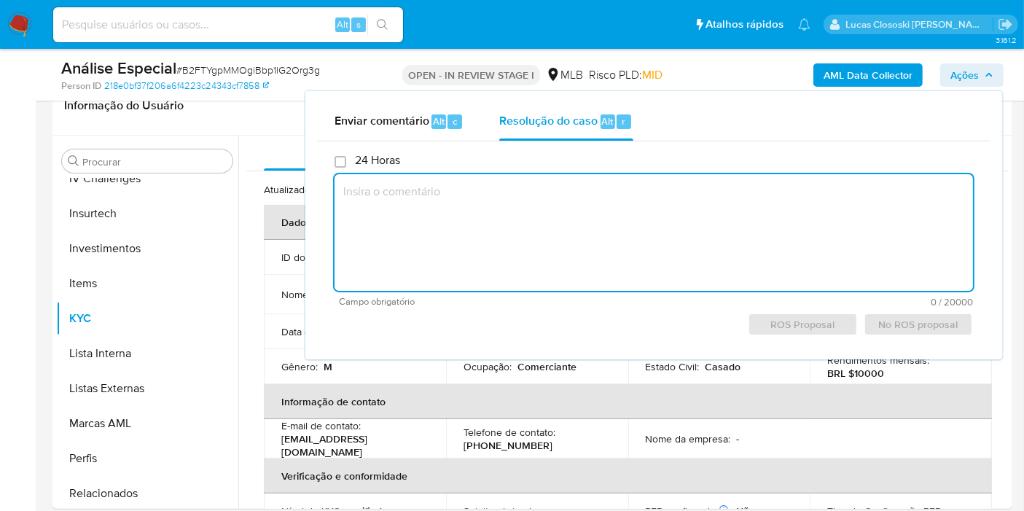
paste textarea "Fatos relevantes concluídos pelo analista: - Movimentação expressiva, aparentem…"
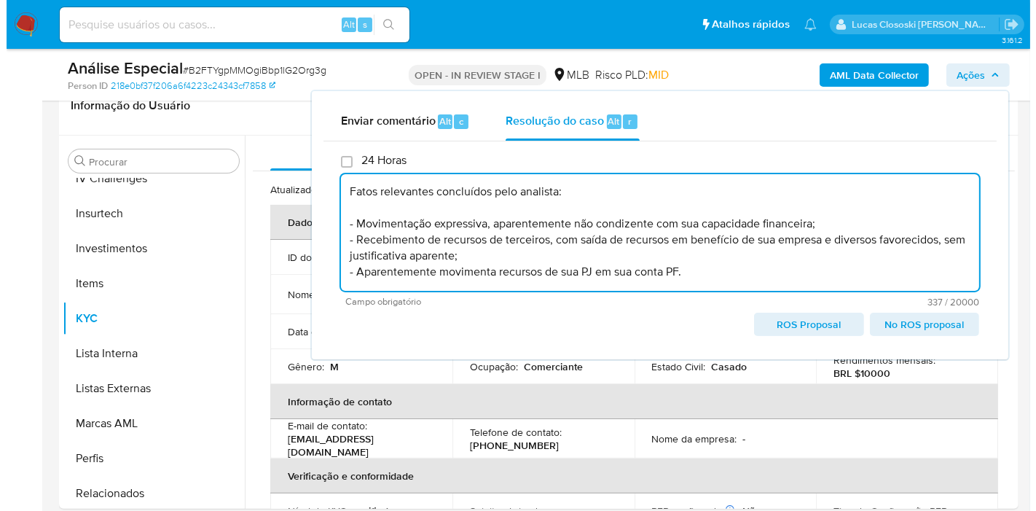
scroll to position [5, 0]
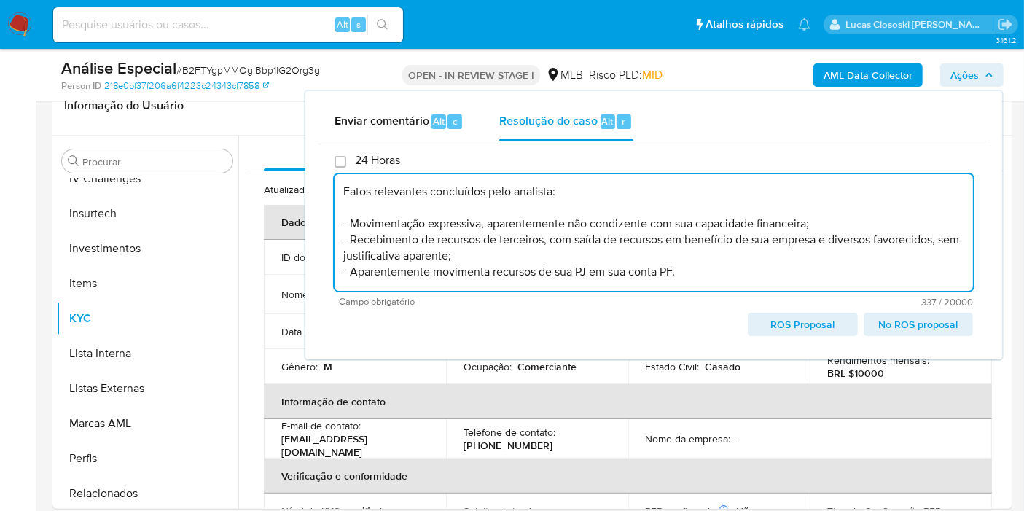
click at [767, 332] on span "ROS Proposal" at bounding box center [802, 324] width 89 height 20
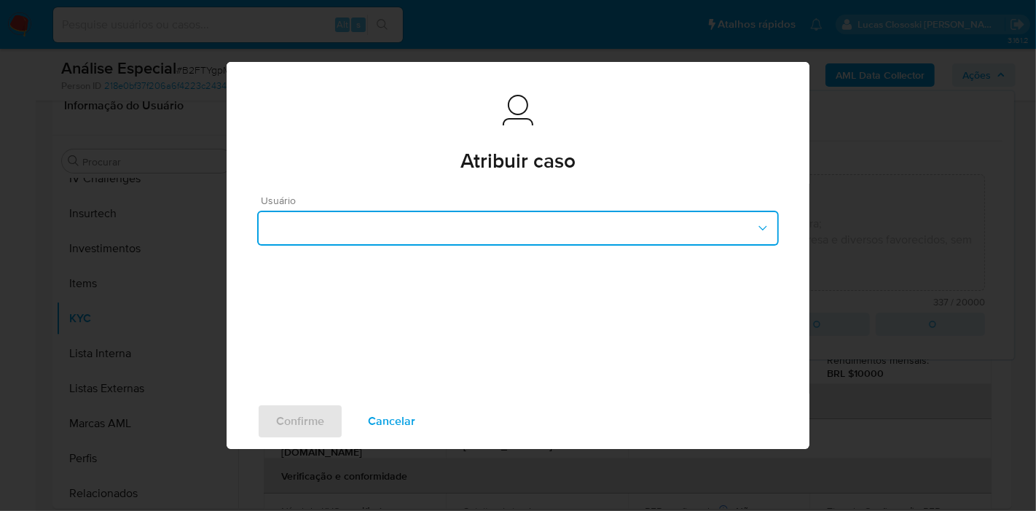
click at [396, 233] on button "button" at bounding box center [518, 228] width 522 height 35
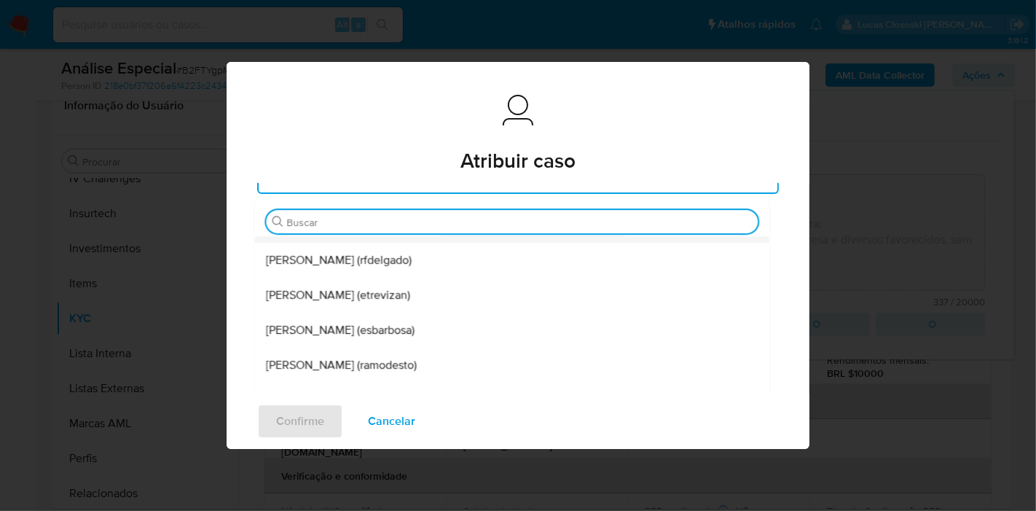
scroll to position [111, 0]
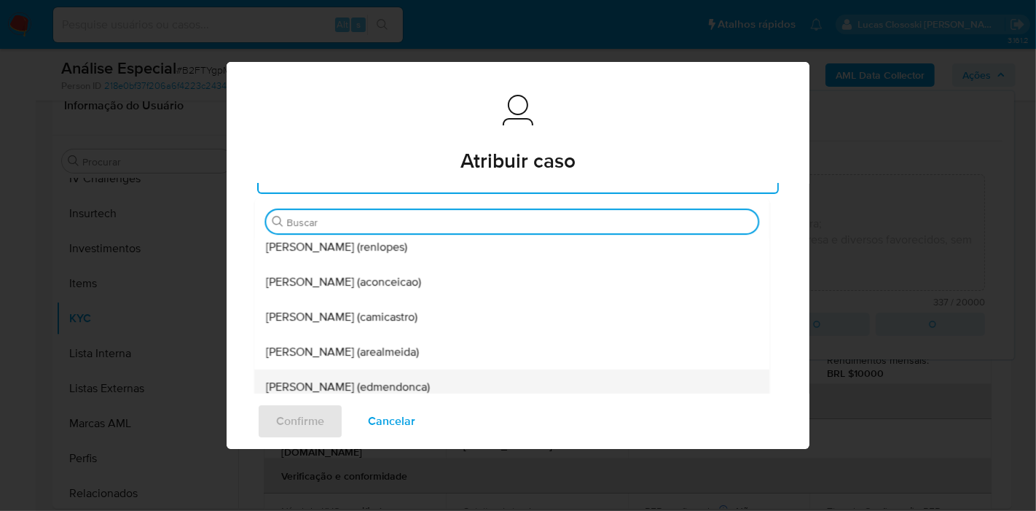
click at [340, 374] on div "Eduardo Mendonca Dutra (edmendonca)" at bounding box center [512, 386] width 492 height 35
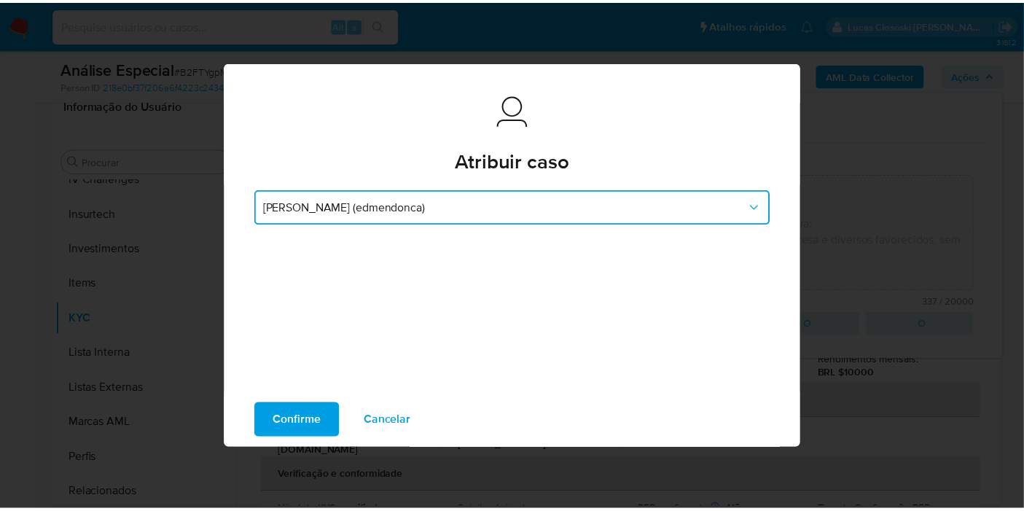
scroll to position [17, 0]
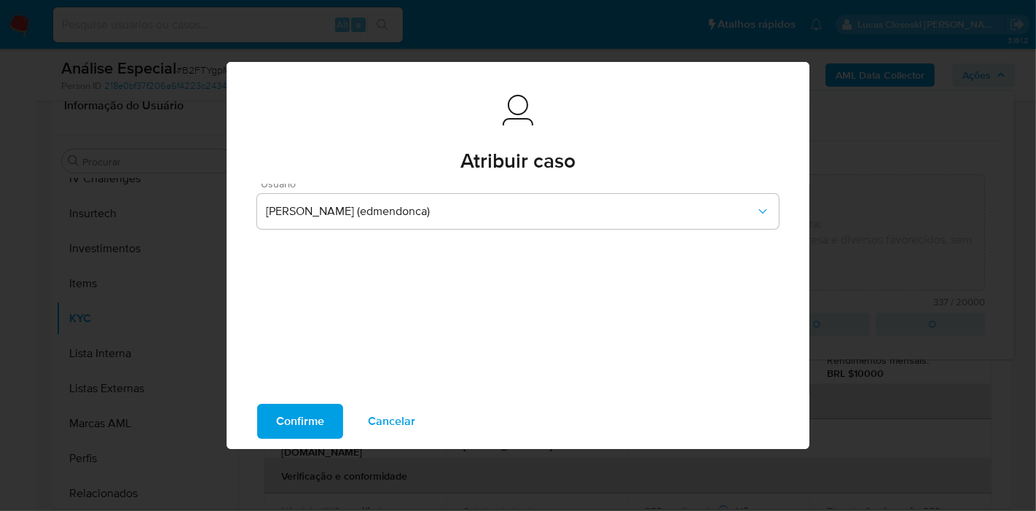
click at [291, 437] on span "Confirme" at bounding box center [300, 421] width 48 height 32
type textarea "Fatos relevantes concluídos pelo analista: - Movimentação expressiva, aparentem…"
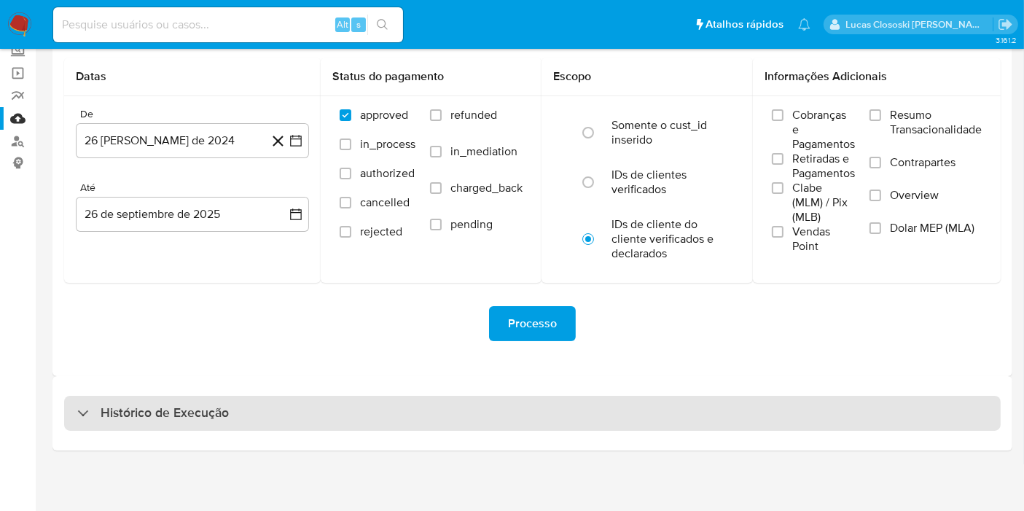
click at [271, 398] on div "Histórico de Execução" at bounding box center [532, 413] width 936 height 35
select select "10"
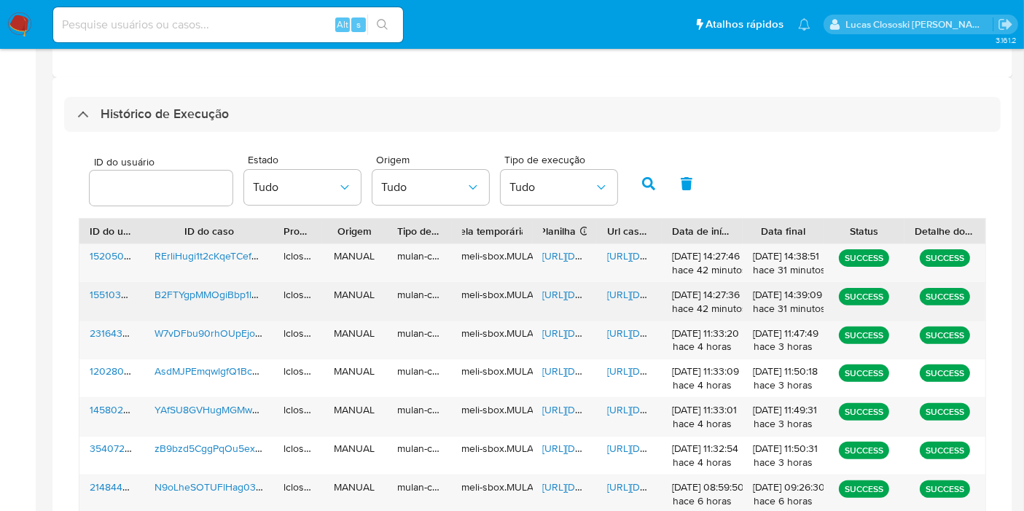
scroll to position [416, 0]
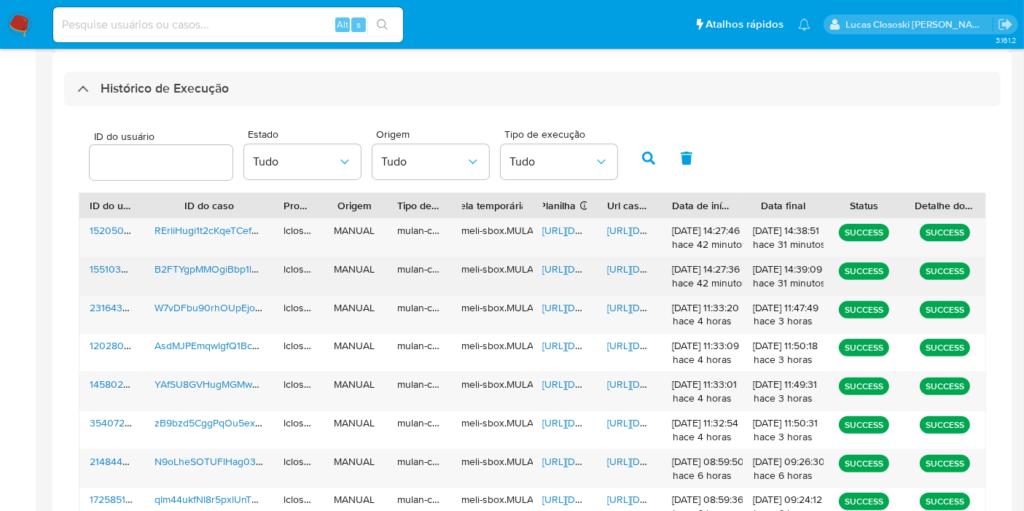
click at [623, 262] on span "[URL][DOMAIN_NAME]" at bounding box center [657, 269] width 101 height 15
click at [553, 283] on div "[URL][DOMAIN_NAME]" at bounding box center [565, 276] width 65 height 38
click at [553, 275] on div "[URL][DOMAIN_NAME]" at bounding box center [565, 276] width 65 height 38
click at [553, 267] on span "[URL][DOMAIN_NAME]" at bounding box center [593, 269] width 101 height 15
click at [613, 267] on span "[URL][DOMAIN_NAME]" at bounding box center [657, 269] width 101 height 15
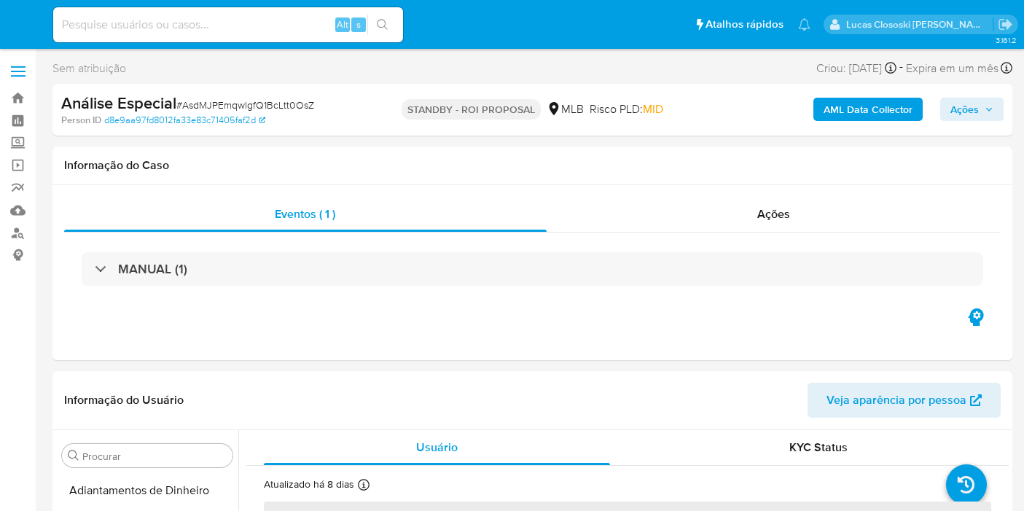
select select "10"
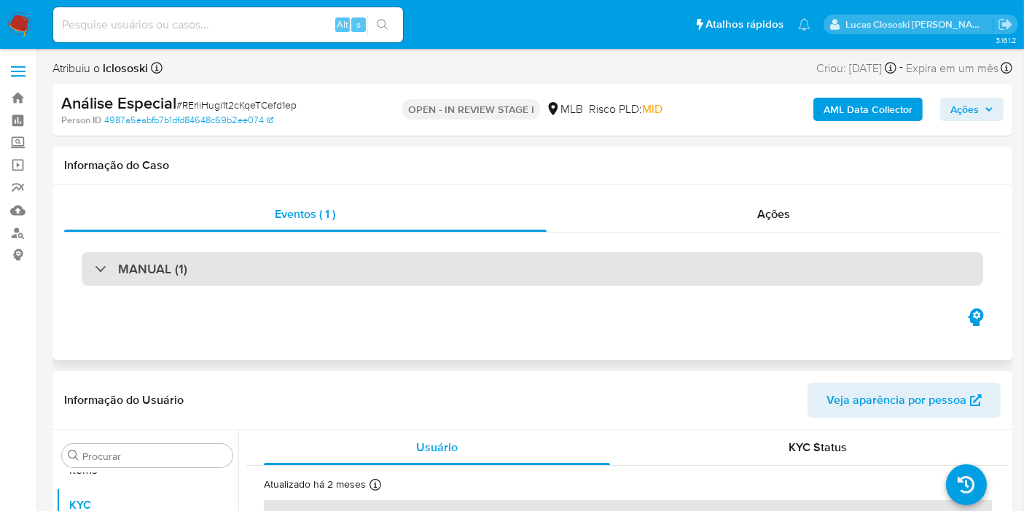
click at [257, 283] on div "MANUAL (1)" at bounding box center [532, 269] width 901 height 34
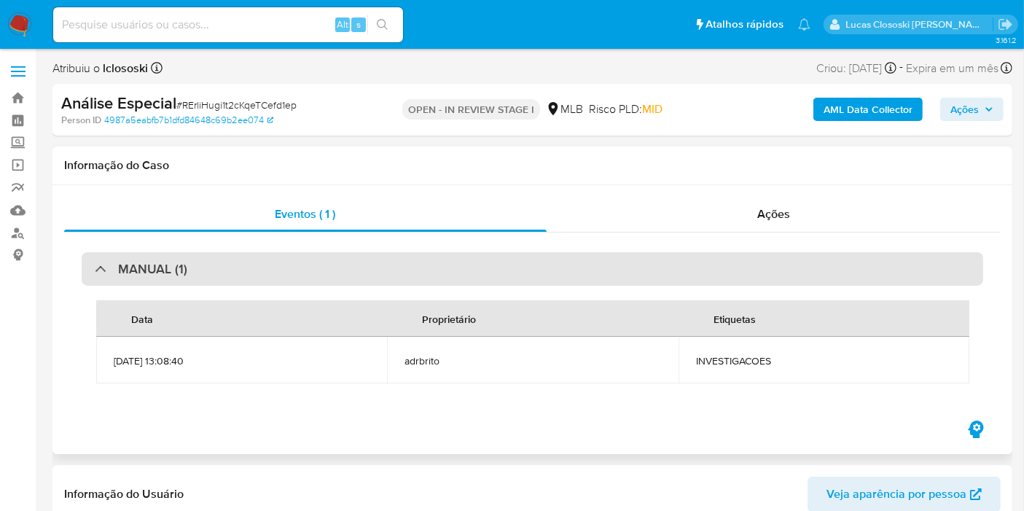
click at [260, 271] on div "MANUAL (1)" at bounding box center [532, 269] width 901 height 34
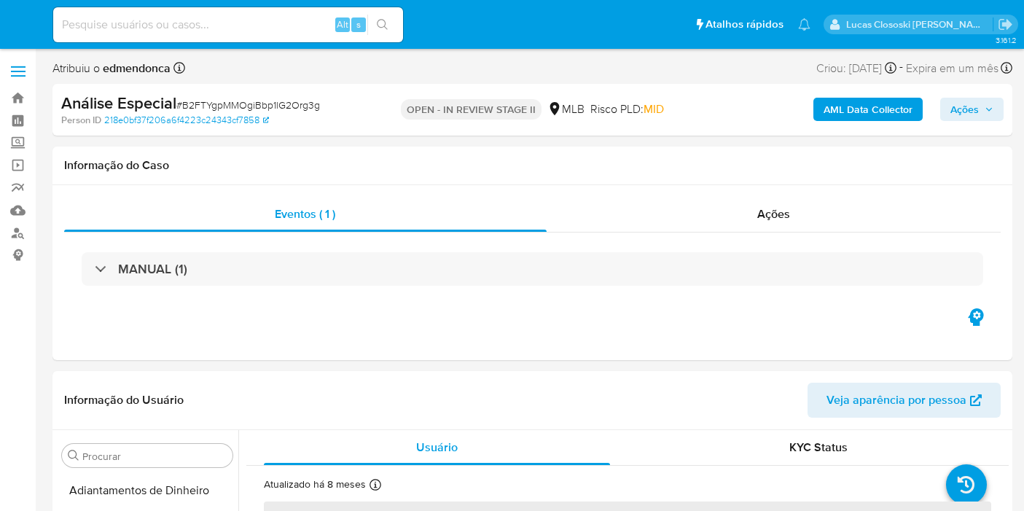
select select "10"
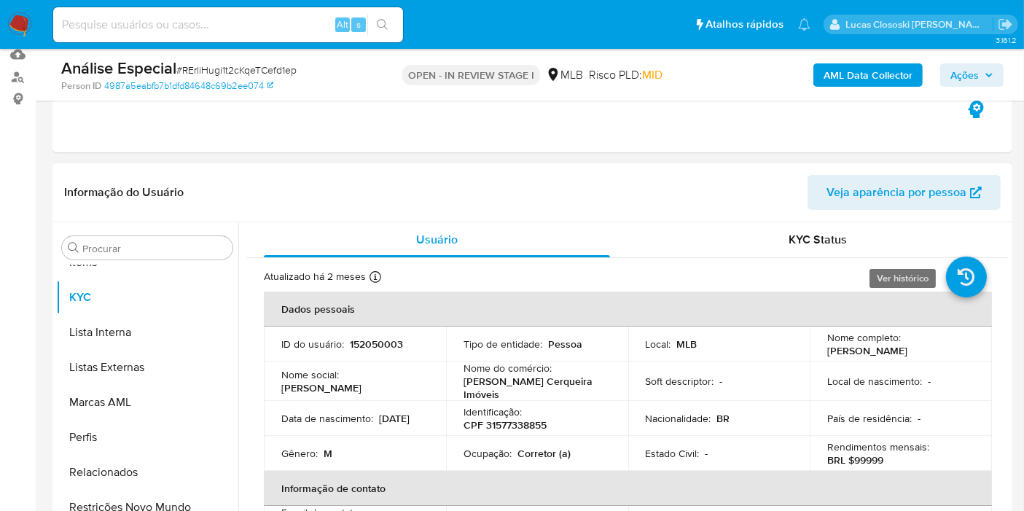
scroll to position [243, 0]
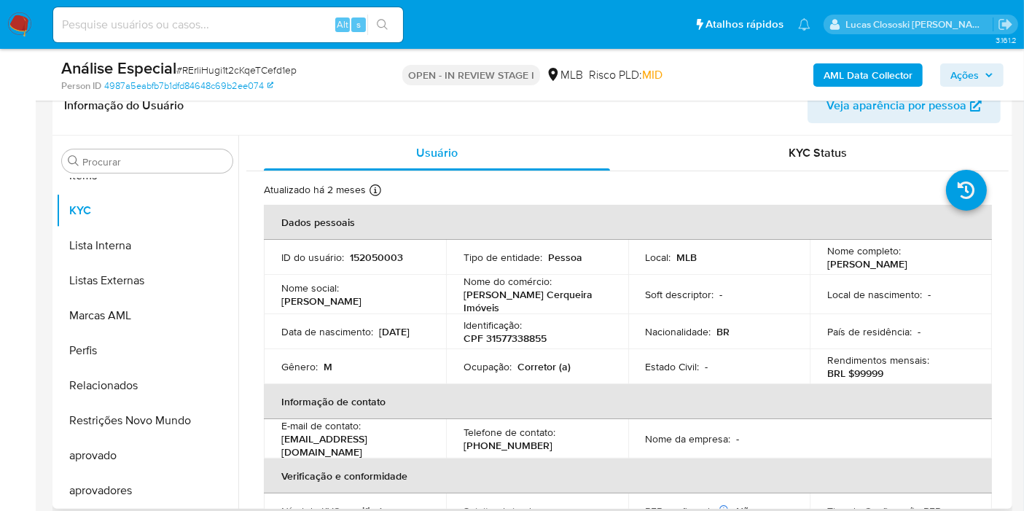
click at [521, 322] on div "Identificação : CPF 31577338855" at bounding box center [536, 331] width 147 height 26
click at [520, 332] on p "CPF 31577338855" at bounding box center [504, 338] width 83 height 13
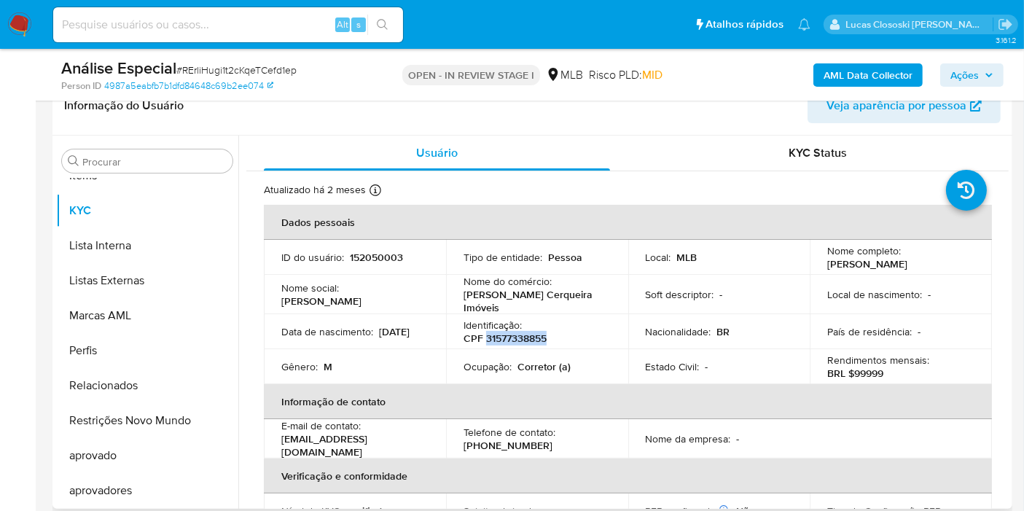
copy p "31577338855"
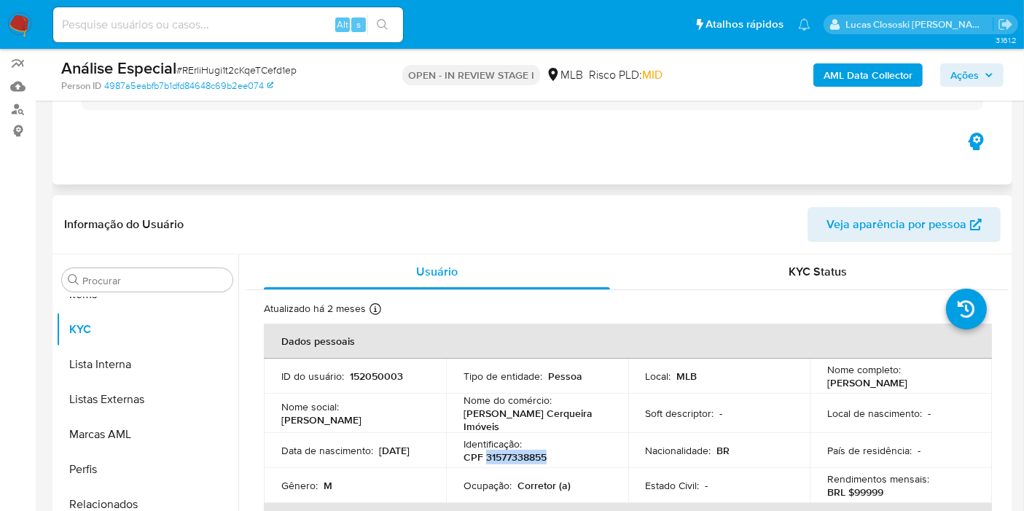
scroll to position [0, 0]
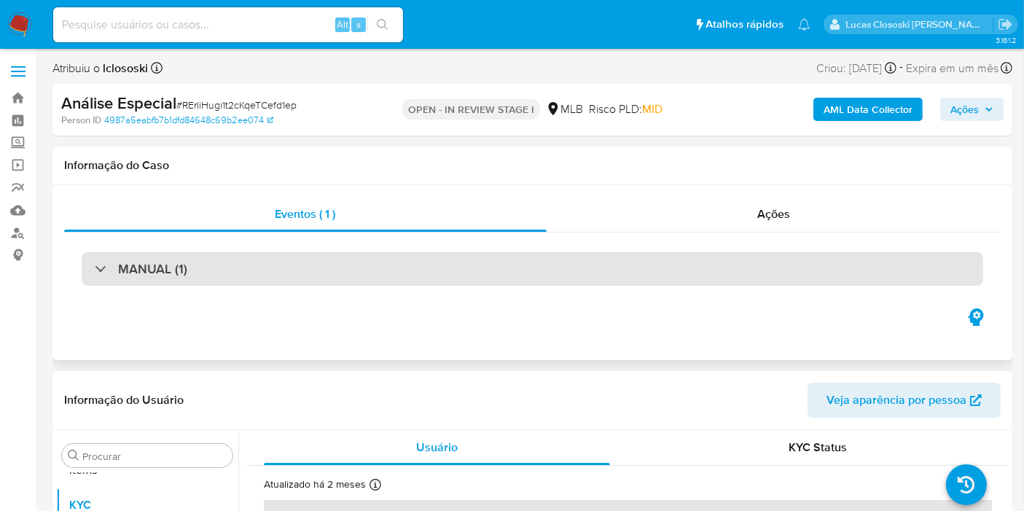
click at [263, 227] on div "Eventos ( 1 )" at bounding box center [305, 214] width 482 height 35
click at [262, 273] on div "MANUAL (1)" at bounding box center [532, 269] width 901 height 34
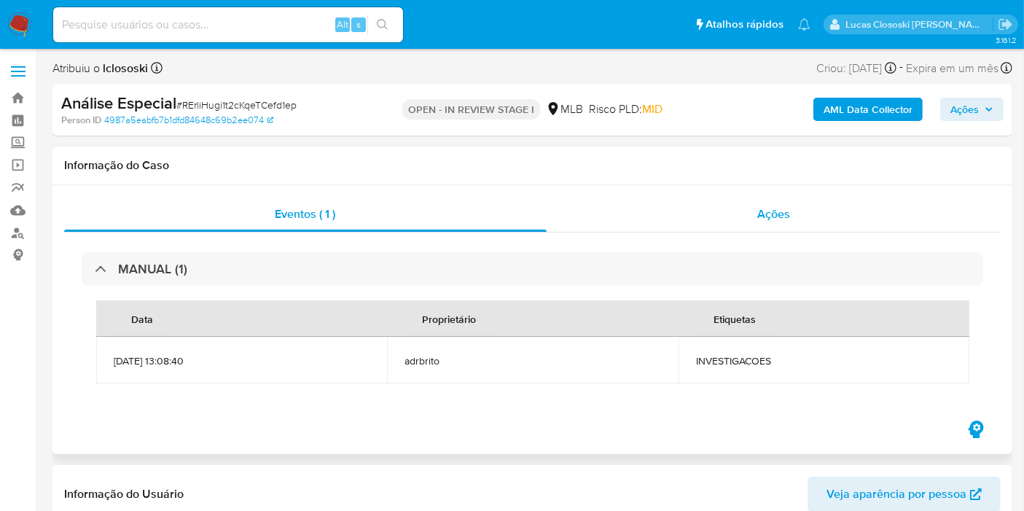
click at [715, 199] on div "Ações" at bounding box center [774, 214] width 455 height 35
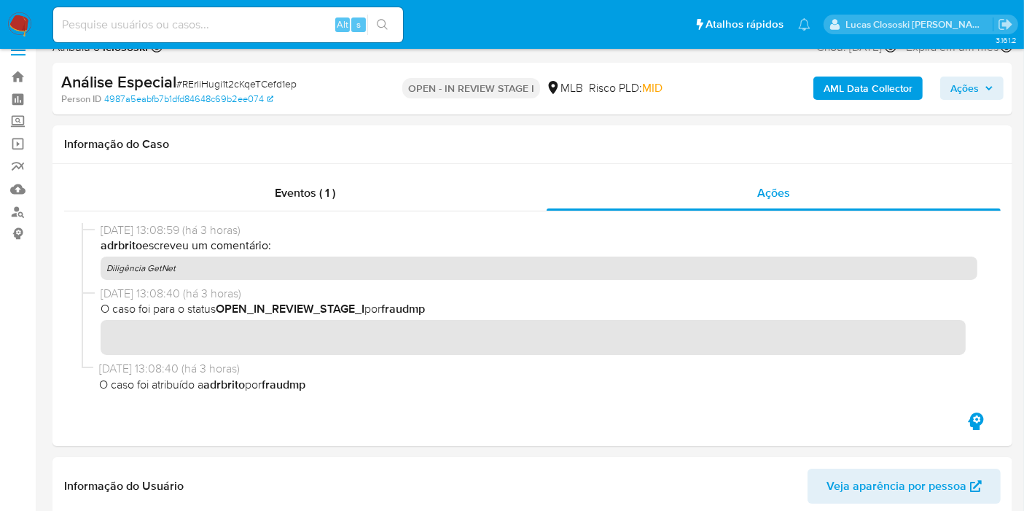
scroll to position [324, 0]
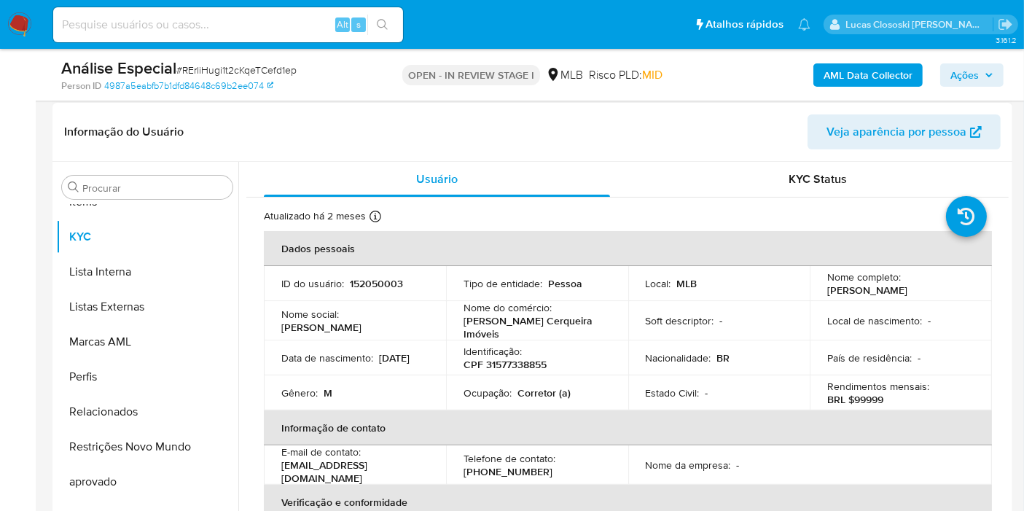
click at [517, 363] on p "CPF 31577338855" at bounding box center [504, 364] width 83 height 13
copy p "31577338855"
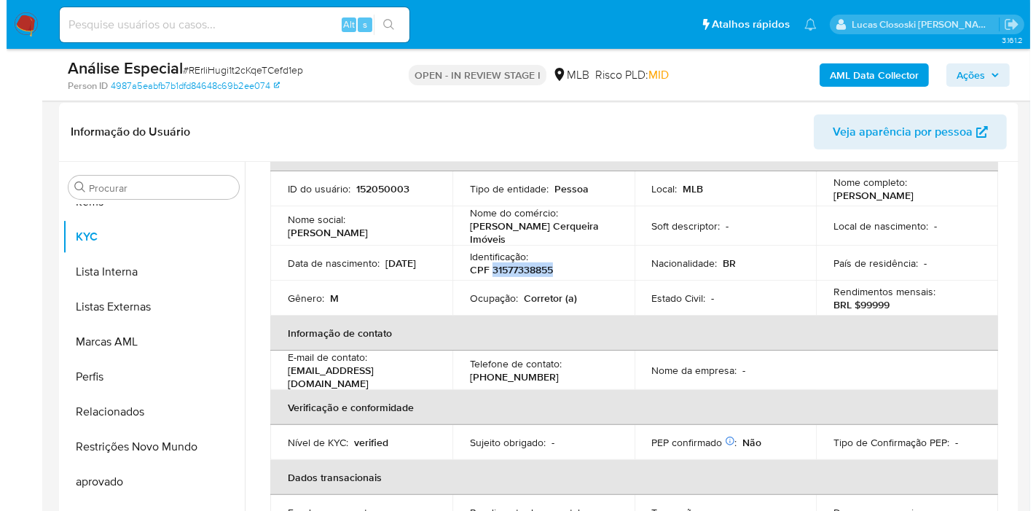
scroll to position [0, 0]
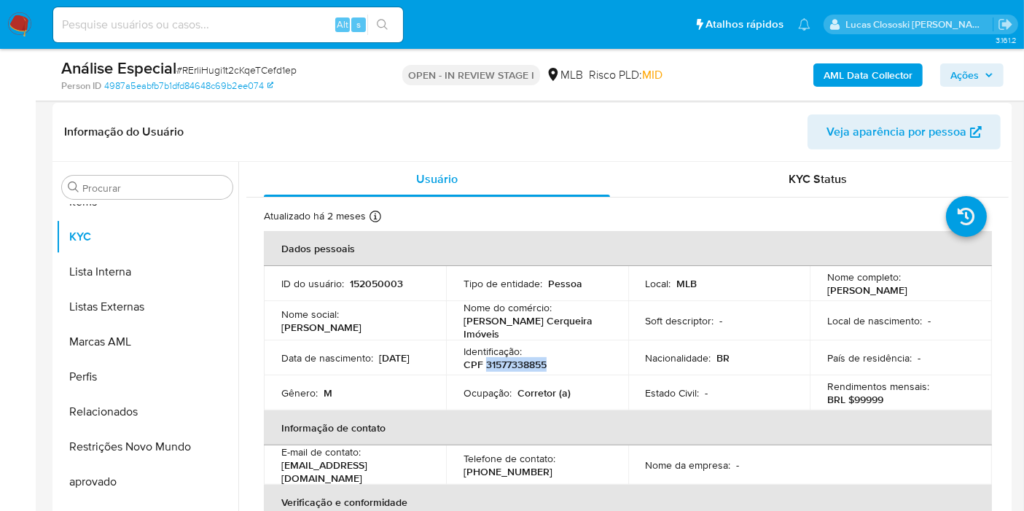
click at [882, 80] on b "AML Data Collector" at bounding box center [867, 74] width 89 height 23
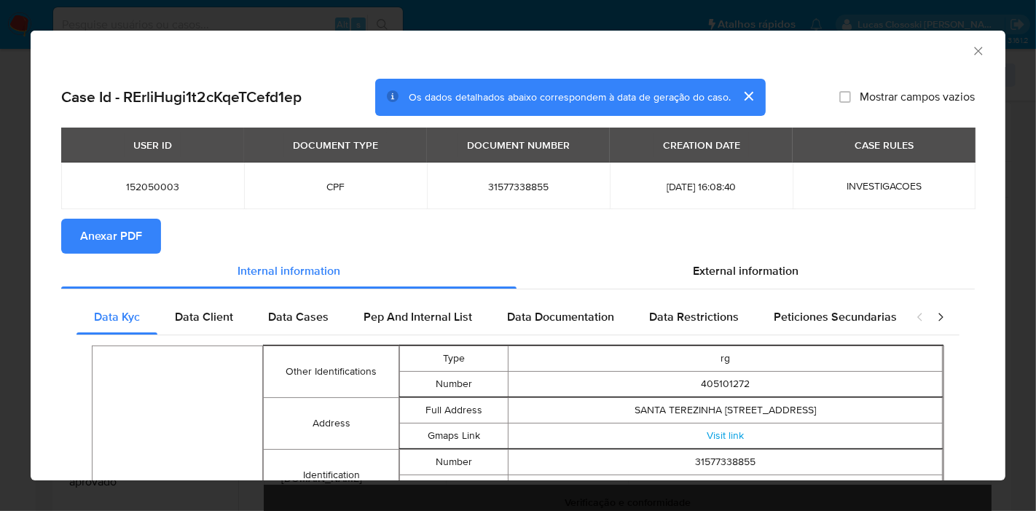
click at [120, 239] on span "Anexar PDF" at bounding box center [111, 236] width 62 height 32
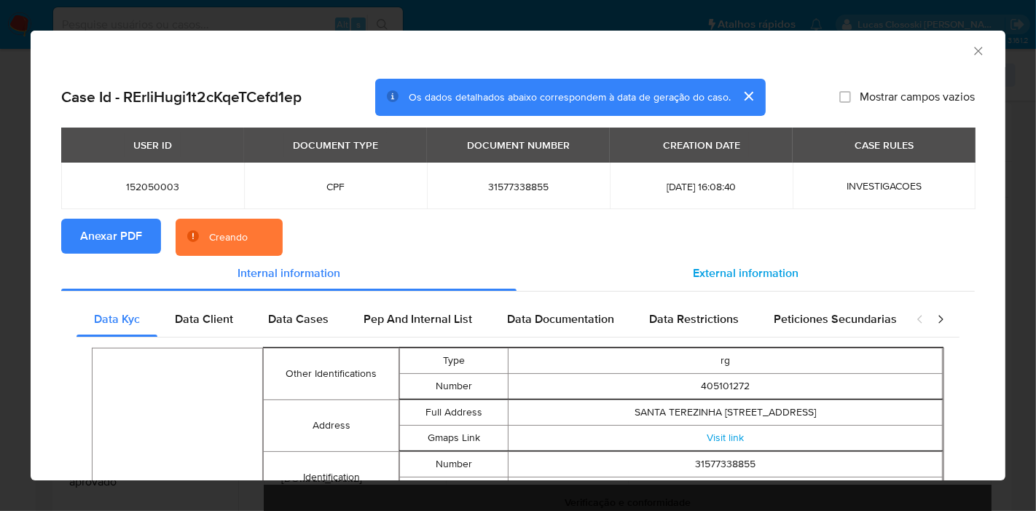
click at [717, 288] on div "External information" at bounding box center [746, 273] width 458 height 35
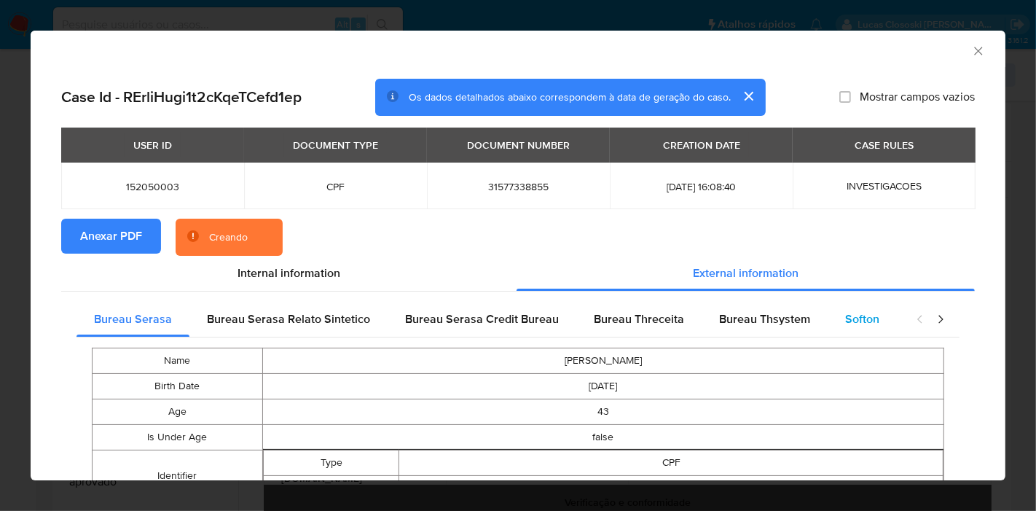
click at [863, 327] on div "Softon" at bounding box center [862, 319] width 69 height 35
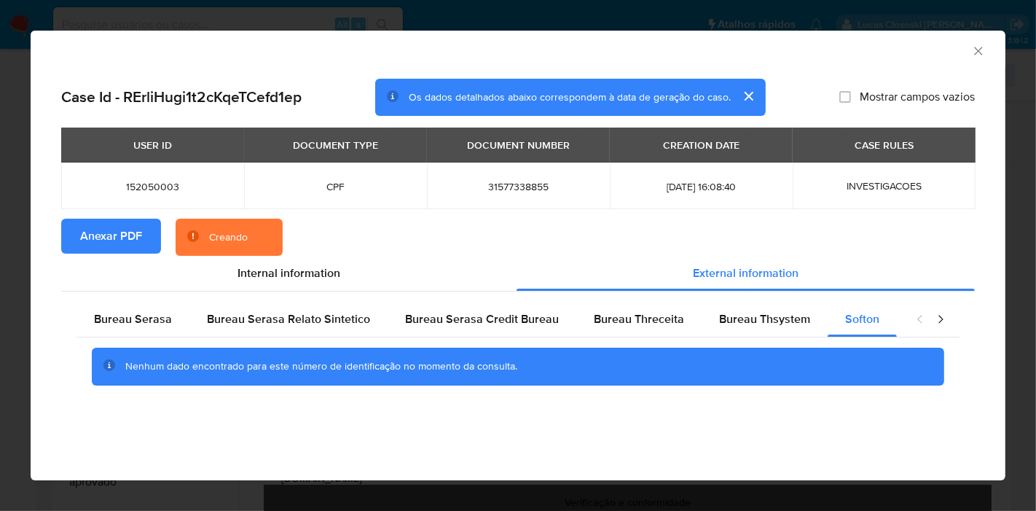
click at [936, 317] on icon "closure-recommendation-modal" at bounding box center [940, 319] width 15 height 15
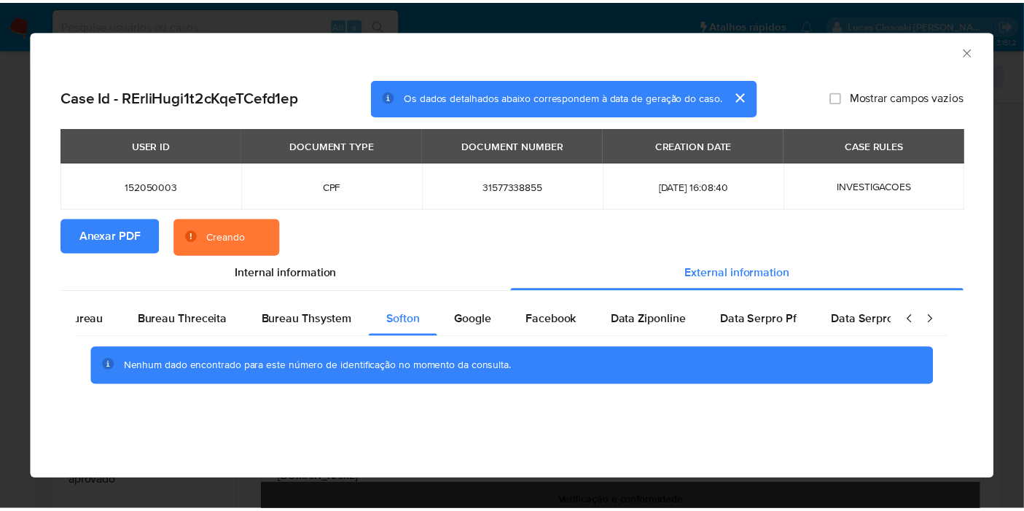
scroll to position [0, 477]
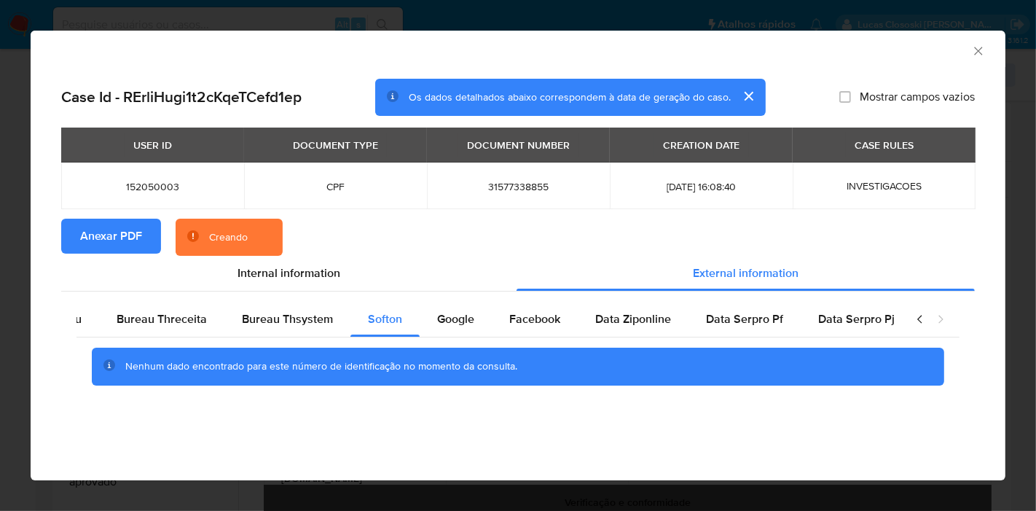
click at [971, 51] on icon "Fechar a janela" at bounding box center [978, 51] width 15 height 15
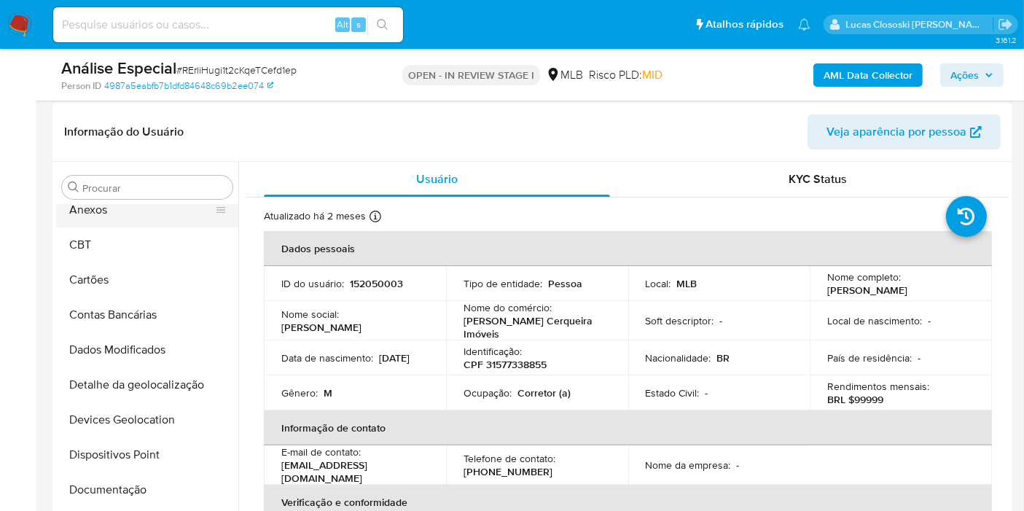
scroll to position [0, 0]
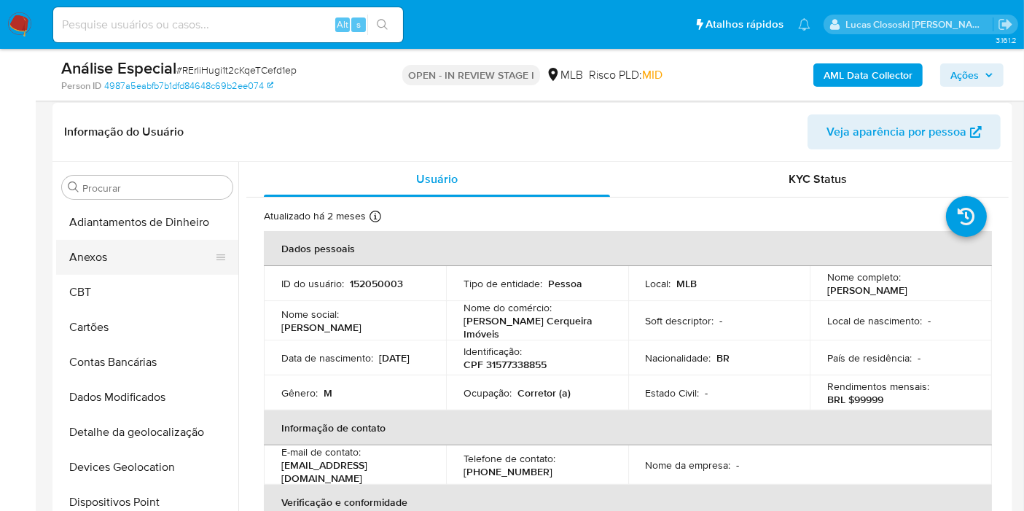
click at [106, 248] on button "Anexos" at bounding box center [141, 257] width 171 height 35
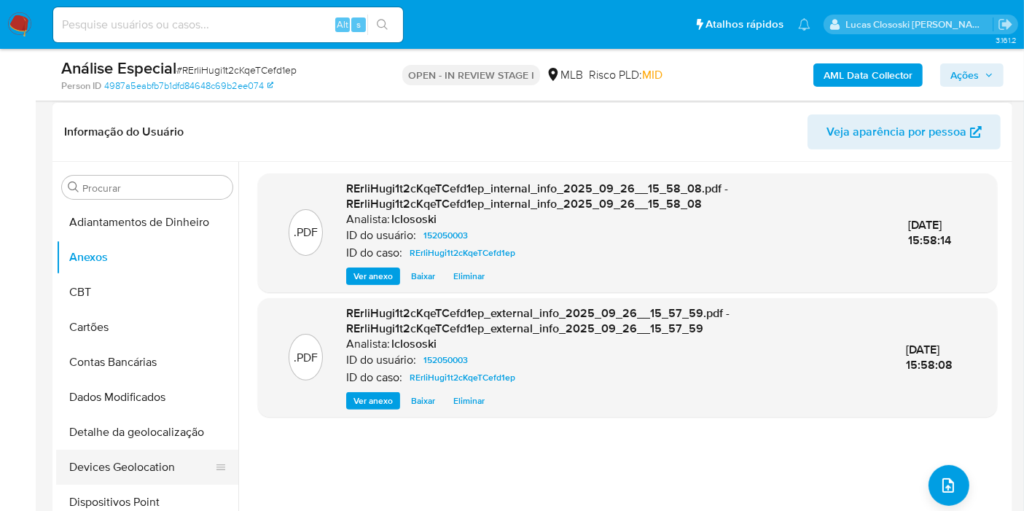
click at [149, 470] on button "Devices Geolocation" at bounding box center [141, 467] width 171 height 35
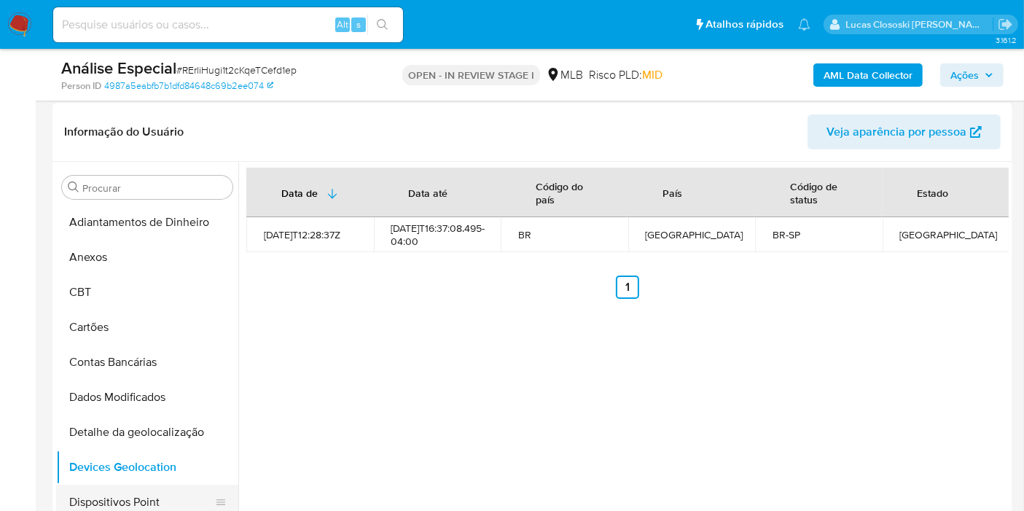
click at [140, 490] on button "Dispositivos Point" at bounding box center [141, 502] width 171 height 35
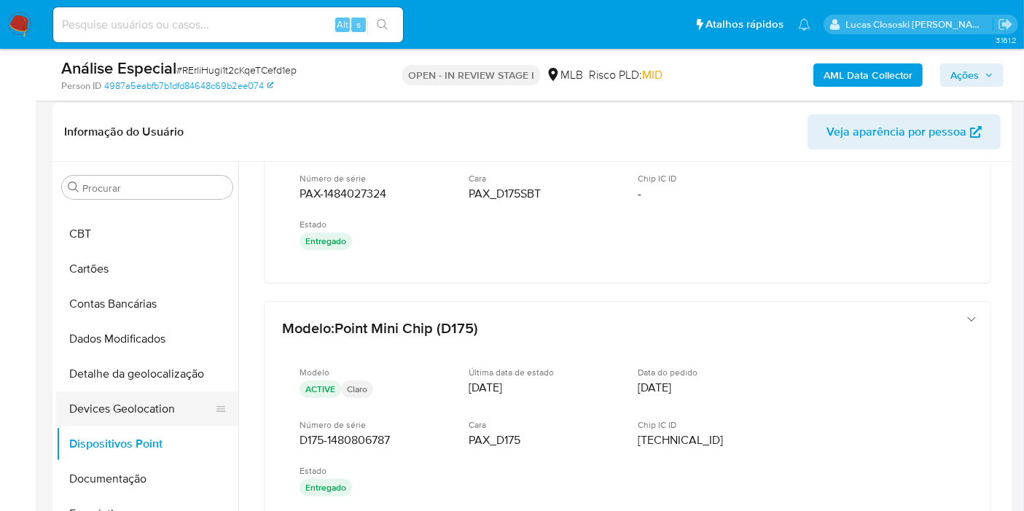
scroll to position [81, 0]
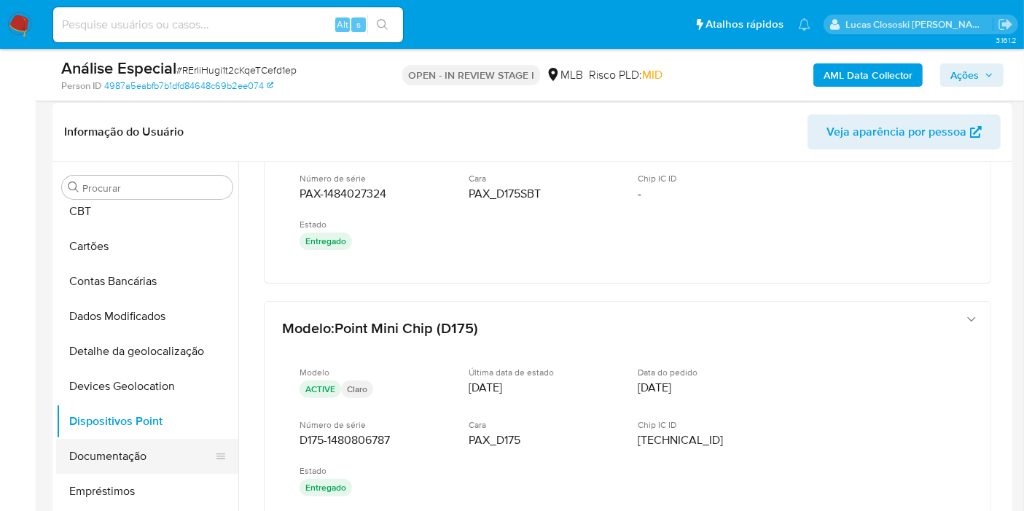
click at [112, 471] on button "Documentação" at bounding box center [141, 456] width 171 height 35
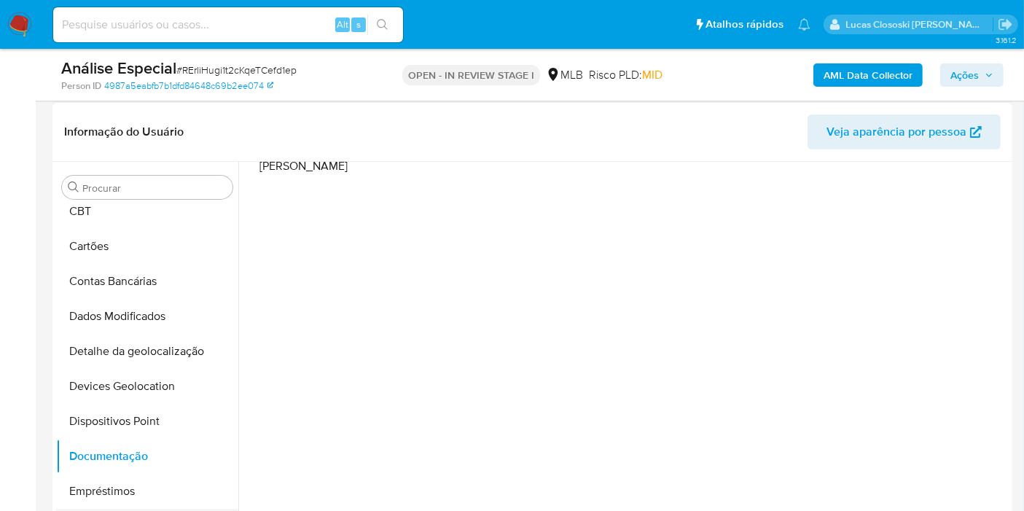
scroll to position [243, 0]
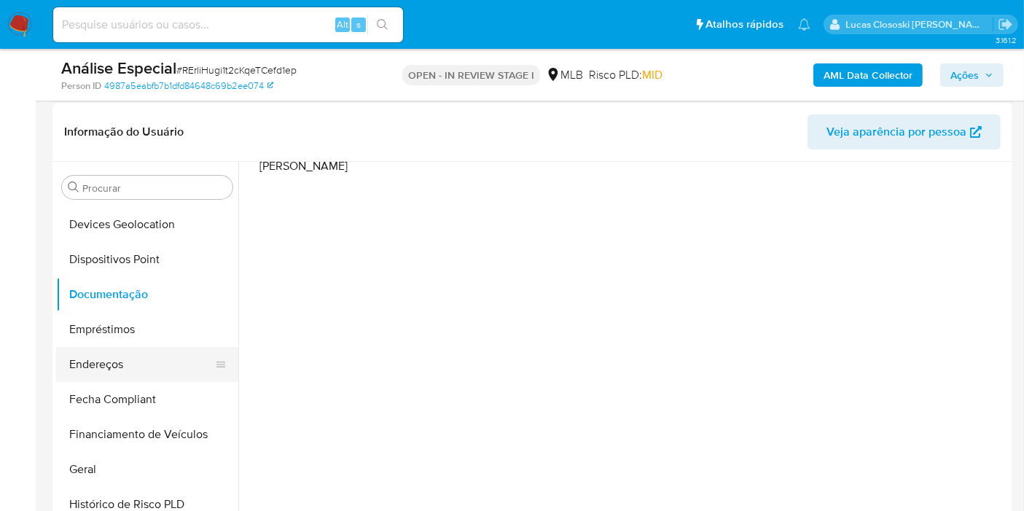
click at [132, 355] on button "Endereços" at bounding box center [141, 364] width 171 height 35
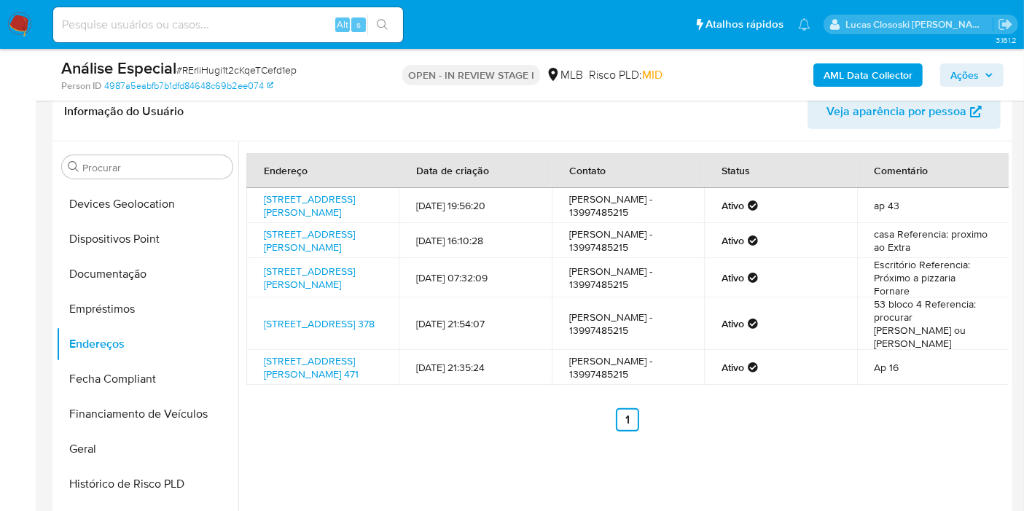
scroll to position [379, 0]
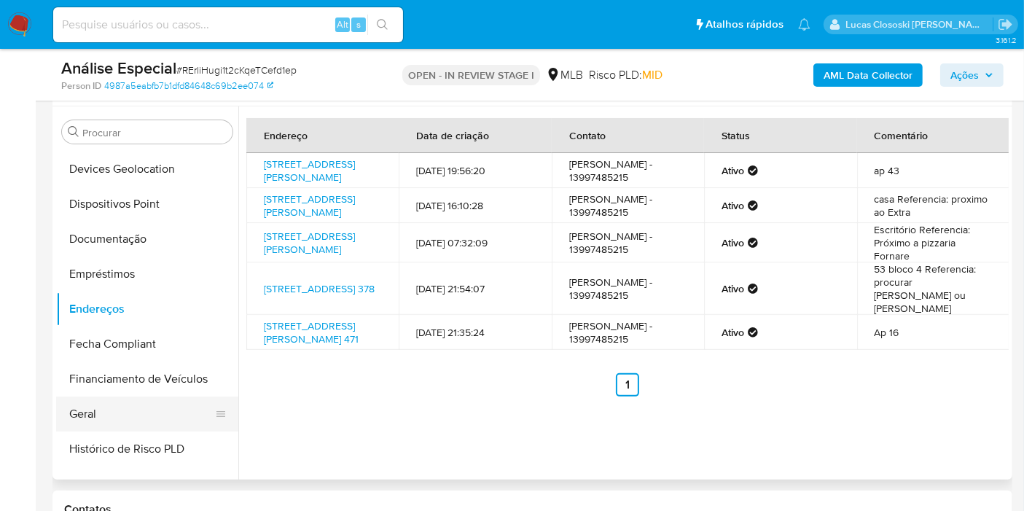
click at [95, 415] on button "Geral" at bounding box center [141, 413] width 171 height 35
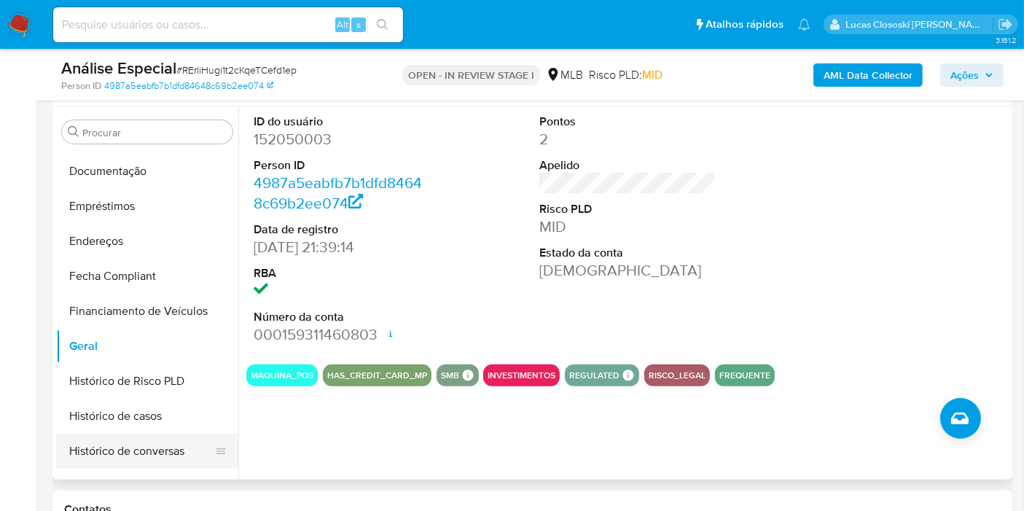
scroll to position [404, 0]
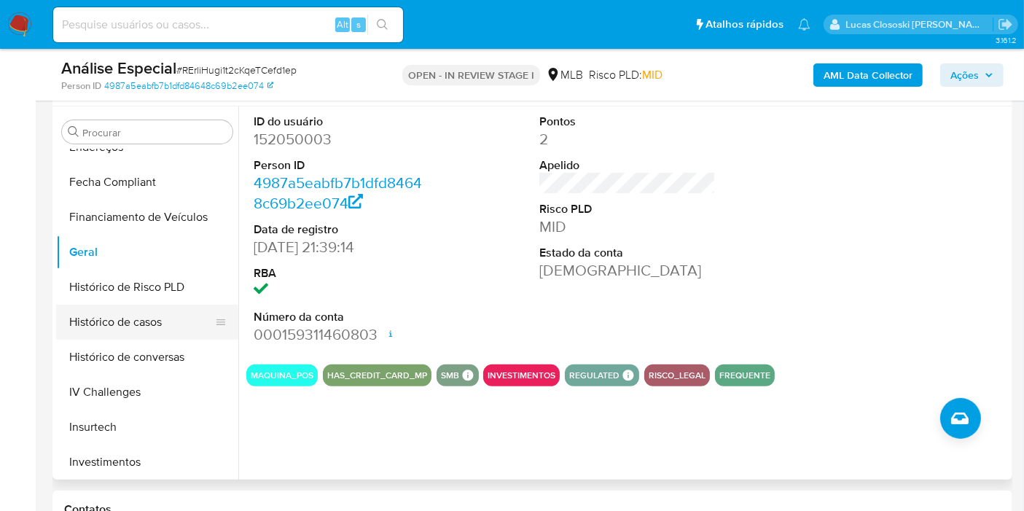
click at [131, 337] on button "Histórico de casos" at bounding box center [141, 322] width 171 height 35
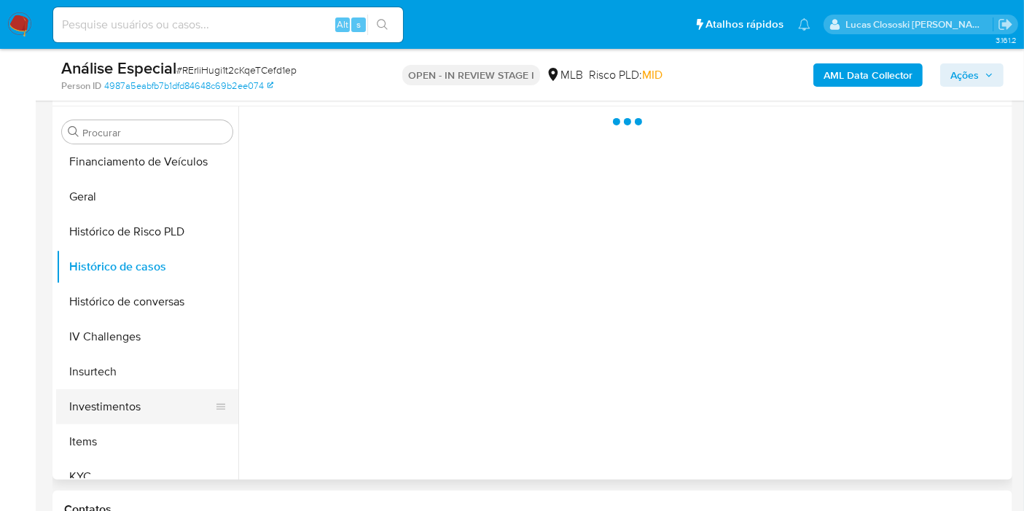
scroll to position [485, 0]
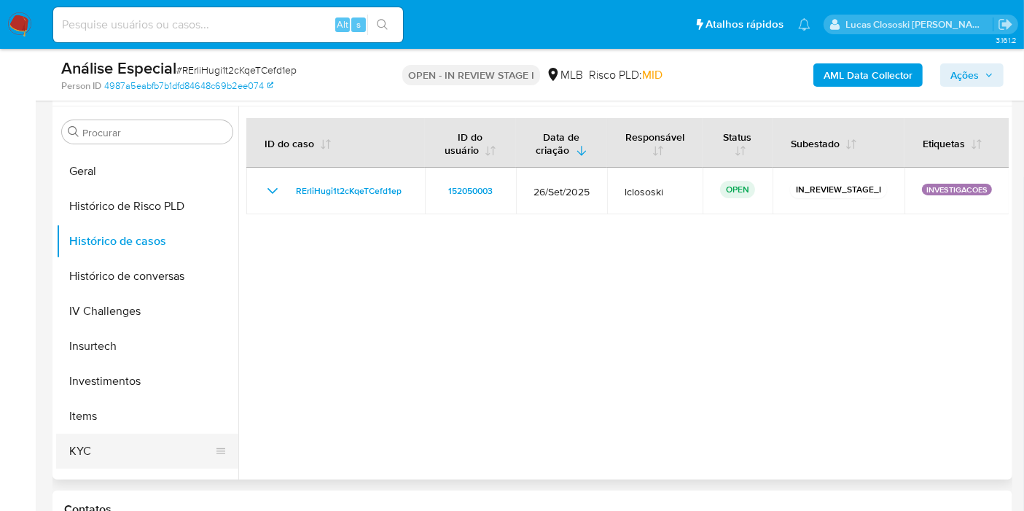
click at [103, 443] on button "KYC" at bounding box center [141, 451] width 171 height 35
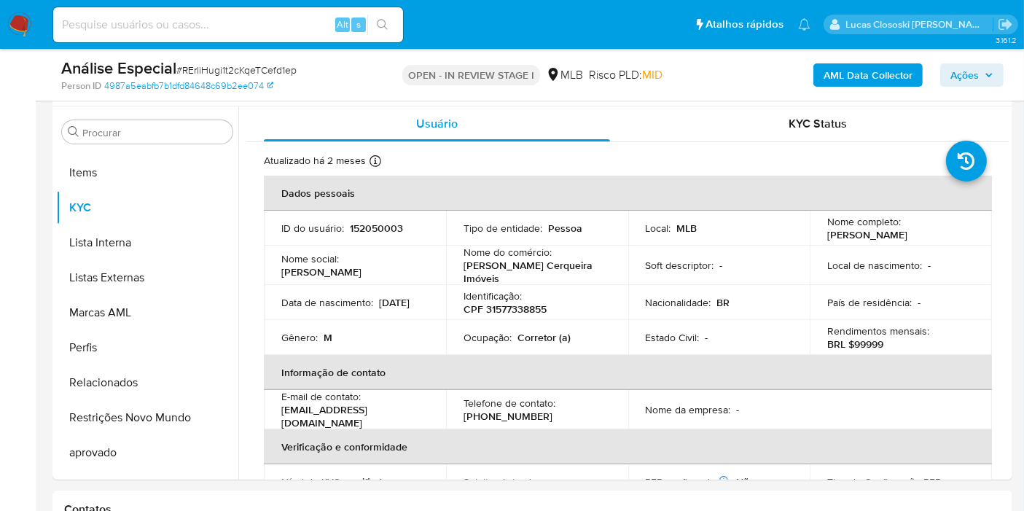
scroll to position [81, 0]
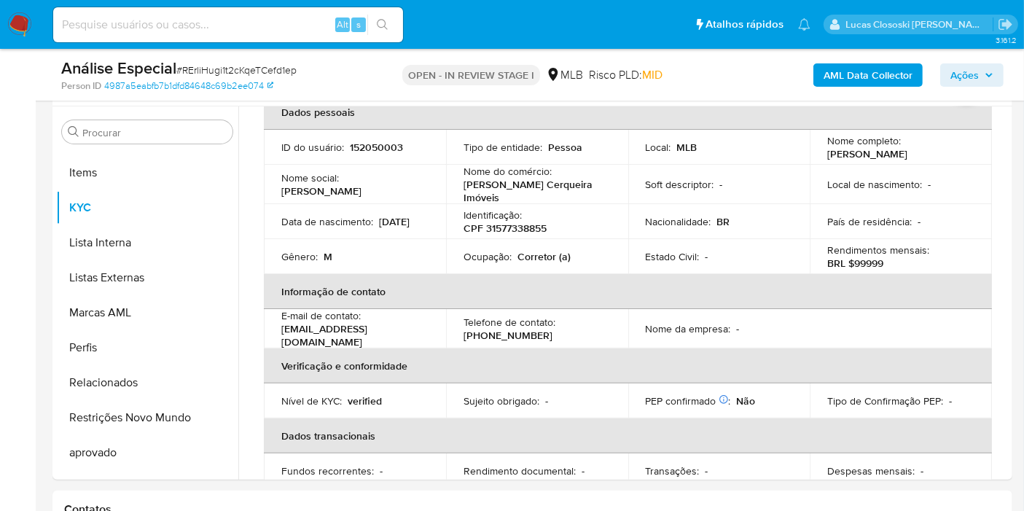
click at [543, 370] on th "Verificação e conformidade" at bounding box center [628, 365] width 728 height 35
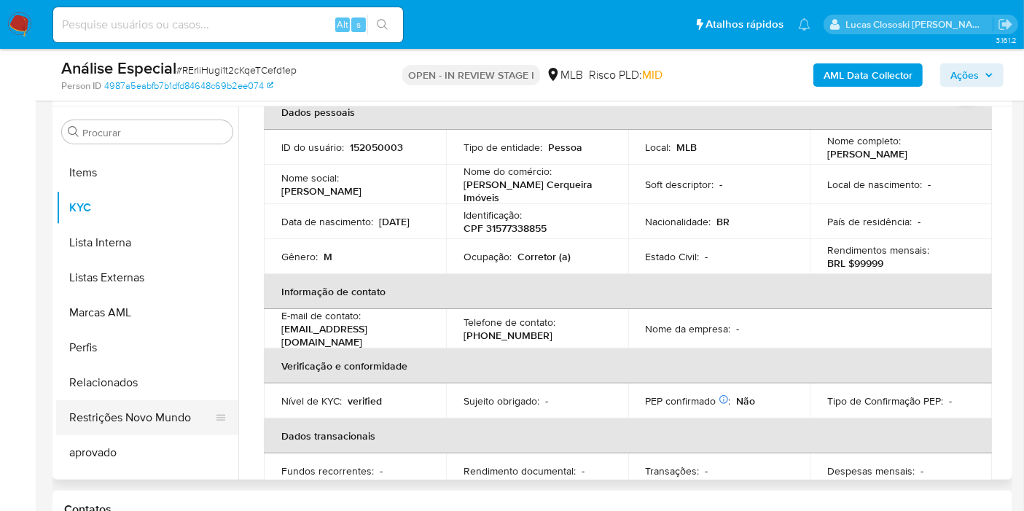
click at [163, 413] on button "Restrições Novo Mundo" at bounding box center [141, 417] width 171 height 35
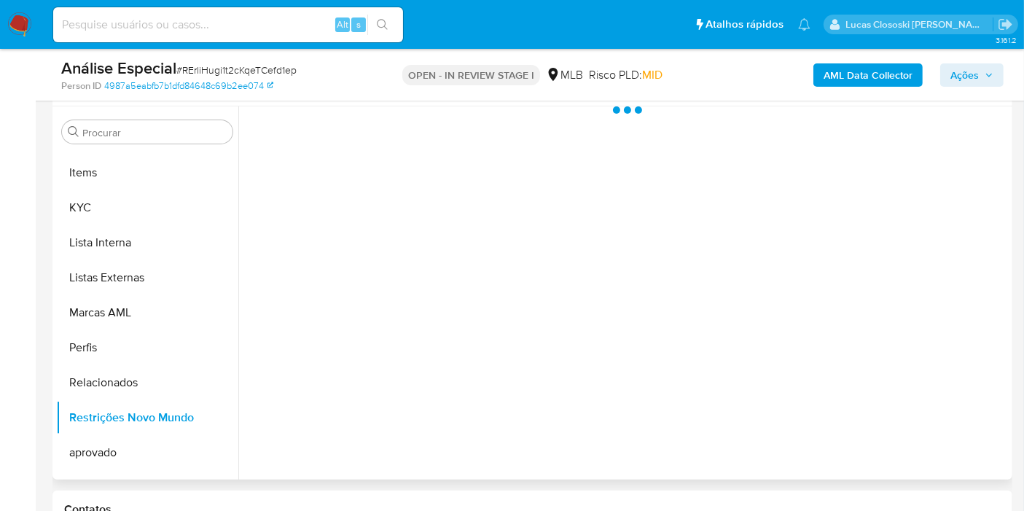
scroll to position [0, 0]
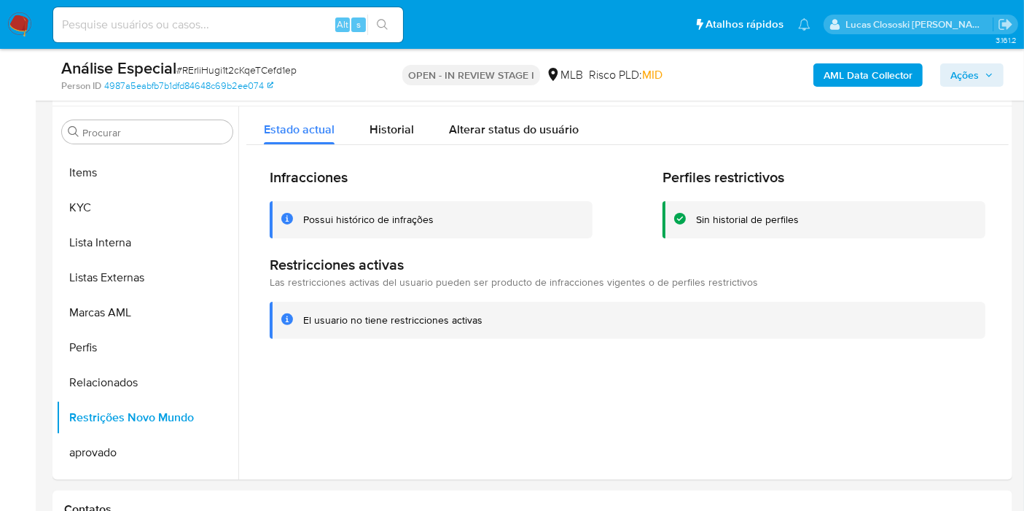
click at [214, 68] on span "# RErliHugi1t2cKqeTCefd1ep" at bounding box center [236, 70] width 120 height 15
copy span "RErliHugi1t2cKqeTCefd1ep"
click at [171, 187] on button "Items" at bounding box center [141, 172] width 171 height 35
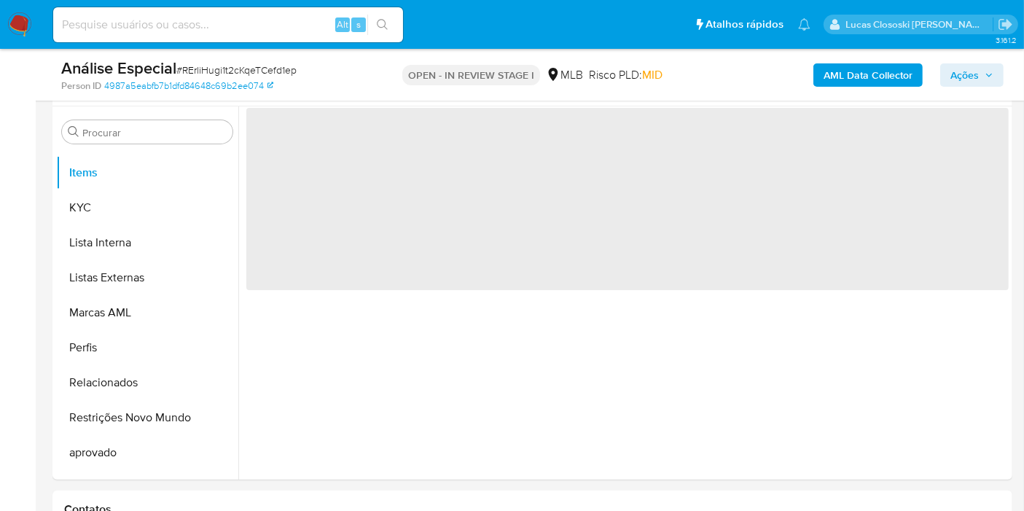
click at [391, 86] on div "OPEN - IN REVIEW STAGE I MLB Risco PLD: MID" at bounding box center [532, 75] width 310 height 34
click at [110, 179] on button "Items" at bounding box center [141, 172] width 171 height 35
click at [112, 199] on button "KYC" at bounding box center [141, 207] width 171 height 35
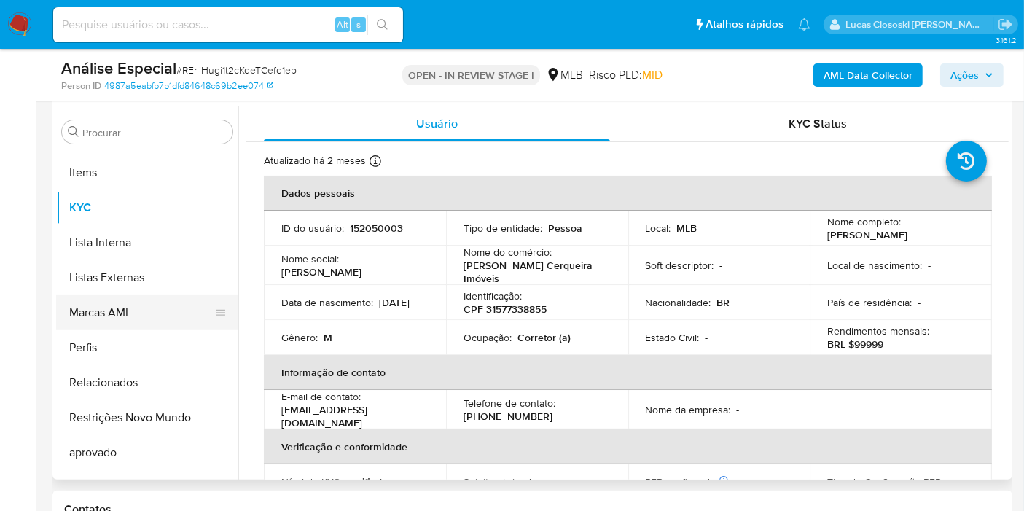
scroll to position [485, 0]
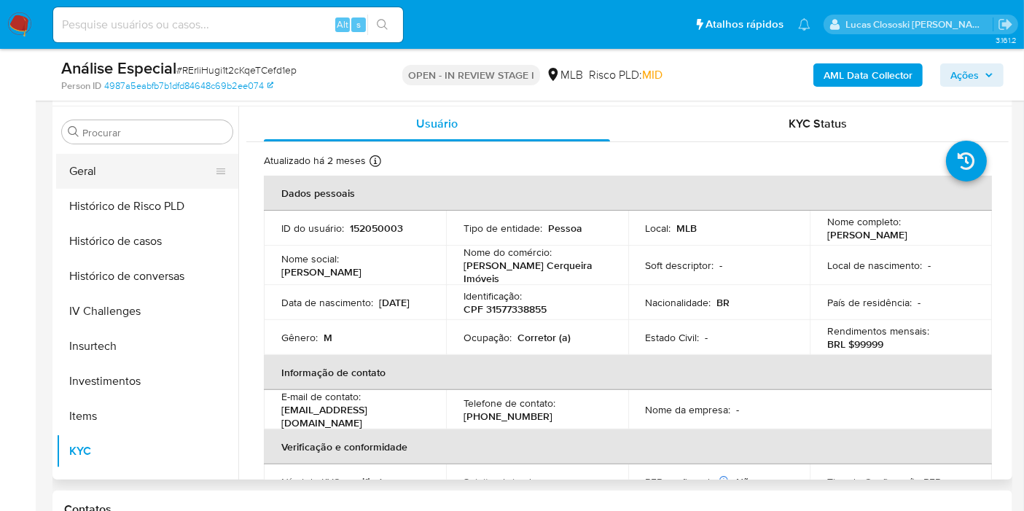
click at [108, 170] on button "Geral" at bounding box center [141, 171] width 171 height 35
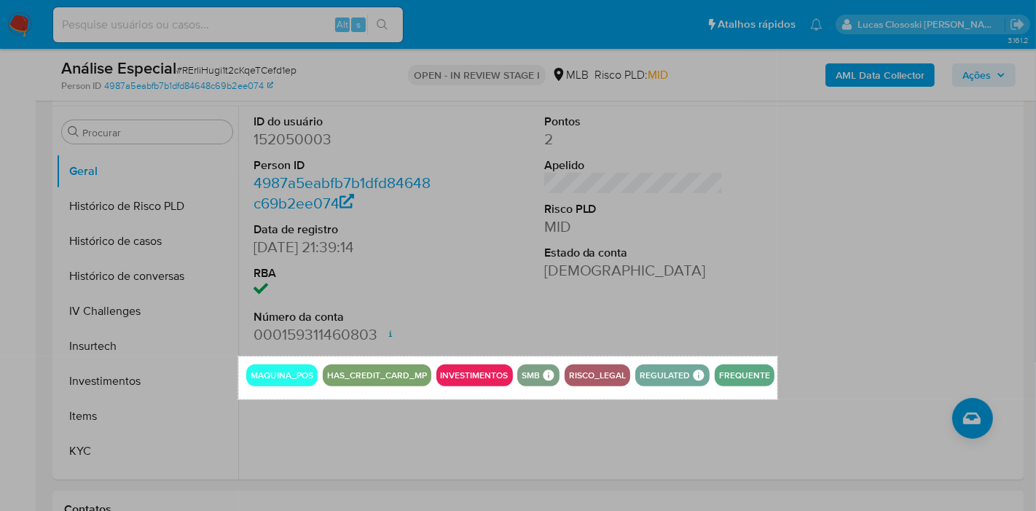
drag, startPoint x: 238, startPoint y: 356, endPoint x: 778, endPoint y: 399, distance: 540.9
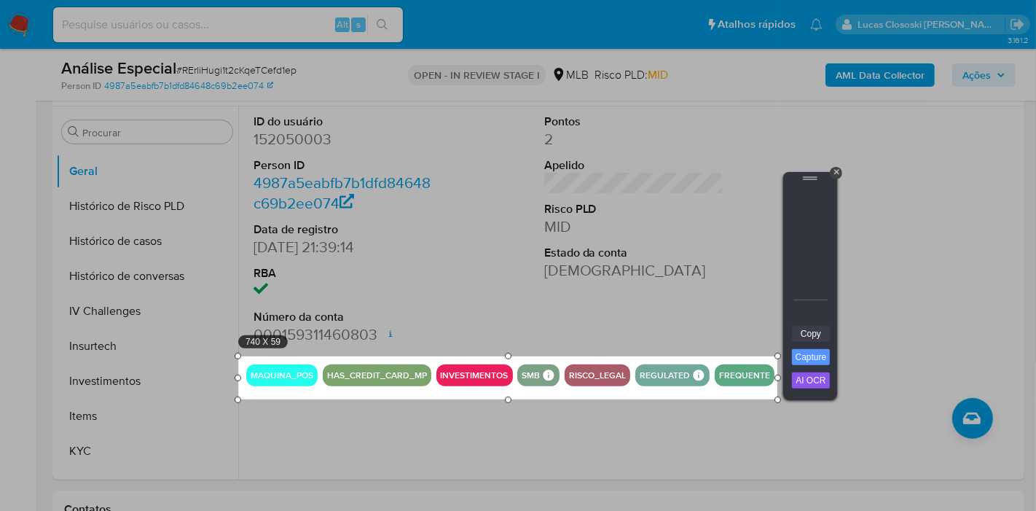
click at [810, 336] on link "Copy" at bounding box center [811, 334] width 38 height 16
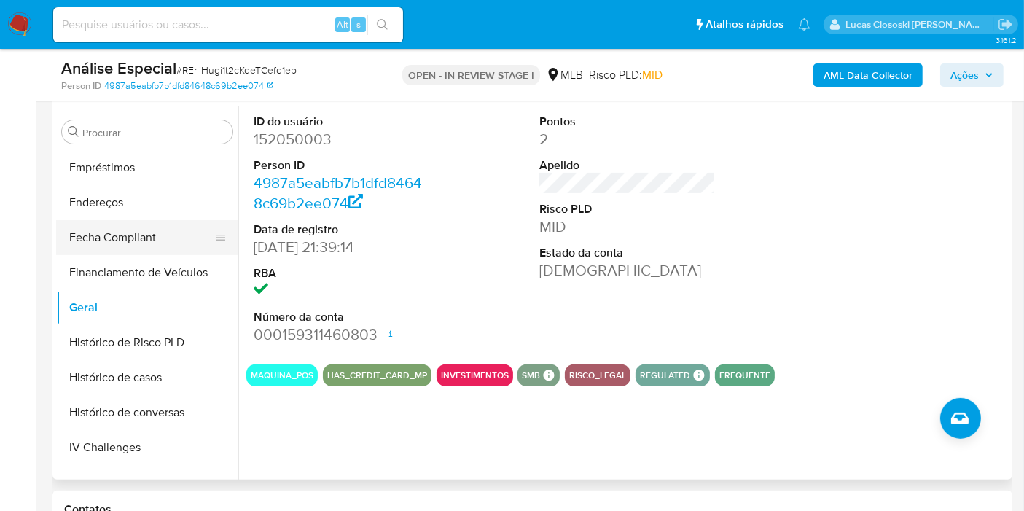
scroll to position [324, 0]
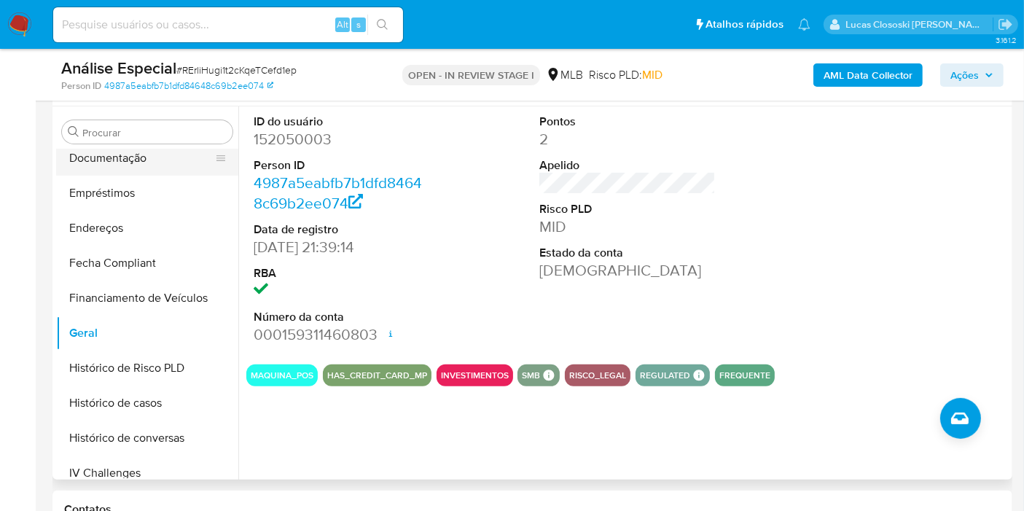
click at [124, 171] on button "Documentação" at bounding box center [141, 158] width 171 height 35
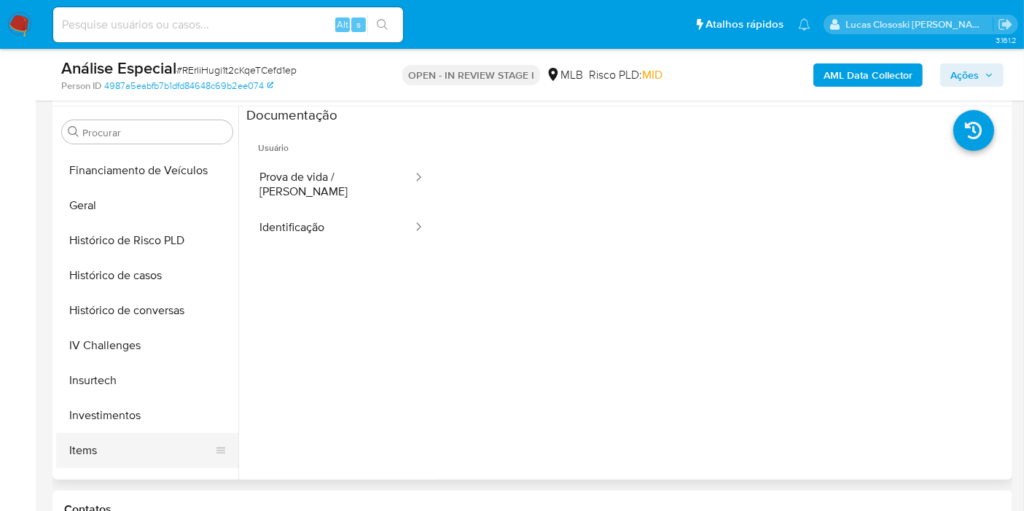
scroll to position [566, 0]
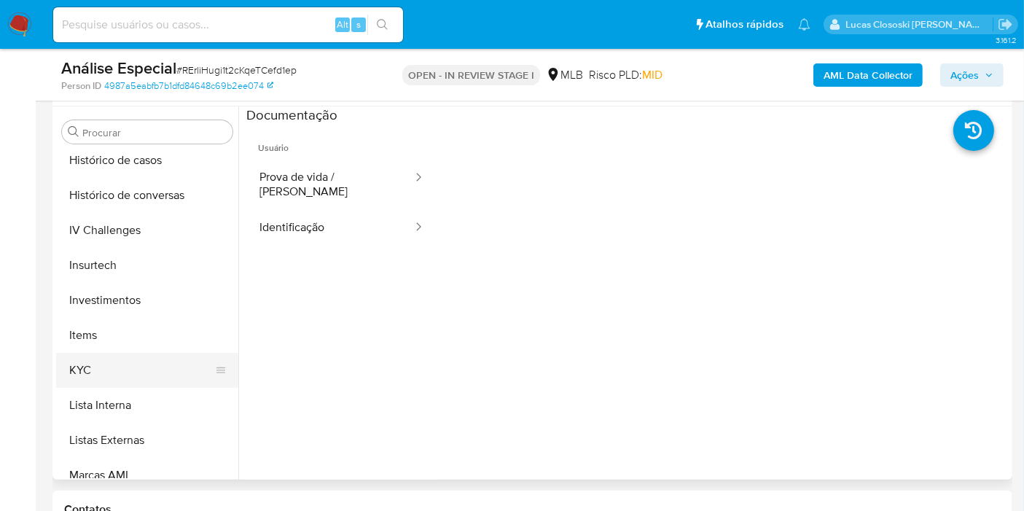
click at [95, 380] on button "KYC" at bounding box center [141, 370] width 171 height 35
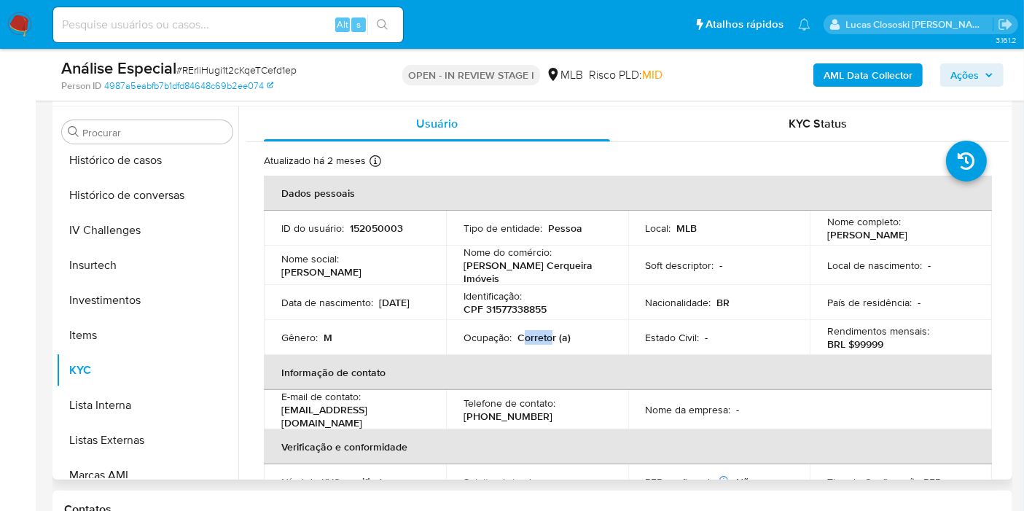
drag, startPoint x: 552, startPoint y: 334, endPoint x: 522, endPoint y: 334, distance: 29.9
click at [522, 334] on p "Corretor (a)" at bounding box center [543, 337] width 53 height 13
copy p "orreto"
drag, startPoint x: 555, startPoint y: 338, endPoint x: 522, endPoint y: 337, distance: 32.8
click at [522, 337] on p "Corretor (a)" at bounding box center [543, 337] width 53 height 13
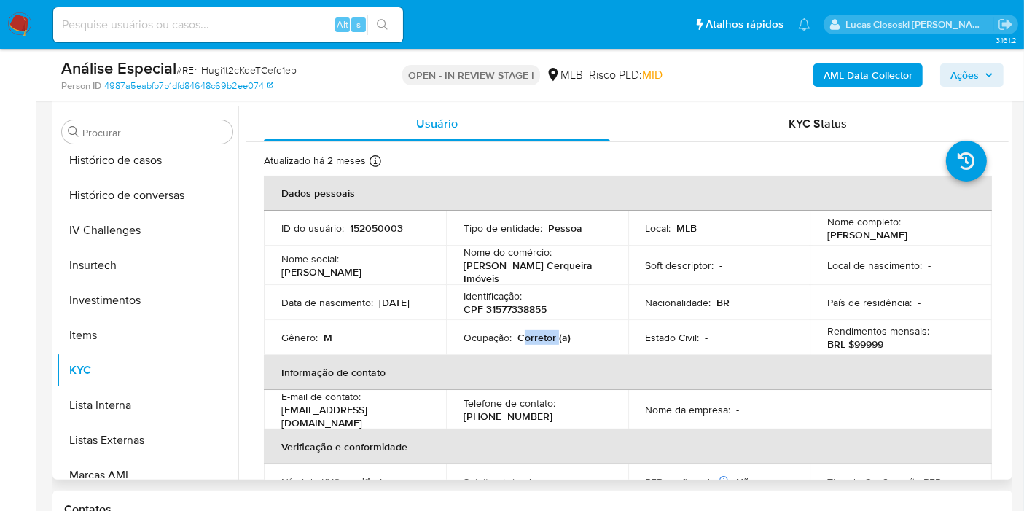
copy p "orretor"
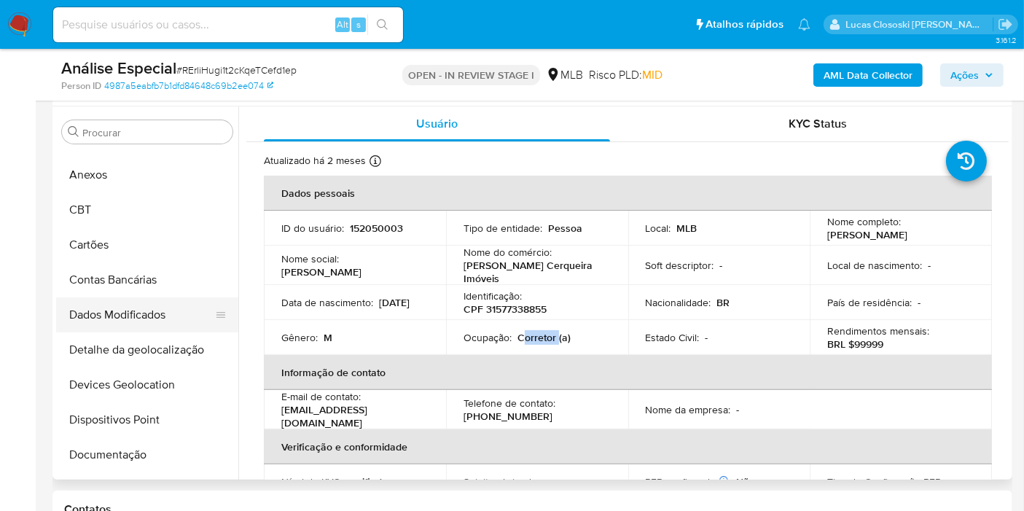
scroll to position [0, 0]
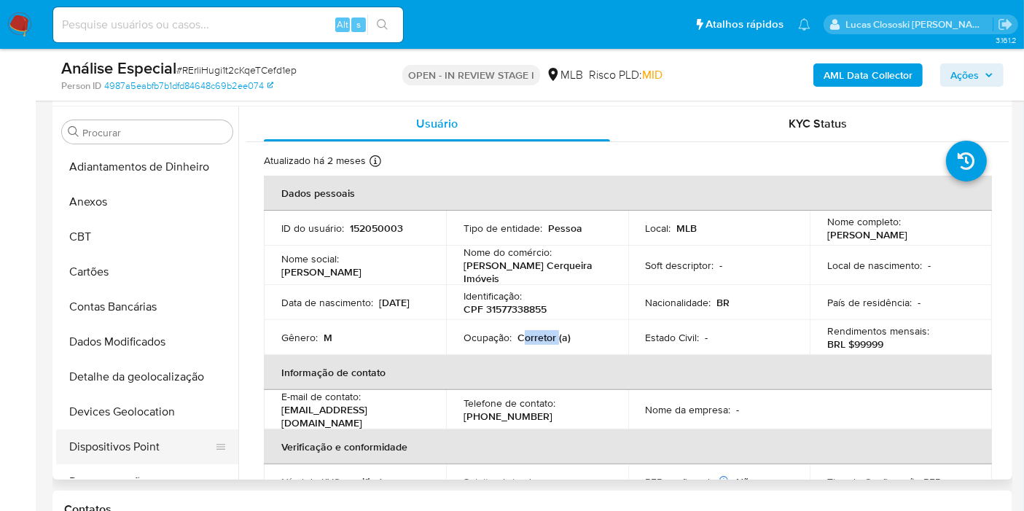
click at [130, 435] on button "Dispositivos Point" at bounding box center [141, 446] width 171 height 35
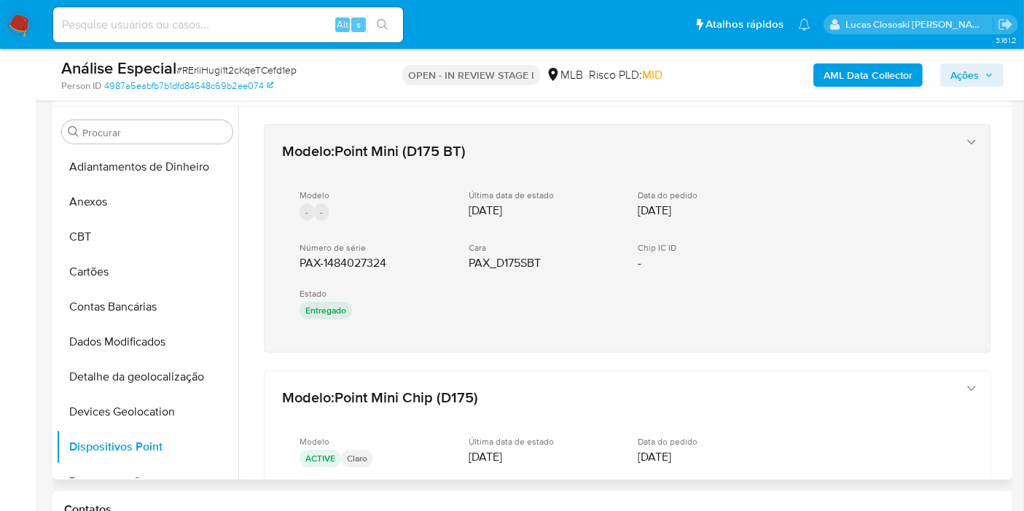
drag, startPoint x: 364, startPoint y: 361, endPoint x: 296, endPoint y: 254, distance: 126.5
click at [296, 254] on div "Modelo : Point Mini (D175 BT) Modelo - - Última data de estado 29/03/2025 Data …" at bounding box center [627, 393] width 762 height 574
click at [444, 346] on div "Modelo : Point Mini (D175 BT) Modelo - - Última data de estado 29/03/2025 Data …" at bounding box center [628, 238] width 726 height 227
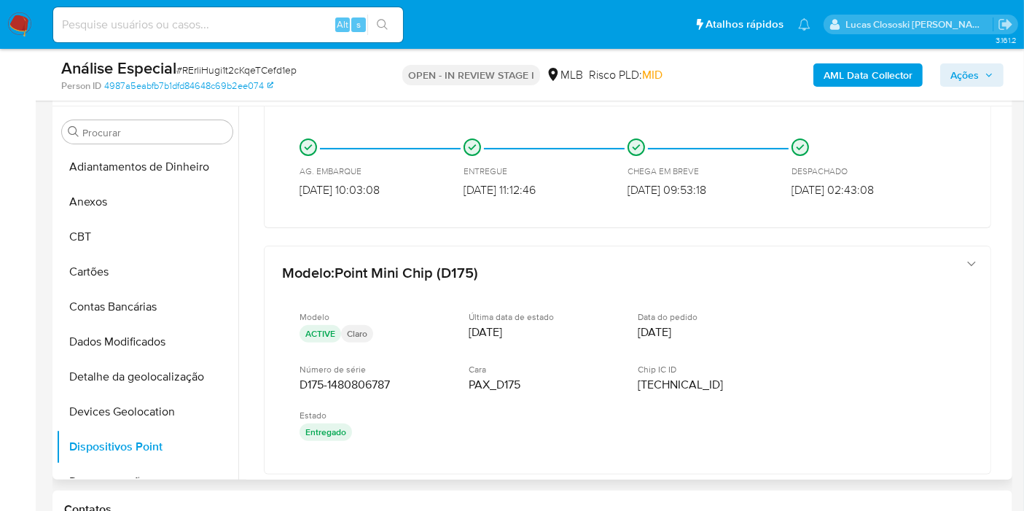
click at [684, 230] on div "Modelo : Point Mini (D175 BT) Modelo - - Última data de estado 29/03/2025 Data …" at bounding box center [627, 213] width 762 height 686
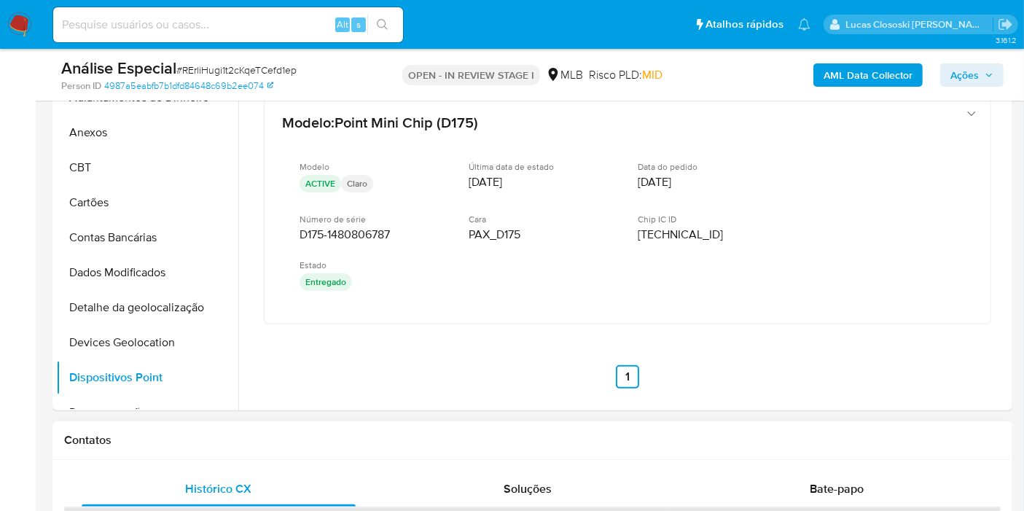
scroll to position [541, 0]
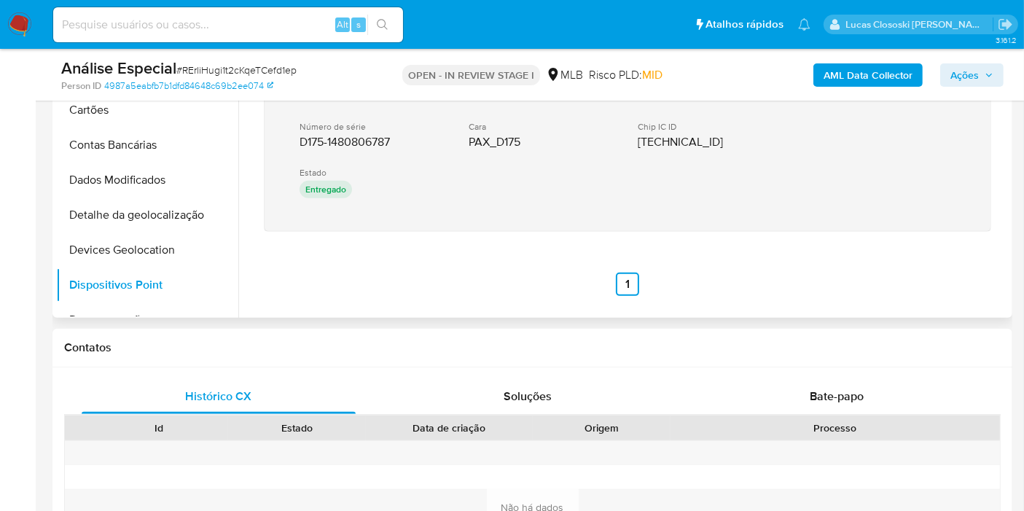
drag, startPoint x: 385, startPoint y: 263, endPoint x: 293, endPoint y: 142, distance: 151.9
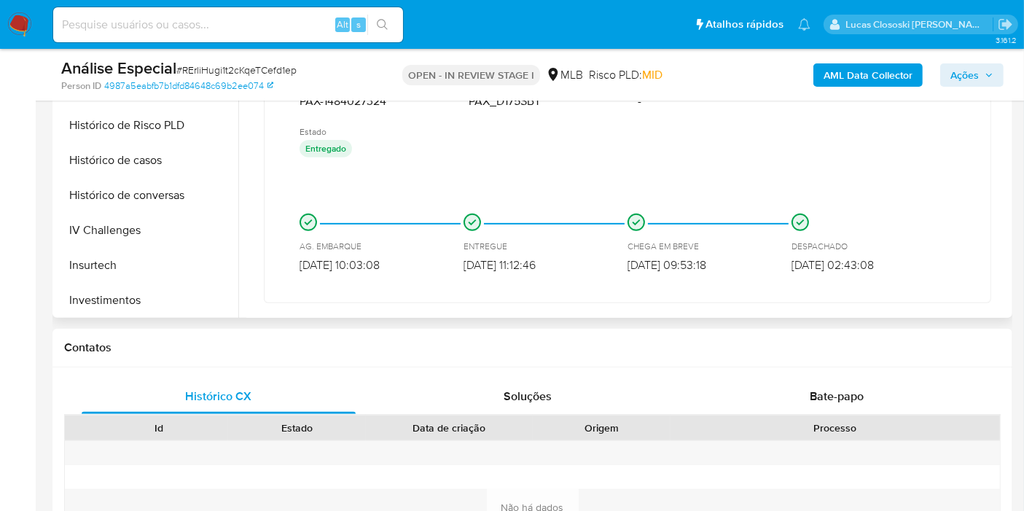
scroll to position [566, 0]
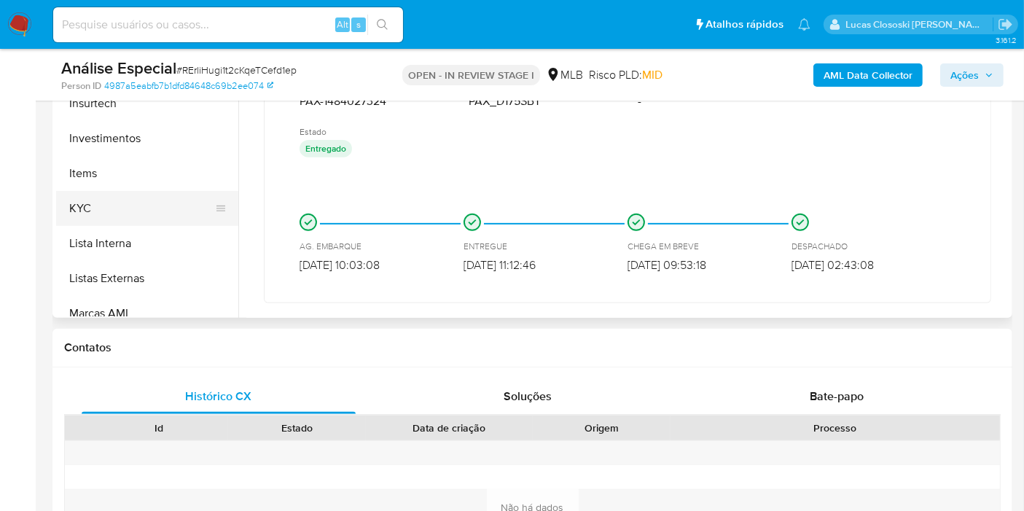
click at [102, 200] on button "KYC" at bounding box center [141, 208] width 171 height 35
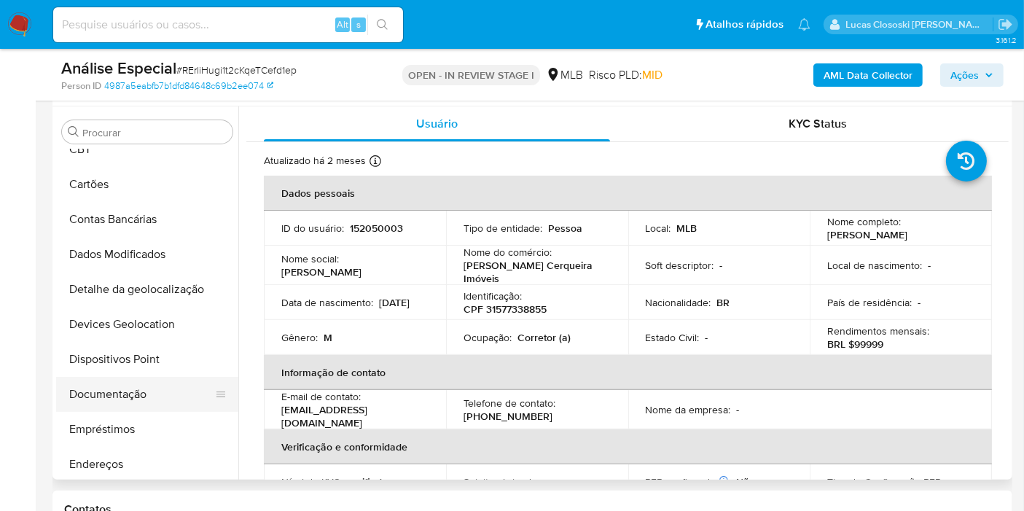
scroll to position [0, 0]
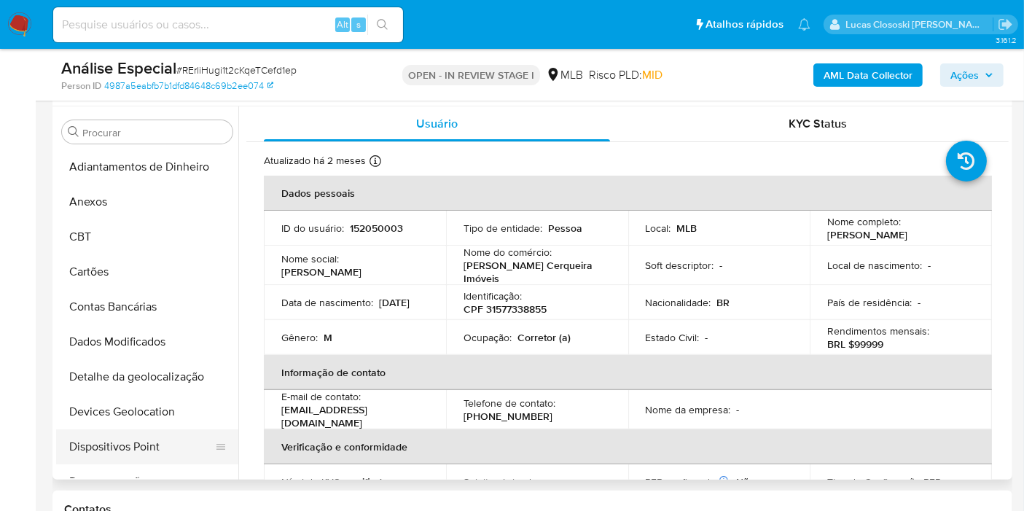
click at [150, 436] on button "Dispositivos Point" at bounding box center [141, 446] width 171 height 35
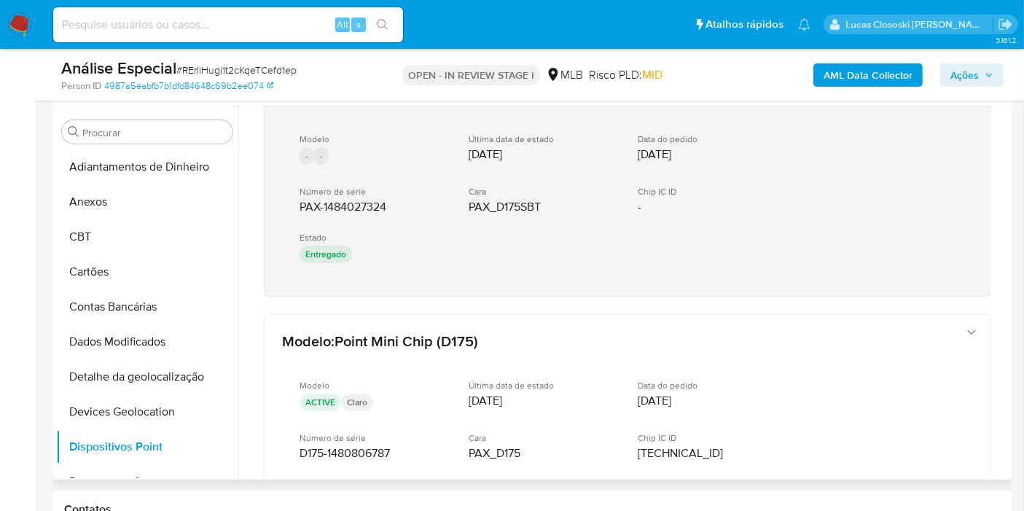
scroll to position [81, 0]
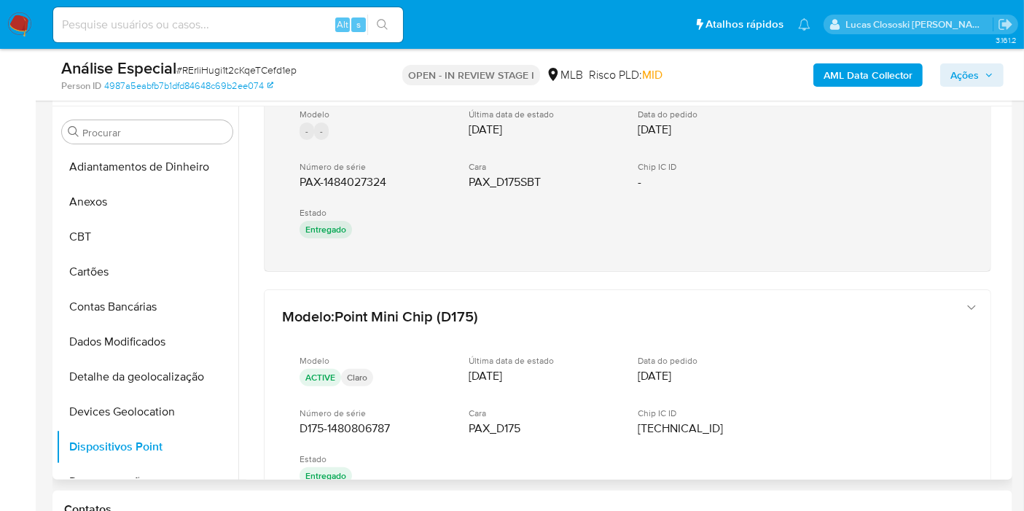
drag, startPoint x: 380, startPoint y: 274, endPoint x: 294, endPoint y: 186, distance: 122.6
click at [294, 186] on div "Modelo : Point Mini (D175 BT) Modelo - - Última data de estado 29/03/2025 Data …" at bounding box center [627, 313] width 762 height 574
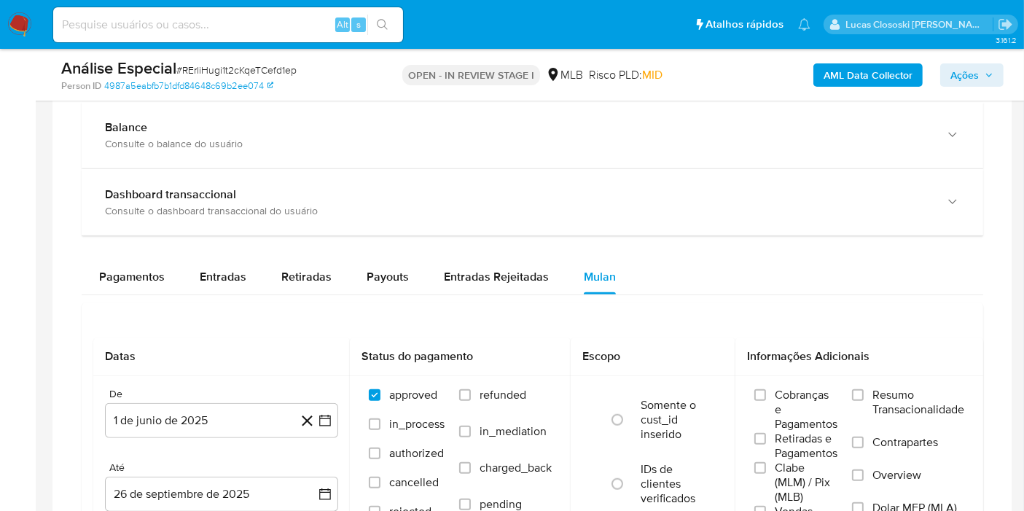
scroll to position [1108, 0]
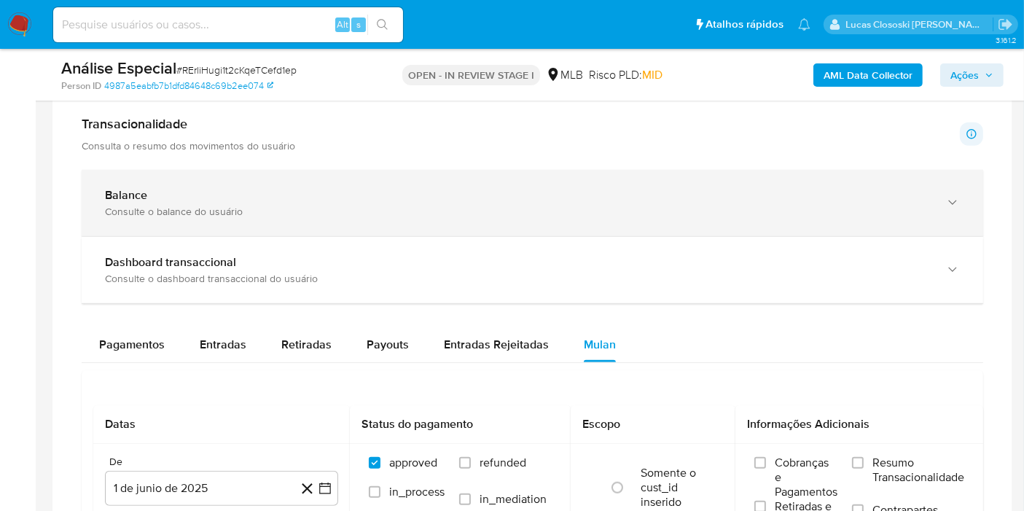
click at [342, 205] on div "Consulte o balance do usuário" at bounding box center [518, 211] width 826 height 13
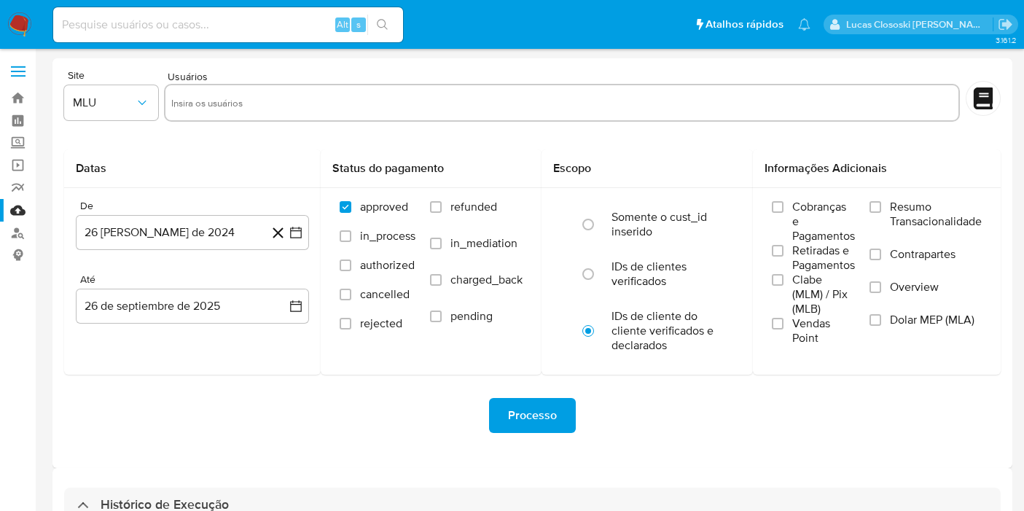
select select "10"
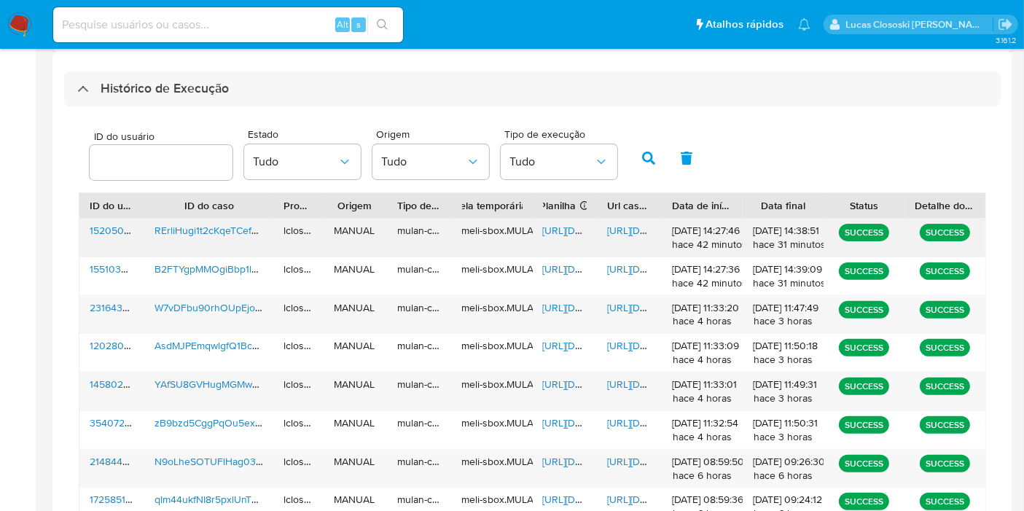
click at [557, 226] on span "[URL][DOMAIN_NAME]" at bounding box center [593, 230] width 101 height 15
click at [552, 225] on span "[URL][DOMAIN_NAME]" at bounding box center [593, 230] width 101 height 15
click at [627, 228] on span "[URL][DOMAIN_NAME]" at bounding box center [657, 230] width 101 height 15
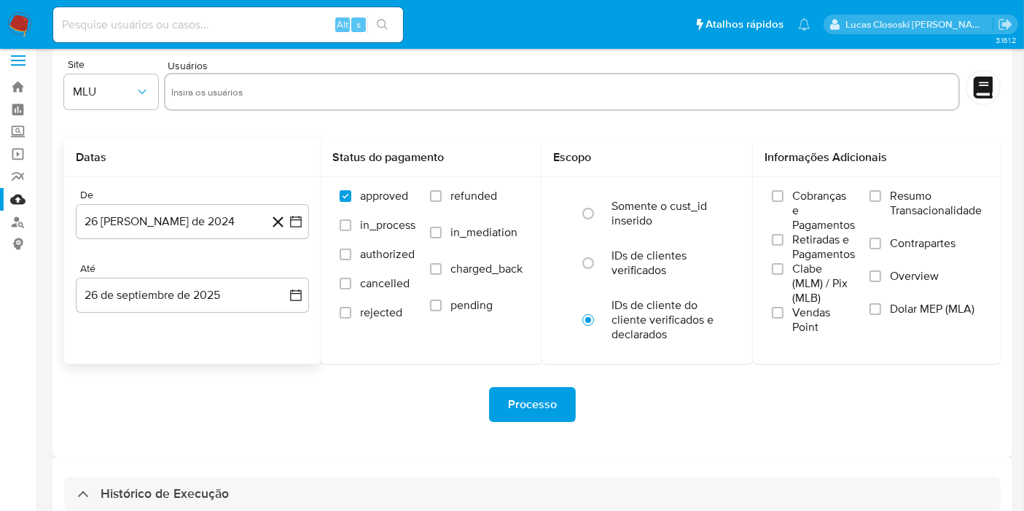
scroll to position [0, 0]
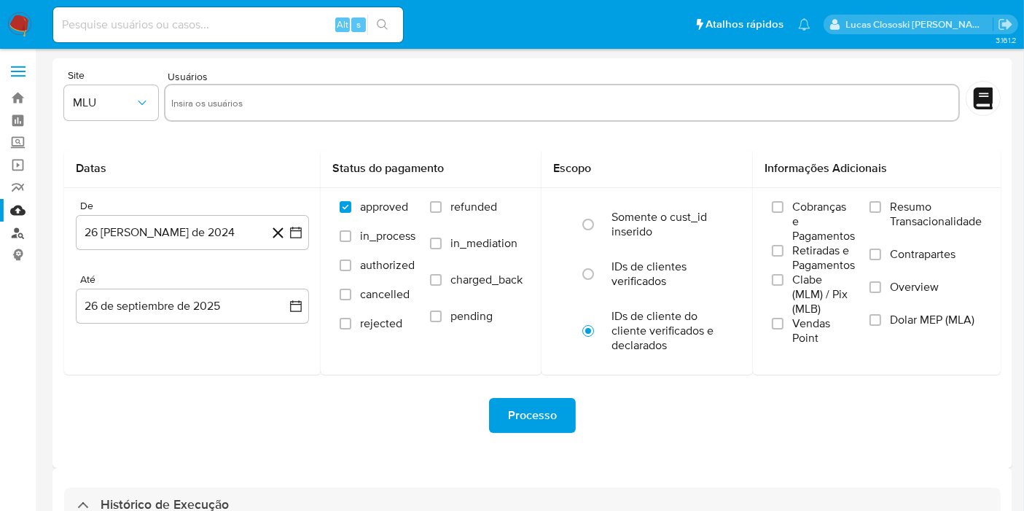
click at [20, 227] on link "Localizador de pessoas" at bounding box center [86, 233] width 173 height 23
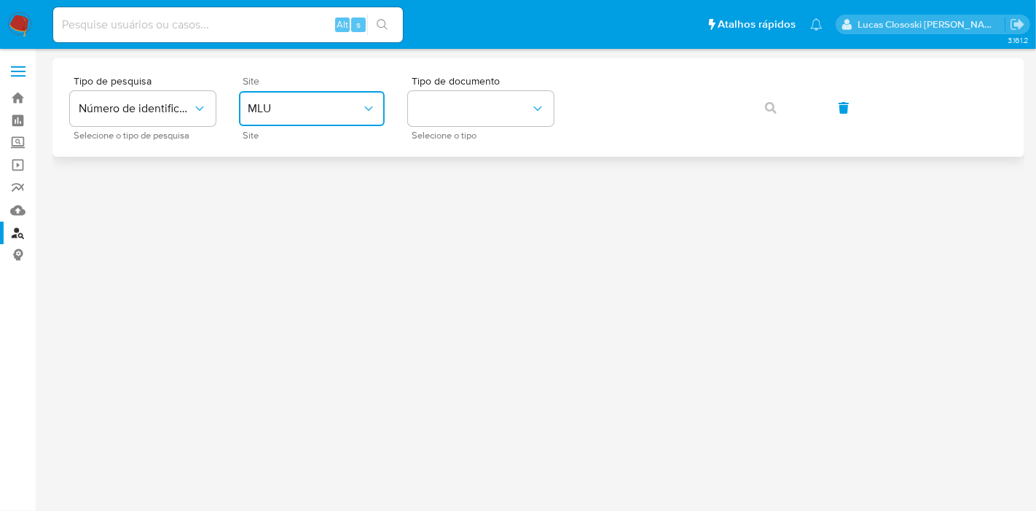
click at [333, 103] on span "MLU" at bounding box center [305, 108] width 114 height 15
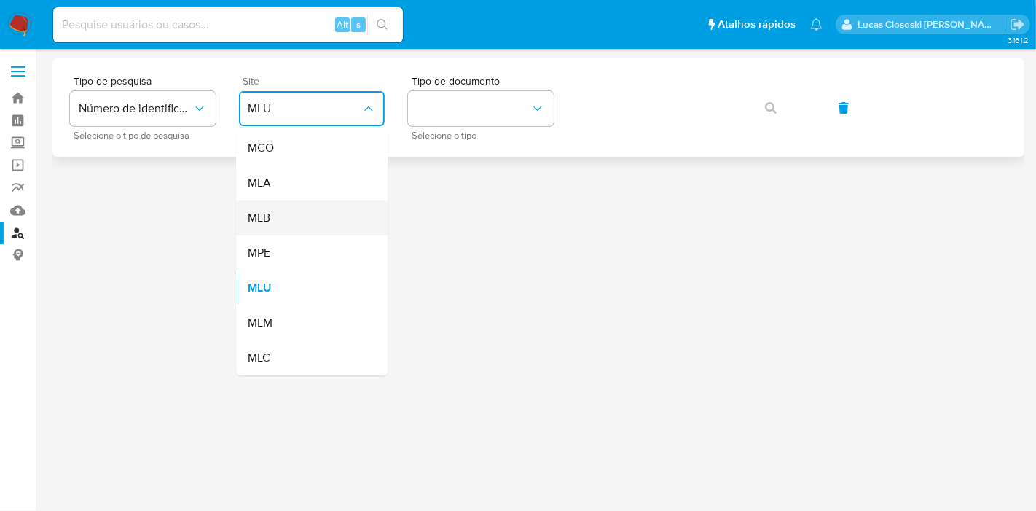
click at [294, 224] on div "MLB" at bounding box center [308, 217] width 120 height 35
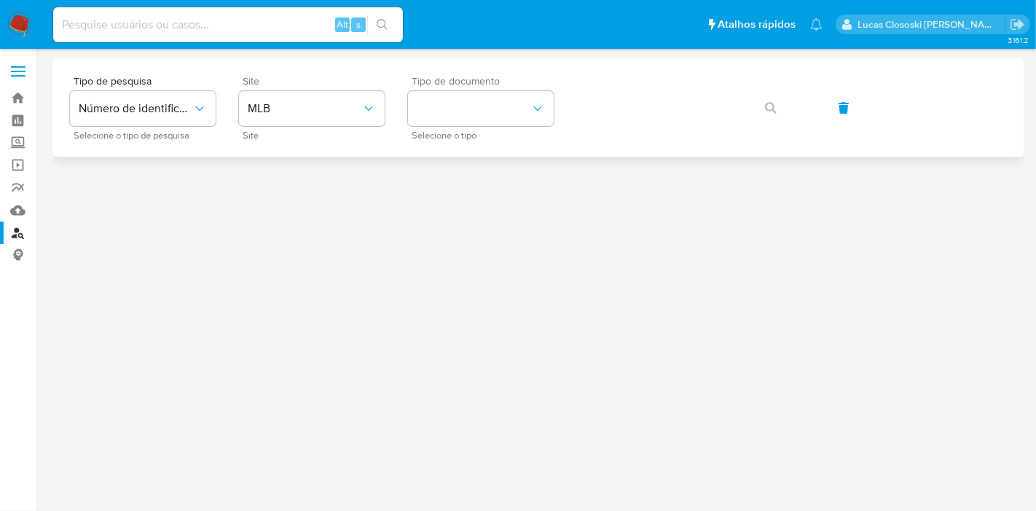
click at [472, 90] on div "Tipo de documento Selecione o tipo" at bounding box center [481, 107] width 146 height 63
click at [466, 119] on button "identificationType" at bounding box center [481, 108] width 146 height 35
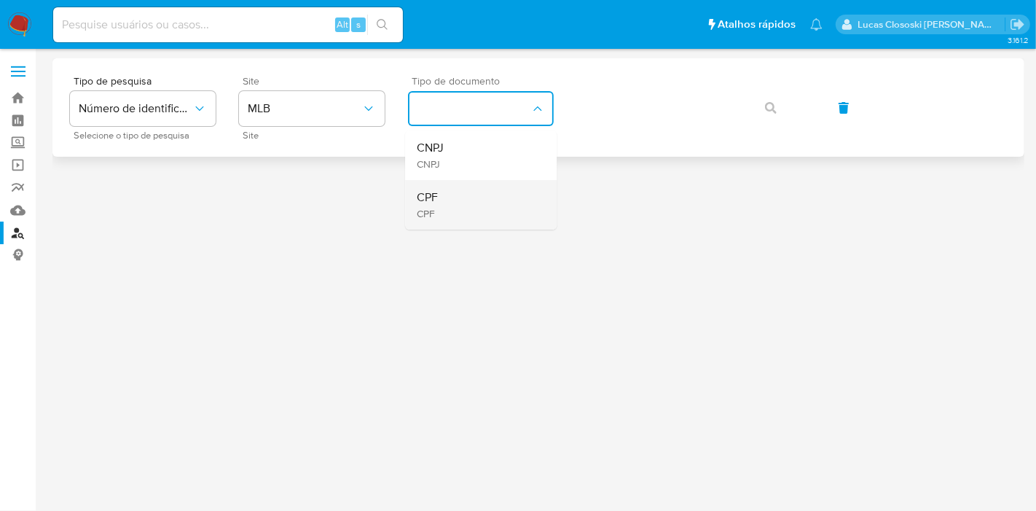
click at [445, 185] on div "CPF CPF" at bounding box center [477, 205] width 120 height 50
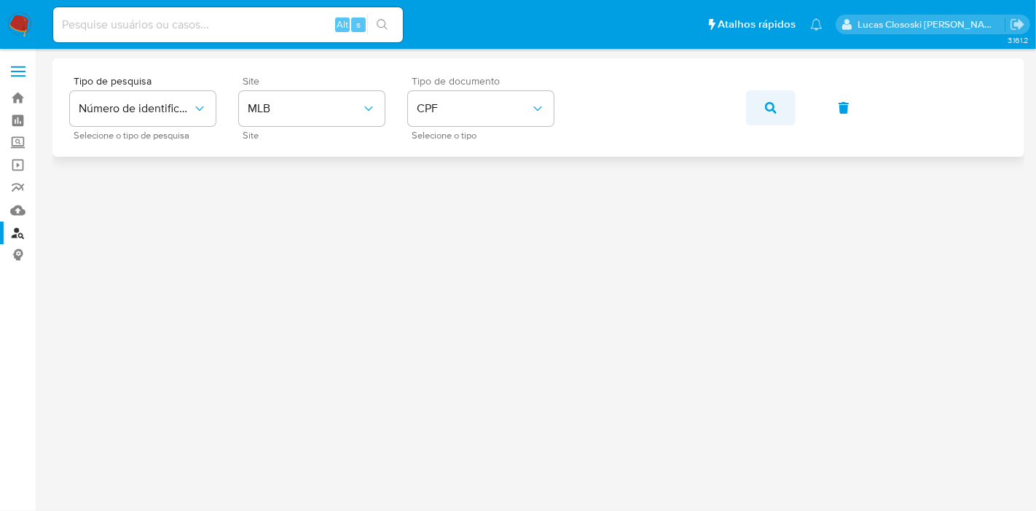
click at [775, 103] on icon "button" at bounding box center [771, 108] width 12 height 12
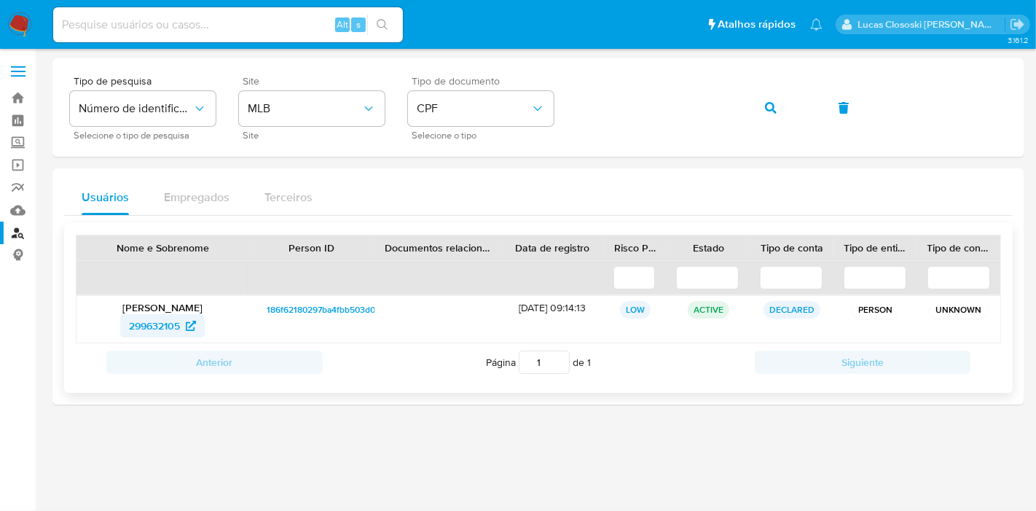
click at [152, 324] on span "299632105" at bounding box center [154, 325] width 51 height 23
click at [756, 98] on button "button" at bounding box center [771, 107] width 50 height 35
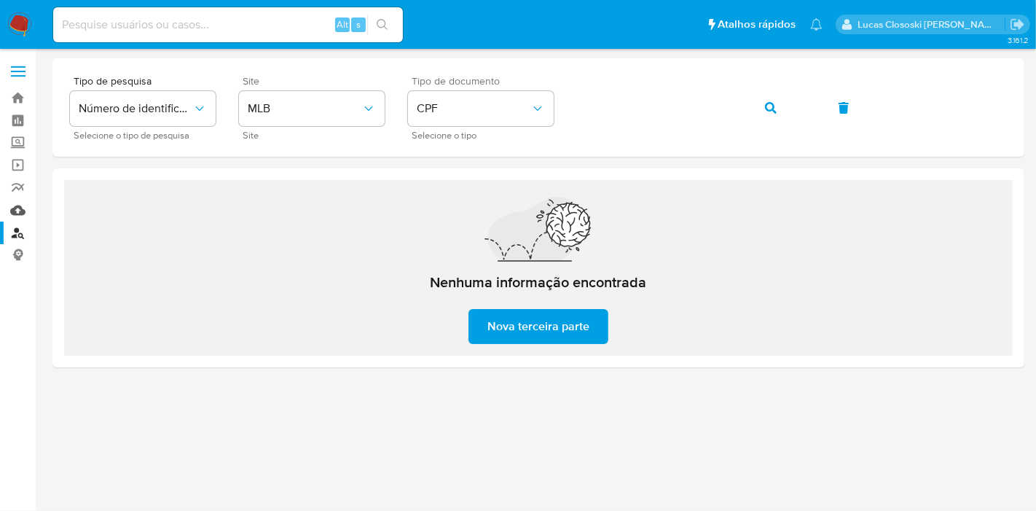
click at [23, 203] on link "Mulan" at bounding box center [86, 210] width 173 height 23
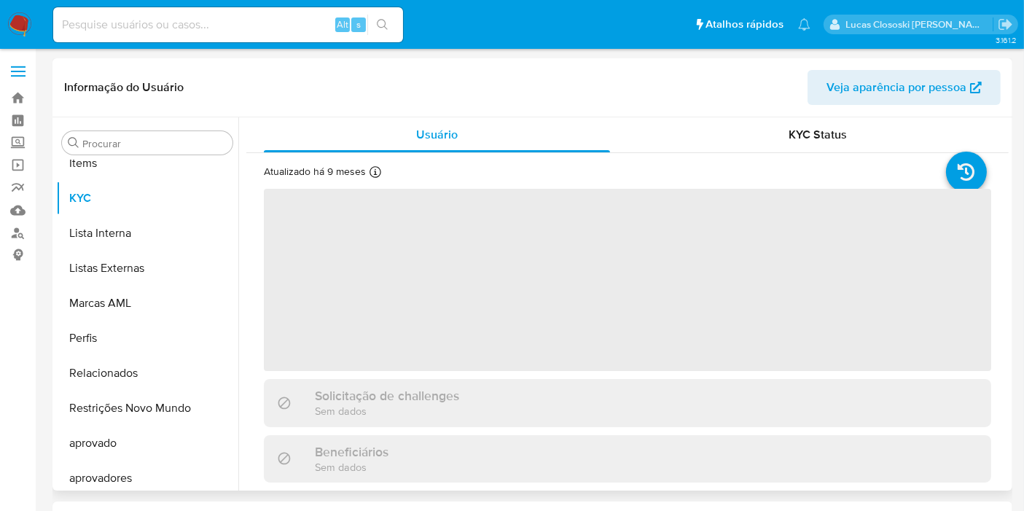
scroll to position [755, 0]
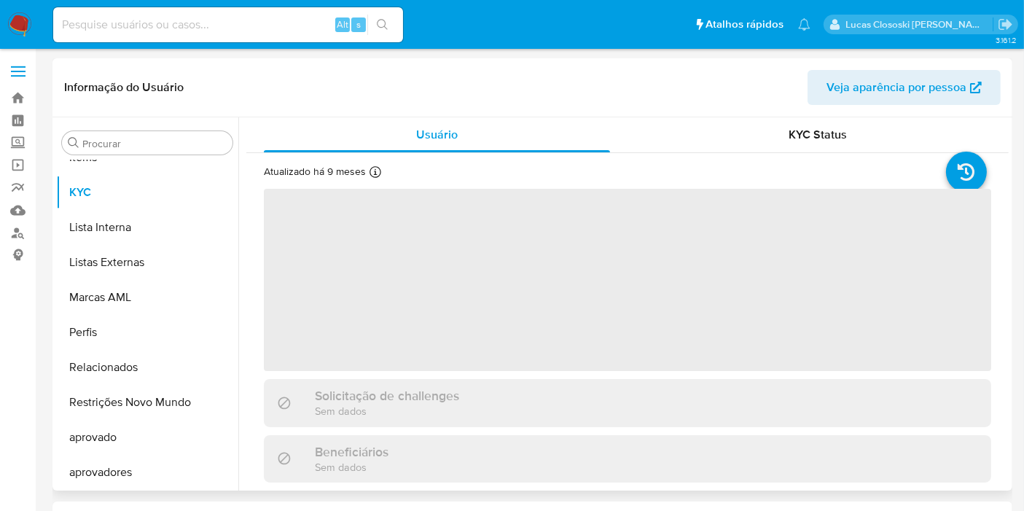
select select "10"
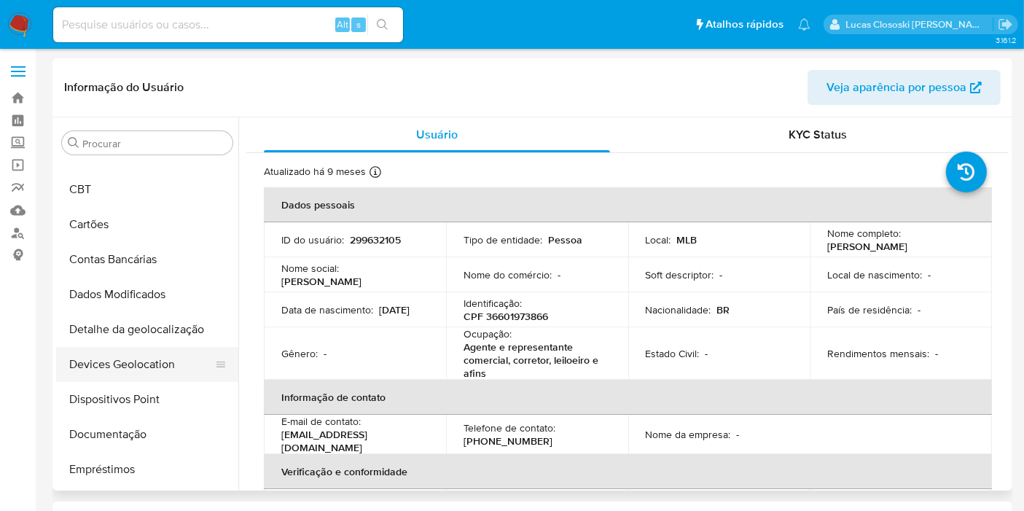
scroll to position [107, 0]
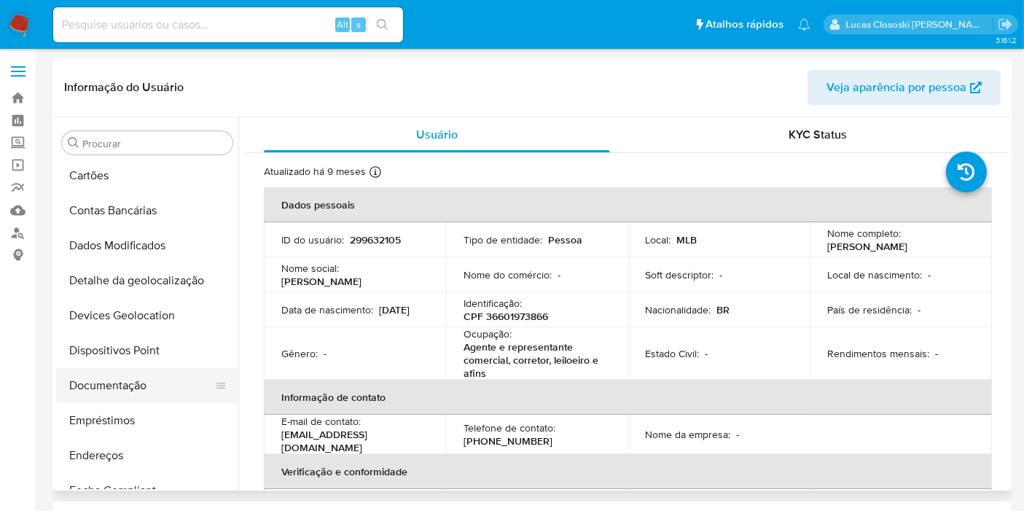
click at [137, 388] on button "Documentação" at bounding box center [141, 385] width 171 height 35
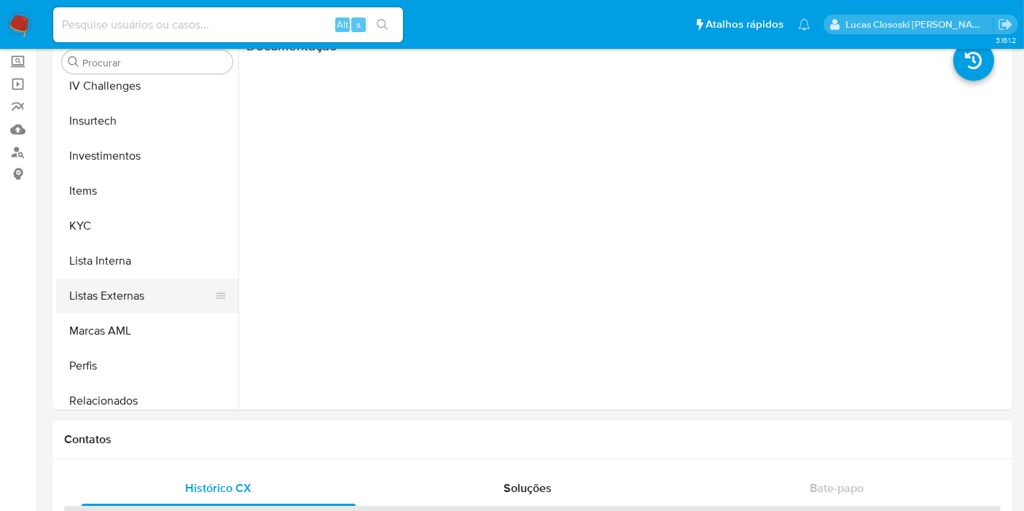
scroll to position [674, 0]
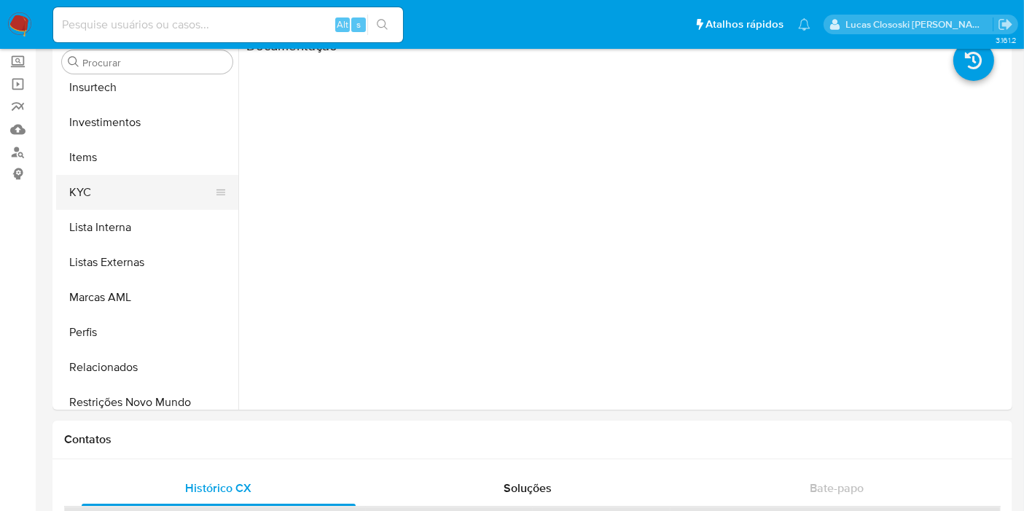
click at [101, 189] on button "KYC" at bounding box center [141, 192] width 171 height 35
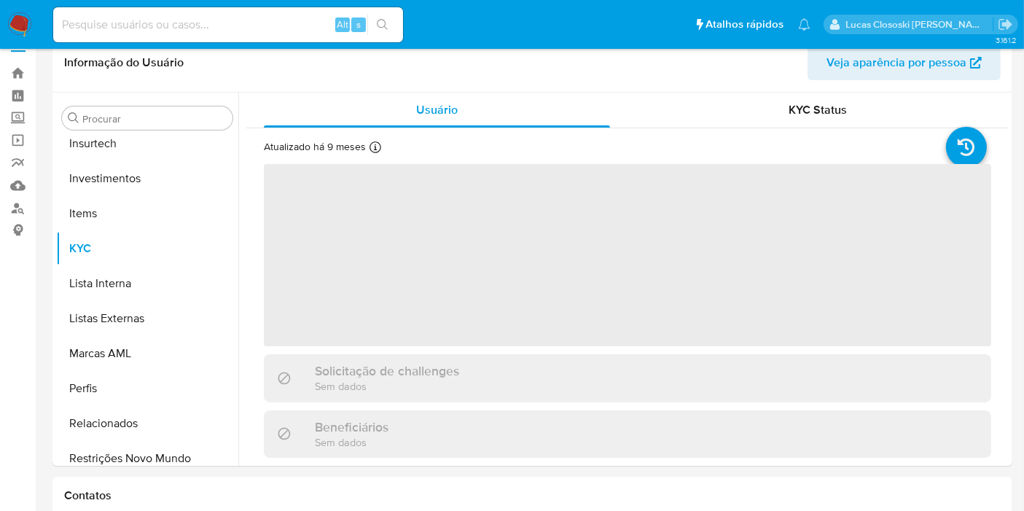
scroll to position [0, 0]
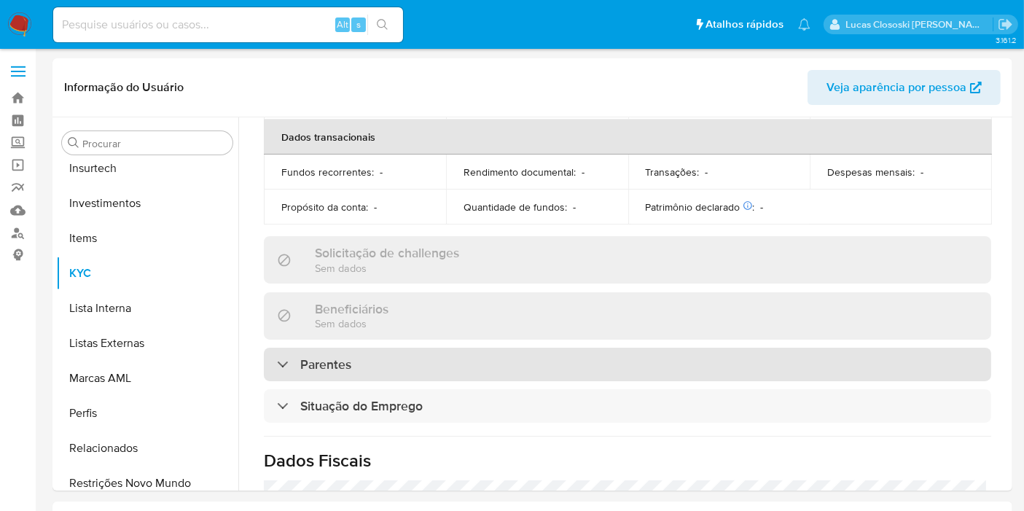
click at [622, 375] on div "Parentes" at bounding box center [627, 365] width 727 height 34
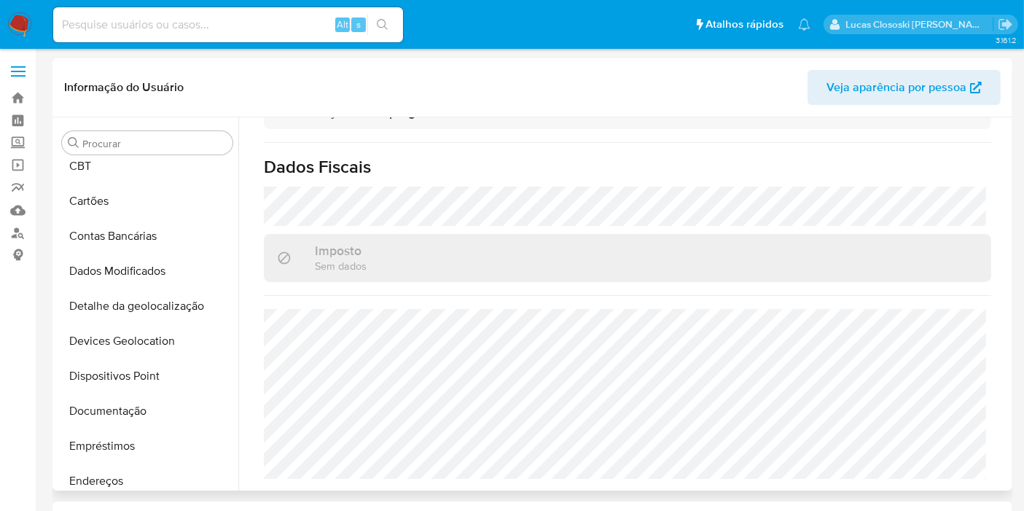
scroll to position [162, 0]
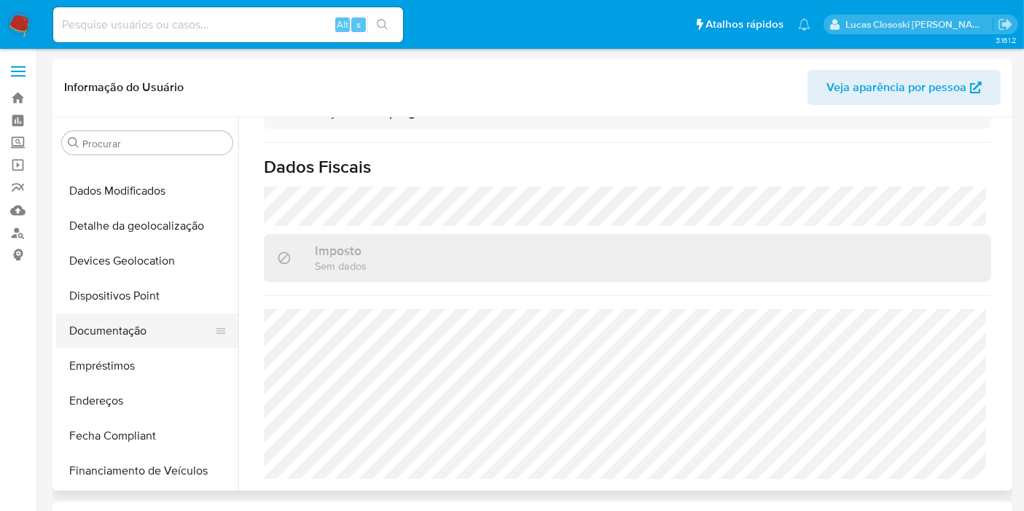
click at [122, 321] on button "Documentação" at bounding box center [141, 330] width 171 height 35
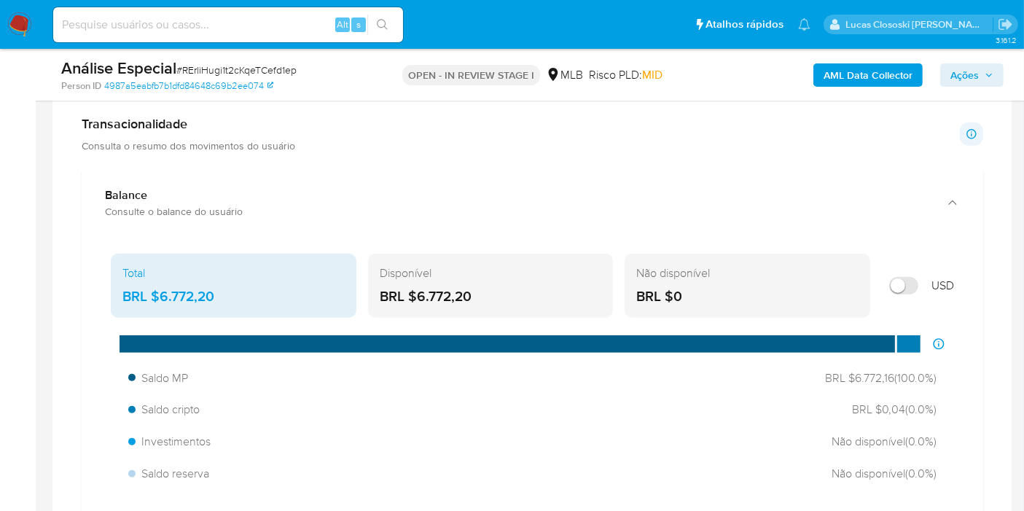
scroll to position [81, 0]
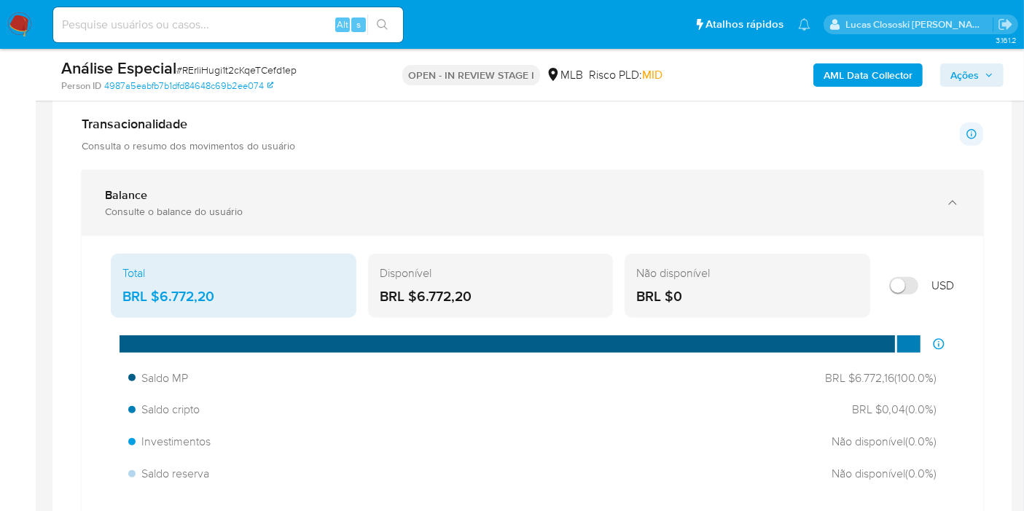
click at [576, 182] on div "Balance Consulte o balance do usuário" at bounding box center [532, 203] width 901 height 66
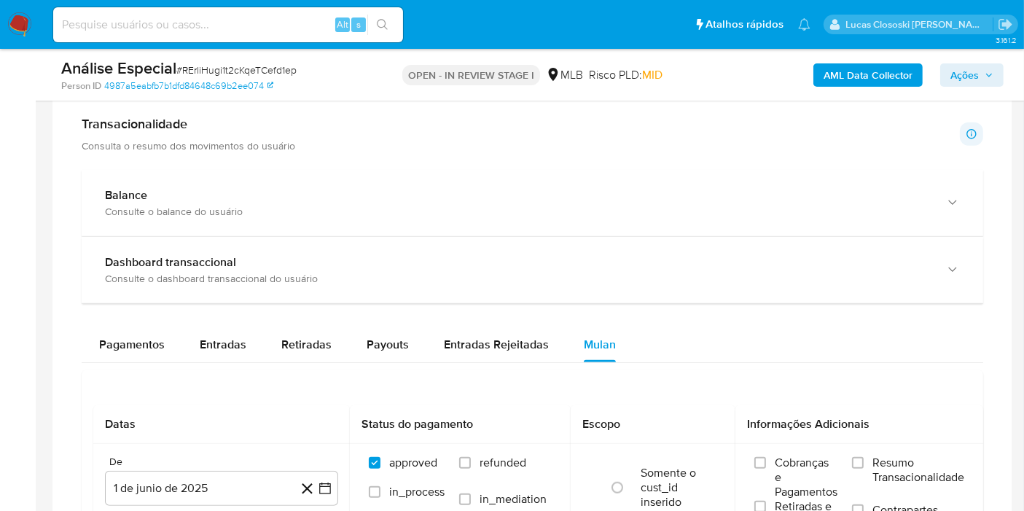
click at [963, 70] on span "Ações" at bounding box center [964, 74] width 28 height 23
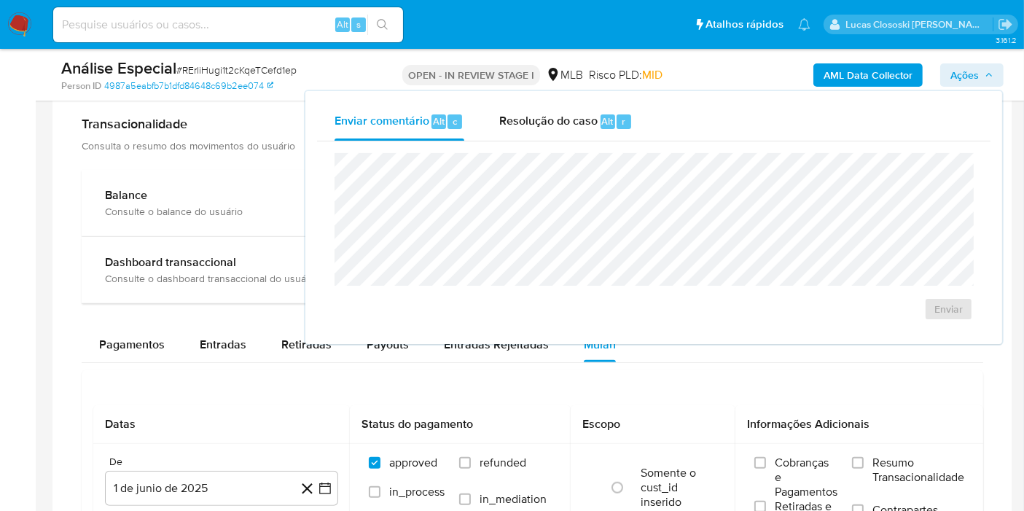
click at [654, 133] on div "Enviar comentário Alt c Resolução do caso Alt r" at bounding box center [653, 122] width 673 height 38
click at [622, 124] on span "r" at bounding box center [624, 121] width 4 height 14
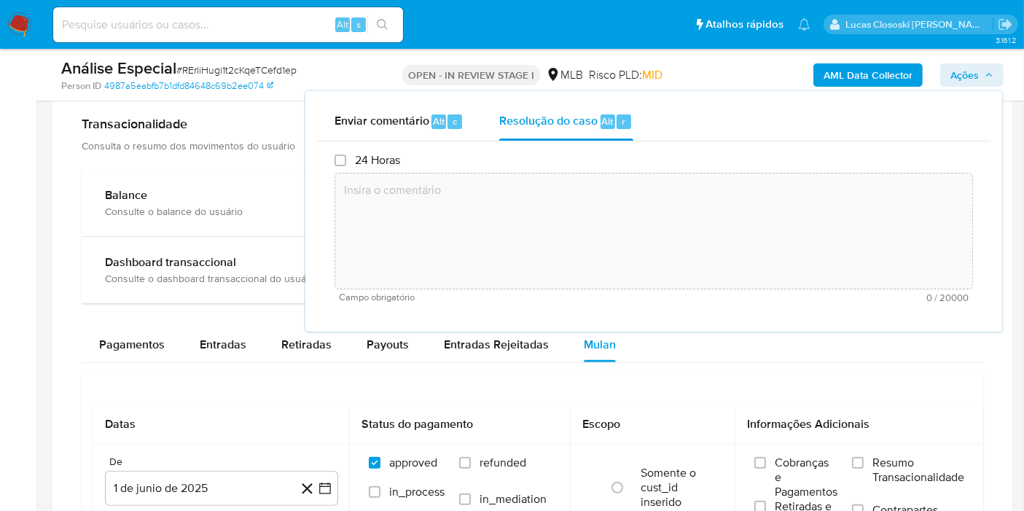
click at [622, 217] on textarea at bounding box center [653, 231] width 637 height 117
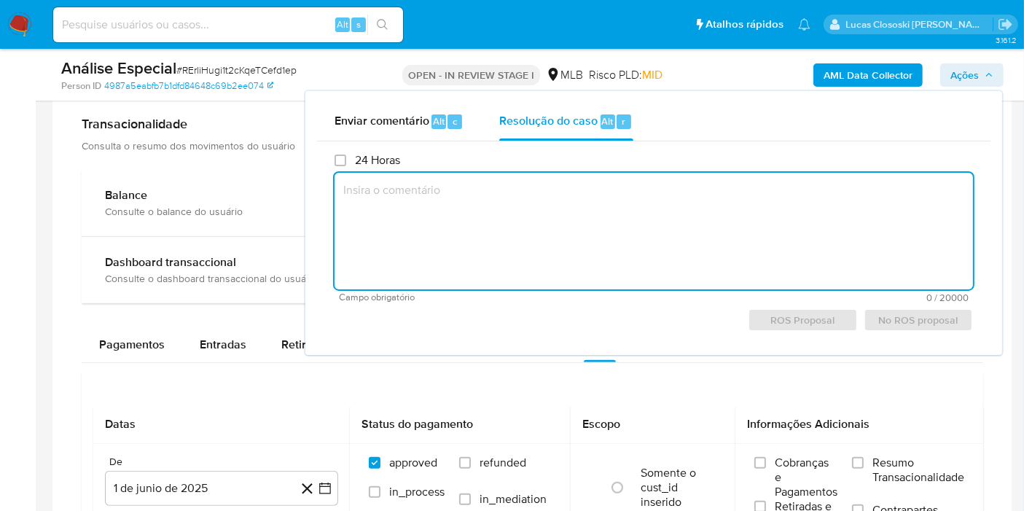
paste textarea "Fatos relevantes concluídos pelo analista: - Movimentação expressiva, aparentem…"
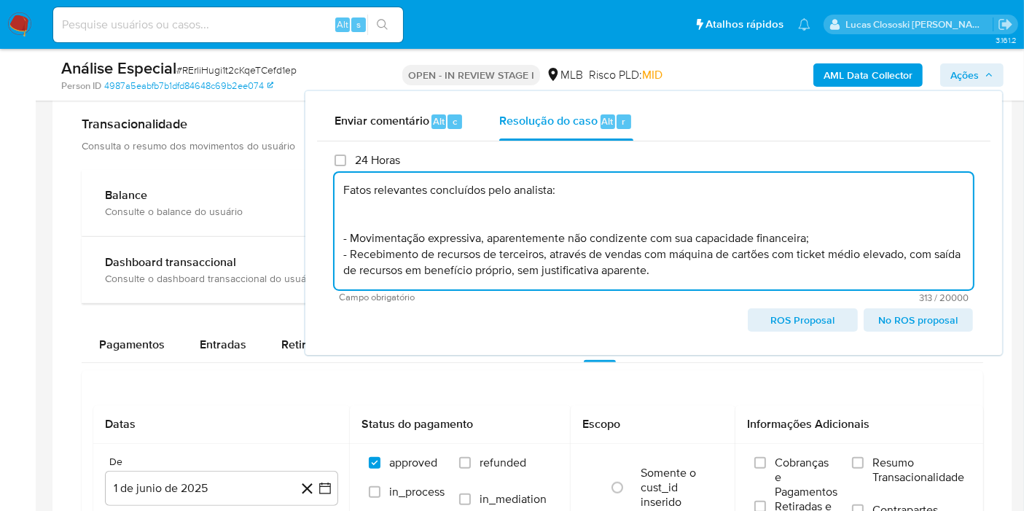
scroll to position [5, 0]
click at [658, 221] on textarea "Fatos relevantes concluídos pelo analista: - Movimentação expressiva, aparentem…" at bounding box center [653, 231] width 638 height 117
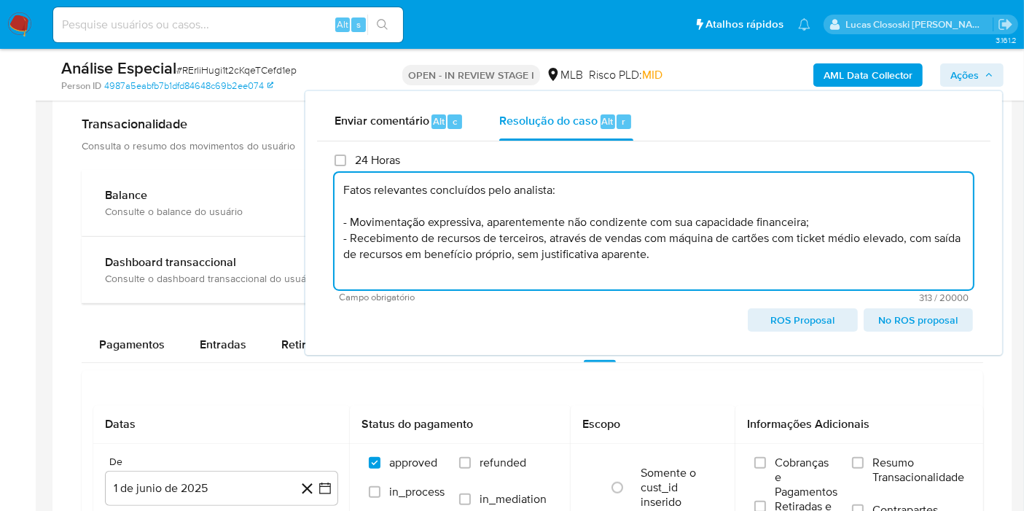
scroll to position [0, 0]
type textarea "Fatos relevantes concluídos pelo analista: - Movimentação expressiva, aparentem…"
click at [984, 78] on icon "button" at bounding box center [988, 75] width 9 height 9
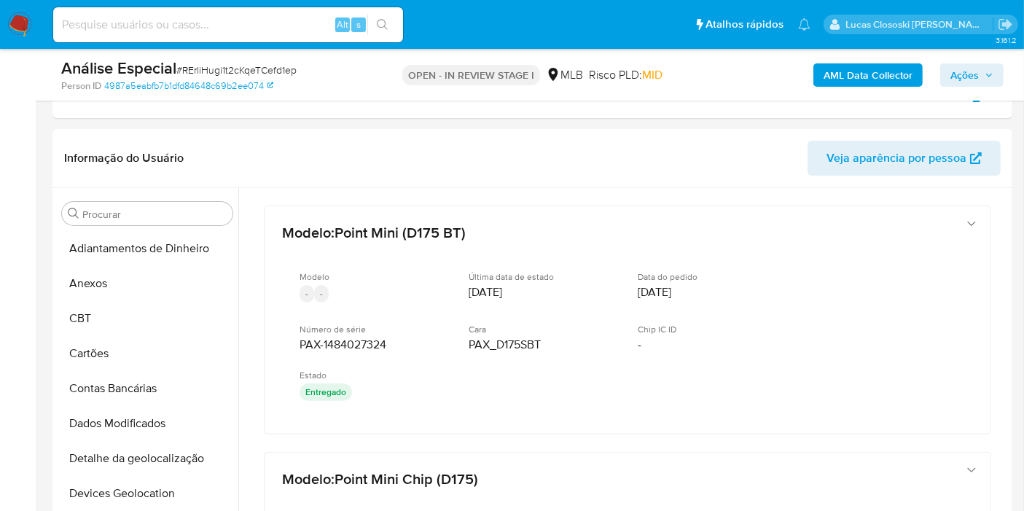
click at [980, 69] on span "Ações" at bounding box center [971, 75] width 43 height 20
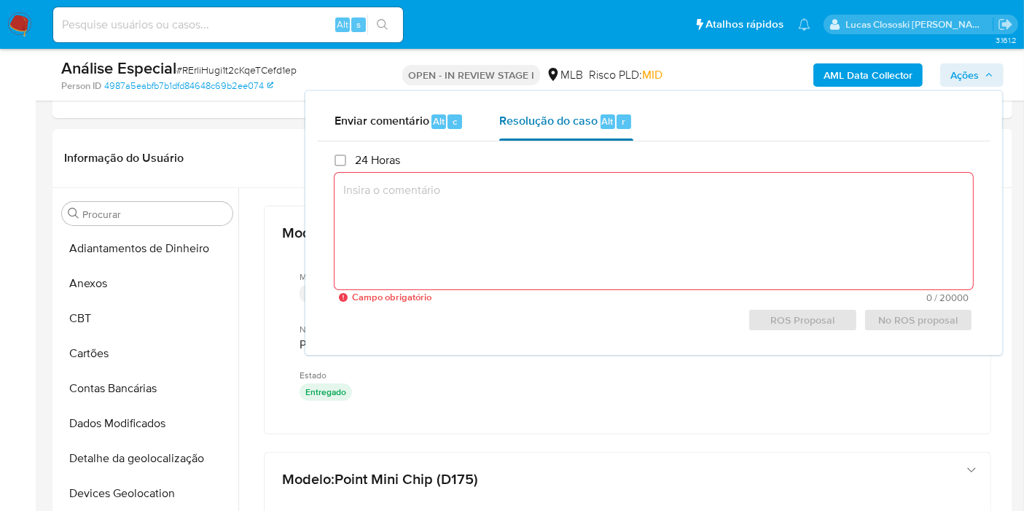
click at [633, 131] on button "Resolução do caso Alt r" at bounding box center [566, 122] width 168 height 38
click at [598, 129] on div "Resolução do caso Alt r" at bounding box center [565, 122] width 133 height 38
click at [978, 58] on div "AML Data Collector Ações Enviar comentário Alt c Resolução do caso Alt r 24 Hor…" at bounding box center [848, 75] width 310 height 34
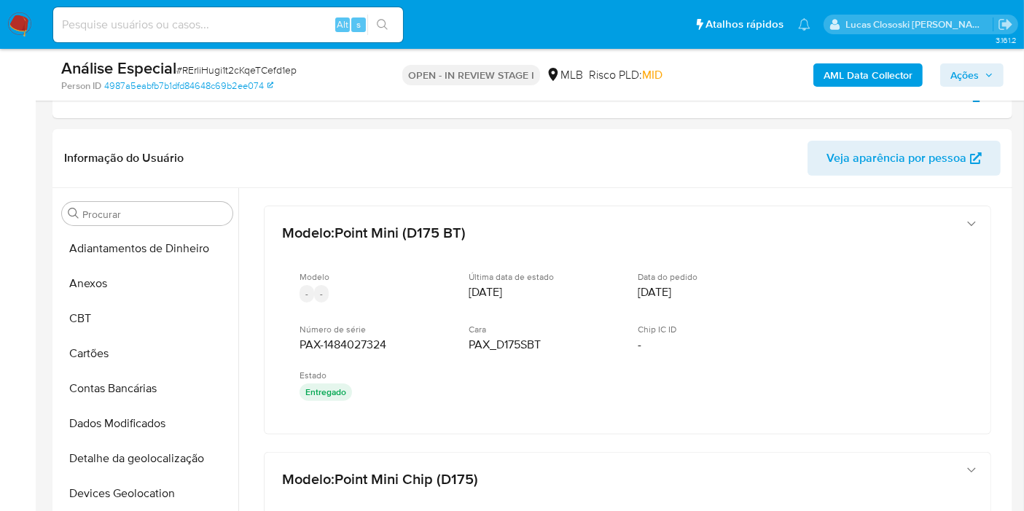
click at [981, 79] on span "Ações" at bounding box center [971, 75] width 43 height 20
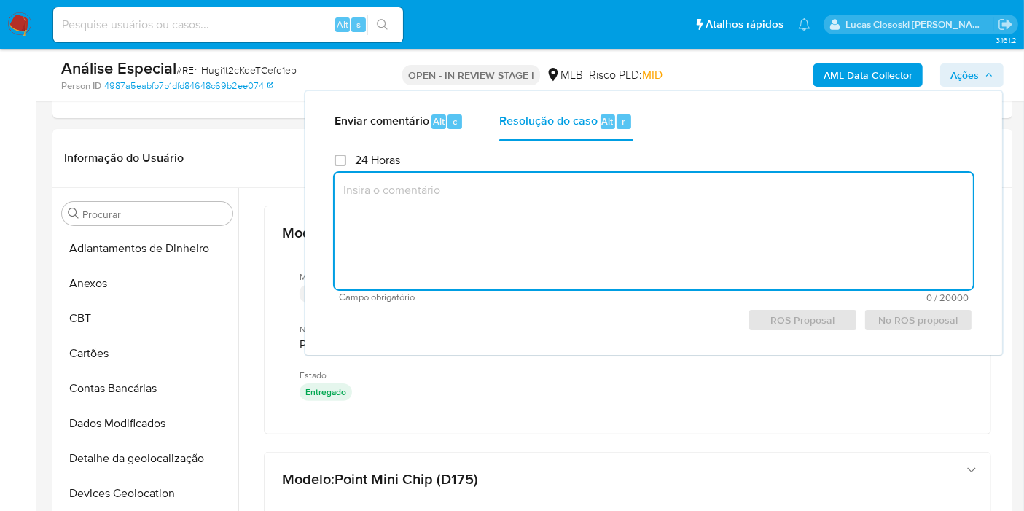
click at [981, 79] on span "Ações" at bounding box center [971, 75] width 43 height 20
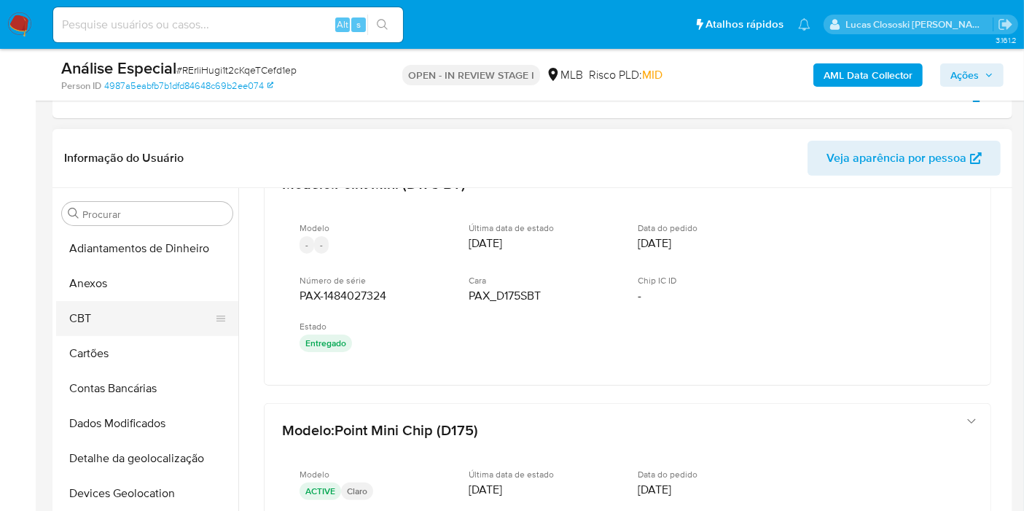
scroll to position [162, 0]
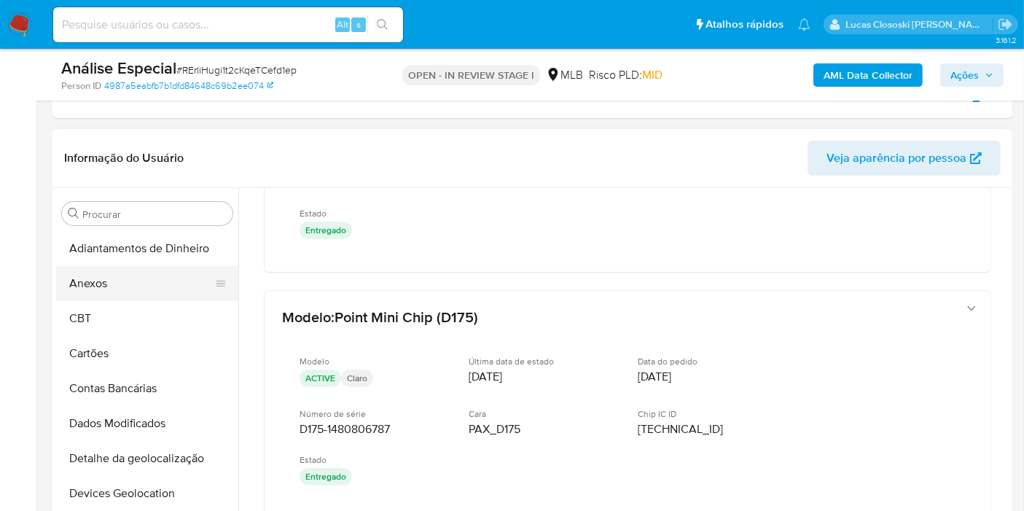
click at [89, 298] on button "Anexos" at bounding box center [141, 283] width 171 height 35
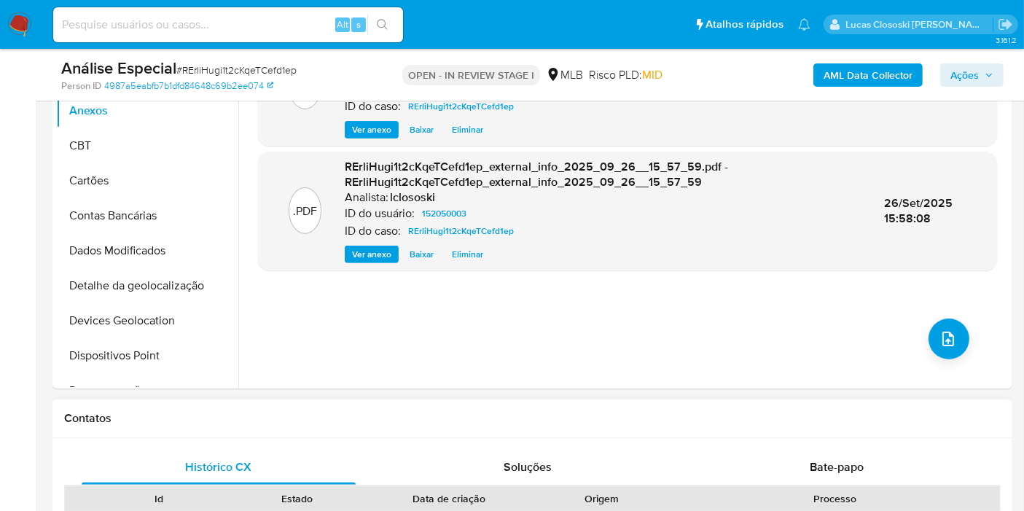
scroll to position [541, 0]
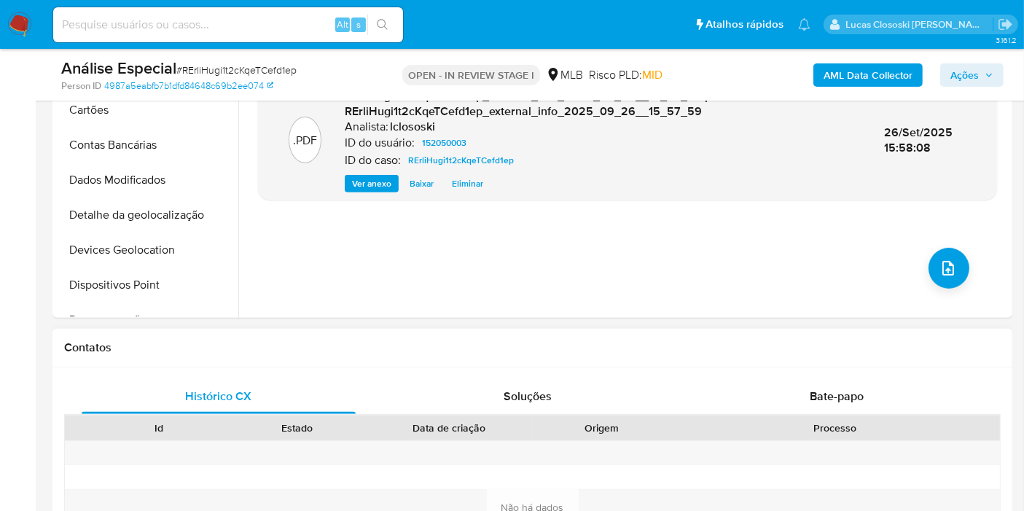
click at [633, 504] on div at bounding box center [602, 502] width 138 height 24
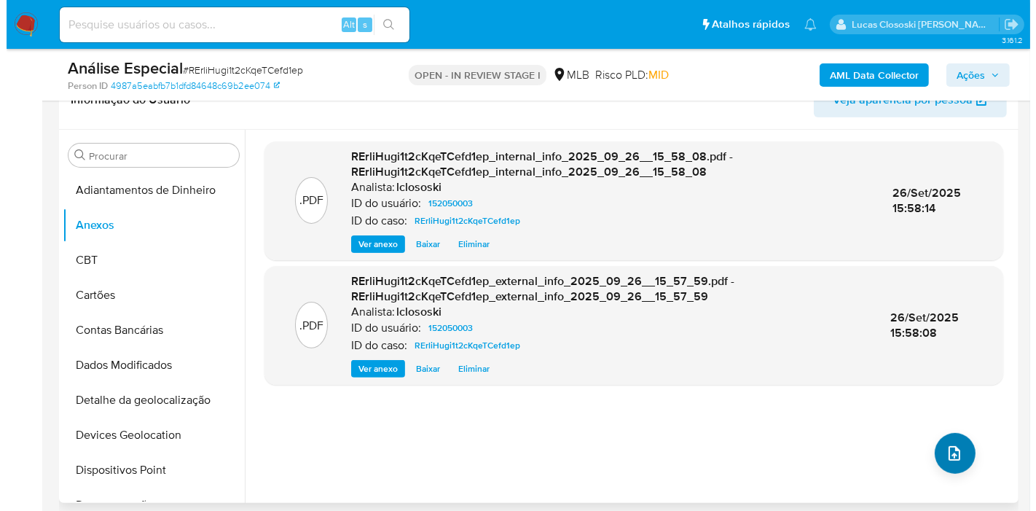
scroll to position [379, 0]
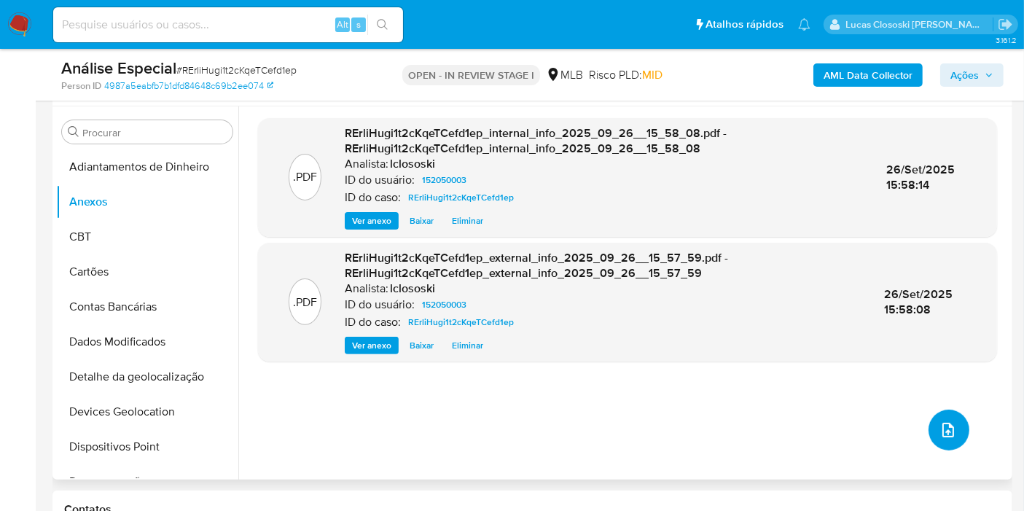
click at [939, 421] on icon "upload-file" at bounding box center [947, 429] width 17 height 17
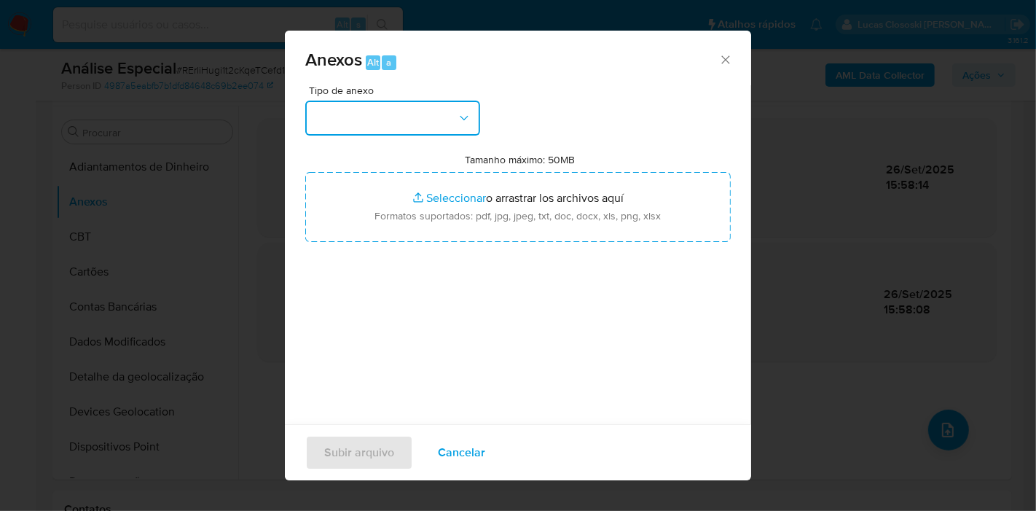
click at [408, 114] on button "button" at bounding box center [392, 118] width 175 height 35
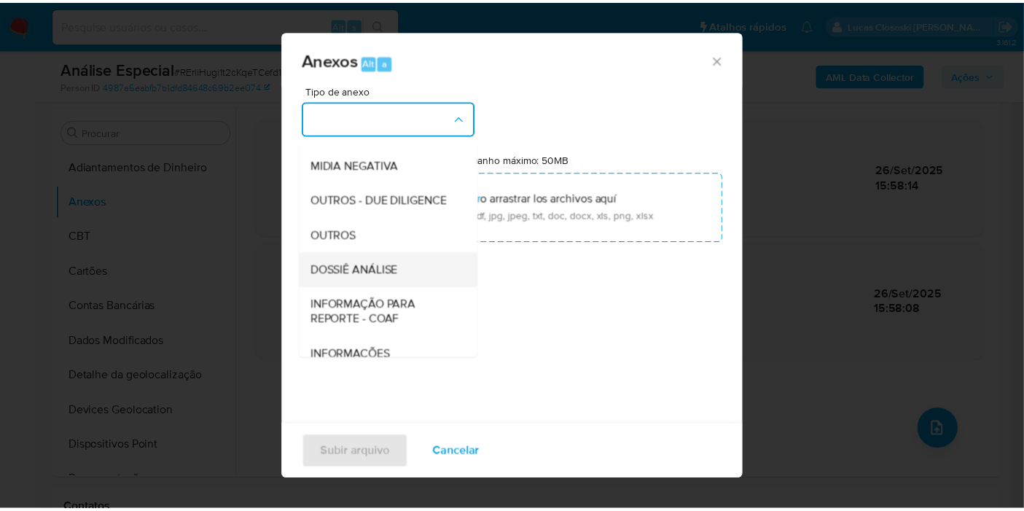
scroll to position [224, 0]
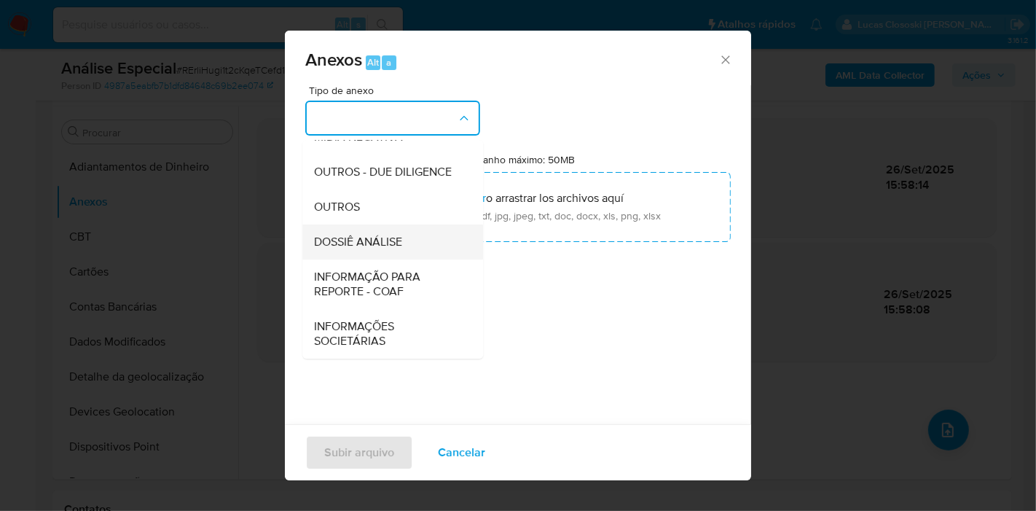
click at [372, 244] on span "DOSSIÊ ANÁLISE" at bounding box center [358, 242] width 88 height 15
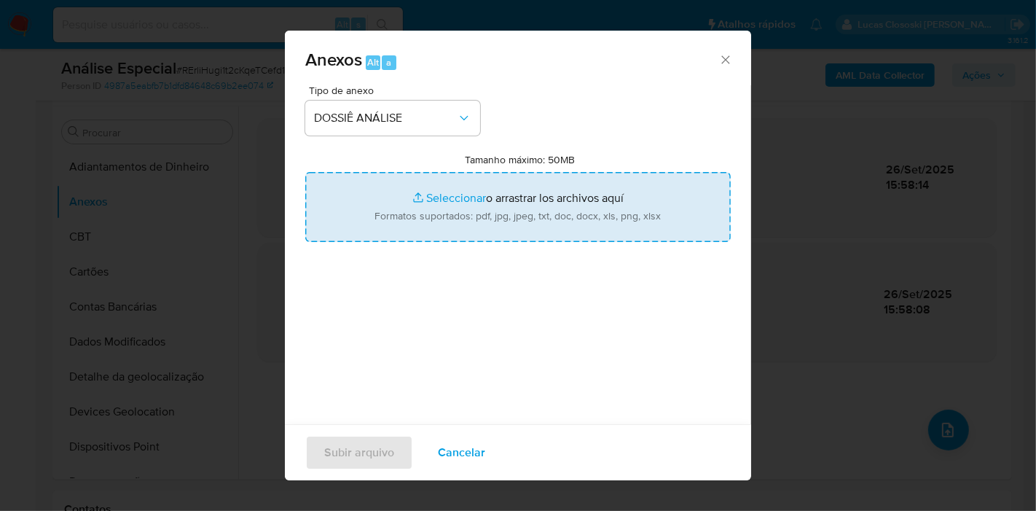
click at [382, 199] on input "Tamanho máximo: 50MB Seleccionar archivos" at bounding box center [518, 207] width 426 height 70
type input "C:\fakepath\Mulan 152050003_2025_09_26_13_36_23.xlsx"
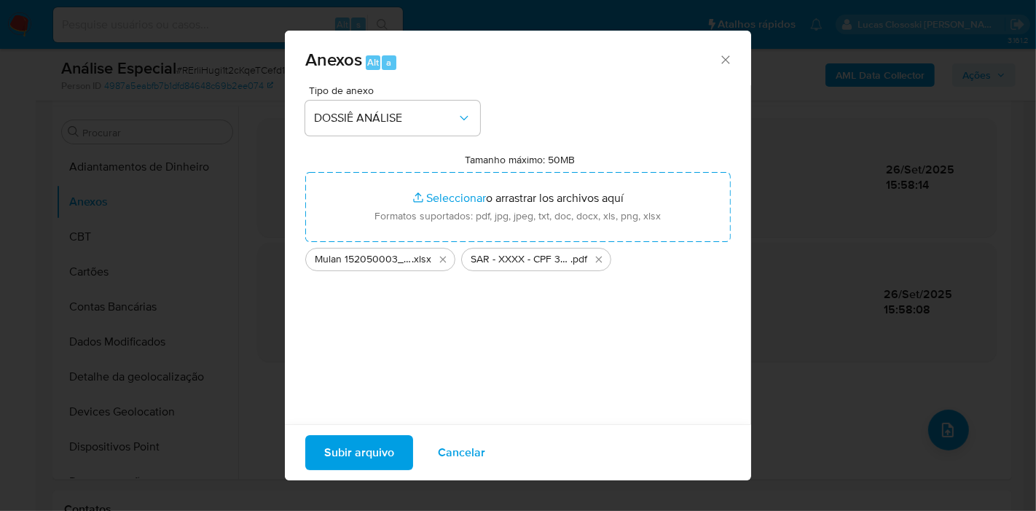
click at [348, 440] on span "Subir arquivo" at bounding box center [359, 452] width 70 height 32
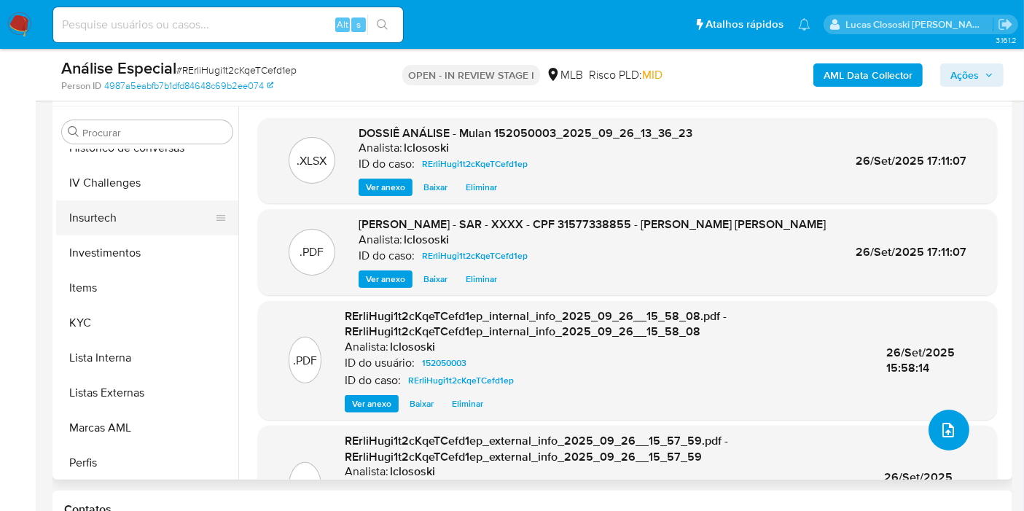
scroll to position [512, 0]
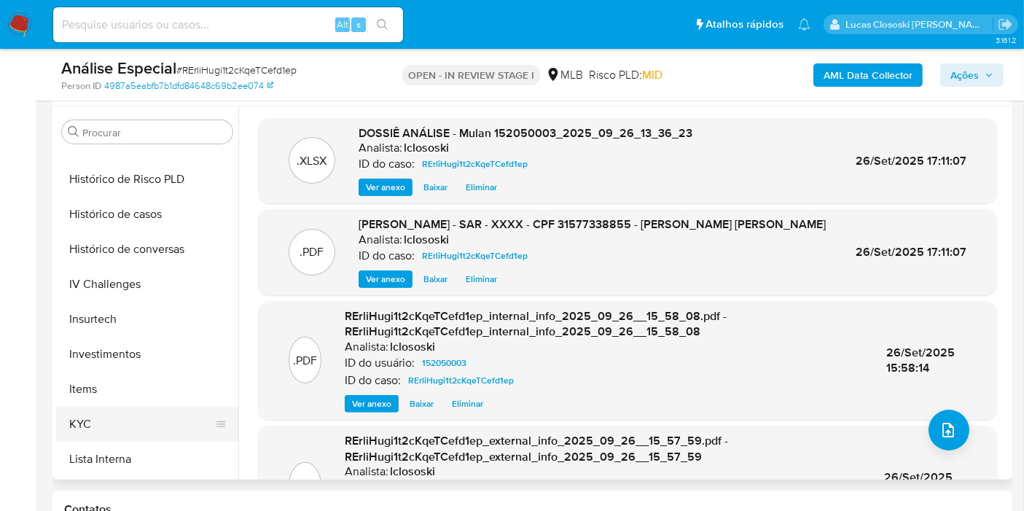
click at [85, 415] on button "KYC" at bounding box center [141, 424] width 171 height 35
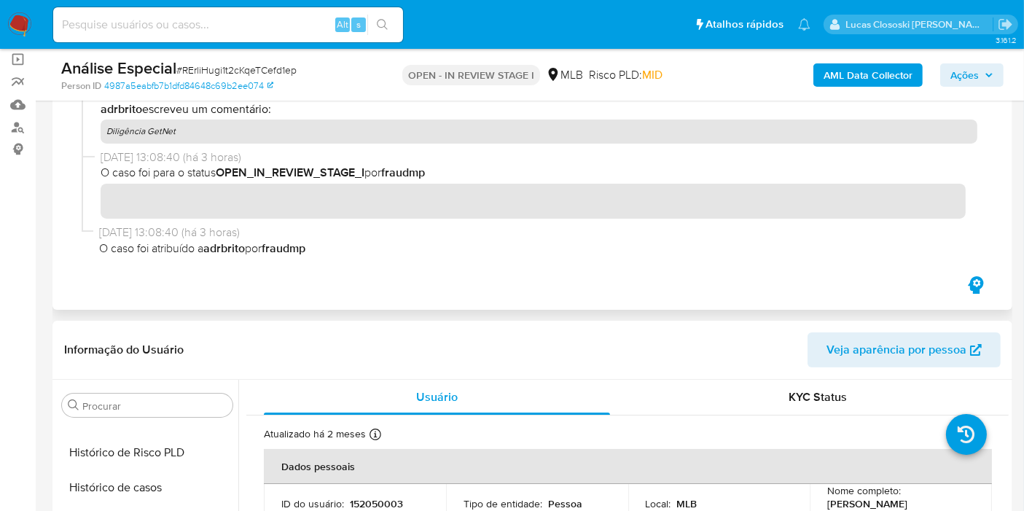
scroll to position [55, 0]
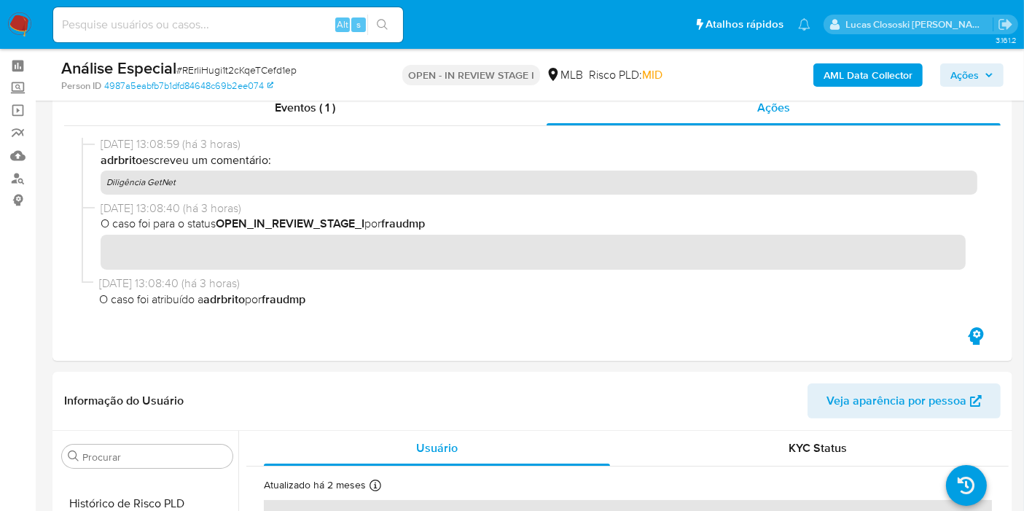
click at [982, 78] on span "Ações" at bounding box center [971, 75] width 43 height 20
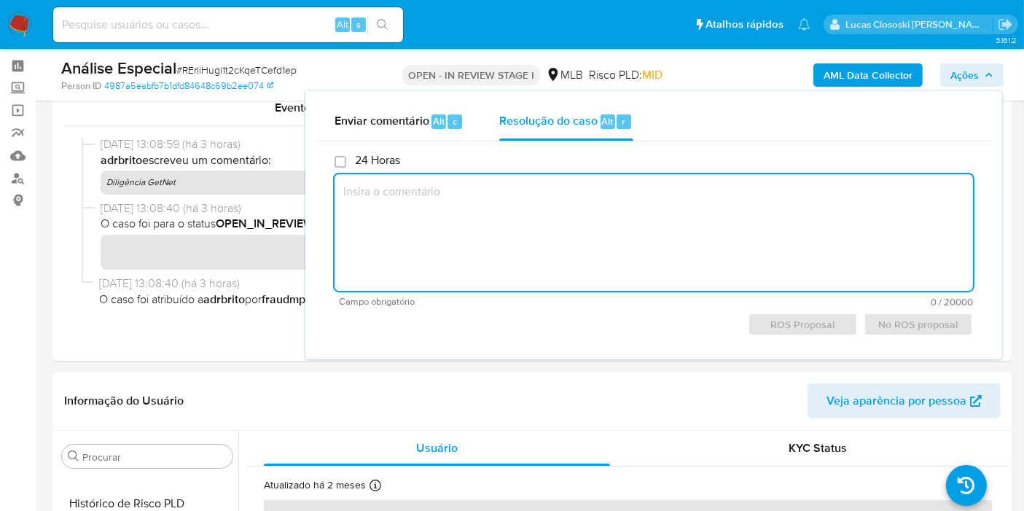
click at [600, 203] on textarea at bounding box center [653, 232] width 638 height 117
paste textarea "Fatos relevantes concluídos pelo analista: - Movimentação expressiva, aparentem…"
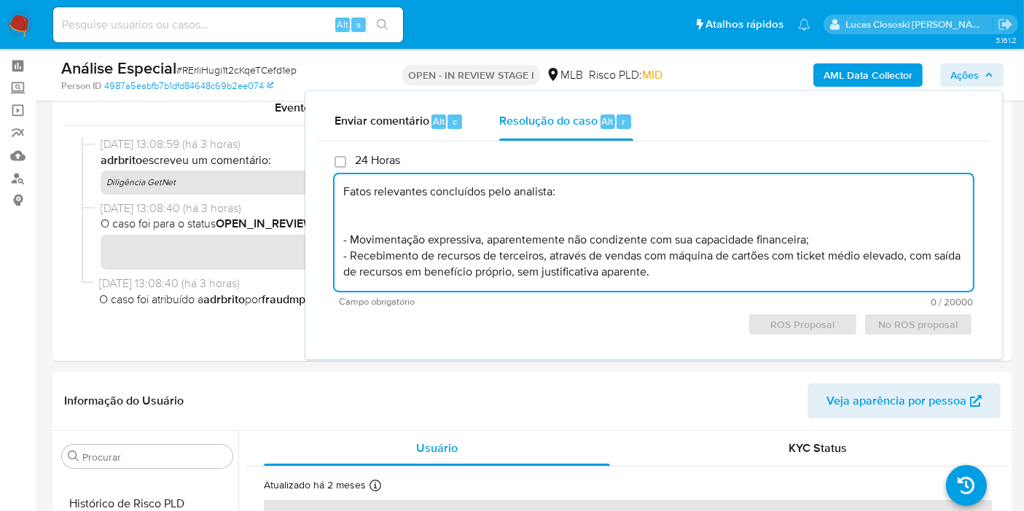
scroll to position [5, 0]
click at [633, 216] on textarea "Fatos relevantes concluídos pelo analista: - Movimentação expressiva, aparentem…" at bounding box center [653, 232] width 638 height 117
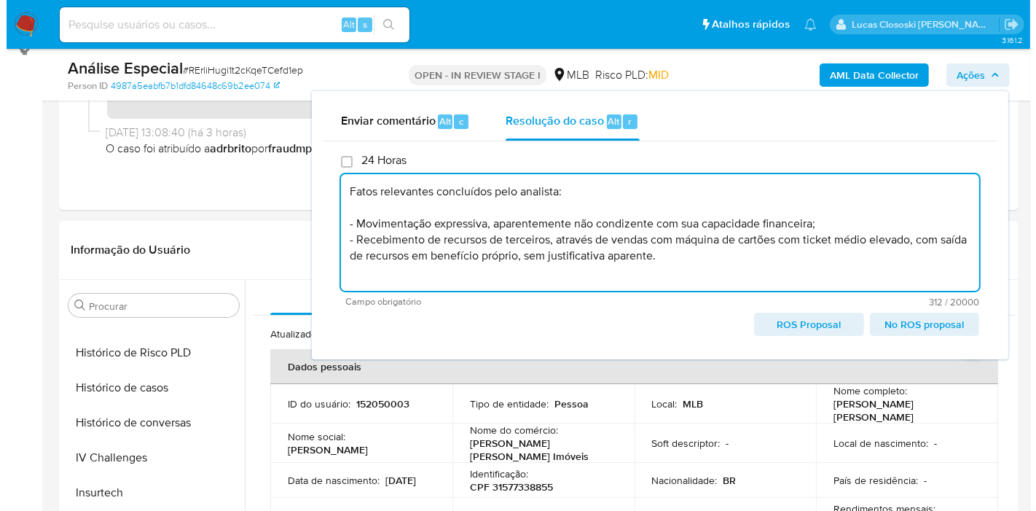
scroll to position [216, 0]
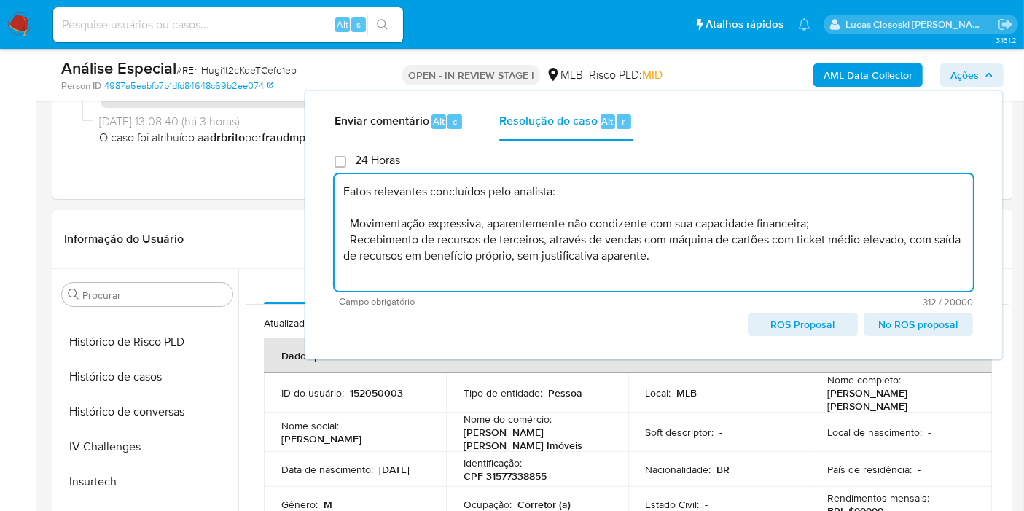
click at [797, 322] on span "ROS Proposal" at bounding box center [802, 324] width 89 height 20
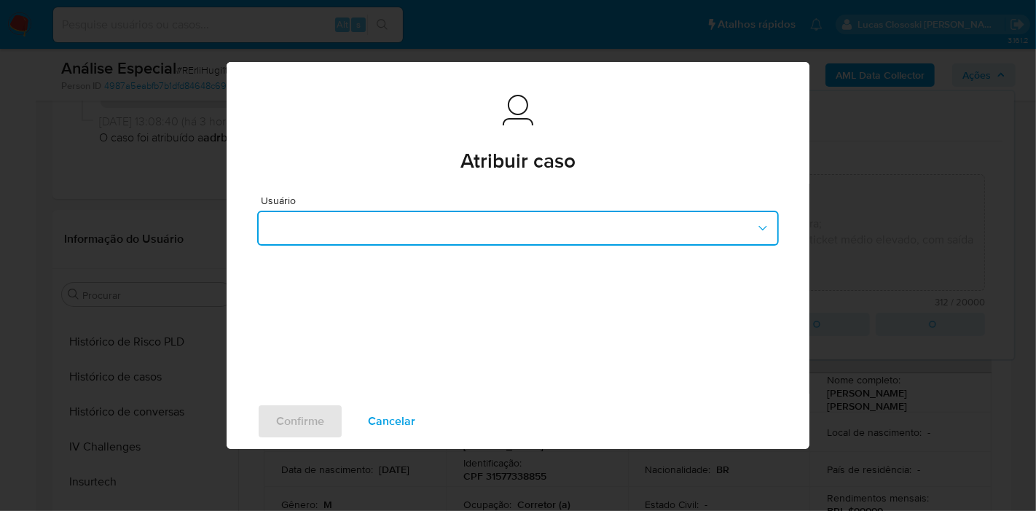
click at [348, 238] on button "button" at bounding box center [518, 228] width 522 height 35
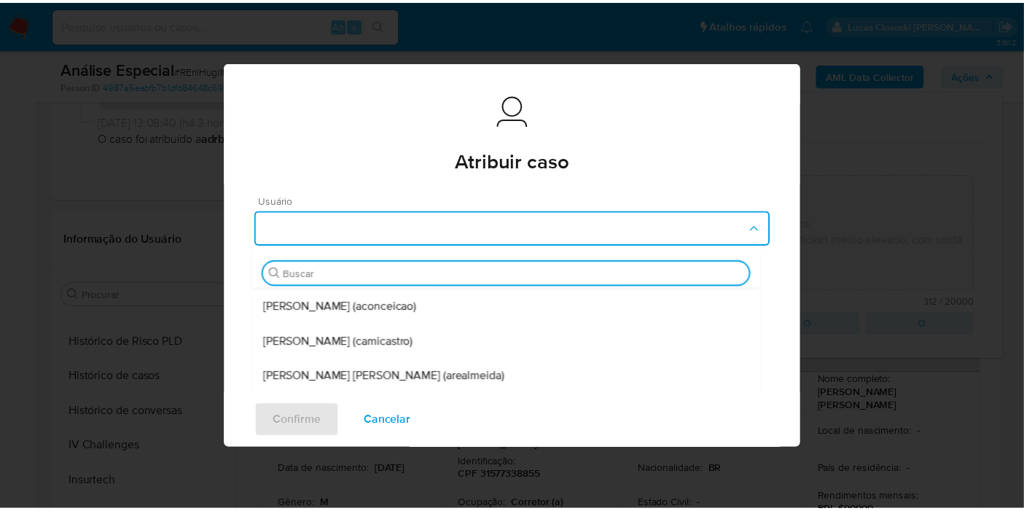
scroll to position [162, 0]
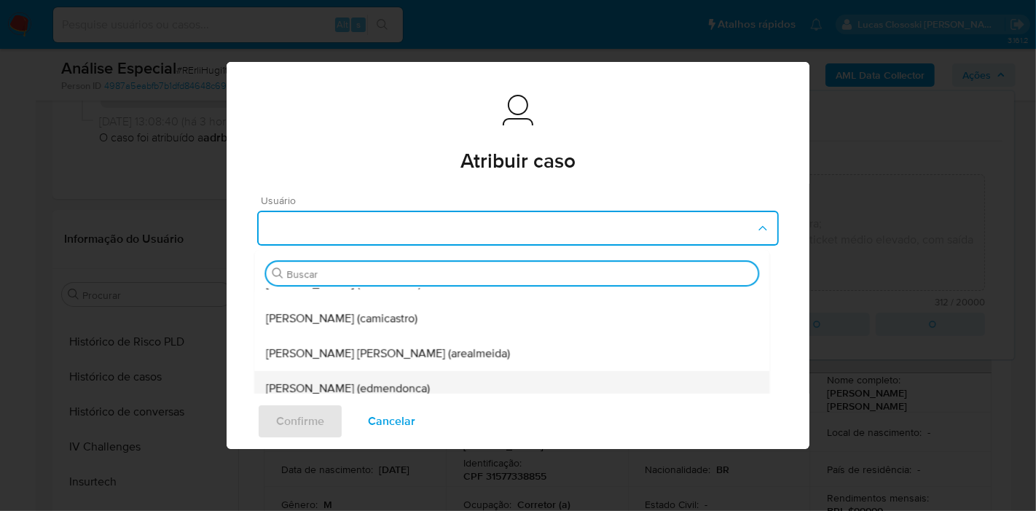
click at [339, 372] on div "Eduardo Mendonca Dutra (edmendonca)" at bounding box center [512, 388] width 492 height 35
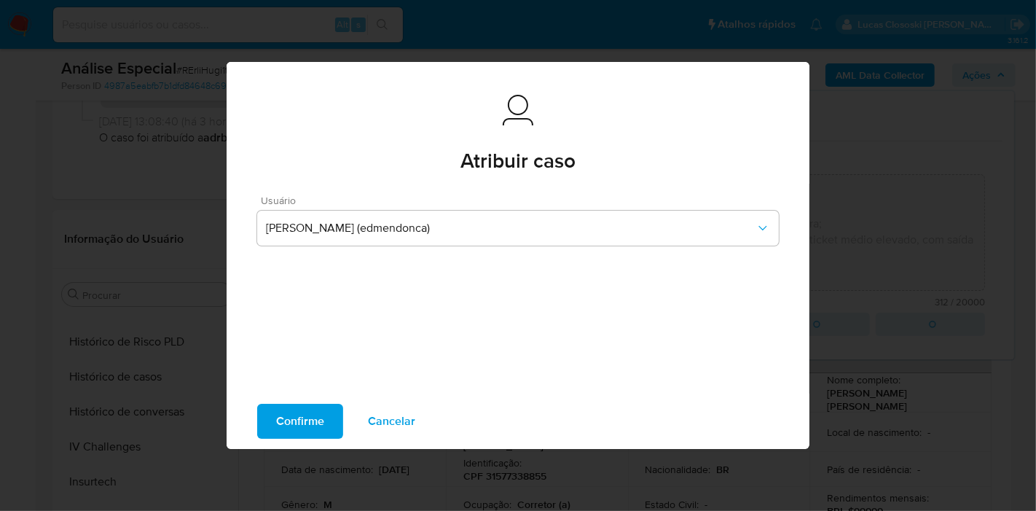
click at [308, 402] on div "Confirme Cancelar" at bounding box center [518, 420] width 583 height 55
click at [308, 412] on span "Confirme" at bounding box center [300, 421] width 48 height 32
type textarea "Fatos relevantes concluídos pelo analista: - Movimentação expressiva, aparentem…"
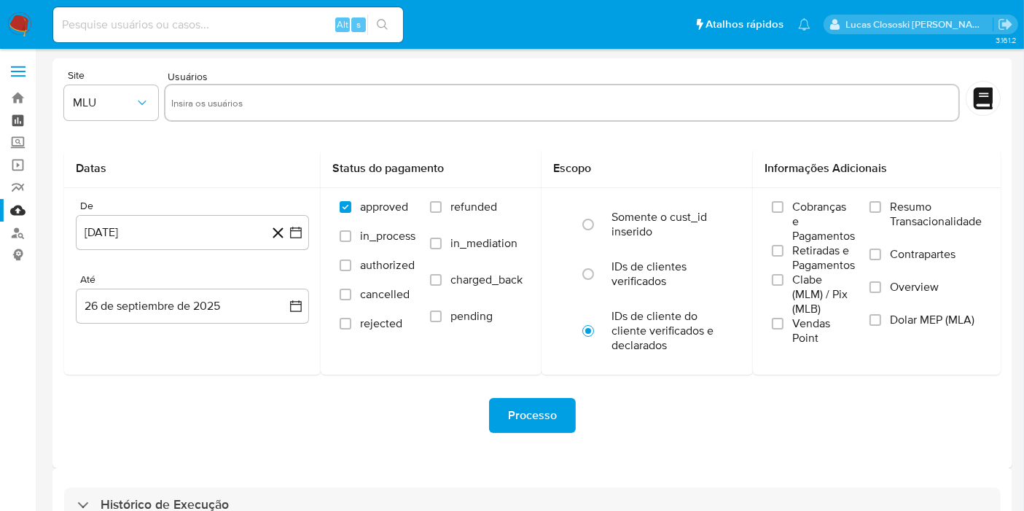
click at [19, 122] on link "Painel" at bounding box center [86, 120] width 173 height 23
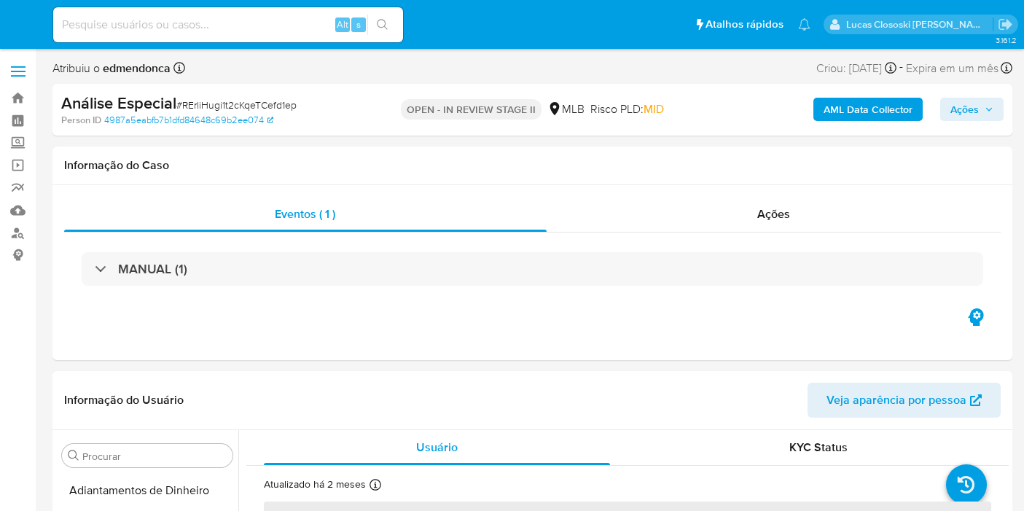
select select "10"
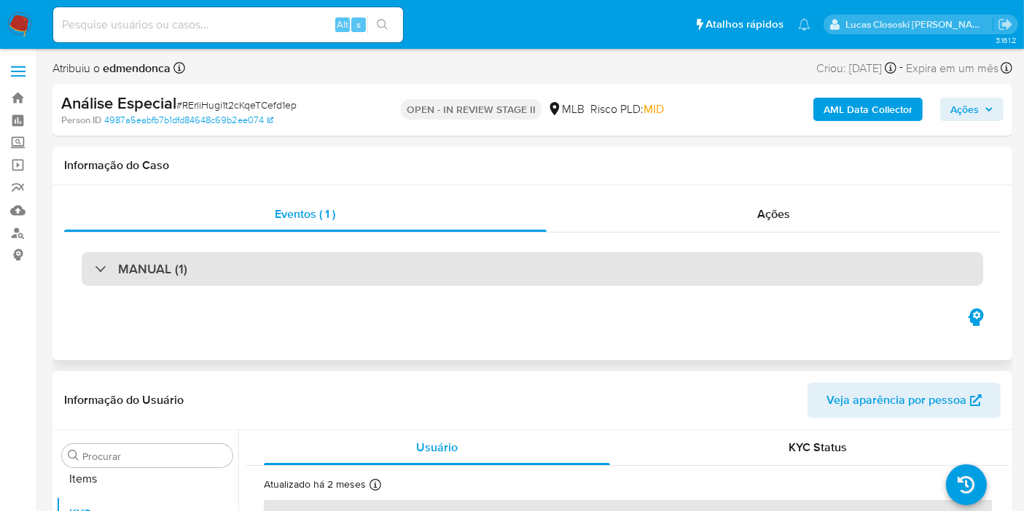
scroll to position [755, 0]
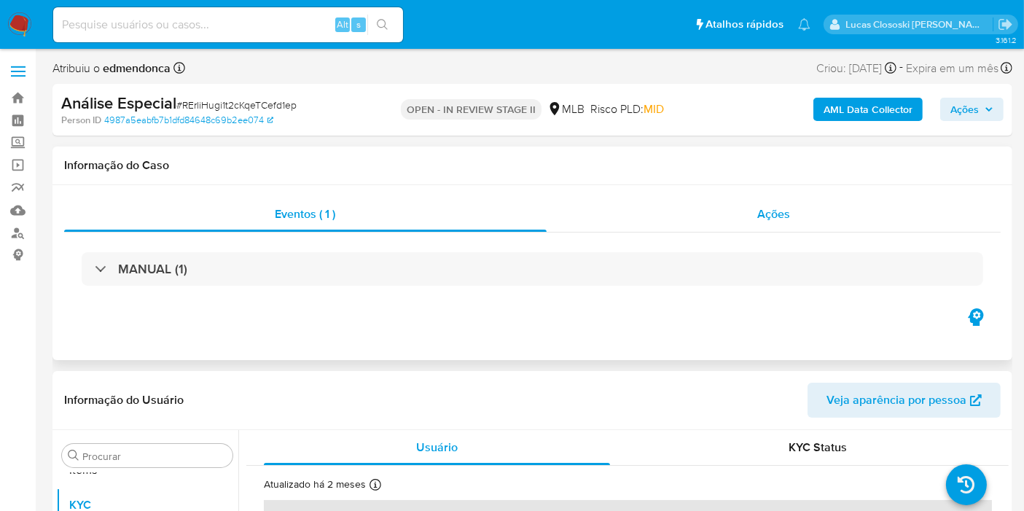
click at [780, 217] on span "Ações" at bounding box center [773, 213] width 33 height 17
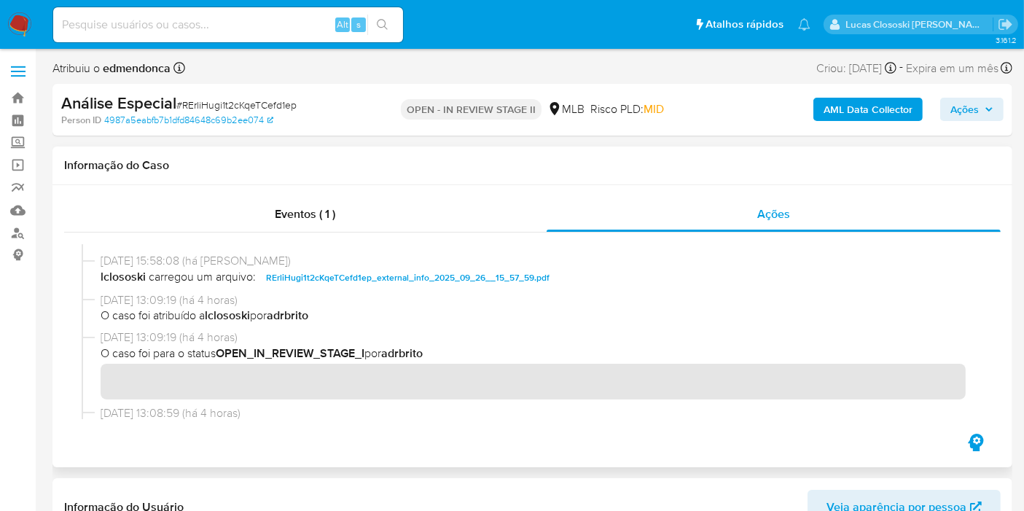
scroll to position [0, 0]
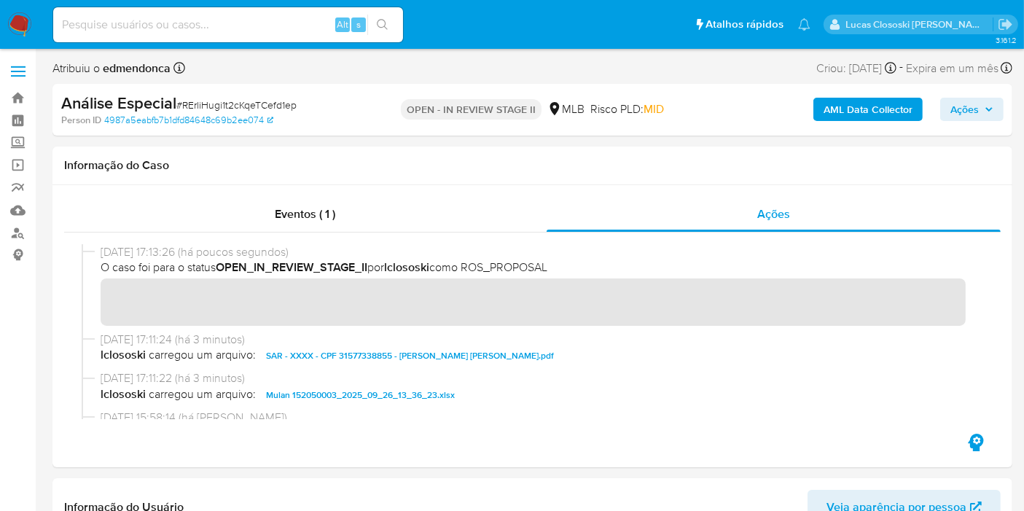
click at [270, 103] on span "# RErliHugi1t2cKqeTCefd1ep" at bounding box center [236, 105] width 120 height 15
copy span "RErliHugi1t2cKqeTCefd1ep"
click at [31, 28] on img at bounding box center [19, 24] width 25 height 25
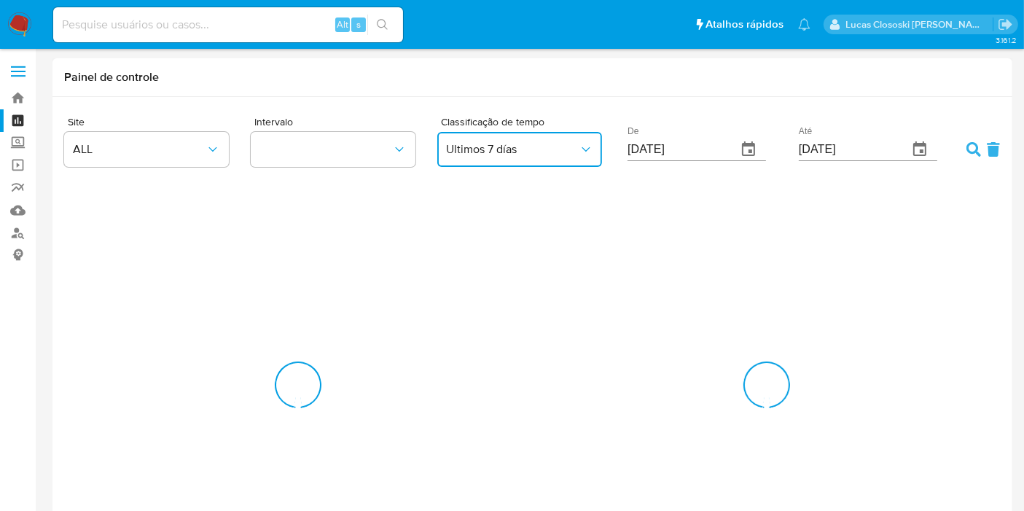
click at [504, 140] on button "Ultimos 7 días" at bounding box center [519, 149] width 165 height 35
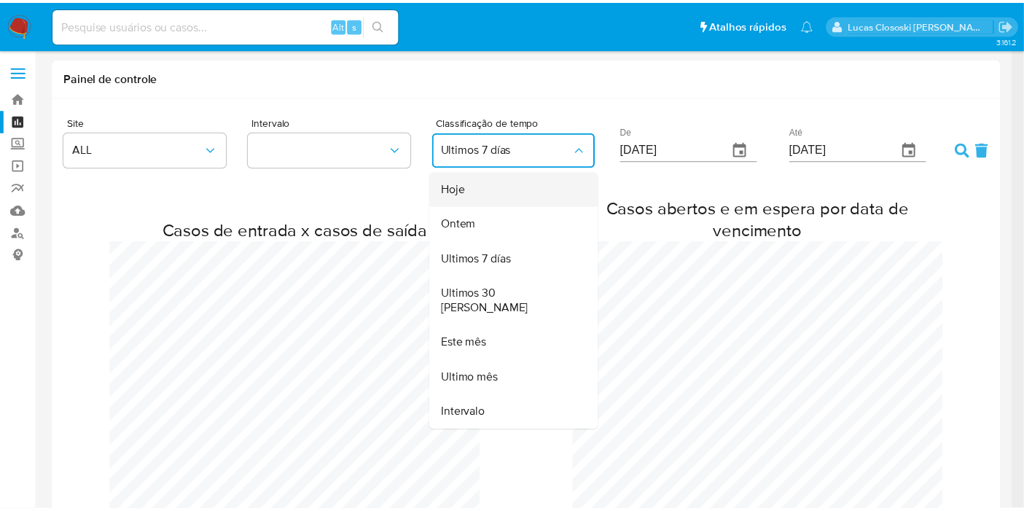
scroll to position [2282, 1024]
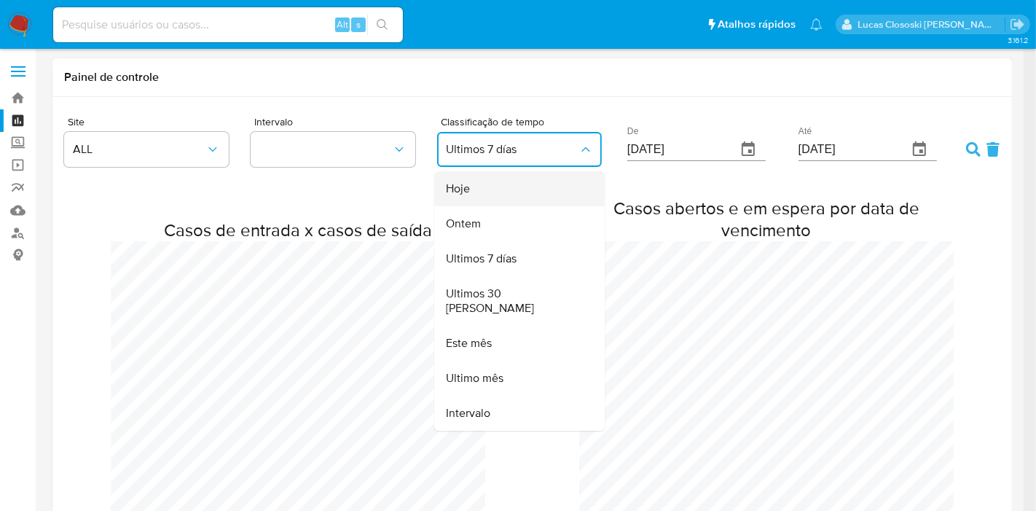
click at [499, 200] on div "Hoje" at bounding box center [515, 188] width 138 height 35
type input "[DATE]"
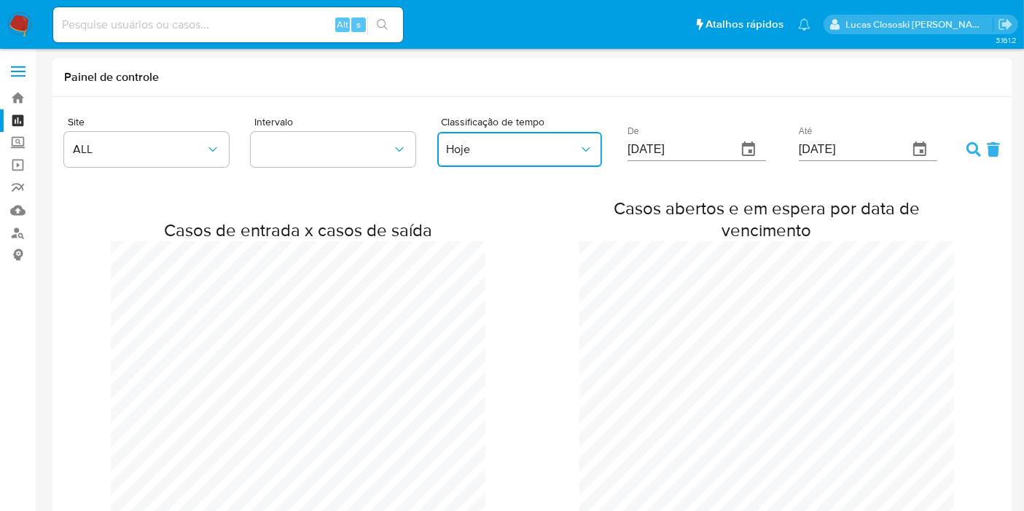
scroll to position [726405, 727662]
click at [963, 154] on form "Site ALL Intervalo Classificação de tempo Hoje De [DATE] Até [DATE]" at bounding box center [532, 143] width 936 height 58
click at [963, 149] on form "Site ALL Intervalo Classificação de tempo Hoje De [DATE] Até [DATE]" at bounding box center [532, 143] width 936 height 58
click at [966, 147] on icon at bounding box center [973, 149] width 15 height 15
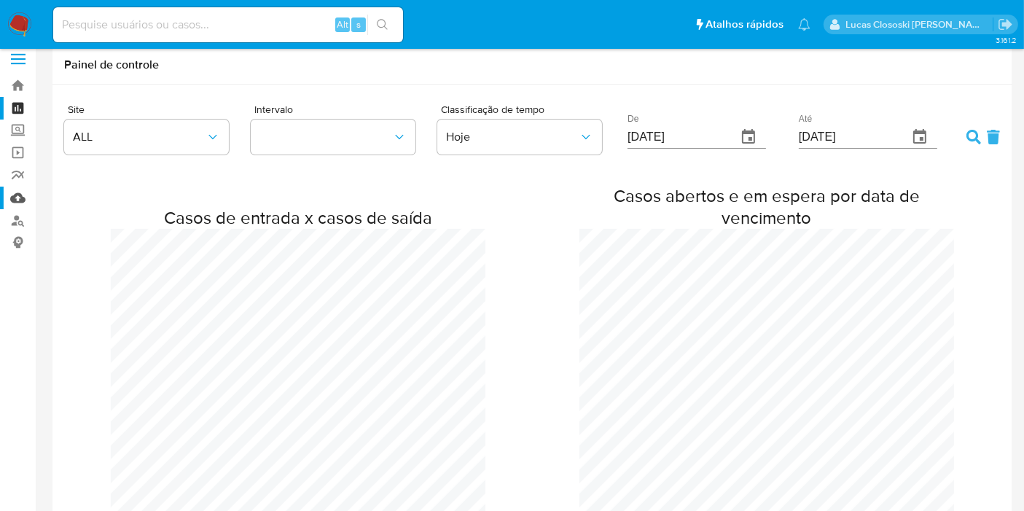
scroll to position [0, 0]
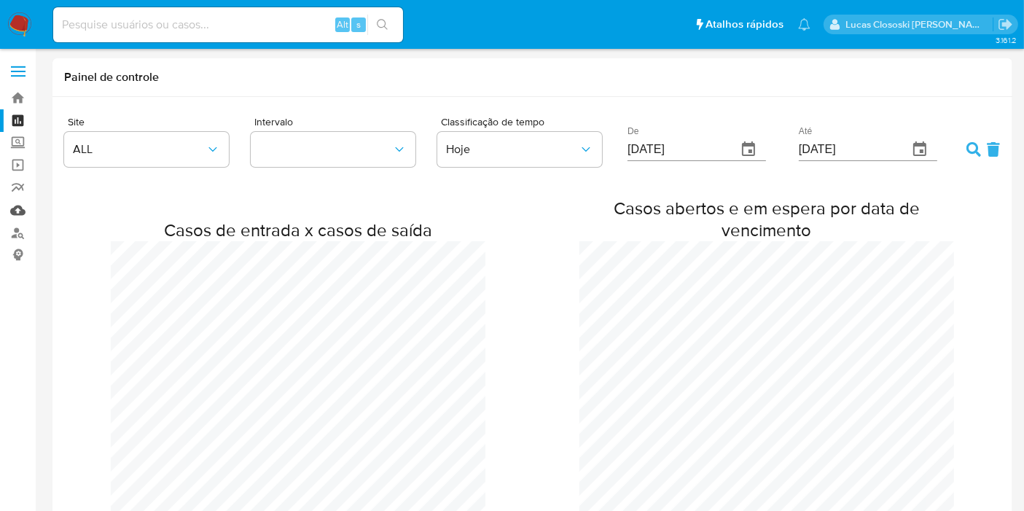
click at [11, 213] on link "Mulan" at bounding box center [86, 210] width 173 height 23
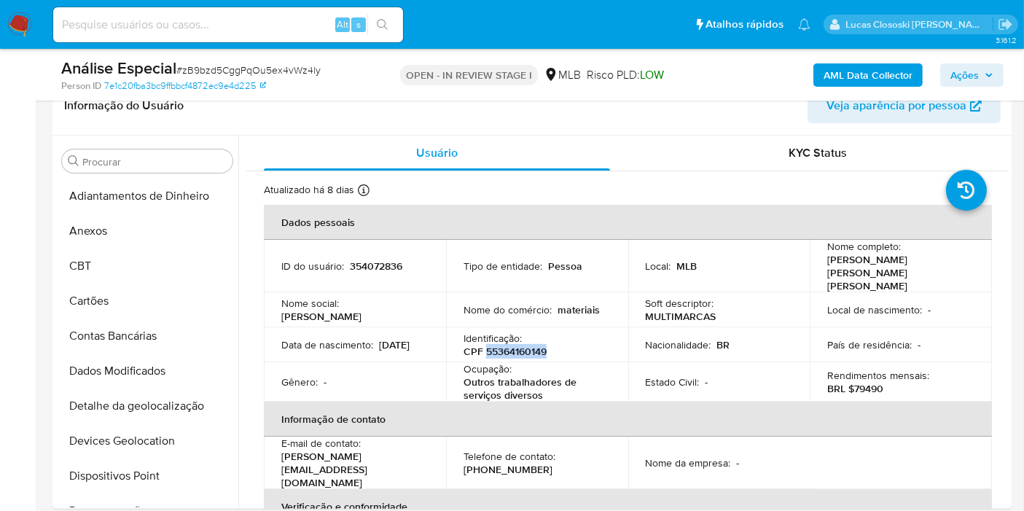
scroll to position [755, 0]
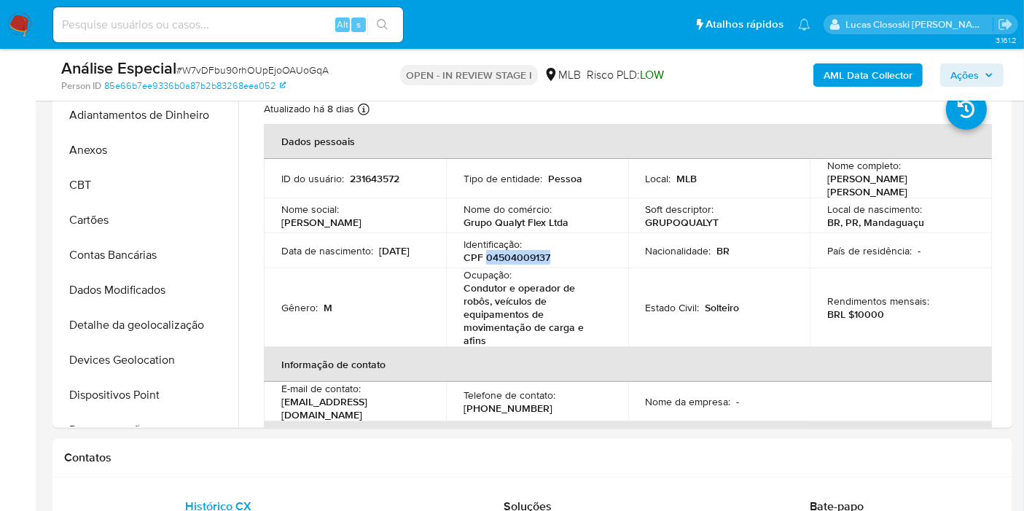
scroll to position [755, 0]
